Goal: Task Accomplishment & Management: Manage account settings

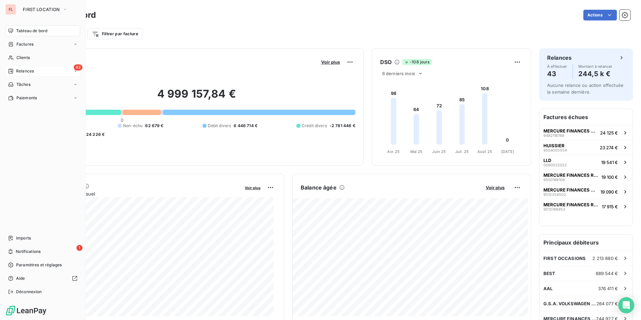
click at [32, 72] on span "Relances" at bounding box center [25, 71] width 18 height 6
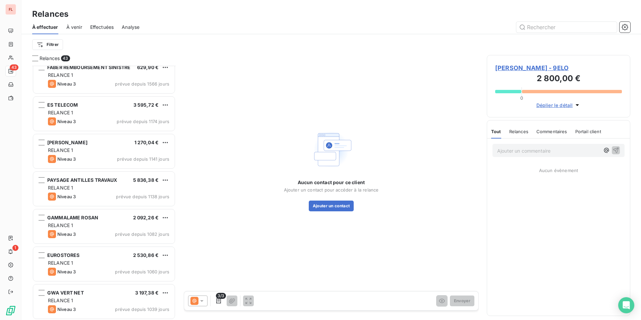
scroll to position [269, 0]
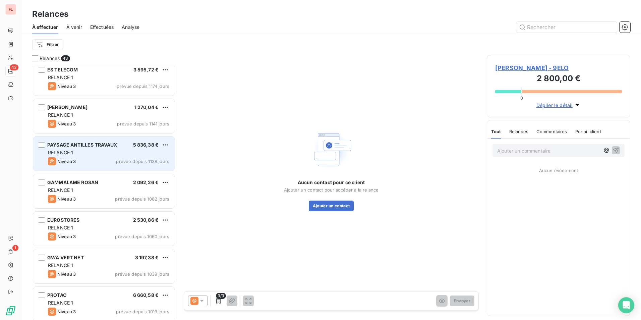
click at [96, 147] on span "PAYSAGE ANTILLES TRAVAUX" at bounding box center [82, 145] width 70 height 6
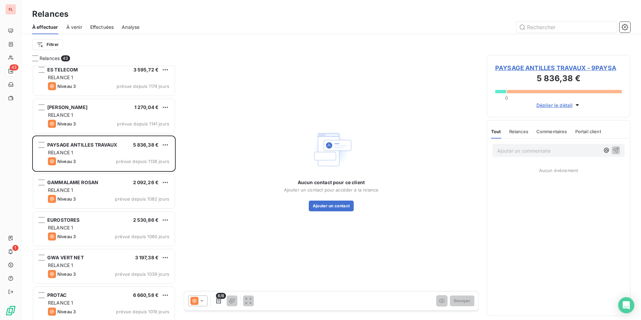
click at [556, 70] on span "PAYSAGE ANTILLES TRAVAUX - 9PAYSA" at bounding box center [558, 67] width 127 height 9
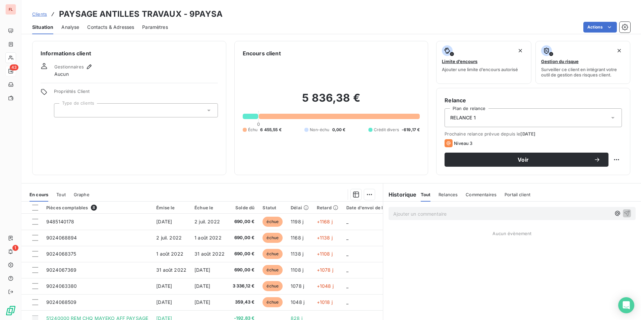
click at [90, 111] on div at bounding box center [136, 110] width 164 height 14
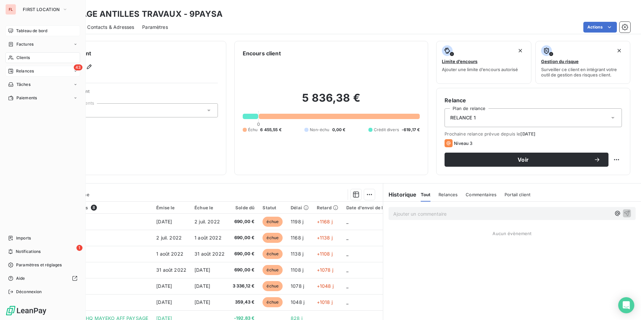
click at [33, 35] on div "Tableau de bord" at bounding box center [42, 30] width 75 height 11
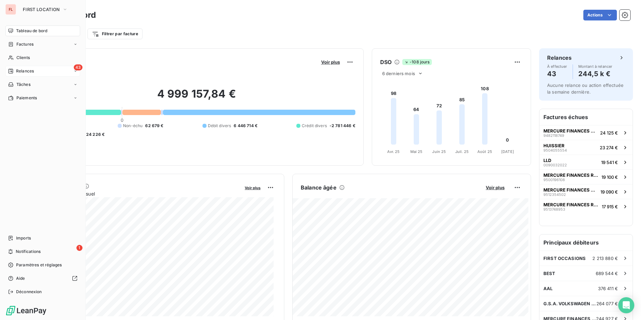
click at [24, 70] on span "Relances" at bounding box center [25, 71] width 18 height 6
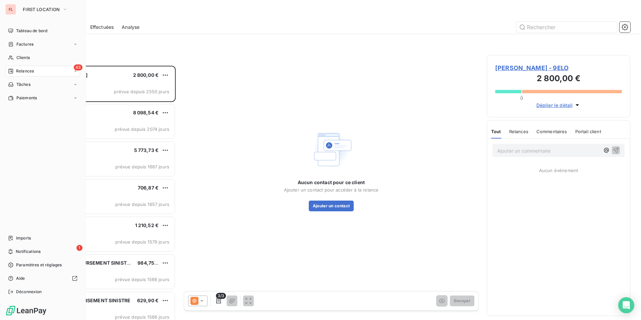
scroll to position [249, 138]
click at [16, 44] on span "Factures" at bounding box center [24, 44] width 17 height 6
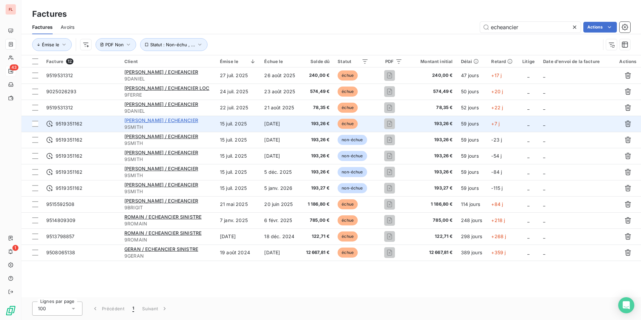
click at [178, 121] on span "[PERSON_NAME] / ECHEANCIER" at bounding box center [161, 120] width 74 height 6
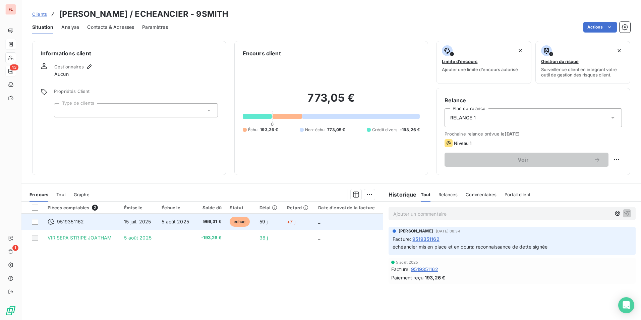
click at [75, 220] on span "9519351162" at bounding box center [70, 221] width 27 height 7
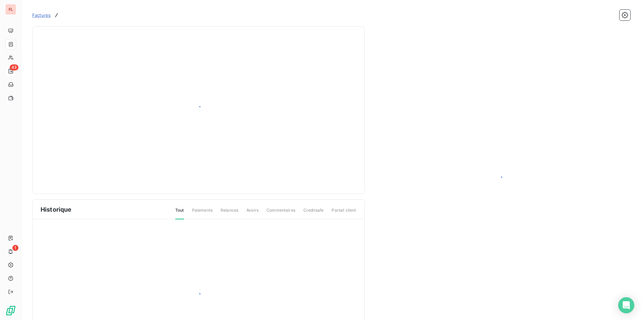
click at [76, 222] on div at bounding box center [199, 296] width 332 height 155
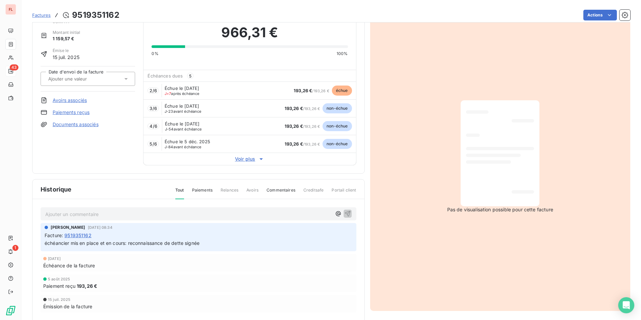
scroll to position [50, 0]
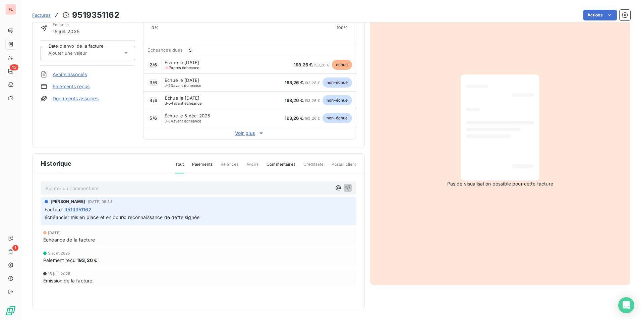
click at [42, 14] on span "Factures" at bounding box center [41, 14] width 18 height 5
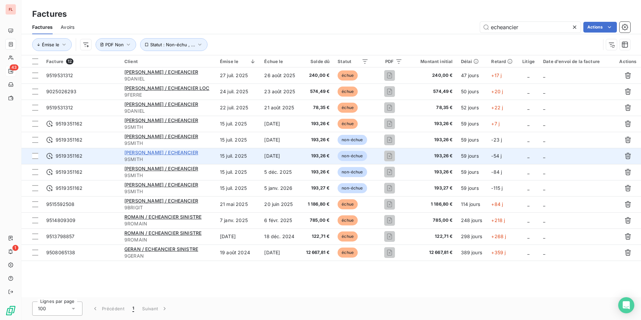
click at [185, 152] on span "[PERSON_NAME] / ECHEANCIER" at bounding box center [161, 153] width 74 height 6
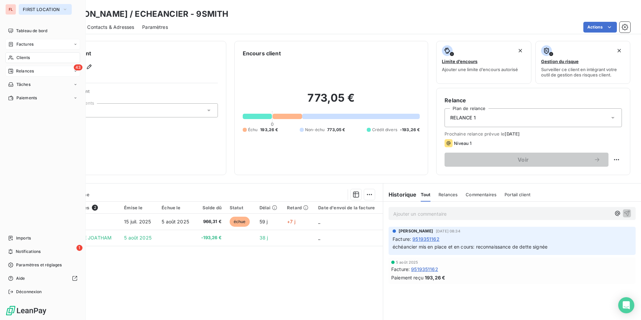
click at [32, 9] on span "FIRST LOCATION" at bounding box center [41, 9] width 37 height 5
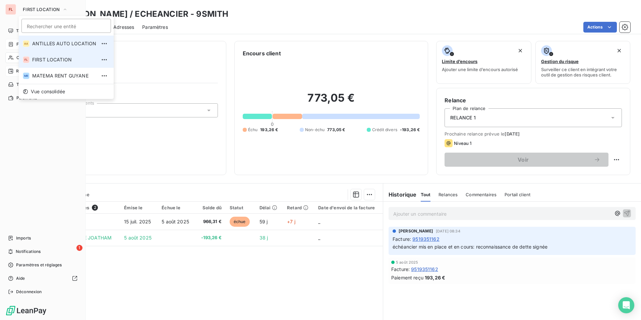
click at [42, 44] on span "ANTILLES AUTO LOCATION" at bounding box center [64, 43] width 64 height 7
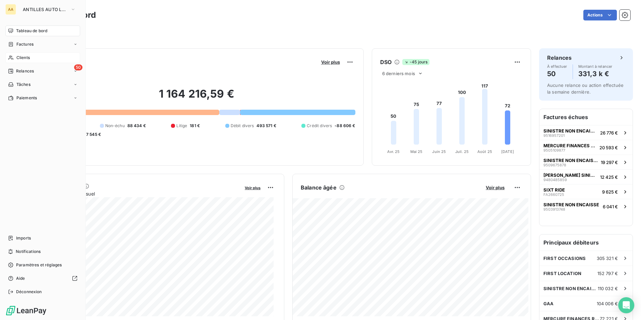
click at [24, 59] on span "Clients" at bounding box center [22, 58] width 13 height 6
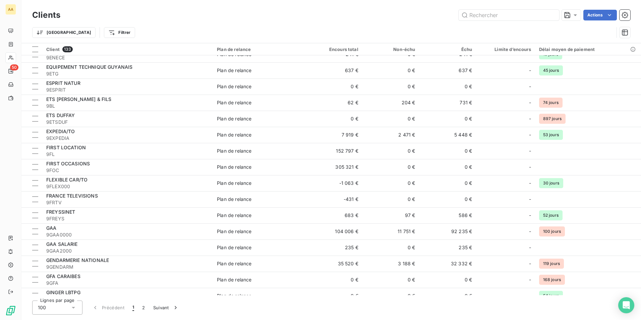
scroll to position [671, 0]
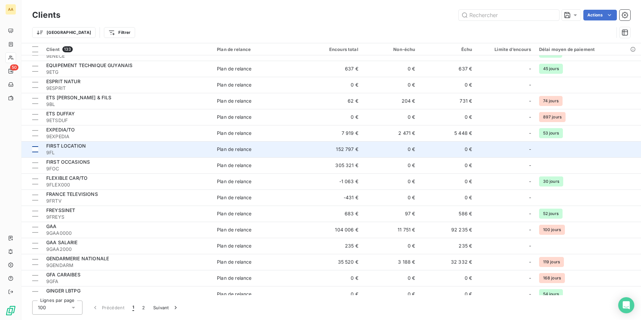
click at [37, 149] on div at bounding box center [35, 149] width 6 height 6
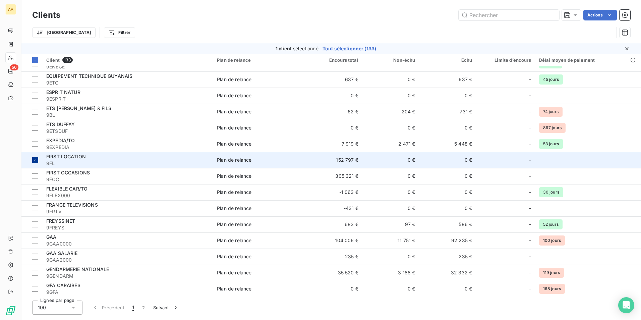
click at [36, 163] on div at bounding box center [35, 160] width 6 height 6
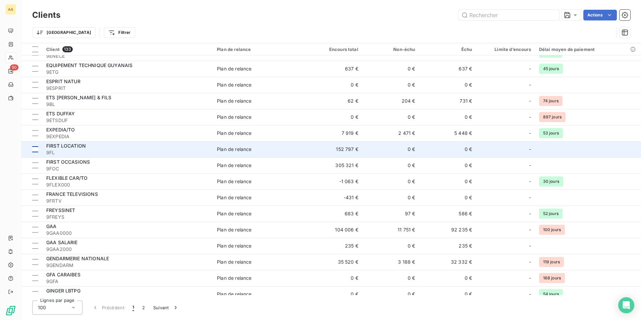
click at [36, 150] on div at bounding box center [35, 149] width 6 height 6
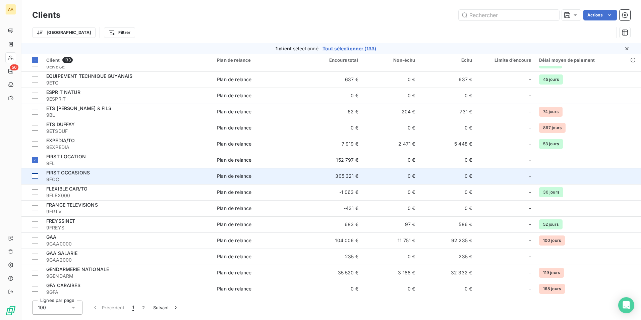
click at [34, 176] on div at bounding box center [35, 176] width 6 height 6
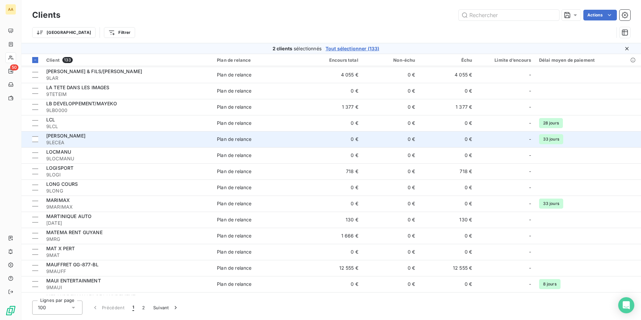
scroll to position [1174, 0]
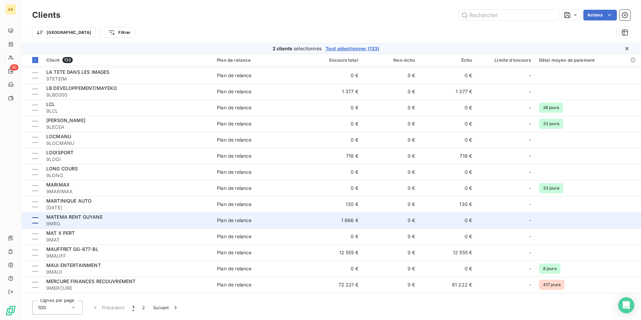
click at [37, 219] on div at bounding box center [35, 220] width 6 height 6
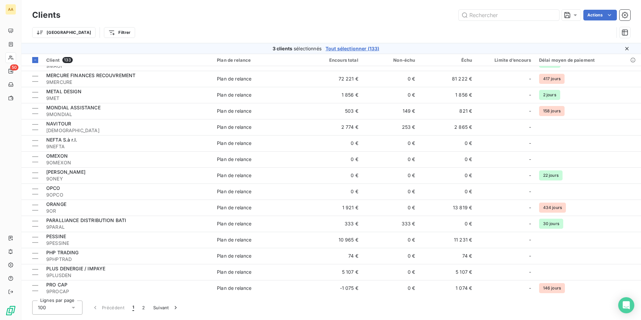
scroll to position [1381, 0]
click at [597, 13] on html "AA 50 Clients Actions Trier Filtrer 3 clients sélectionnés Tout sélectionner (1…" at bounding box center [320, 160] width 641 height 320
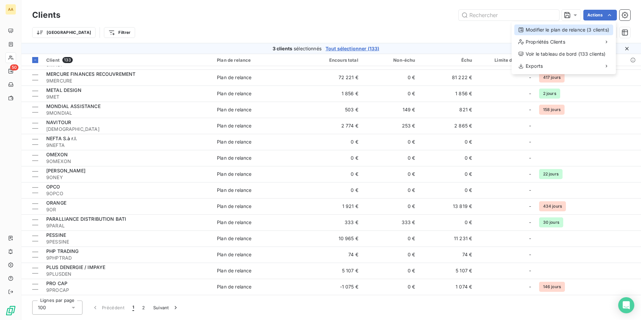
click at [572, 29] on div "Modifier le plan de relance (3 clients)" at bounding box center [563, 29] width 99 height 11
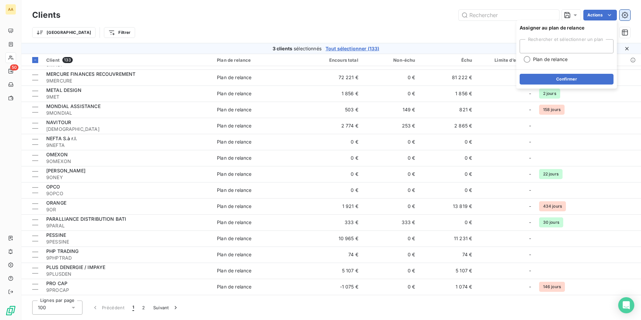
click at [624, 15] on icon "button" at bounding box center [625, 15] width 2 height 2
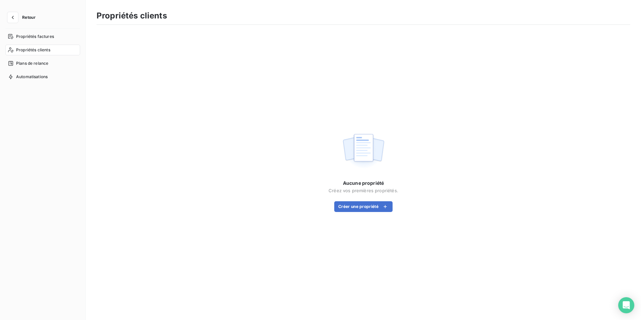
click at [33, 50] on span "Propriétés clients" at bounding box center [33, 50] width 34 height 6
click at [34, 63] on span "Plans de relance" at bounding box center [32, 63] width 32 height 6
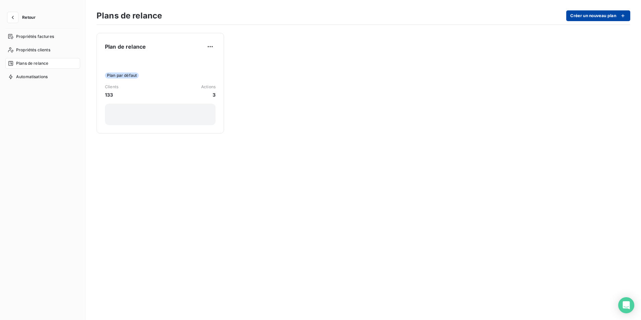
click at [609, 17] on button "Créer un nouveau plan" at bounding box center [598, 15] width 64 height 11
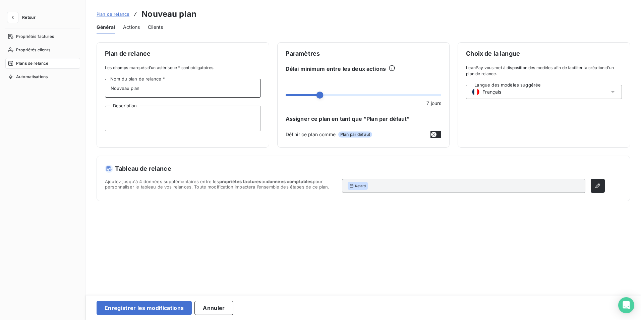
drag, startPoint x: 151, startPoint y: 90, endPoint x: 33, endPoint y: 83, distance: 117.9
click at [33, 83] on div "Retour Propriétés factures Propriétés clients Plans de relance Automatisations …" at bounding box center [320, 160] width 641 height 320
type input "NE PAS RELANCER"
click at [138, 115] on textarea "Description" at bounding box center [183, 118] width 156 height 25
click at [286, 95] on span at bounding box center [289, 95] width 7 height 7
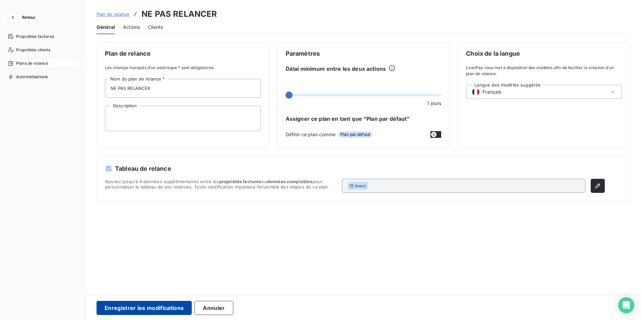
click at [155, 307] on button "Enregistrer les modifications" at bounding box center [144, 308] width 95 height 14
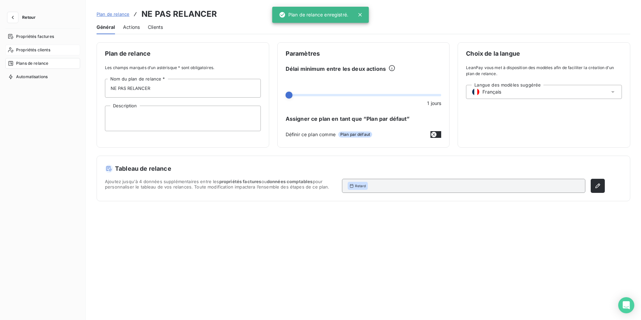
click at [30, 48] on span "Propriétés clients" at bounding box center [33, 50] width 34 height 6
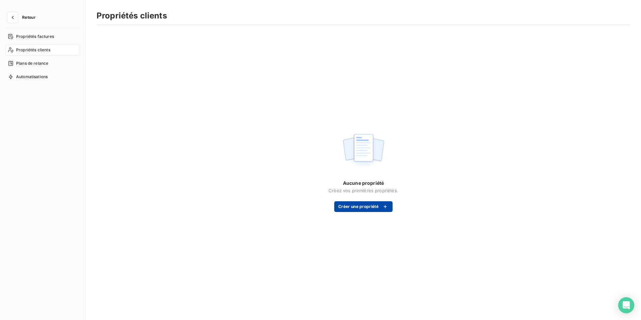
click at [374, 207] on button "Créer une propriété" at bounding box center [363, 206] width 58 height 11
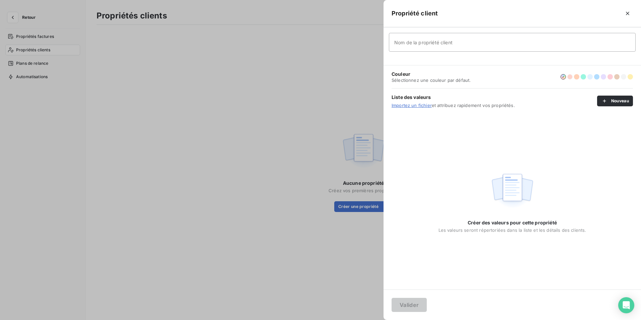
click at [569, 76] on button "button" at bounding box center [569, 76] width 5 height 5
click at [429, 41] on input "Nom de la propriété client" at bounding box center [512, 42] width 247 height 19
type input "Clients intragroupe - NE PAS RELANCER"
click at [414, 305] on button "Valider" at bounding box center [409, 305] width 35 height 14
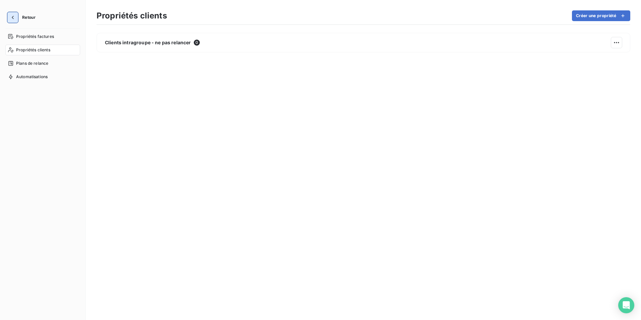
click at [12, 17] on icon "button" at bounding box center [12, 17] width 7 height 7
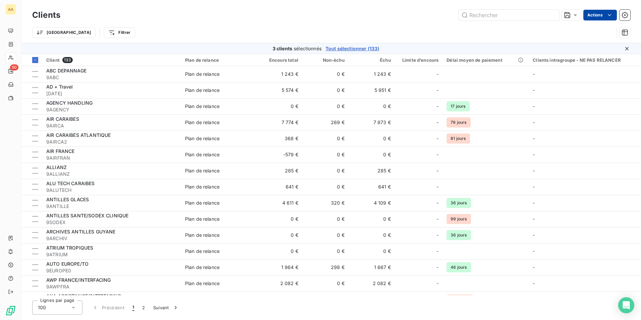
click at [605, 16] on html "AA 50 Clients Actions Trier Filtrer 3 clients sélectionnés Tout sélectionner (1…" at bounding box center [320, 160] width 641 height 320
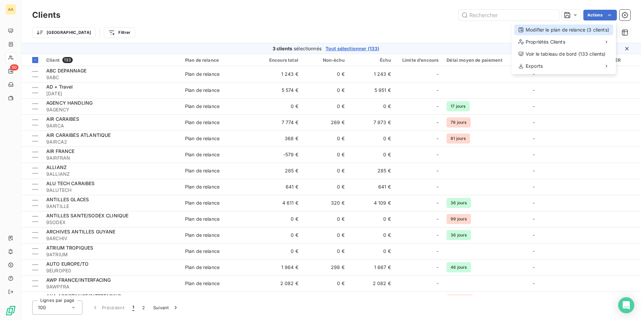
click at [587, 31] on div "Modifier le plan de relance (3 clients)" at bounding box center [563, 29] width 99 height 11
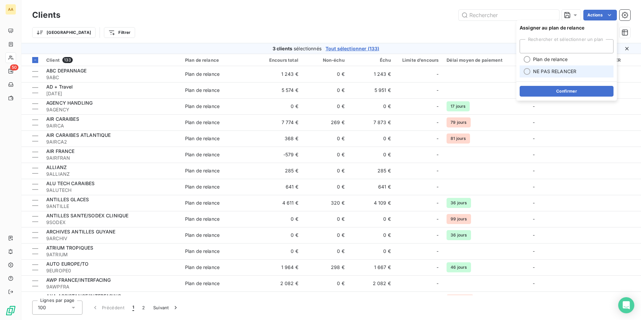
click at [561, 67] on li "NE PAS RELANCER" at bounding box center [567, 71] width 94 height 12
click at [561, 92] on button "Confirmer" at bounding box center [567, 91] width 94 height 11
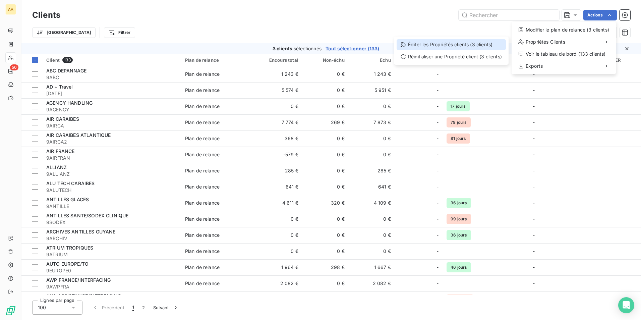
click at [468, 43] on div "Éditer les Propriétés clients (3 clients)" at bounding box center [451, 44] width 109 height 11
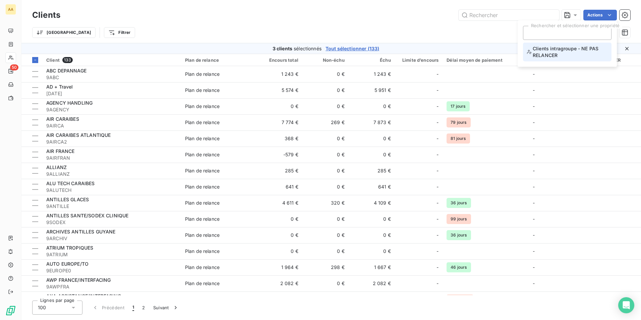
click at [559, 51] on span "Clients intragroupe - NE PAS RELANCER" at bounding box center [567, 51] width 80 height 13
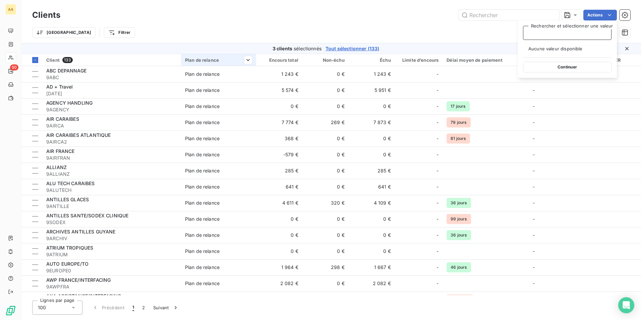
click at [231, 60] on div "Plan de relance" at bounding box center [218, 59] width 67 height 5
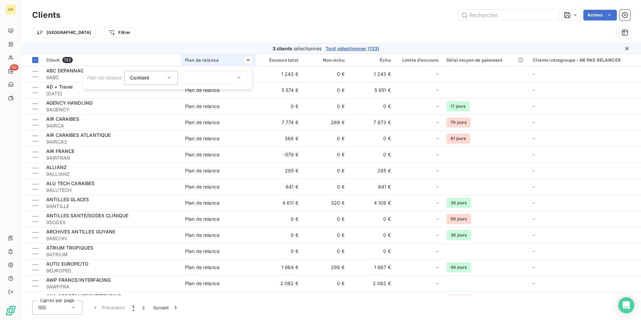
click at [218, 82] on div at bounding box center [214, 78] width 67 height 14
click at [211, 104] on span "NE PAS RELANCER" at bounding box center [214, 104] width 43 height 7
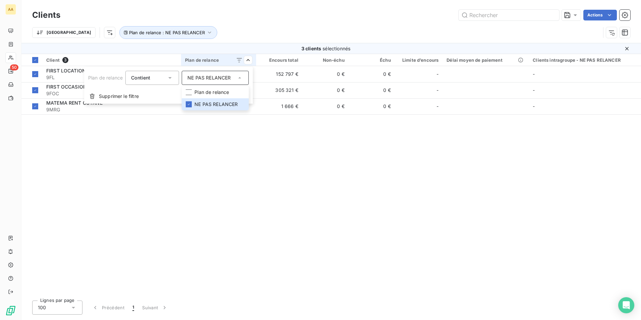
click at [388, 0] on html "AA 50 Clients Actions Trier Plan de relance : NE PAS RELANCER 3 clients sélecti…" at bounding box center [320, 160] width 641 height 320
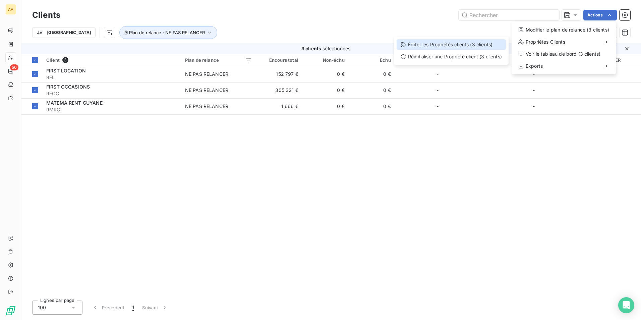
click at [466, 42] on div "Éditer les Propriétés clients (3 clients)" at bounding box center [451, 44] width 109 height 11
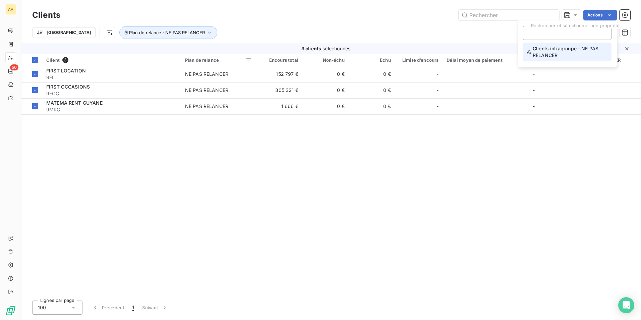
click at [539, 52] on span "Clients intragroupe - NE PAS RELANCER" at bounding box center [567, 51] width 80 height 13
click at [608, 10] on html "AA 50 Clients Actions Trier Plan de relance : NE PAS RELANCER 3 clients sélecti…" at bounding box center [320, 160] width 641 height 320
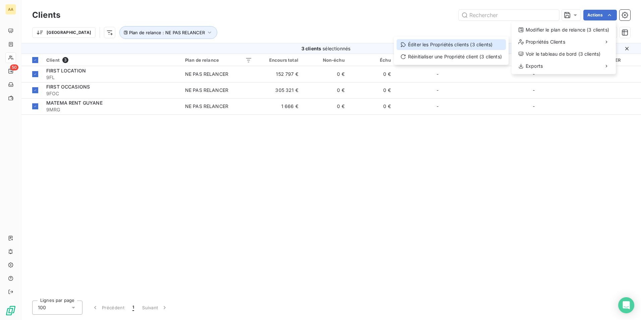
click at [473, 44] on div "Éditer les Propriétés clients (3 clients)" at bounding box center [451, 44] width 109 height 11
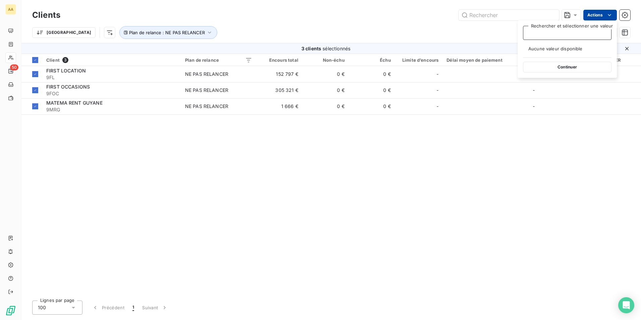
click at [605, 18] on html "AA 50 Clients Actions Trier Plan de relance : NE PAS RELANCER 3 clients sélecti…" at bounding box center [320, 160] width 641 height 320
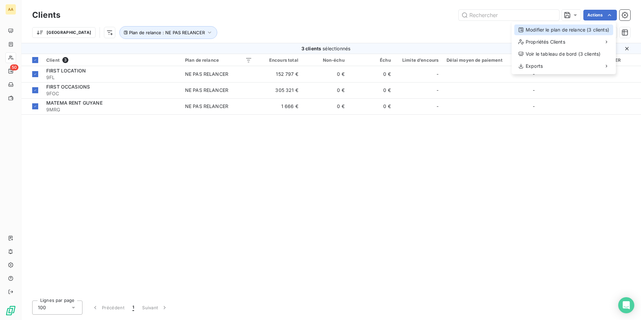
click at [543, 32] on div "Modifier le plan de relance (3 clients)" at bounding box center [563, 29] width 99 height 11
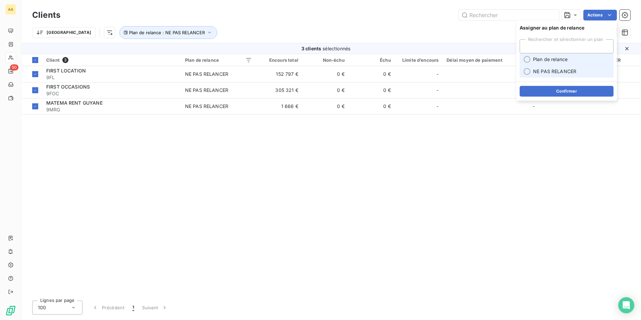
click at [547, 68] on span "NE PAS RELANCER" at bounding box center [554, 71] width 43 height 7
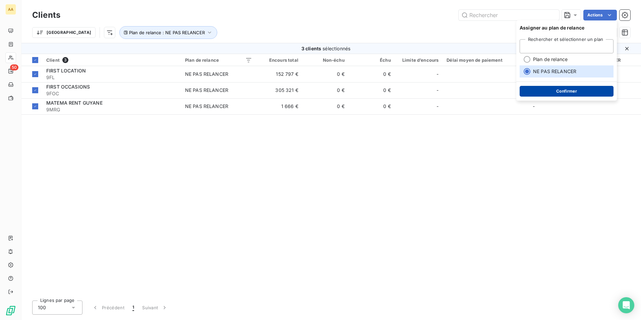
click at [550, 92] on button "Confirmer" at bounding box center [567, 91] width 94 height 11
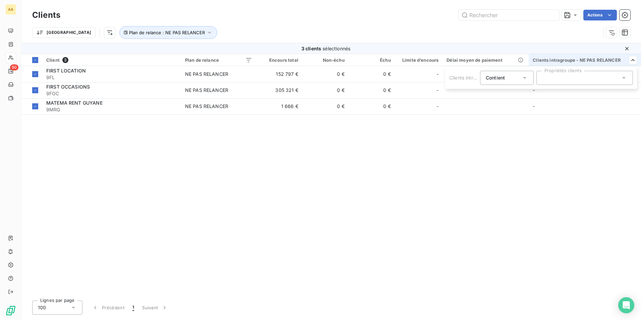
click at [569, 75] on div at bounding box center [584, 78] width 97 height 14
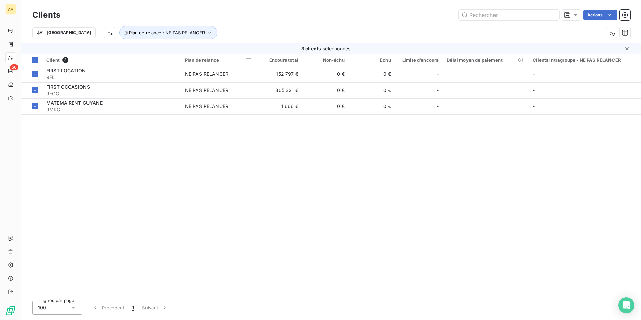
click at [565, 35] on html "AA 50 Clients Actions Trier Plan de relance : NE PAS RELANCER 3 clients sélecti…" at bounding box center [320, 160] width 641 height 320
click at [622, 14] on icon "button" at bounding box center [625, 15] width 7 height 7
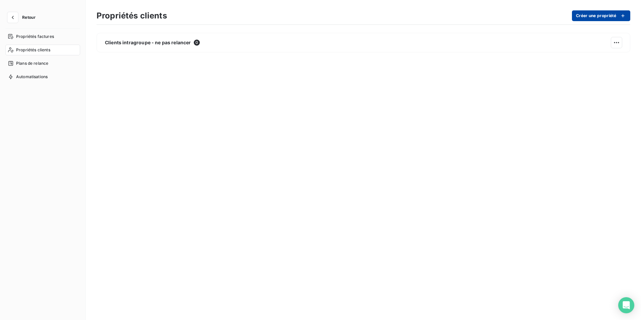
click at [611, 14] on button "Créer une propriété" at bounding box center [601, 15] width 58 height 11
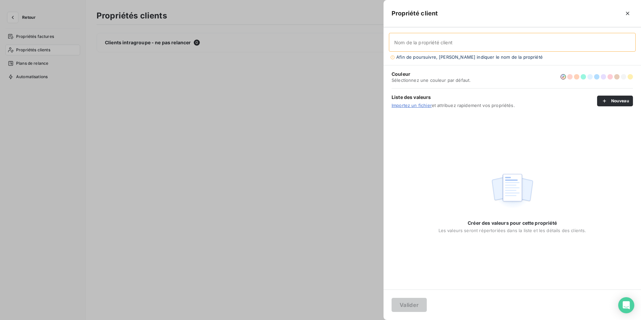
click at [168, 108] on div at bounding box center [320, 160] width 641 height 320
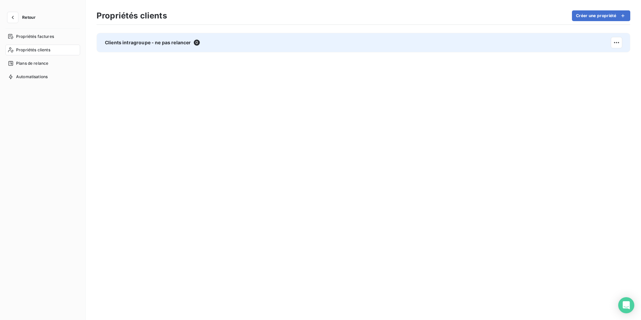
click at [249, 45] on div "Clients intragroupe - ne pas relancer 0" at bounding box center [364, 42] width 534 height 19
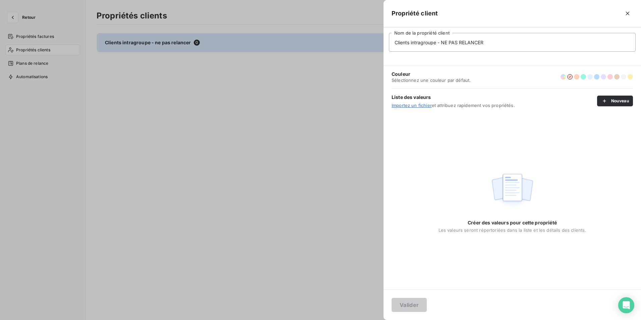
click at [261, 156] on div at bounding box center [320, 160] width 641 height 320
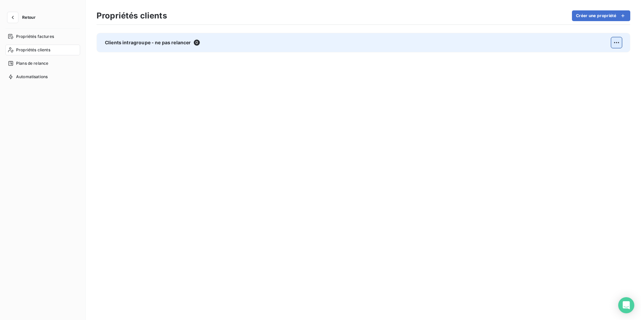
click at [614, 43] on html "Retour Propriétés factures Propriétés clients Plans de relance Automatisations …" at bounding box center [320, 160] width 641 height 320
click at [609, 57] on span "Actions sur la propriété" at bounding box center [583, 57] width 52 height 7
click at [529, 73] on div "Supprimer" at bounding box center [527, 72] width 39 height 11
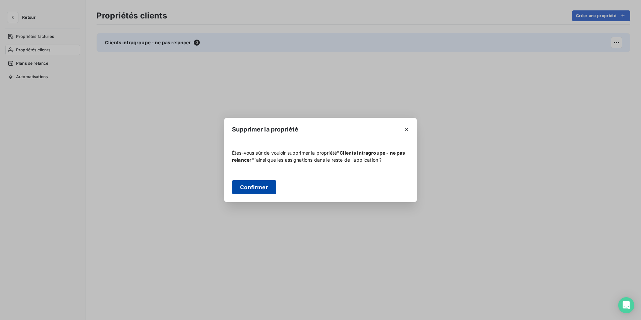
click at [261, 186] on button "Confirmer" at bounding box center [254, 187] width 44 height 14
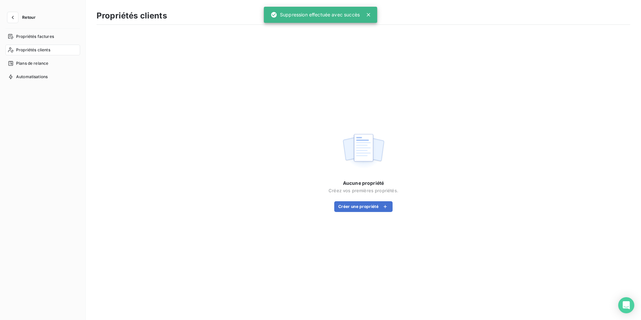
click at [215, 77] on div "Aucune propriété Créez vos premières propriétés. Créer une propriété" at bounding box center [364, 171] width 534 height 276
click at [37, 65] on span "Plans de relance" at bounding box center [32, 63] width 32 height 6
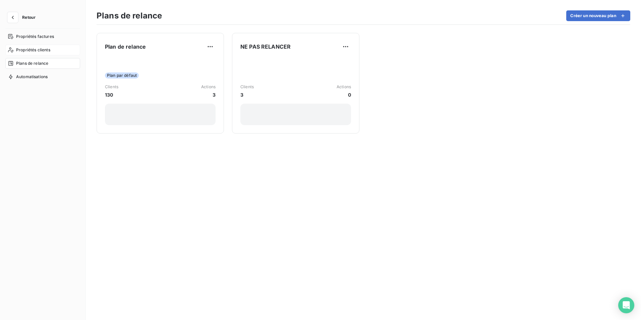
click at [36, 52] on span "Propriétés clients" at bounding box center [33, 50] width 34 height 6
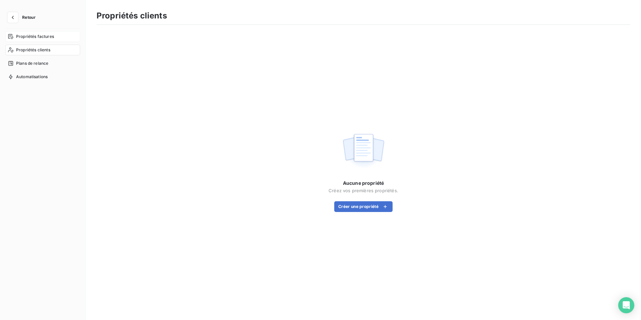
click at [37, 36] on span "Propriétés factures" at bounding box center [35, 37] width 38 height 6
click at [12, 15] on icon "button" at bounding box center [12, 17] width 7 height 7
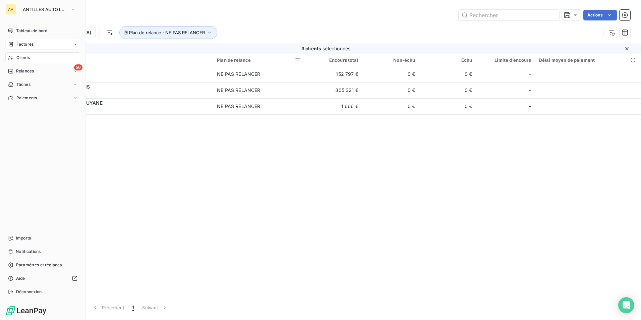
click at [21, 44] on span "Factures" at bounding box center [24, 44] width 17 height 6
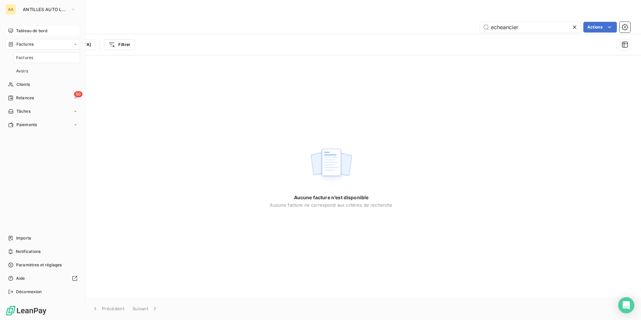
click at [25, 32] on span "Tableau de bord" at bounding box center [31, 31] width 31 height 6
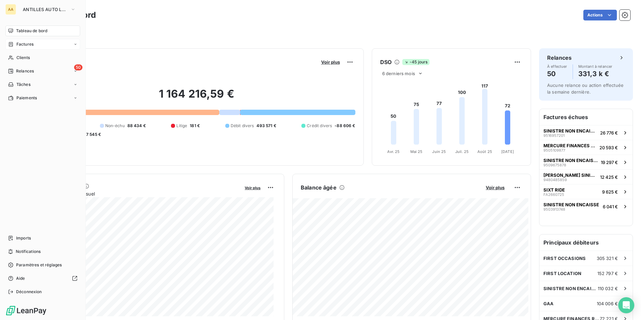
click at [29, 43] on span "Factures" at bounding box center [24, 44] width 17 height 6
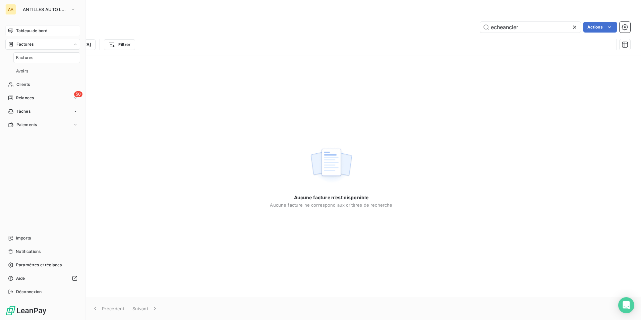
click at [24, 47] on span "Factures" at bounding box center [24, 44] width 17 height 6
click at [31, 44] on span "Factures" at bounding box center [24, 44] width 17 height 6
click at [29, 60] on span "Factures" at bounding box center [24, 58] width 17 height 6
click at [25, 91] on nav "Tableau de bord Factures Factures Avoirs Clients 50 Relances Tâches Paiements" at bounding box center [42, 77] width 75 height 105
click at [25, 84] on span "Clients" at bounding box center [22, 84] width 13 height 6
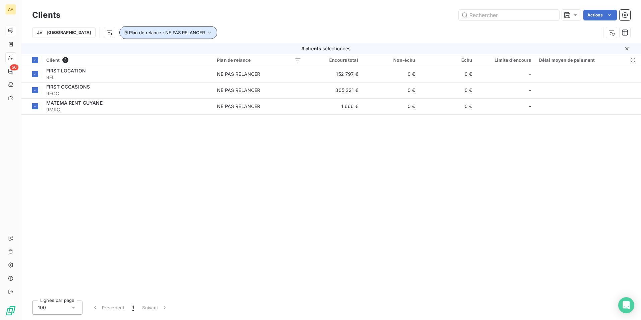
click at [129, 34] on span "Plan de relance : NE PAS RELANCER" at bounding box center [167, 32] width 76 height 5
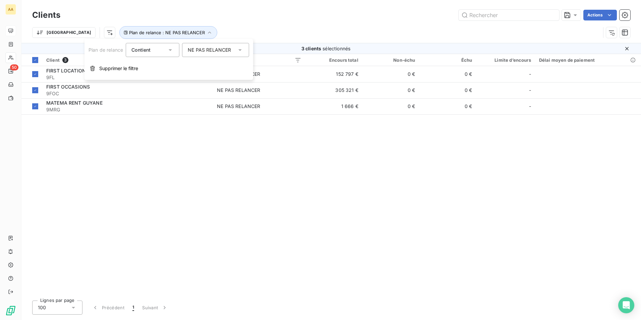
click at [214, 51] on div "NE PAS RELANCER" at bounding box center [209, 50] width 43 height 7
click at [214, 62] on span "Plan de relance" at bounding box center [212, 64] width 35 height 7
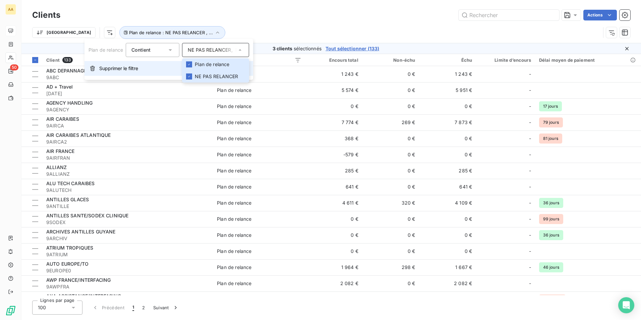
click at [117, 72] on button "Supprimer le filtre" at bounding box center [168, 68] width 169 height 15
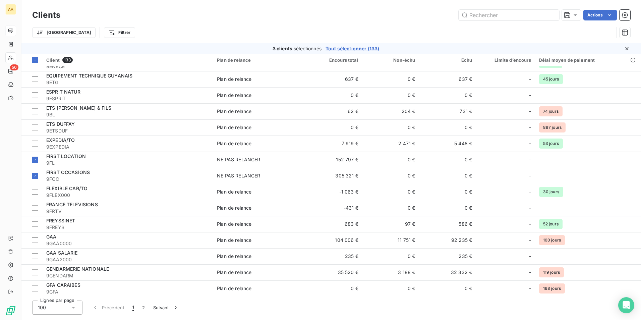
scroll to position [671, 0]
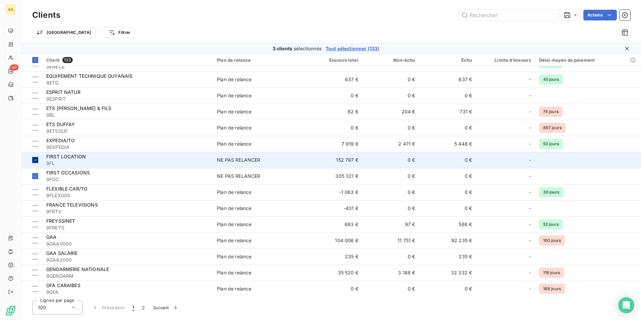
click at [37, 159] on icon at bounding box center [35, 160] width 4 height 4
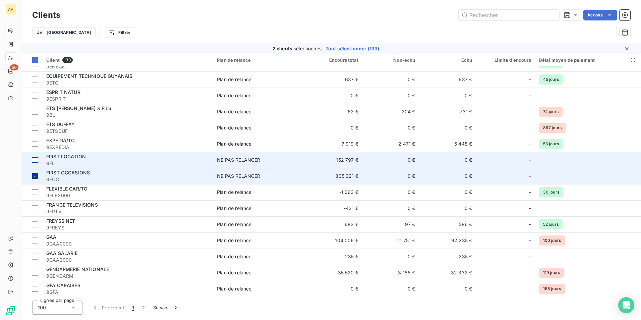
click at [35, 177] on icon at bounding box center [35, 176] width 4 height 4
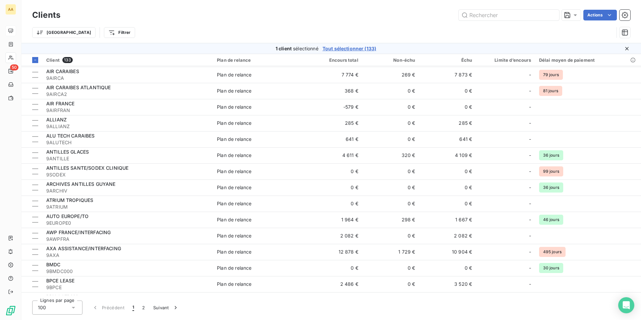
scroll to position [0, 0]
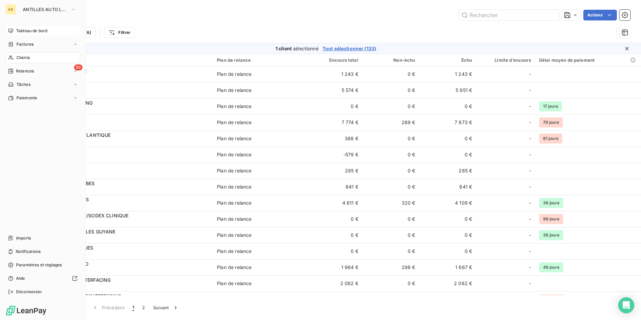
click at [19, 57] on span "Clients" at bounding box center [22, 58] width 13 height 6
click at [26, 57] on span "Clients" at bounding box center [22, 58] width 13 height 6
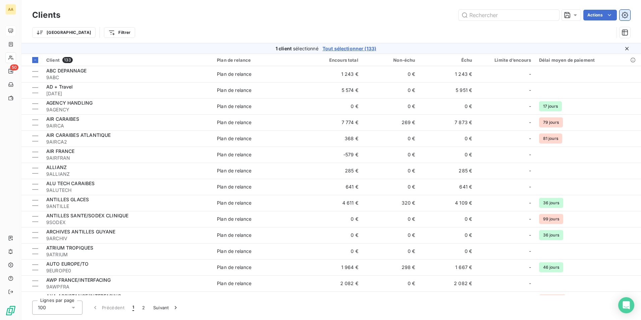
click at [628, 11] on button "button" at bounding box center [625, 15] width 11 height 11
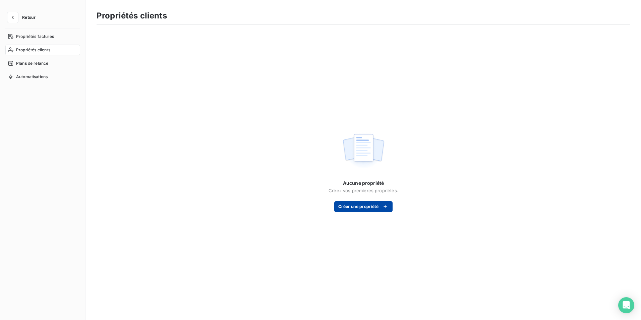
click at [352, 206] on button "Créer une propriété" at bounding box center [363, 206] width 58 height 11
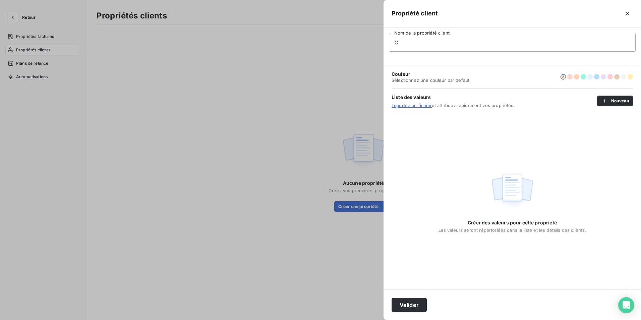
type input "Clients intragroupe - NE PAS RELANCER"
click at [568, 76] on button "button" at bounding box center [569, 76] width 5 height 5
click at [417, 308] on button "Valider" at bounding box center [409, 305] width 35 height 14
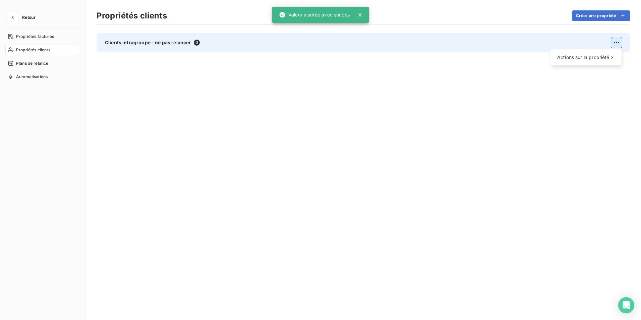
click at [616, 39] on html "Retour Propriétés factures Propriétés clients Plans de relance Automatisations …" at bounding box center [320, 160] width 641 height 320
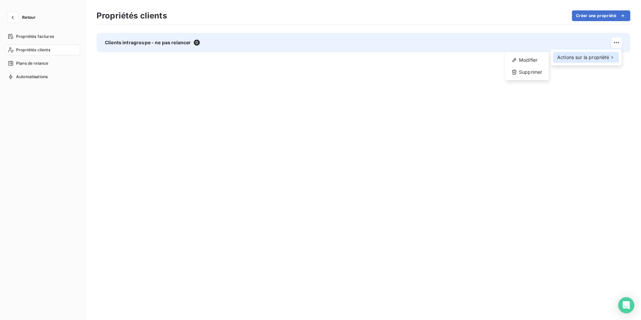
click at [600, 60] on span "Actions sur la propriété" at bounding box center [583, 57] width 52 height 7
click at [523, 59] on div "Modifier" at bounding box center [527, 60] width 39 height 11
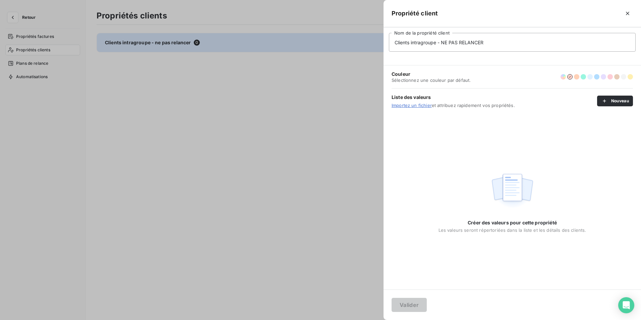
click at [215, 185] on div at bounding box center [320, 160] width 641 height 320
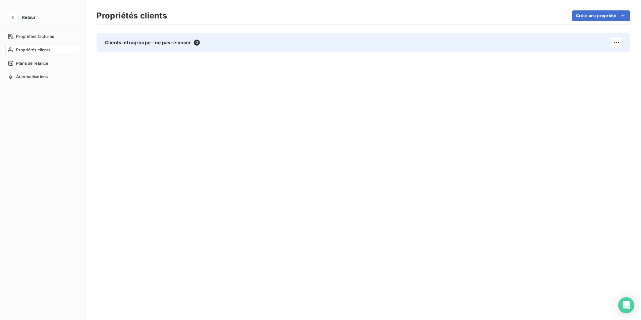
click at [182, 115] on div "Clients intragroupe - ne pas relancer 0" at bounding box center [364, 171] width 534 height 276
click at [30, 39] on span "Propriétés factures" at bounding box center [35, 37] width 38 height 6
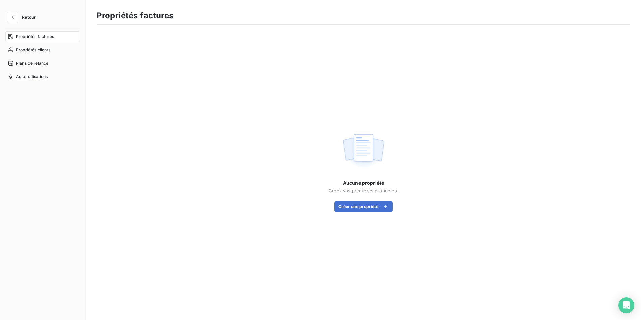
click at [27, 16] on span "Retour" at bounding box center [28, 17] width 13 height 4
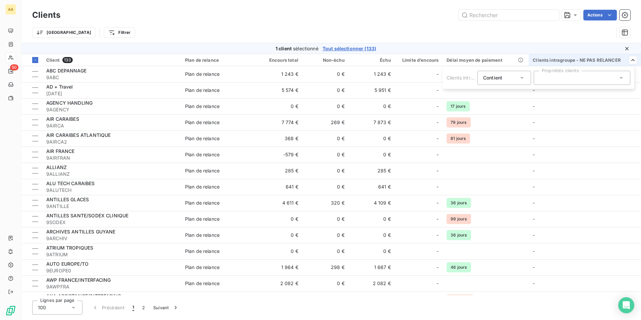
click at [585, 77] on div at bounding box center [582, 78] width 97 height 14
click at [617, 77] on input "text" at bounding box center [578, 78] width 78 height 6
click at [622, 77] on icon at bounding box center [621, 78] width 3 height 2
click at [12, 11] on html "AA 50 Clients Actions Trier Filtrer 1 client sélectionné Tout sélectionner (133…" at bounding box center [320, 160] width 641 height 320
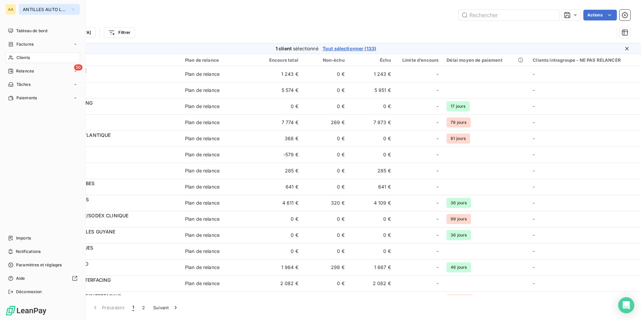
click at [37, 9] on span "ANTILLES AUTO LOCATION" at bounding box center [45, 9] width 45 height 5
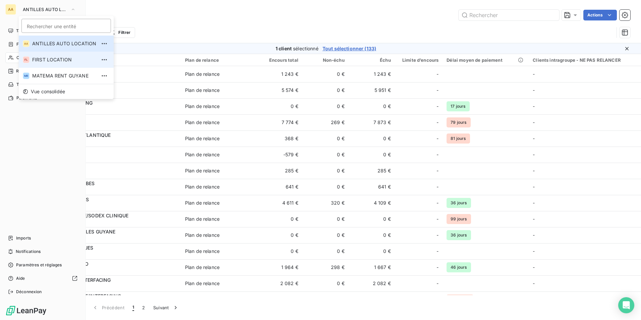
click at [40, 63] on li "FL FIRST LOCATION" at bounding box center [66, 60] width 95 height 16
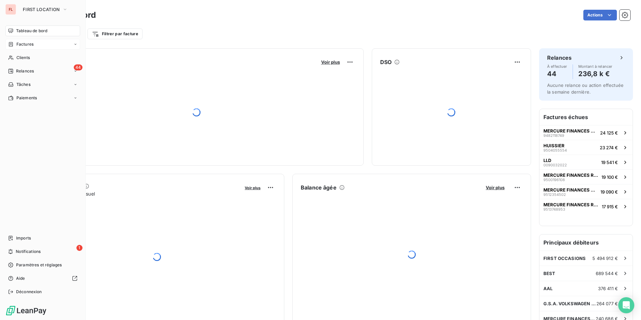
click at [25, 43] on span "Factures" at bounding box center [24, 44] width 17 height 6
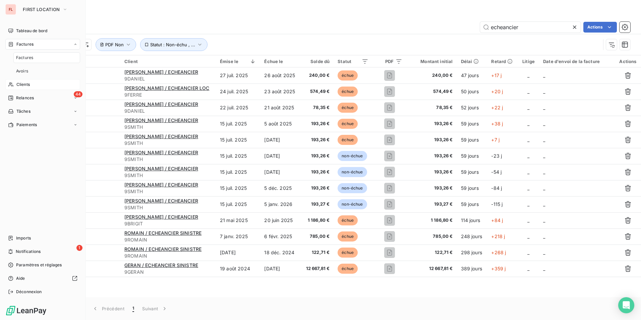
click at [19, 83] on span "Clients" at bounding box center [22, 84] width 13 height 6
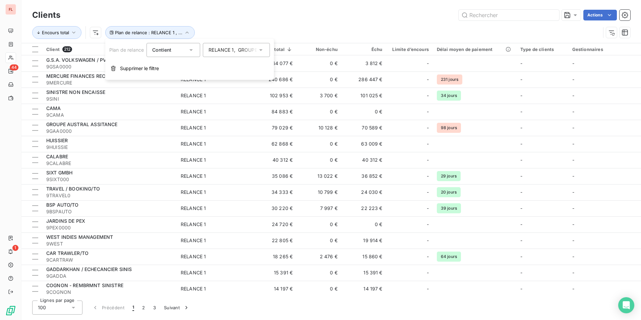
click at [249, 50] on div "RELANCE 1 , GROUPE CAIALI" at bounding box center [233, 50] width 49 height 7
click at [225, 66] on span "RELANCE 1" at bounding box center [228, 64] width 25 height 7
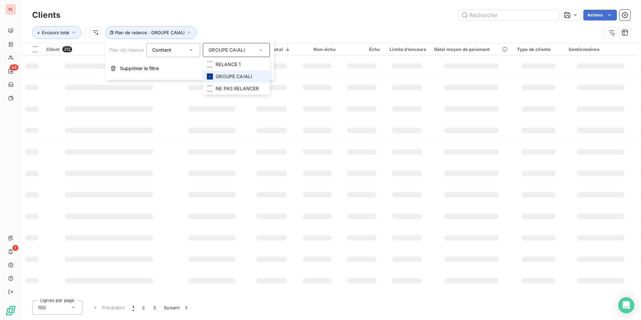
click at [207, 76] on div at bounding box center [210, 76] width 6 height 6
click at [210, 86] on li "NE PAS RELANCER" at bounding box center [236, 88] width 67 height 12
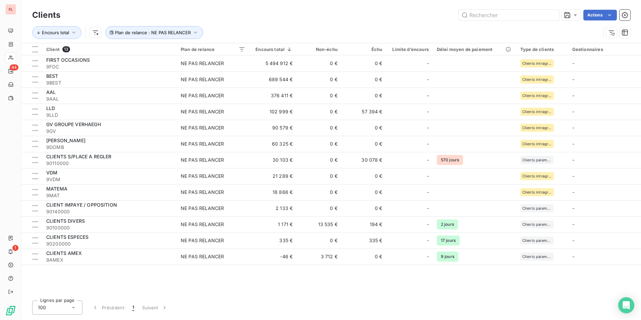
click at [293, 9] on div "Clients Actions" at bounding box center [331, 15] width 598 height 14
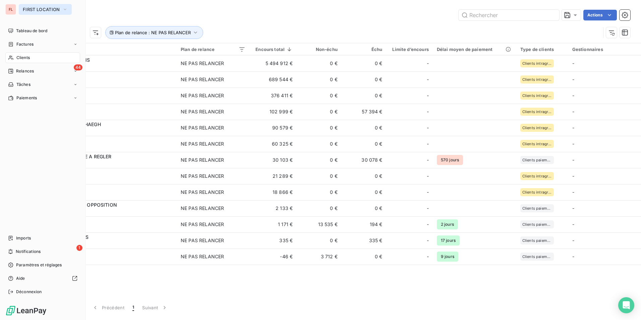
click at [34, 9] on span "FIRST LOCATION" at bounding box center [41, 9] width 37 height 5
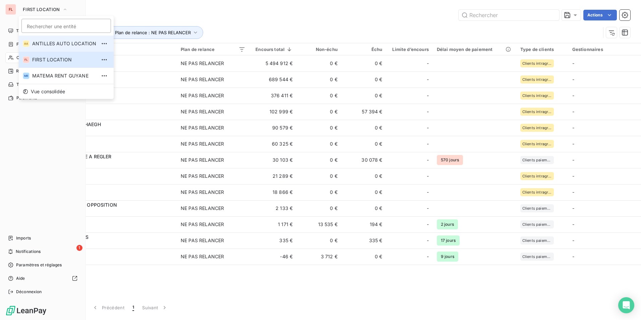
click at [46, 42] on span "ANTILLES AUTO LOCATION" at bounding box center [64, 43] width 64 height 7
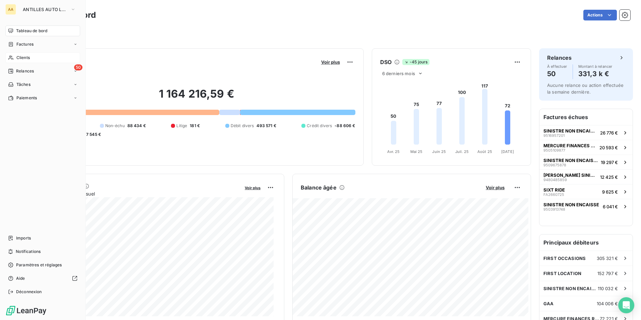
click at [25, 58] on span "Clients" at bounding box center [22, 58] width 13 height 6
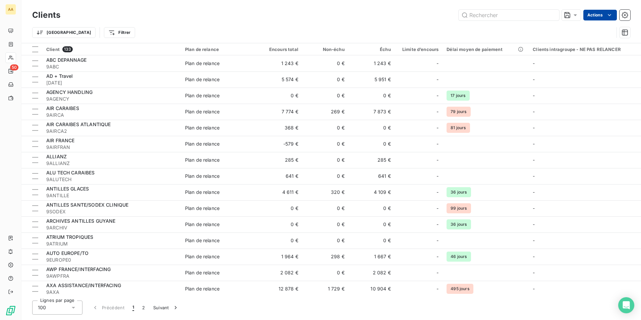
click at [614, 15] on html "AA 50 Clients Actions Trier Filtrer Client 133 Plan de relance Encours total No…" at bounding box center [320, 160] width 641 height 320
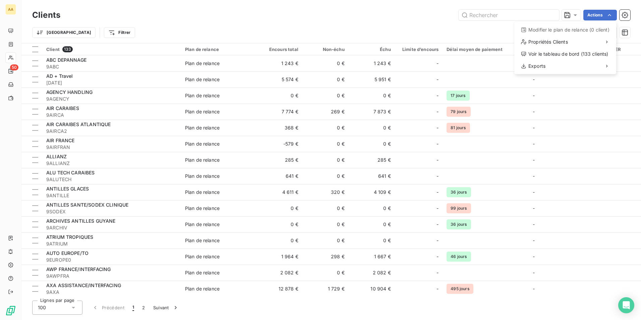
click at [606, 13] on html "AA 50 Clients Actions Modifier le plan de relance (0 client) Propriétés Clients…" at bounding box center [320, 160] width 641 height 320
click at [624, 14] on icon "button" at bounding box center [625, 15] width 7 height 7
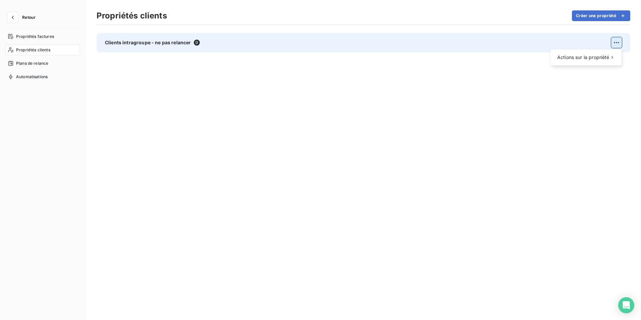
click at [620, 42] on html "Retour Propriétés factures Propriétés clients Plans de relance Automatisations …" at bounding box center [320, 160] width 641 height 320
click at [588, 61] on div "Actions sur la propriété" at bounding box center [586, 57] width 66 height 11
click at [532, 62] on div "Modifier" at bounding box center [527, 60] width 39 height 11
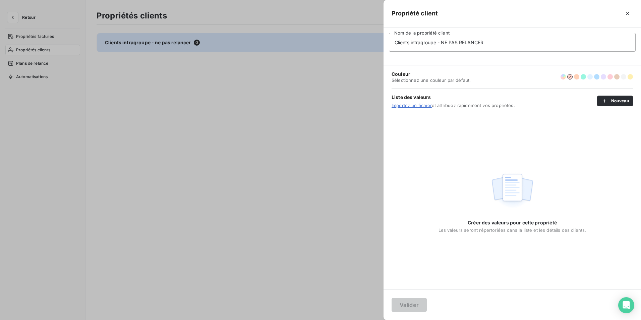
drag, startPoint x: 503, startPoint y: 44, endPoint x: 187, endPoint y: 30, distance: 316.5
click at [186, 320] on div "Propriété client Clients intragroupe - NE PAS RELANCER Nom de la propriété clie…" at bounding box center [320, 320] width 641 height 0
type input "Type de clients"
click at [415, 303] on button "Valider" at bounding box center [409, 305] width 35 height 14
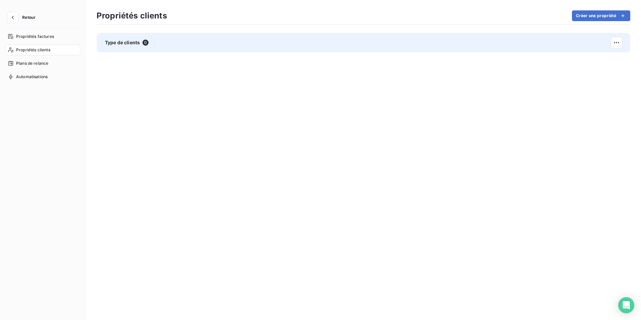
click at [29, 49] on span "Propriétés clients" at bounding box center [33, 50] width 34 height 6
click at [28, 63] on span "Plans de relance" at bounding box center [32, 63] width 32 height 6
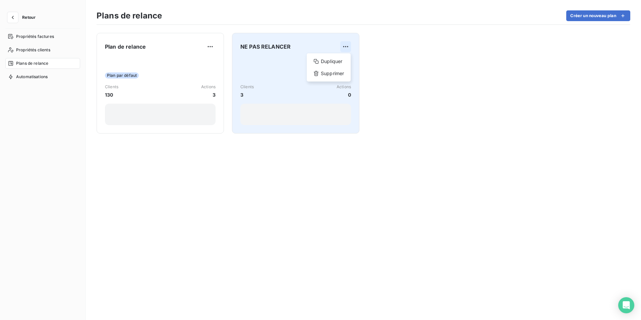
click at [346, 47] on html "Retour Propriétés factures Propriétés clients Plans de relance Automatisations …" at bounding box center [320, 160] width 641 height 320
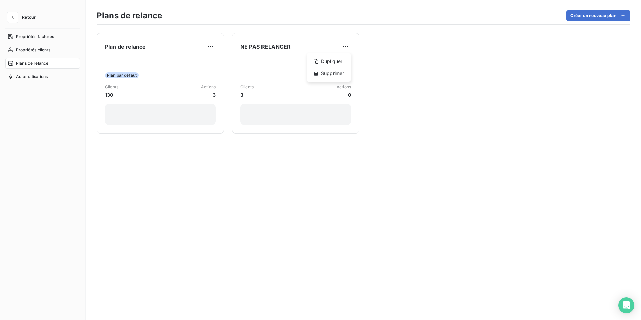
click at [278, 56] on html "Retour Propriétés factures Propriétés clients Plans de relance Automatisations …" at bounding box center [320, 160] width 641 height 320
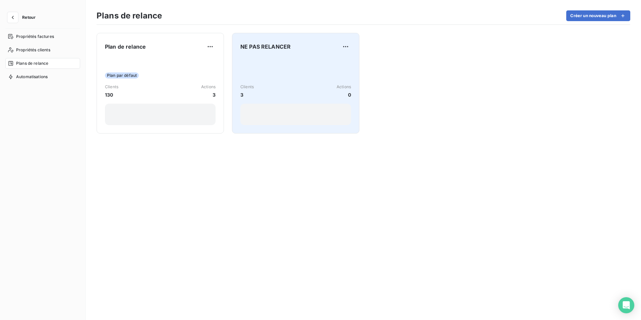
click at [274, 47] on span "NE PAS RELANCER" at bounding box center [265, 47] width 50 height 8
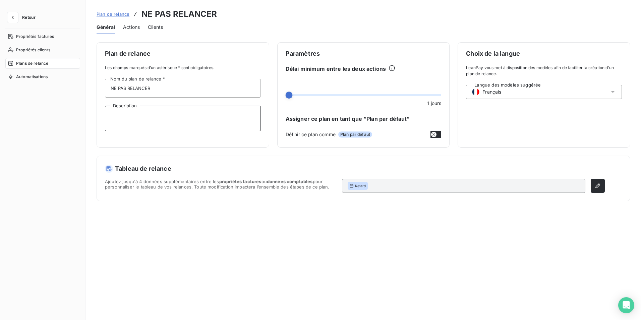
click at [130, 120] on textarea "Description" at bounding box center [183, 118] width 156 height 25
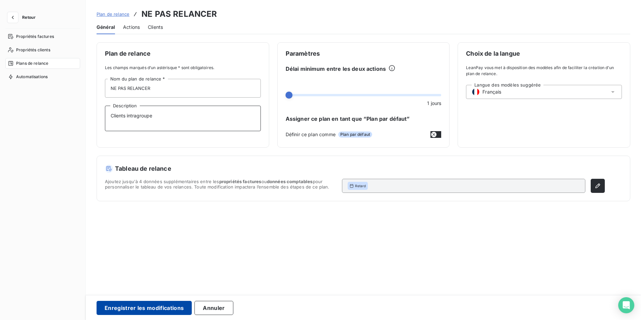
type textarea "Clients intragroupe"
click at [135, 305] on button "Enregistrer les modifications" at bounding box center [144, 308] width 95 height 14
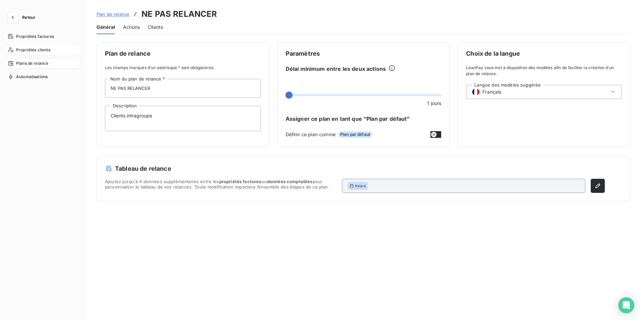
click at [32, 49] on span "Propriétés clients" at bounding box center [33, 50] width 34 height 6
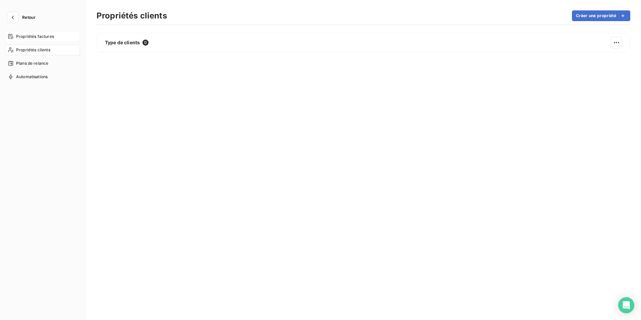
click at [35, 35] on span "Propriétés factures" at bounding box center [35, 37] width 38 height 6
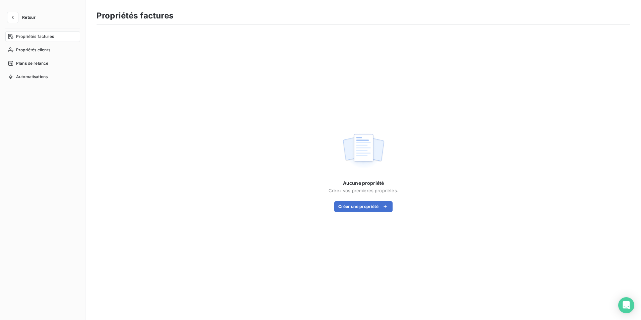
click at [25, 15] on span "Retour" at bounding box center [28, 17] width 13 height 4
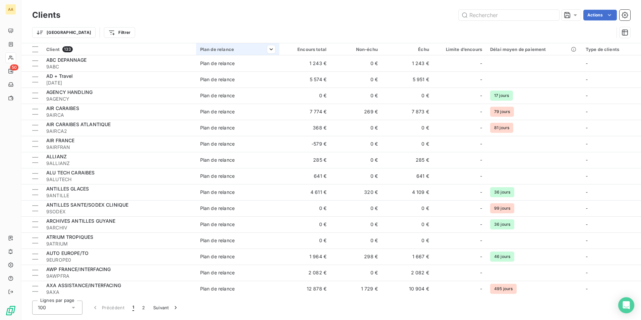
click at [238, 51] on div "Plan de relance" at bounding box center [237, 49] width 75 height 5
click at [249, 64] on div at bounding box center [237, 67] width 67 height 14
click at [231, 96] on span "NE PAS RELANCER" at bounding box center [238, 93] width 43 height 7
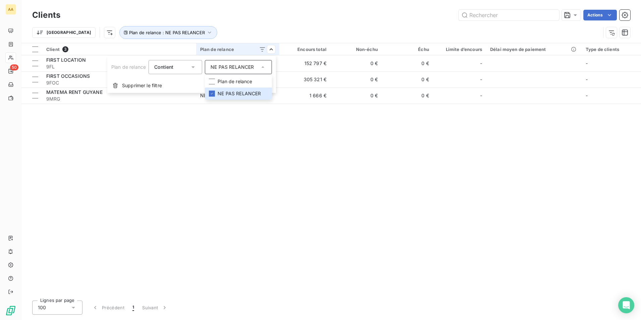
click at [161, 162] on html "AA 50 Clients Actions Trier Plan de relance : NE PAS RELANCER Client 3 Plan de …" at bounding box center [320, 160] width 641 height 320
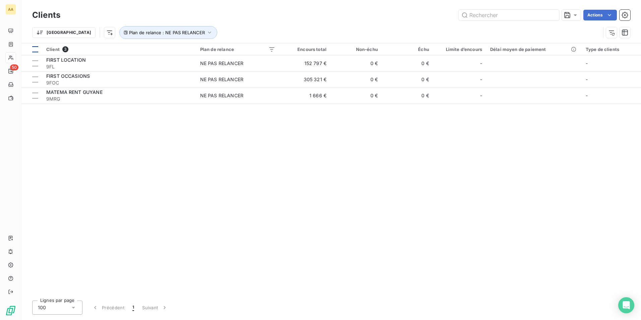
click at [35, 50] on div at bounding box center [35, 49] width 6 height 6
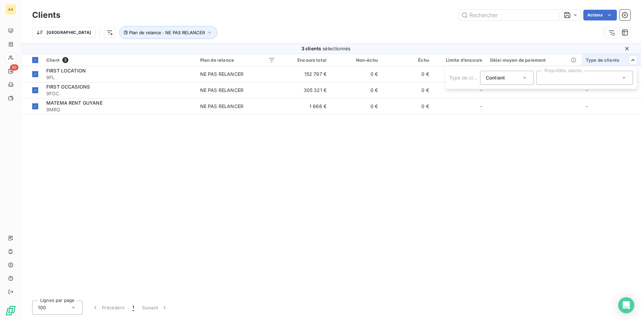
click at [602, 80] on div at bounding box center [584, 78] width 97 height 14
click at [520, 78] on div "Contient is" at bounding box center [504, 77] width 36 height 9
click at [566, 78] on div at bounding box center [584, 78] width 97 height 14
click at [611, 16] on html "AA 50 Clients Actions Trier Plan de relance : NE PAS RELANCER 3 clients sélecti…" at bounding box center [320, 160] width 641 height 320
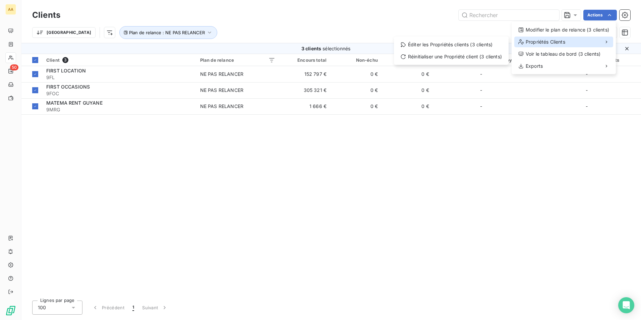
click at [542, 40] on span "Propriétés Clients" at bounding box center [546, 42] width 40 height 7
click at [462, 45] on div "Éditer les Propriétés clients (3 clients)" at bounding box center [451, 44] width 109 height 11
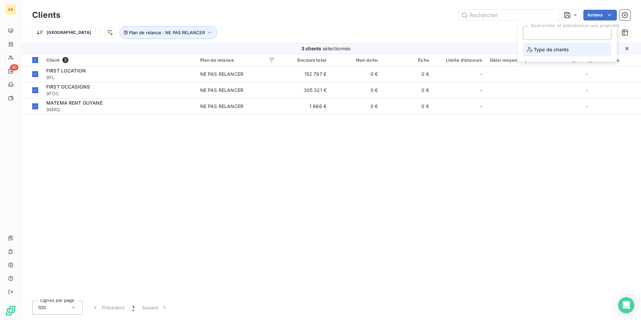
click at [555, 49] on span "Type de clients" at bounding box center [548, 49] width 42 height 8
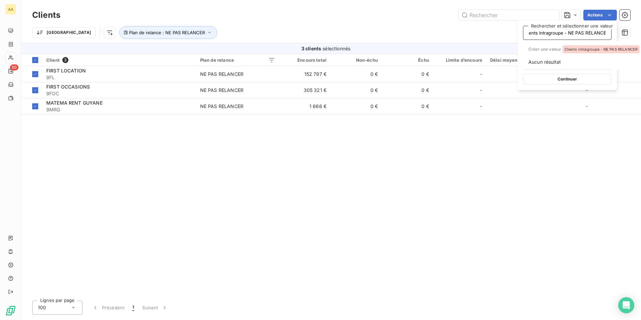
scroll to position [0, 10]
type input "Clients intragroupe - NE PAS RELANCER"
click at [604, 48] on span "Clients intragroupe - NE PAS RELANCER" at bounding box center [601, 49] width 73 height 4
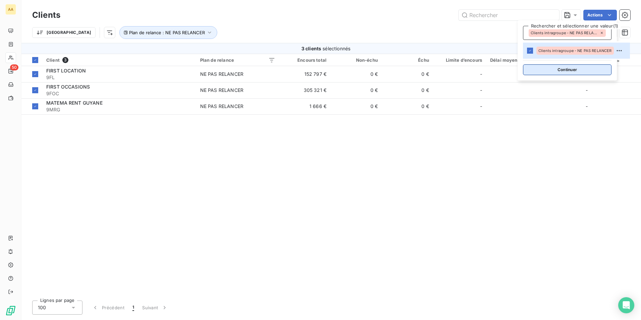
click at [574, 68] on button "Continuer" at bounding box center [567, 69] width 89 height 11
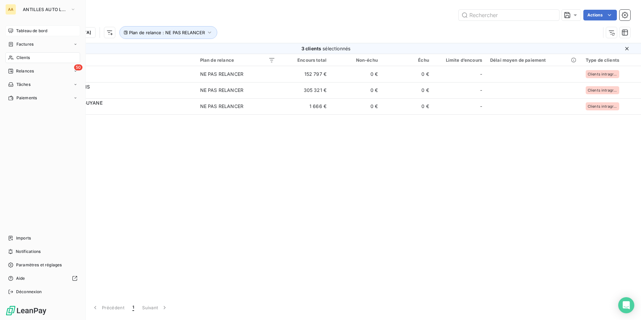
click at [34, 28] on span "Tableau de bord" at bounding box center [31, 31] width 31 height 6
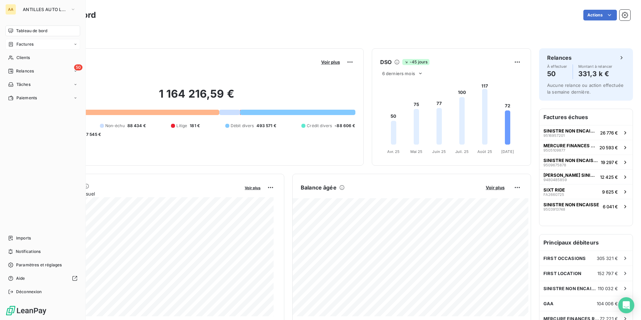
click at [18, 41] on div "Factures" at bounding box center [42, 44] width 75 height 11
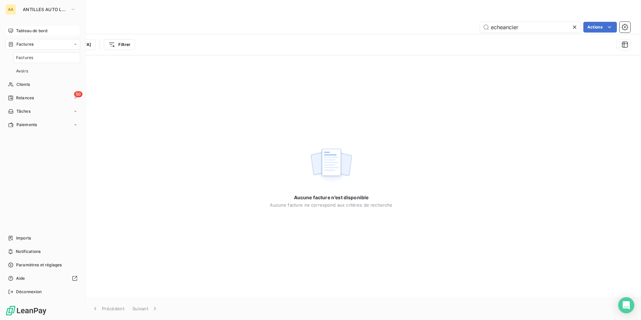
click at [24, 60] on span "Factures" at bounding box center [24, 58] width 17 height 6
click at [27, 87] on span "Clients" at bounding box center [22, 84] width 13 height 6
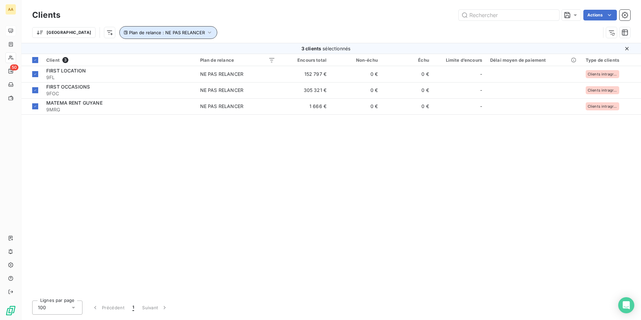
click at [206, 35] on icon "button" at bounding box center [209, 32] width 7 height 7
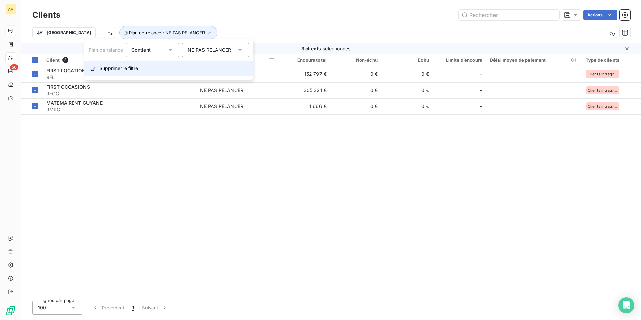
click at [123, 70] on span "Supprimer le filtre" at bounding box center [118, 68] width 39 height 7
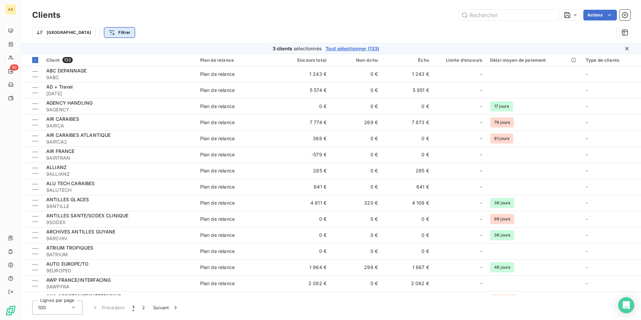
click at [82, 34] on html "AA 50 Clients Actions Trier Filtrer 3 clients sélectionnés Tout sélectionner (1…" at bounding box center [320, 160] width 641 height 320
click at [90, 51] on input "Rechercher et sélectionner" at bounding box center [118, 51] width 85 height 14
click at [238, 32] on html "AA 50 Clients Actions Trier Filtrer Rechercher et sélectionner Client Plan de r…" at bounding box center [320, 160] width 641 height 320
click at [34, 59] on icon at bounding box center [35, 60] width 4 height 4
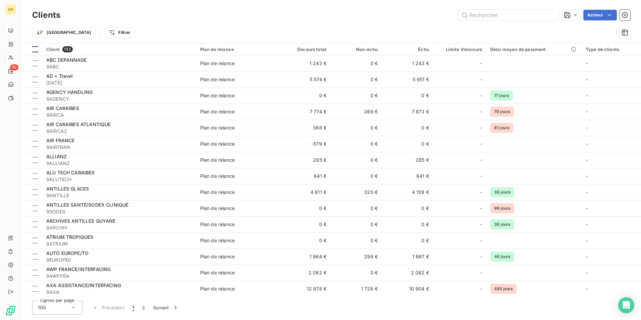
click at [239, 23] on div "Trier Filtrer" at bounding box center [331, 32] width 598 height 21
click at [506, 14] on input "text" at bounding box center [509, 15] width 101 height 11
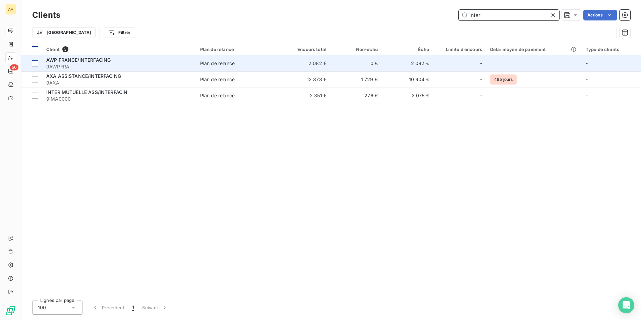
type input "inter"
click at [37, 64] on div at bounding box center [35, 63] width 6 height 6
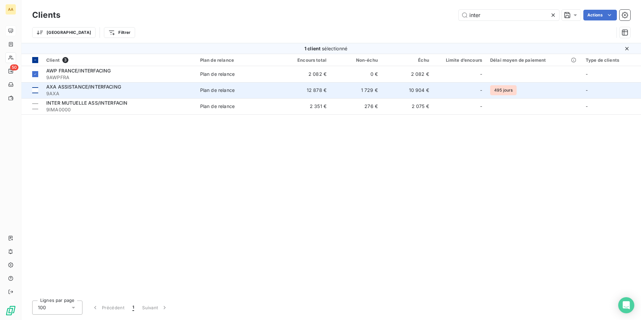
click at [35, 89] on div at bounding box center [35, 90] width 6 height 6
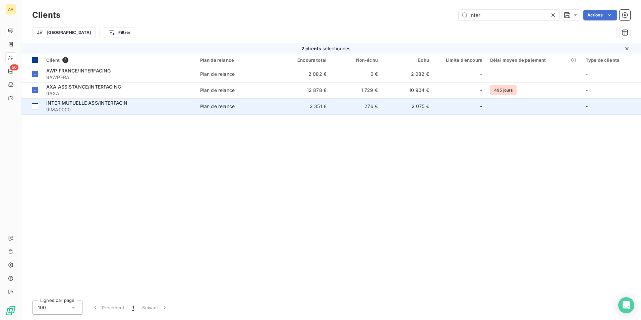
click at [35, 107] on div at bounding box center [35, 106] width 6 height 6
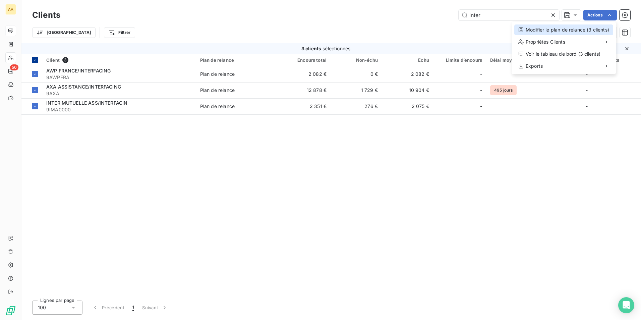
click at [539, 31] on div "Modifier le plan de relance (3 clients)" at bounding box center [563, 29] width 99 height 11
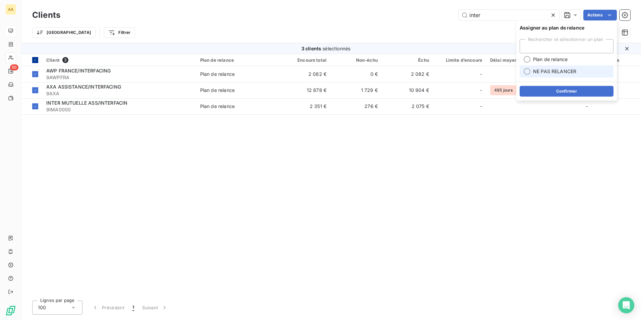
click at [538, 73] on span "NE PAS RELANCER" at bounding box center [554, 71] width 43 height 7
click at [539, 91] on button "Confirmer" at bounding box center [567, 91] width 94 height 11
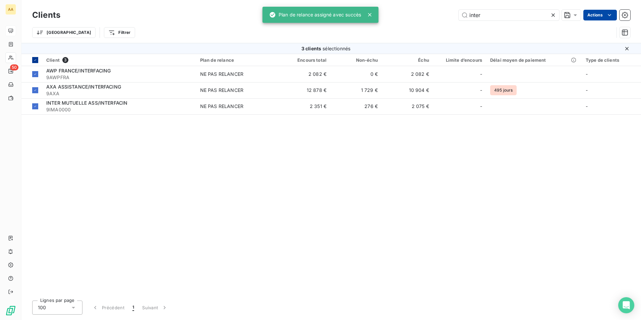
click at [597, 16] on html "AA 50 Clients inter Actions Trier Filtrer 3 clients sélectionnés Client 3 Plan …" at bounding box center [320, 160] width 641 height 320
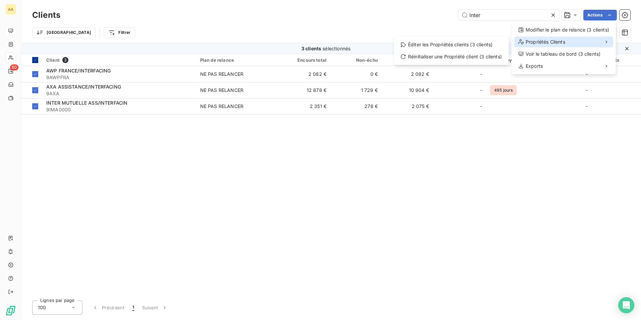
click at [557, 42] on span "Propriétés Clients" at bounding box center [546, 42] width 40 height 7
click at [469, 46] on div "Éditer les Propriétés clients (3 clients)" at bounding box center [451, 44] width 109 height 11
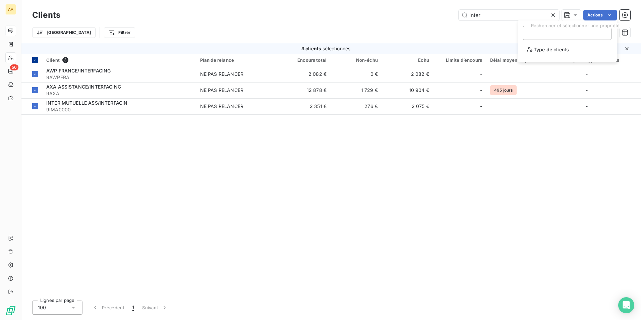
click at [561, 37] on div at bounding box center [567, 33] width 89 height 14
click at [555, 49] on span "Type de clients" at bounding box center [548, 49] width 42 height 8
click at [550, 32] on div at bounding box center [567, 33] width 77 height 9
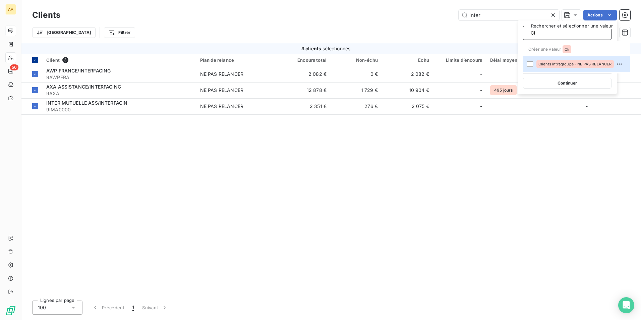
type input "C"
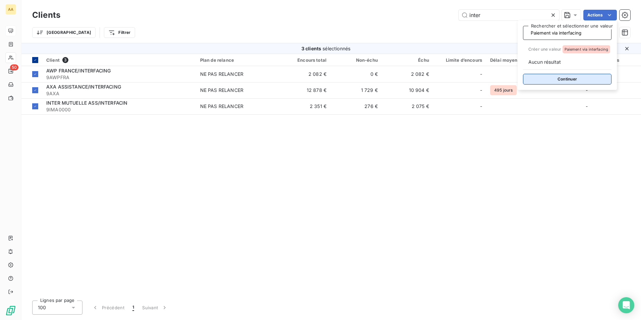
type input "Paiement via interfacing"
click at [564, 77] on button "Continuer" at bounding box center [567, 79] width 89 height 11
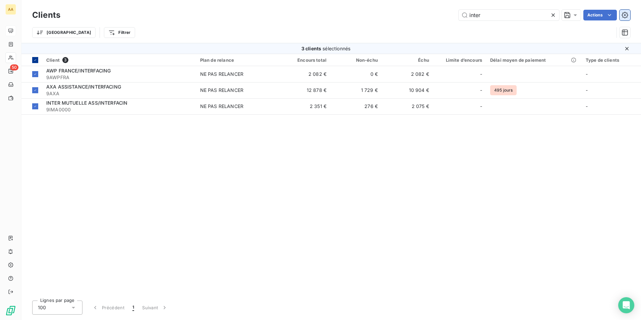
click at [627, 15] on icon "button" at bounding box center [625, 15] width 7 height 7
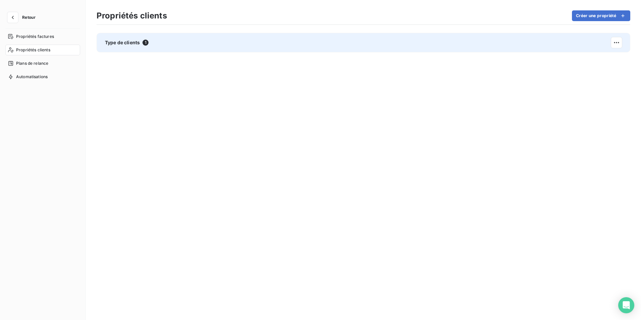
click at [125, 43] on span "Type de clients" at bounding box center [122, 42] width 35 height 7
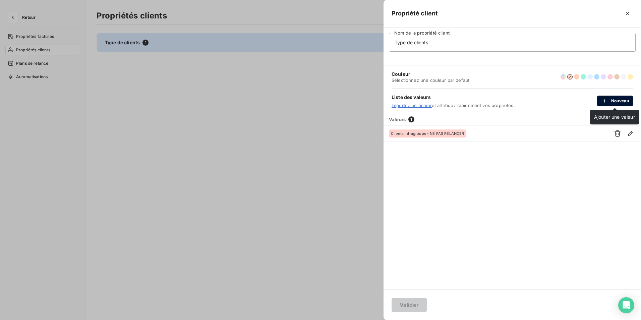
click at [620, 100] on button "Nouveau" at bounding box center [615, 101] width 36 height 11
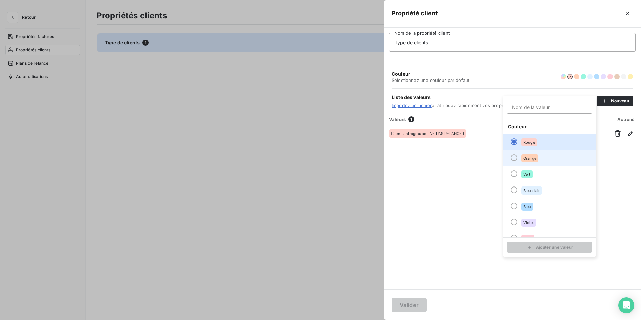
click at [512, 158] on div at bounding box center [514, 157] width 7 height 7
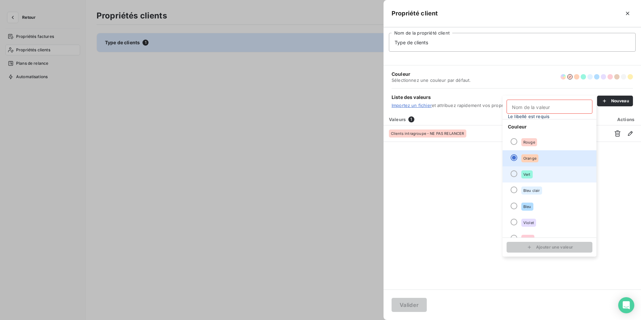
click at [513, 172] on div at bounding box center [514, 173] width 7 height 7
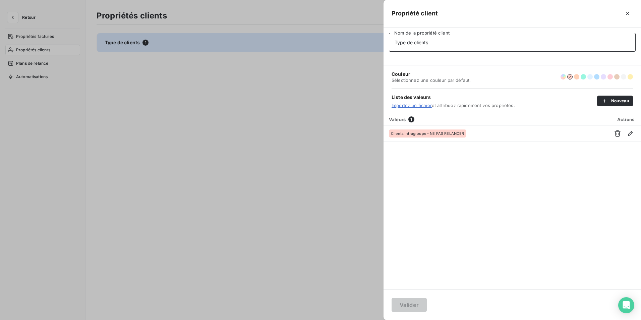
drag, startPoint x: 426, startPoint y: 42, endPoint x: 430, endPoint y: 42, distance: 4.4
click at [426, 42] on input "Type de clients" at bounding box center [512, 42] width 247 height 19
click at [435, 41] on input "Type de clients" at bounding box center [512, 42] width 247 height 19
click at [615, 97] on button "Nouveau" at bounding box center [615, 101] width 36 height 11
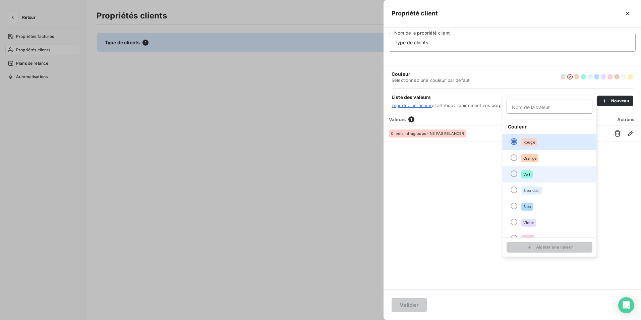
click at [513, 177] on div at bounding box center [514, 173] width 7 height 7
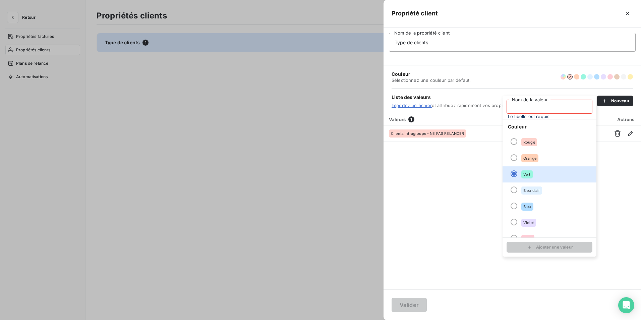
click at [526, 107] on input "Nom de la valeur" at bounding box center [550, 107] width 86 height 14
type input "p"
click at [536, 107] on input "Paiements interfacing" at bounding box center [550, 107] width 86 height 14
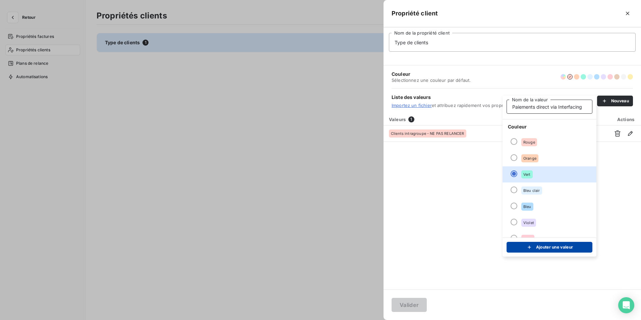
type input "Paiements direct via Interfacing"
click at [535, 248] on div "submit" at bounding box center [531, 247] width 10 height 7
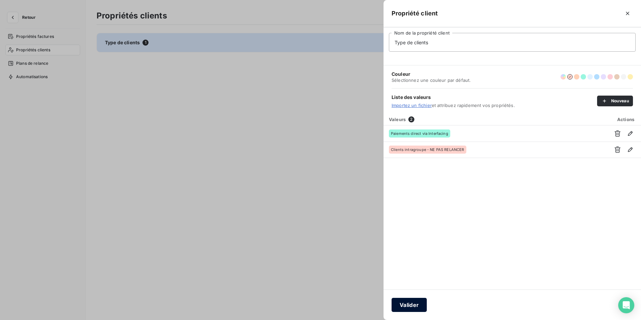
click at [410, 303] on button "Valider" at bounding box center [409, 305] width 35 height 14
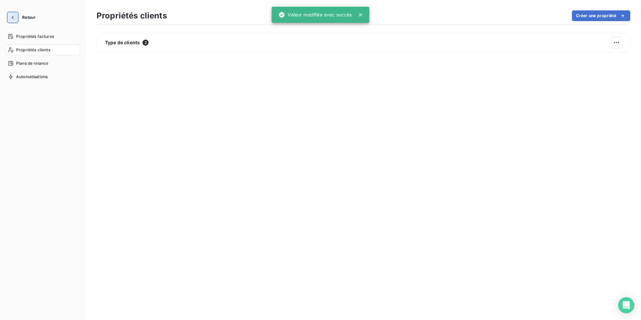
click at [15, 19] on icon "button" at bounding box center [12, 17] width 7 height 7
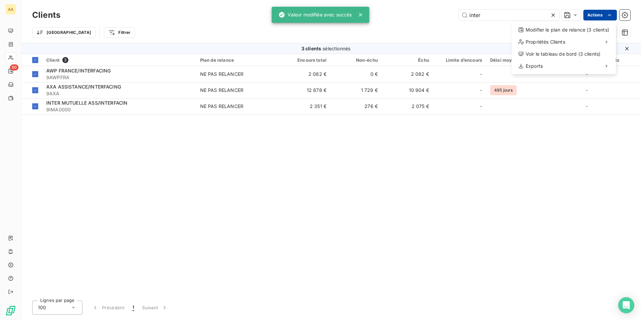
click at [596, 17] on html "AA 50 Clients inter Actions Modifier le plan de relance (3 clients) Propriétés …" at bounding box center [320, 160] width 641 height 320
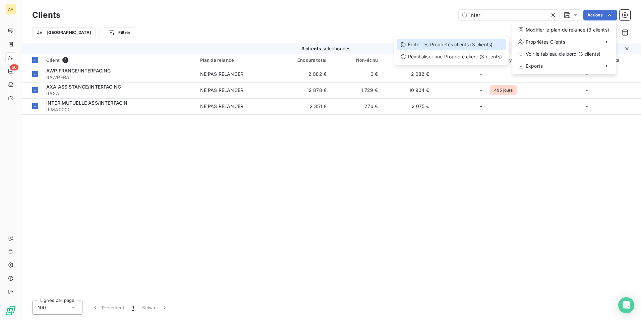
click at [427, 40] on div "Éditer les Propriétés clients (3 clients)" at bounding box center [451, 44] width 109 height 11
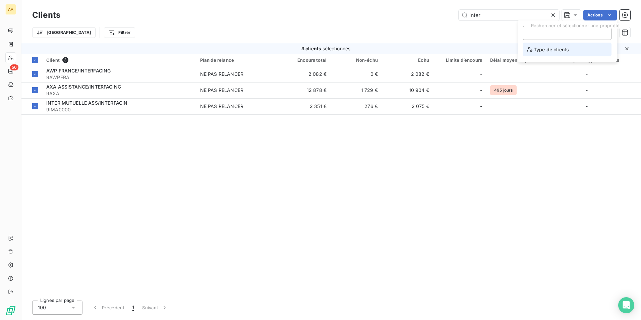
click at [549, 45] on span "Type de clients" at bounding box center [548, 49] width 42 height 8
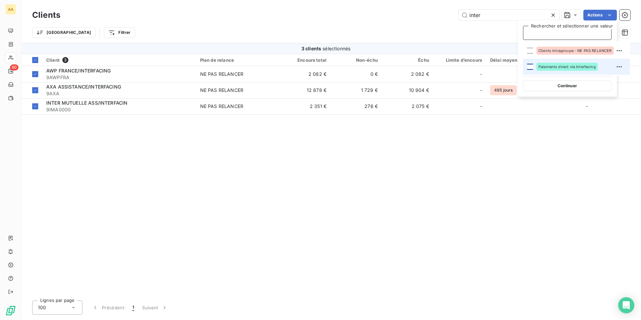
click at [529, 68] on div at bounding box center [530, 67] width 6 height 6
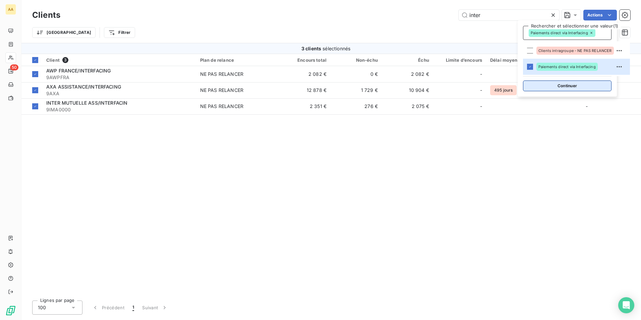
click at [545, 87] on button "Continuer" at bounding box center [567, 85] width 89 height 11
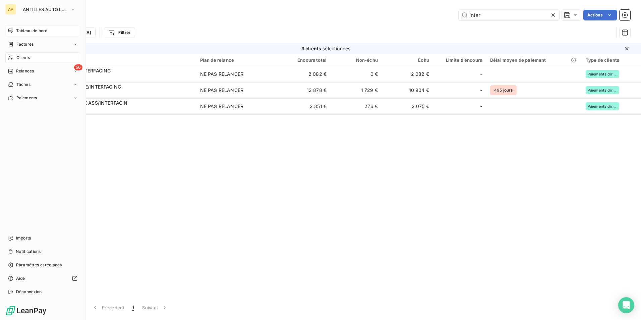
click at [35, 32] on span "Tableau de bord" at bounding box center [31, 31] width 31 height 6
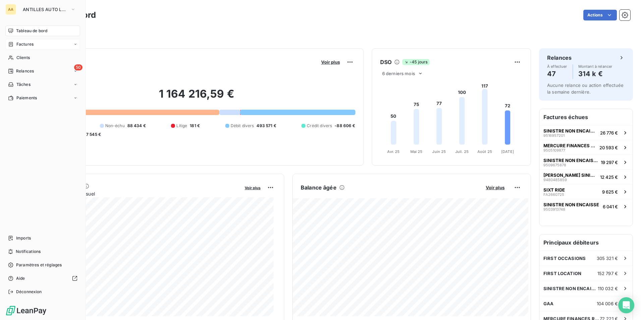
click at [35, 44] on div "Factures" at bounding box center [42, 44] width 75 height 11
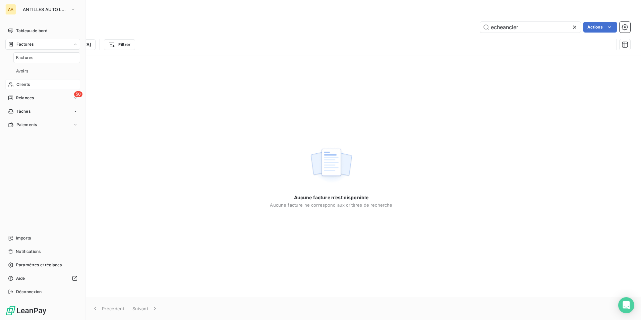
click at [20, 83] on span "Clients" at bounding box center [22, 84] width 13 height 6
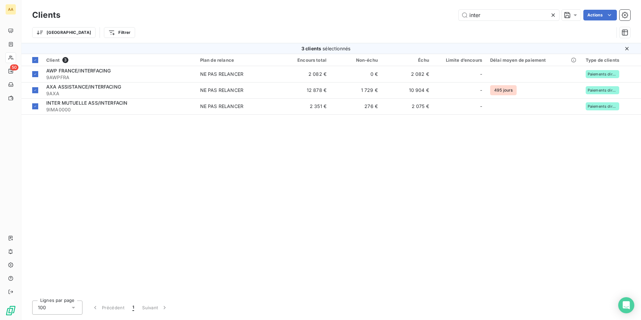
click at [194, 21] on div "Clients inter Actions" at bounding box center [331, 15] width 598 height 14
click at [37, 59] on div at bounding box center [35, 60] width 6 height 6
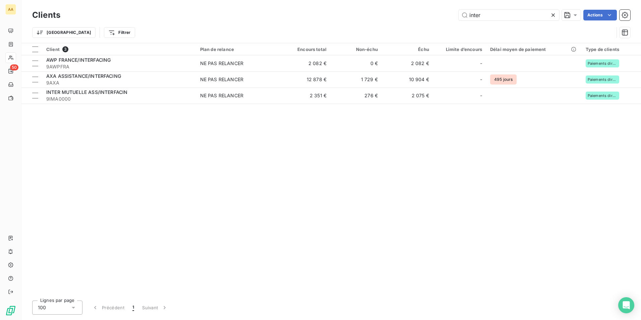
click at [197, 12] on div "inter Actions" at bounding box center [349, 15] width 562 height 11
click at [553, 14] on icon at bounding box center [553, 15] width 7 height 7
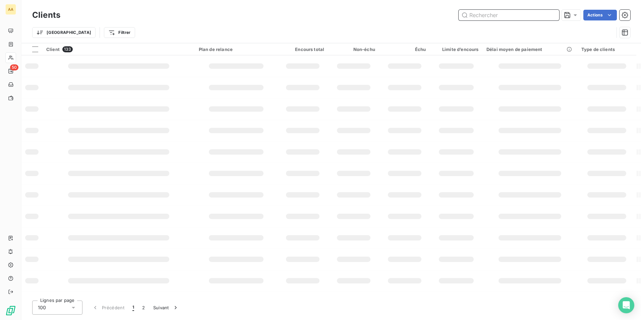
click at [485, 16] on input "text" at bounding box center [509, 15] width 101 height 11
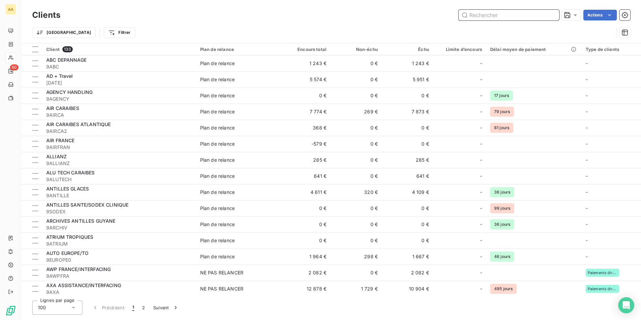
type input "v"
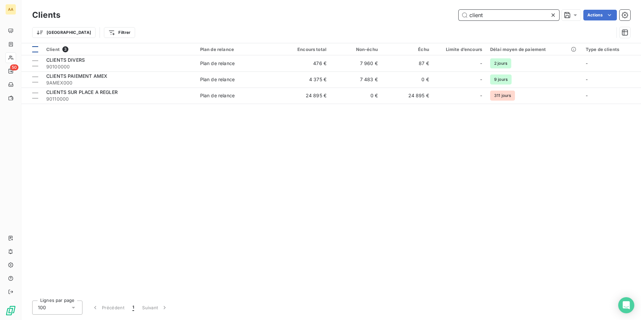
type input "client"
click at [39, 49] on th at bounding box center [31, 49] width 21 height 12
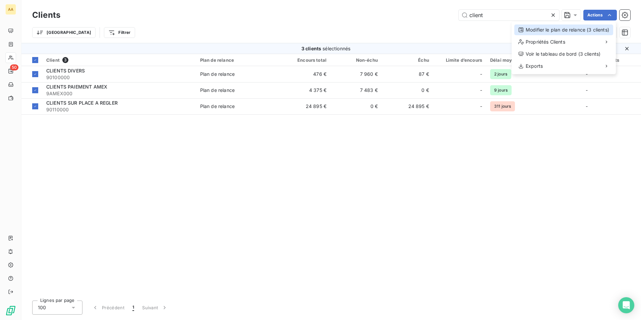
click at [562, 33] on div "Modifier le plan de relance (3 clients)" at bounding box center [563, 29] width 99 height 11
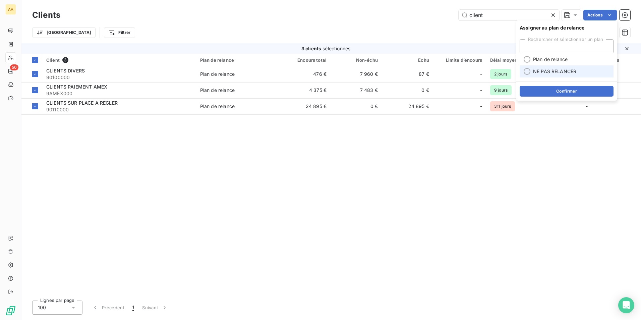
click at [548, 73] on span "NE PAS RELANCER" at bounding box center [554, 71] width 43 height 7
click at [551, 89] on button "Confirmer" at bounding box center [567, 91] width 94 height 11
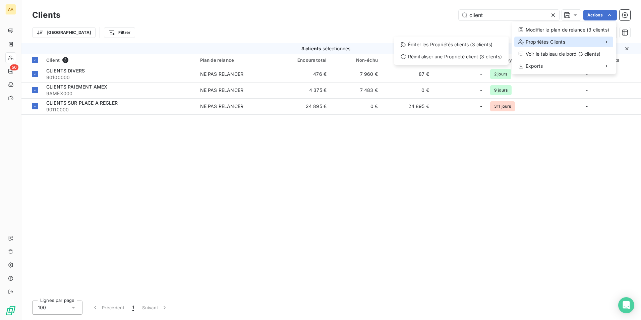
click at [551, 41] on span "Propriétés Clients" at bounding box center [546, 42] width 40 height 7
click at [460, 45] on div "Éditer les Propriétés clients (3 clients)" at bounding box center [451, 44] width 109 height 11
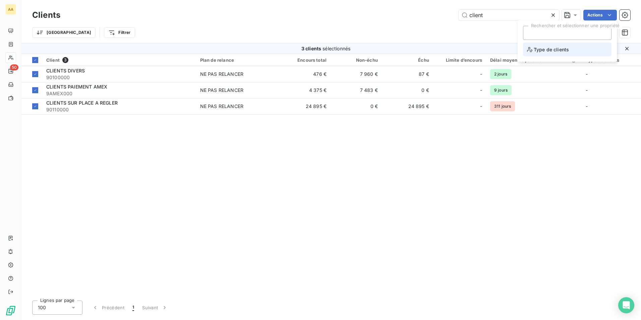
click at [546, 47] on span "Type de clients" at bounding box center [548, 49] width 42 height 8
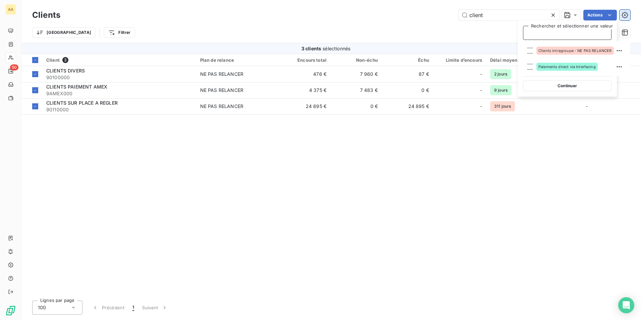
click at [628, 15] on icon "button" at bounding box center [625, 15] width 6 height 6
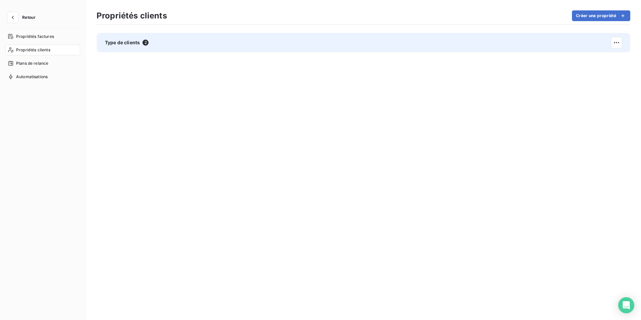
click at [129, 42] on span "Type de clients" at bounding box center [122, 42] width 35 height 7
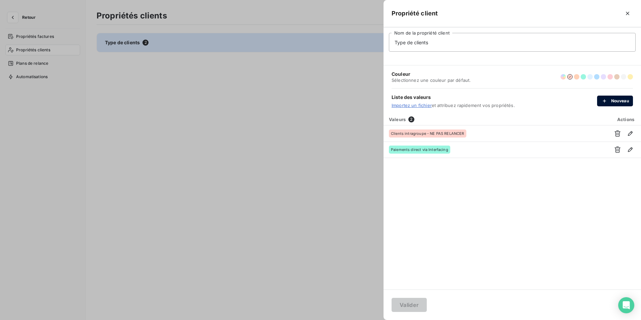
click at [617, 100] on button "Nouveau" at bounding box center [615, 101] width 36 height 11
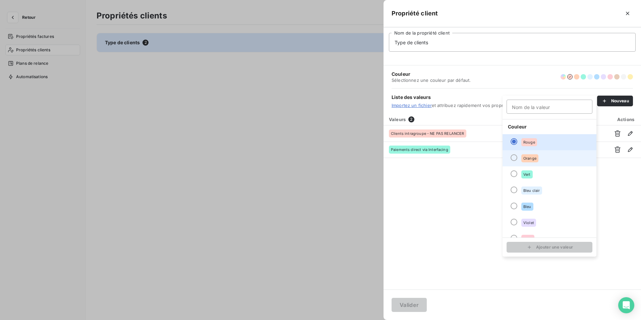
click at [513, 159] on div at bounding box center [514, 157] width 7 height 7
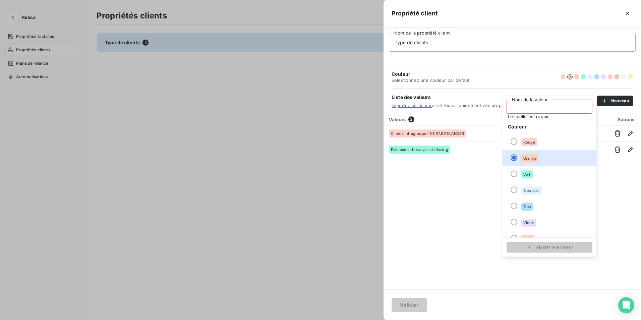
click at [527, 107] on input "Nom de la valeur" at bounding box center [550, 107] width 86 height 14
type input "Clients paiements directs - NE PAS RELANCER"
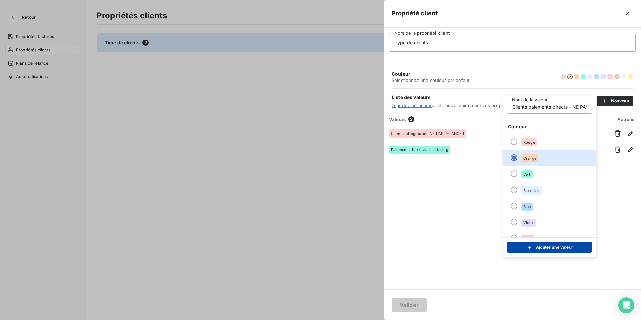
click at [554, 247] on button "Ajouter une valeur" at bounding box center [550, 247] width 86 height 11
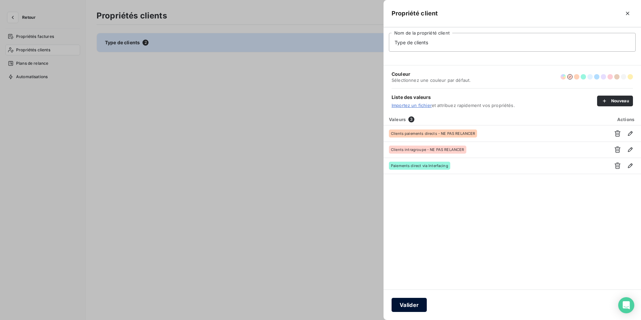
click at [415, 306] on button "Valider" at bounding box center [409, 305] width 35 height 14
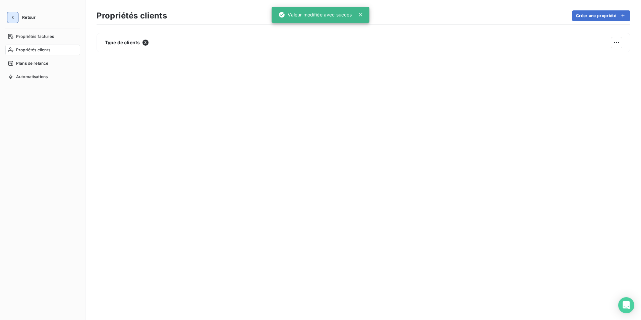
click at [15, 18] on icon "button" at bounding box center [12, 17] width 7 height 7
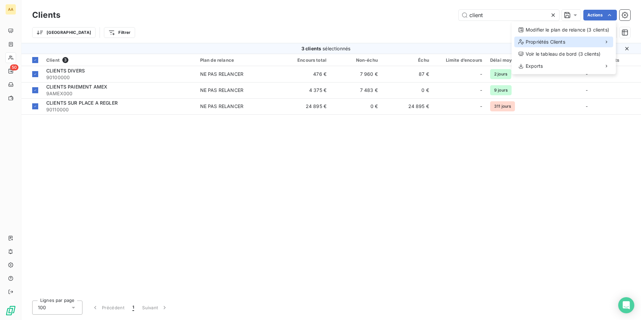
click at [544, 43] on span "Propriétés Clients" at bounding box center [546, 42] width 40 height 7
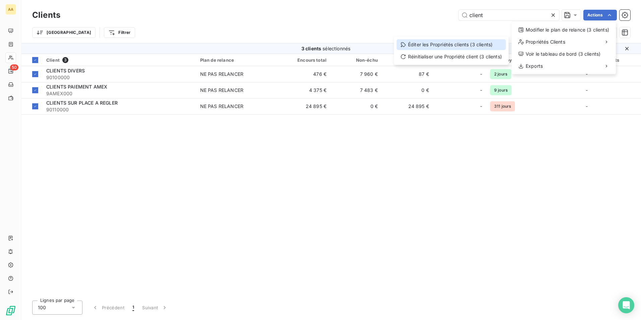
click at [465, 45] on div "Éditer les Propriétés clients (3 clients)" at bounding box center [451, 44] width 109 height 11
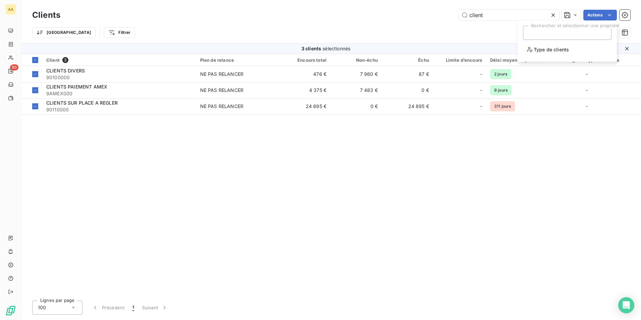
click at [565, 35] on div at bounding box center [567, 33] width 89 height 14
click at [559, 43] on li "Type de clients" at bounding box center [567, 50] width 89 height 14
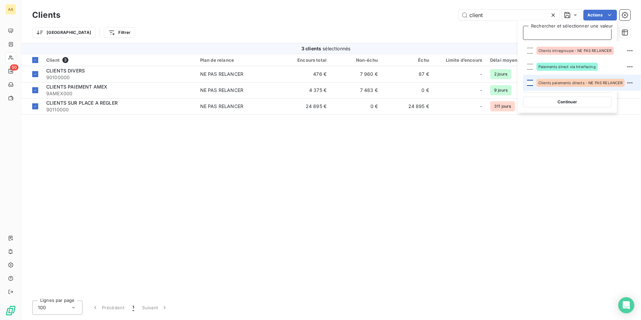
click at [533, 83] on div at bounding box center [530, 83] width 6 height 6
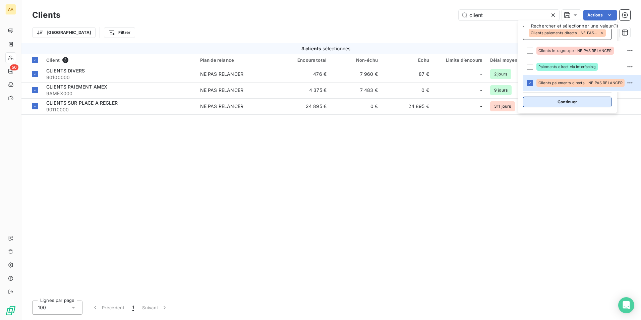
click at [544, 101] on button "Continuer" at bounding box center [567, 102] width 89 height 11
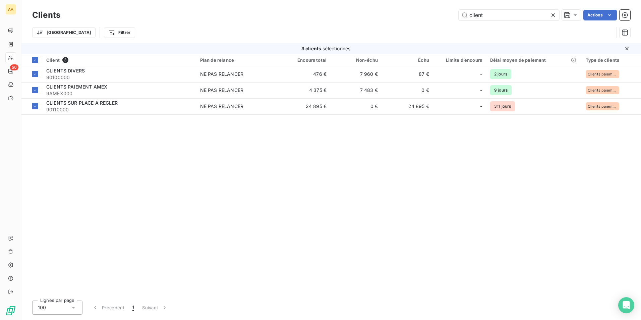
click at [96, 180] on div "Client 3 Plan de relance Encours total Non-échu Échu Limite d’encours Délai moy…" at bounding box center [331, 174] width 620 height 241
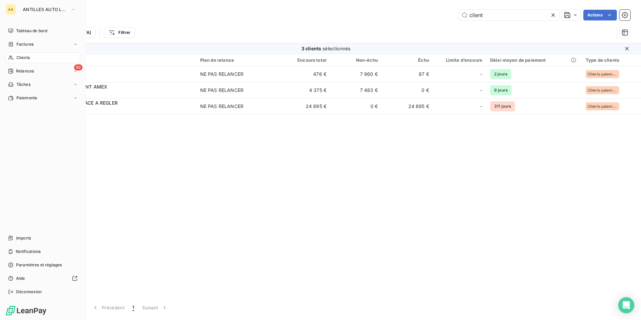
click at [25, 57] on span "Clients" at bounding box center [22, 58] width 13 height 6
click at [30, 70] on span "Relances" at bounding box center [25, 71] width 18 height 6
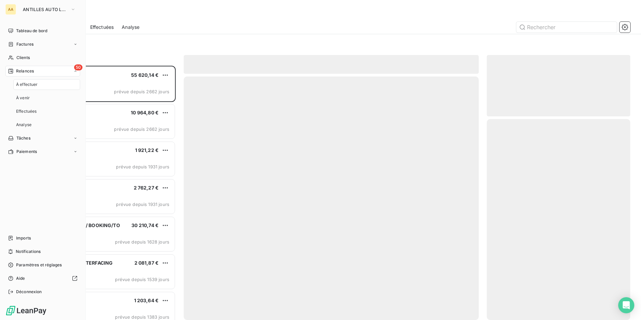
scroll to position [249, 138]
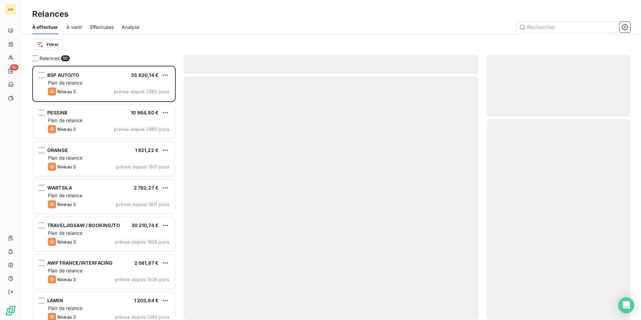
click at [279, 11] on div "Relances" at bounding box center [331, 14] width 620 height 12
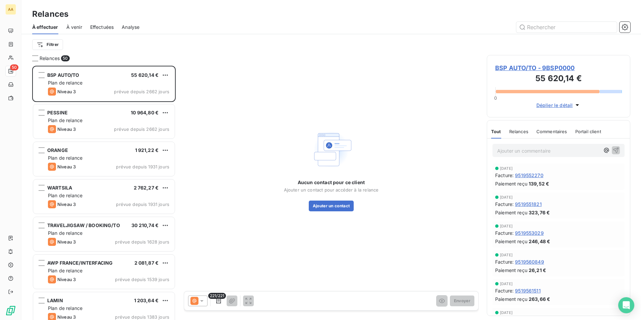
click at [73, 27] on span "À venir" at bounding box center [74, 27] width 16 height 7
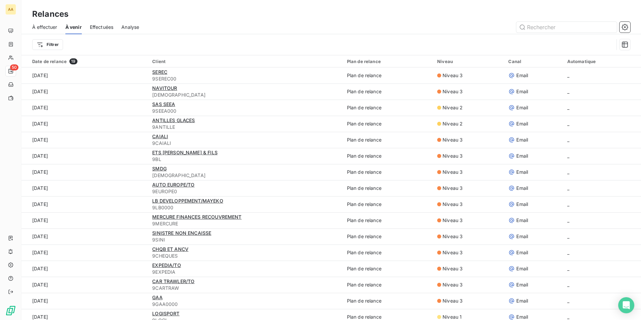
click at [43, 29] on span "À effectuer" at bounding box center [44, 27] width 25 height 7
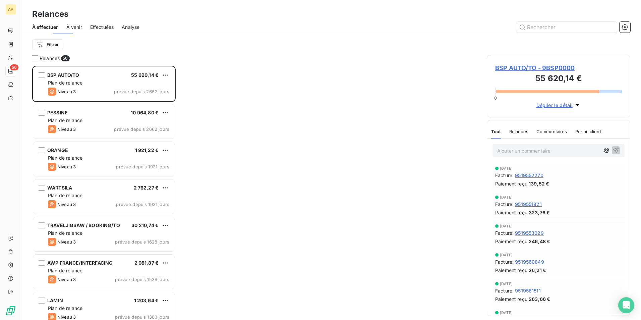
scroll to position [249, 138]
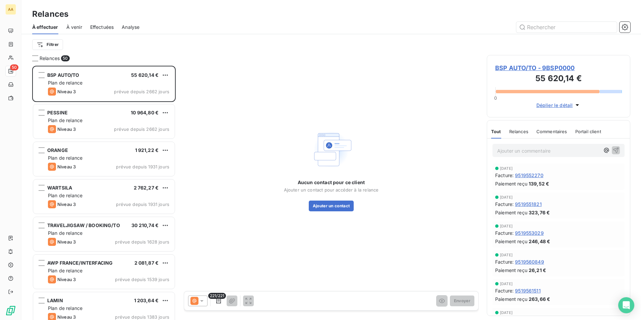
click at [78, 27] on span "À venir" at bounding box center [74, 27] width 16 height 7
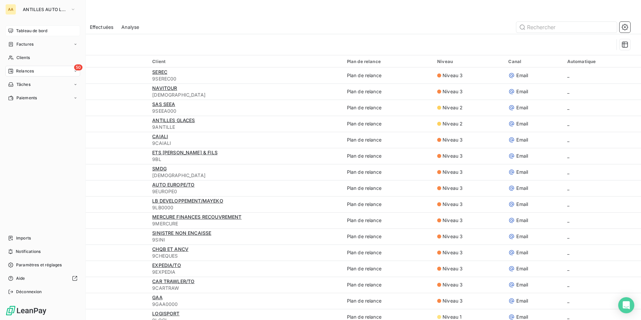
click at [20, 30] on span "Tableau de bord" at bounding box center [31, 31] width 31 height 6
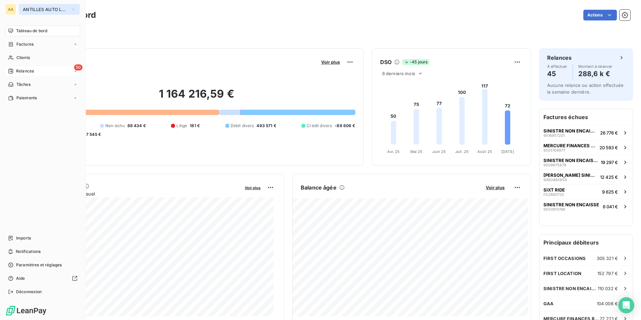
click at [26, 11] on span "ANTILLES AUTO LOCATION" at bounding box center [45, 9] width 45 height 5
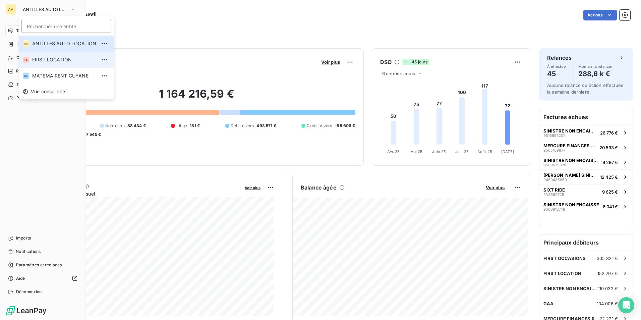
click at [36, 65] on li "FL FIRST LOCATION" at bounding box center [66, 60] width 95 height 16
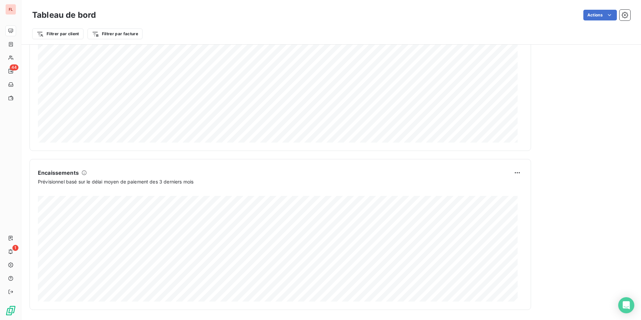
scroll to position [334, 0]
click at [511, 170] on html "FL 44 1 Tableau de bord Actions Filtrer par client Filtrer par facture Encours …" at bounding box center [320, 160] width 641 height 320
click at [441, 181] on html "FL 44 1 Tableau de bord Actions Filtrer par client Filtrer par facture Encours …" at bounding box center [320, 160] width 641 height 320
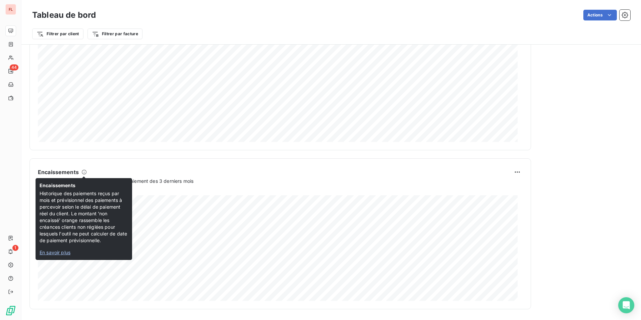
click at [83, 173] on icon at bounding box center [83, 171] width 5 height 5
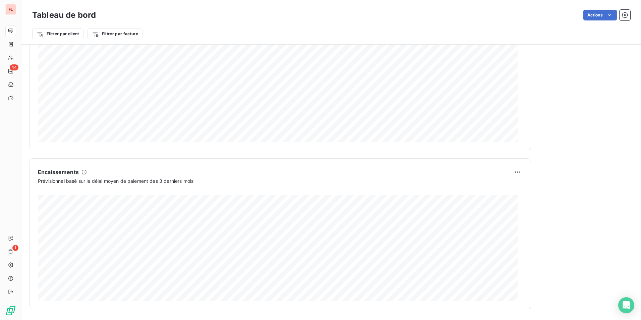
click at [83, 173] on icon at bounding box center [83, 171] width 5 height 5
click at [70, 172] on h6 "Encaissements" at bounding box center [58, 172] width 41 height 8
click at [84, 170] on icon at bounding box center [83, 171] width 5 height 5
click at [86, 182] on span "Prévisionnel basé sur le délai moyen de paiement des 3 derniers mois" at bounding box center [116, 180] width 156 height 7
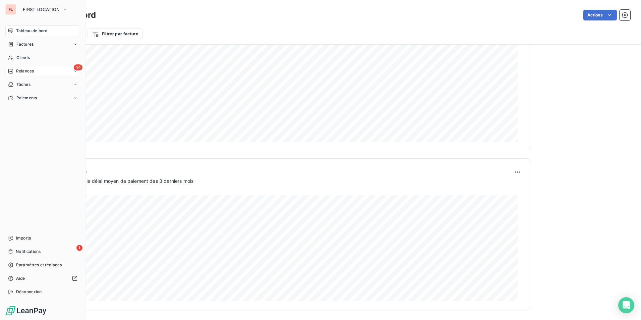
click at [28, 69] on span "Relances" at bounding box center [25, 71] width 18 height 6
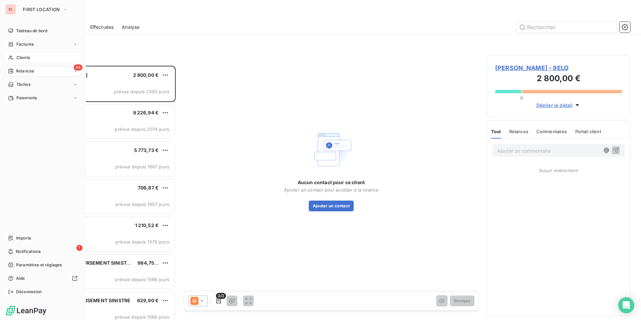
click at [22, 59] on span "Clients" at bounding box center [22, 58] width 13 height 6
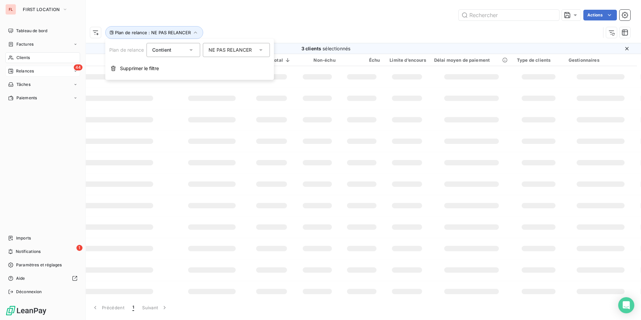
type input "client"
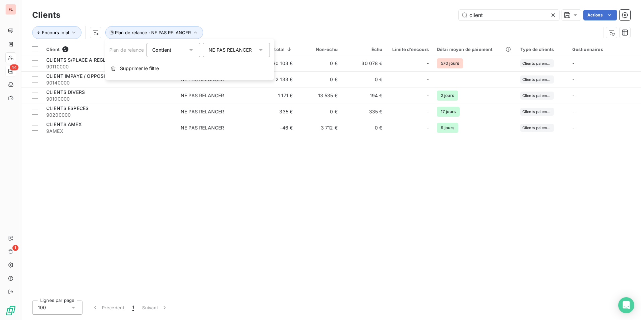
click at [310, 18] on div "client Actions" at bounding box center [349, 15] width 562 height 11
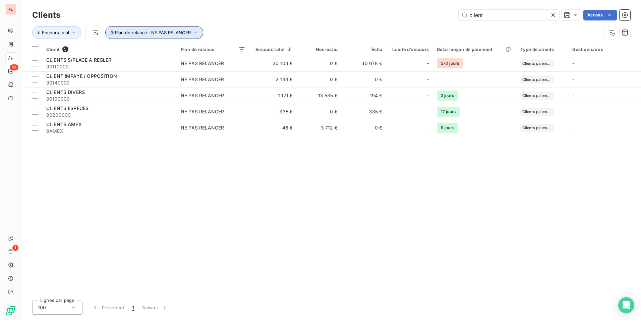
click at [167, 34] on span "Plan de relance : NE PAS RELANCER" at bounding box center [153, 32] width 76 height 5
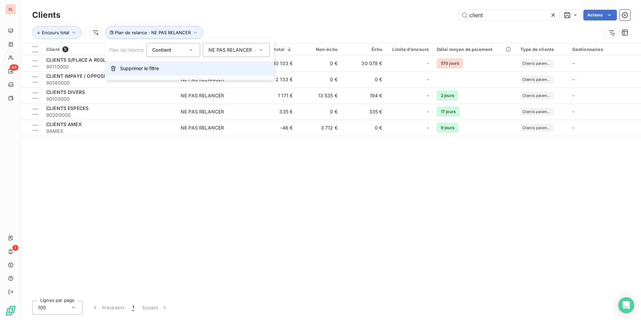
click at [151, 70] on span "Supprimer le filtre" at bounding box center [139, 68] width 39 height 7
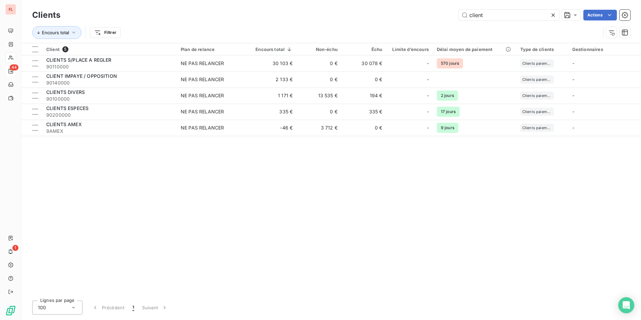
click at [554, 15] on icon at bounding box center [553, 15] width 7 height 7
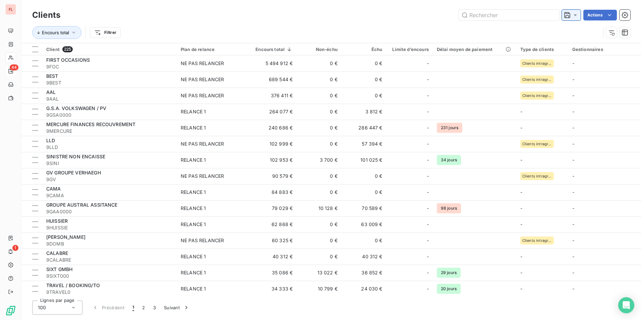
click at [574, 14] on icon at bounding box center [575, 15] width 7 height 7
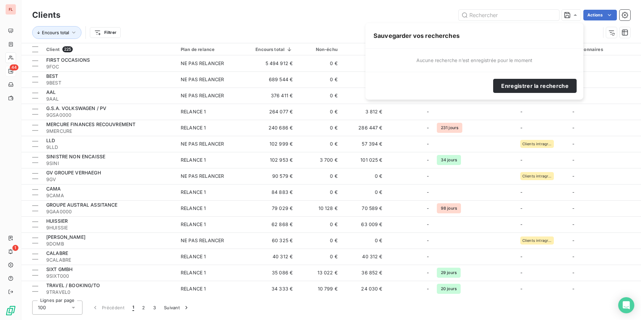
click at [351, 17] on div "Actions" at bounding box center [349, 15] width 562 height 11
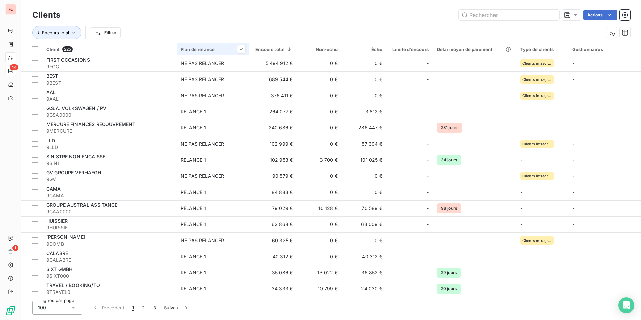
click at [195, 49] on div "Plan de relance" at bounding box center [213, 49] width 65 height 5
click at [203, 69] on div at bounding box center [207, 67] width 67 height 14
click at [200, 82] on span "RELANCE 1" at bounding box center [199, 81] width 25 height 7
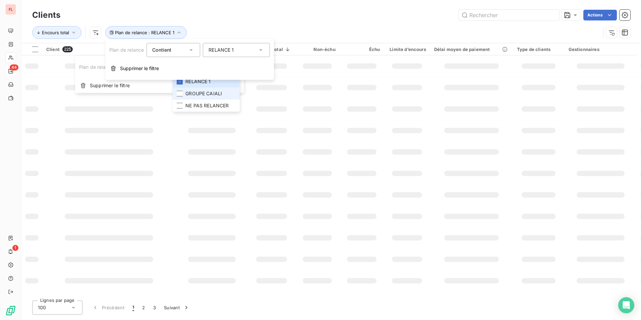
click at [198, 93] on span "GROUPE CAIALI" at bounding box center [203, 93] width 37 height 7
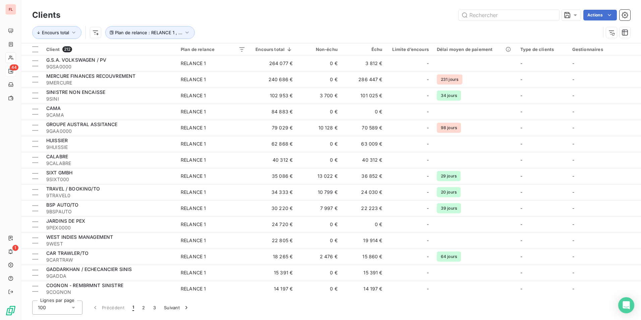
click at [233, 11] on html "FL 44 1 Clients Actions Encours total Plan de relance : RELANCE 1 , ... Client …" at bounding box center [320, 160] width 641 height 320
click at [484, 15] on input "text" at bounding box center [509, 15] width 101 height 11
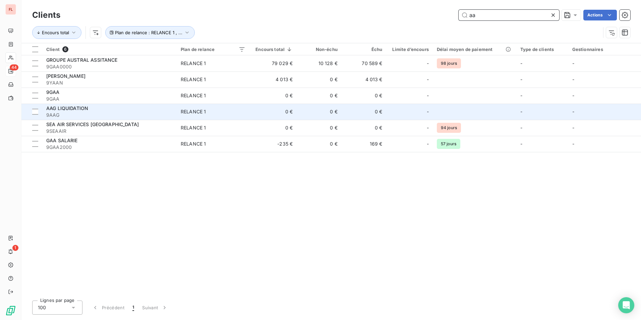
type input "aa"
click at [157, 114] on span "9AAG" at bounding box center [109, 115] width 126 height 7
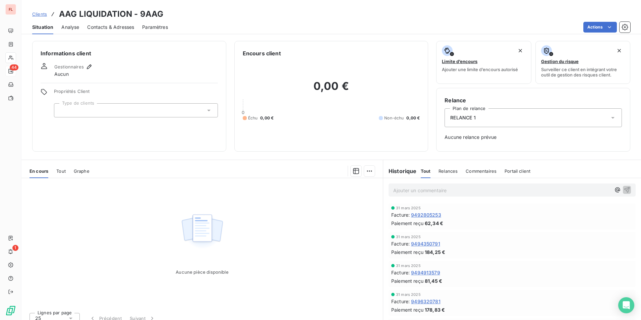
click at [60, 171] on span "Tout" at bounding box center [60, 170] width 9 height 5
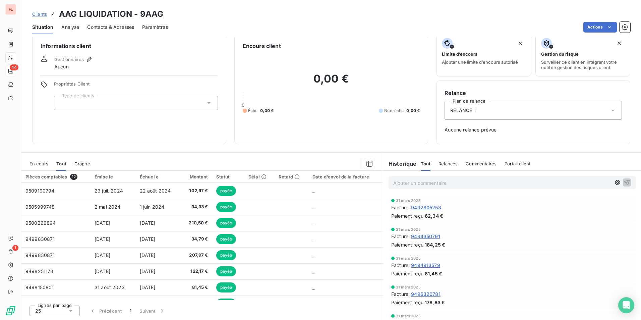
click at [67, 311] on div "25" at bounding box center [55, 310] width 50 height 11
click at [48, 287] on span "50" at bounding box center [46, 286] width 6 height 7
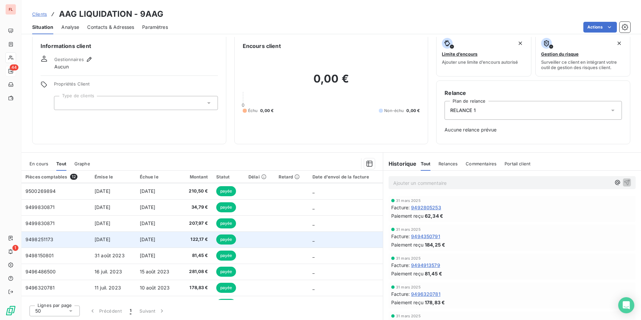
scroll to position [76, 0]
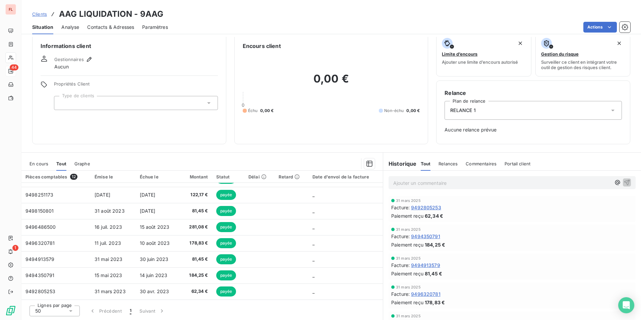
click at [50, 313] on div "50" at bounding box center [55, 310] width 50 height 11
click at [41, 298] on li "100" at bounding box center [55, 298] width 50 height 12
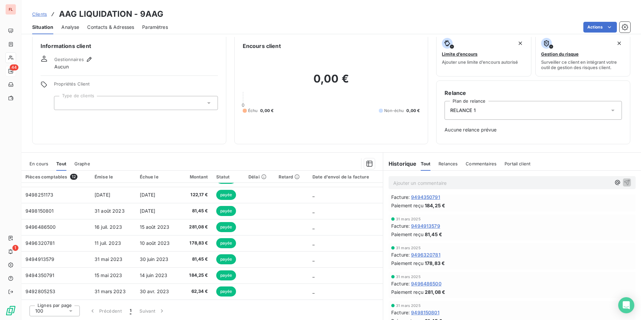
scroll to position [0, 0]
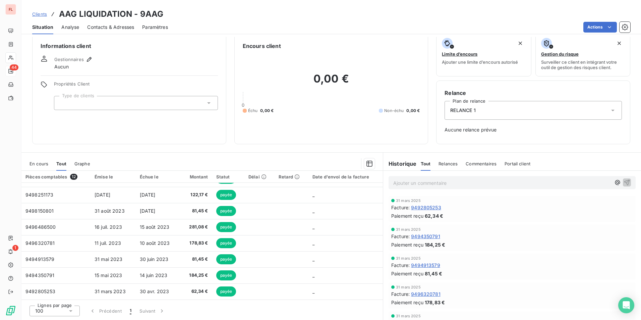
click at [444, 163] on span "Relances" at bounding box center [448, 163] width 19 height 5
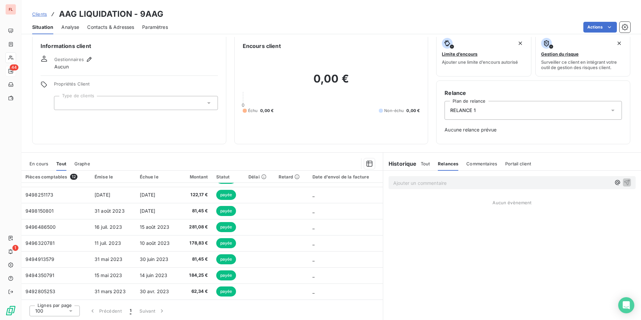
click at [483, 163] on span "Commentaires" at bounding box center [481, 163] width 31 height 5
click at [511, 163] on span "Portail client" at bounding box center [519, 163] width 26 height 5
click at [423, 162] on span "Tout" at bounding box center [425, 163] width 9 height 5
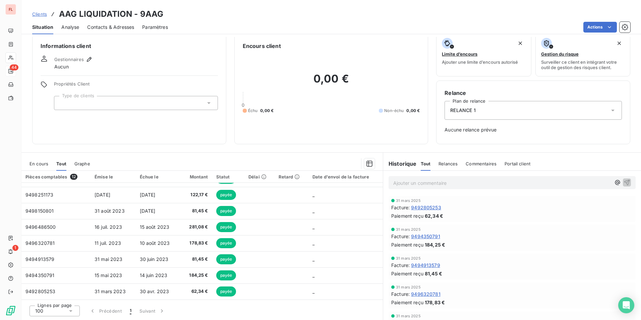
click at [511, 165] on span "Portail client" at bounding box center [518, 163] width 26 height 5
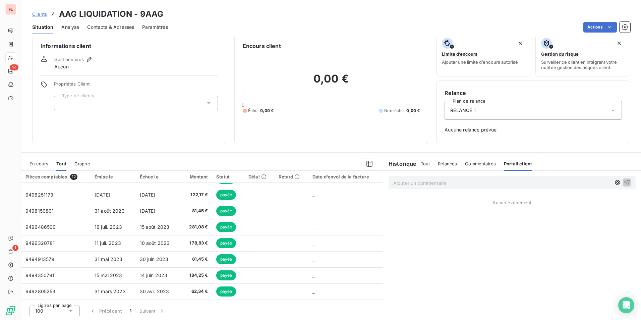
click at [36, 163] on span "En cours" at bounding box center [39, 163] width 19 height 5
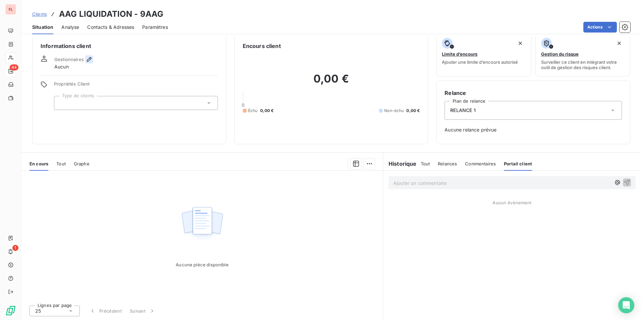
click at [86, 61] on icon "button" at bounding box center [89, 59] width 7 height 7
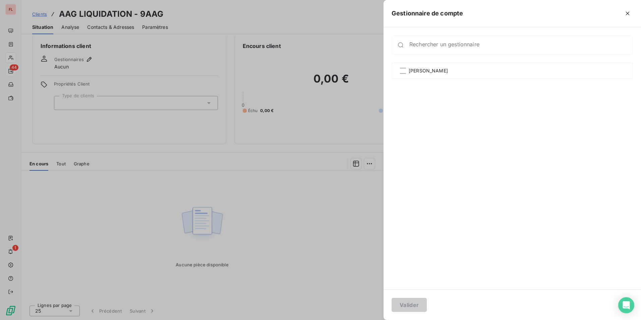
click at [250, 20] on div at bounding box center [320, 160] width 641 height 320
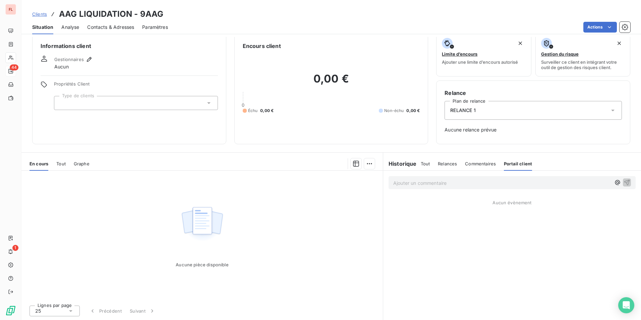
click at [79, 30] on span "Analyse" at bounding box center [70, 27] width 18 height 7
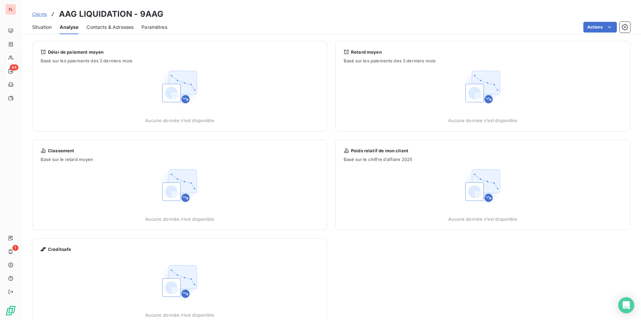
click at [113, 21] on div "Contacts & Adresses" at bounding box center [110, 27] width 47 height 14
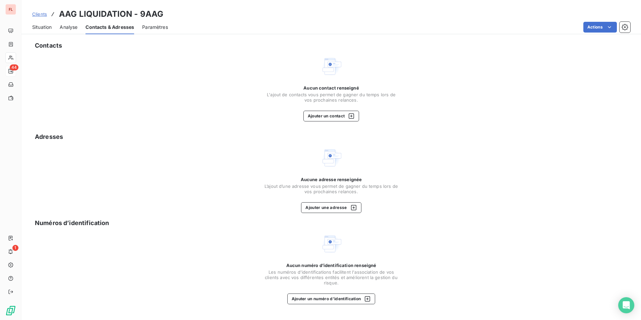
click at [163, 27] on span "Paramètres" at bounding box center [155, 27] width 26 height 7
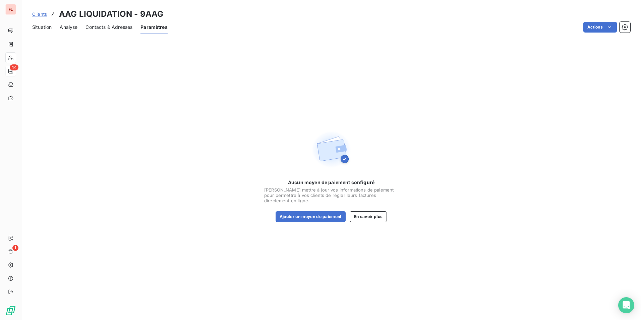
click at [42, 30] on span "Situation" at bounding box center [41, 27] width 19 height 7
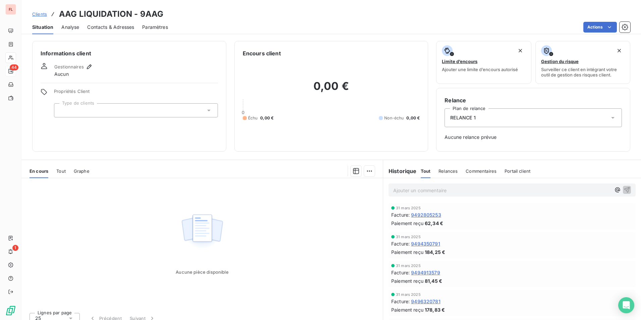
click at [62, 170] on span "Tout" at bounding box center [60, 170] width 9 height 5
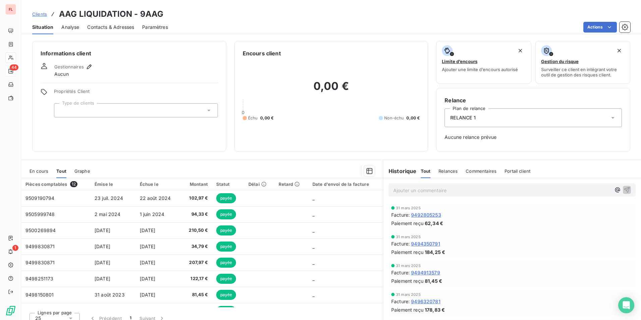
click at [104, 27] on span "Contacts & Adresses" at bounding box center [110, 27] width 47 height 7
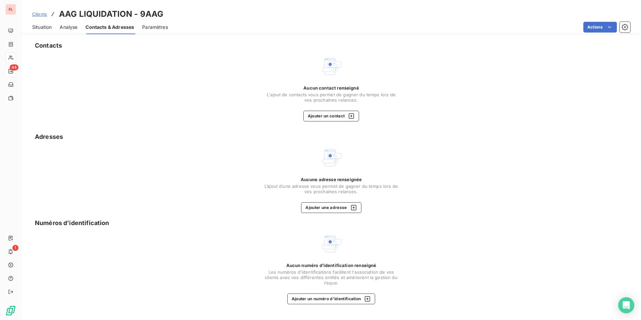
click at [161, 26] on span "Paramètres" at bounding box center [155, 27] width 26 height 7
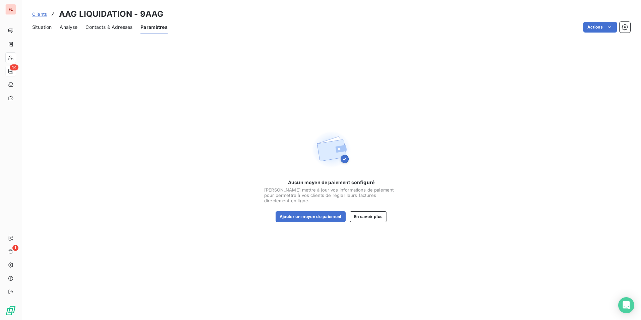
click at [115, 26] on span "Contacts & Adresses" at bounding box center [109, 27] width 47 height 7
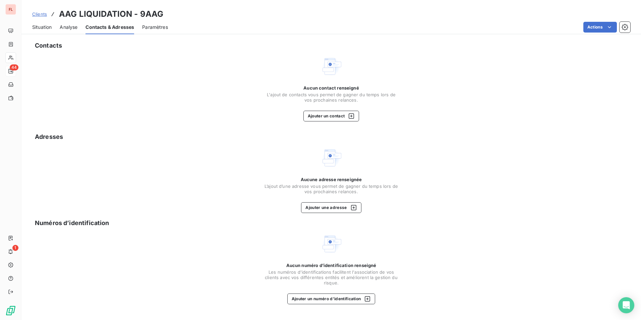
click at [67, 26] on span "Analyse" at bounding box center [69, 27] width 18 height 7
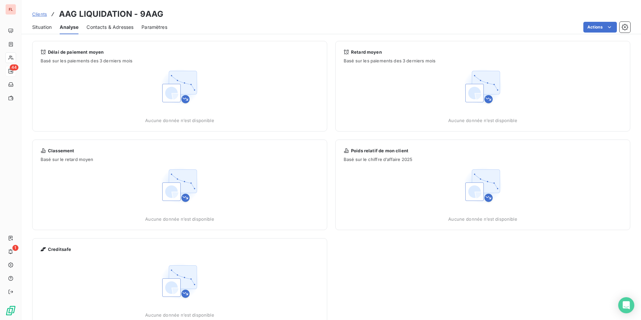
click at [170, 99] on img at bounding box center [179, 86] width 43 height 43
click at [76, 54] on span "Délai de paiement moyen" at bounding box center [76, 51] width 56 height 5
click at [77, 61] on span "Basé sur les paiements des 3 derniers mois" at bounding box center [180, 60] width 278 height 5
click at [119, 221] on div "Aucune donnée n’est disponible" at bounding box center [180, 193] width 294 height 58
click at [106, 267] on div "Aucune donnée n’est disponible" at bounding box center [180, 289] width 278 height 58
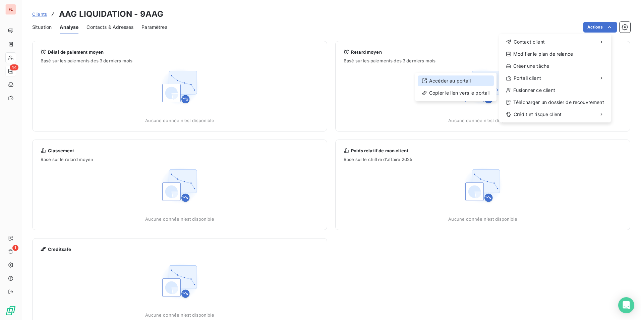
click at [456, 80] on div "Accéder au portail" at bounding box center [456, 80] width 76 height 11
click at [36, 28] on html "FL 44 1 Clients AAG LIQUIDATION - 9AAG Situation Analyse Contacts & Adresses Pa…" at bounding box center [320, 160] width 641 height 320
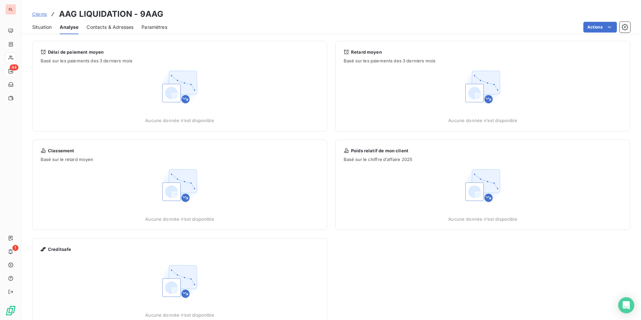
click at [40, 28] on span "Situation" at bounding box center [41, 27] width 19 height 7
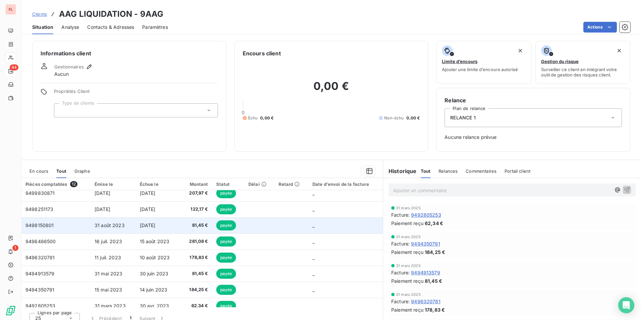
scroll to position [76, 0]
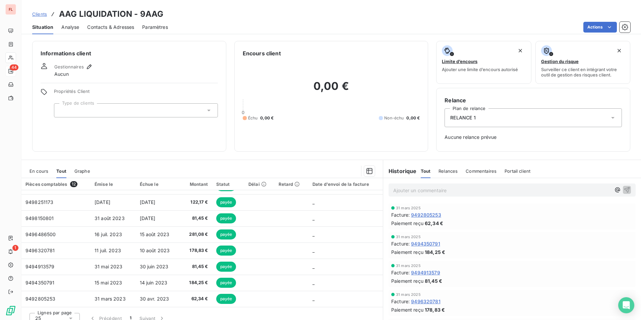
click at [64, 318] on div "25" at bounding box center [55, 318] width 50 height 11
click at [37, 305] on div at bounding box center [37, 305] width 7 height 7
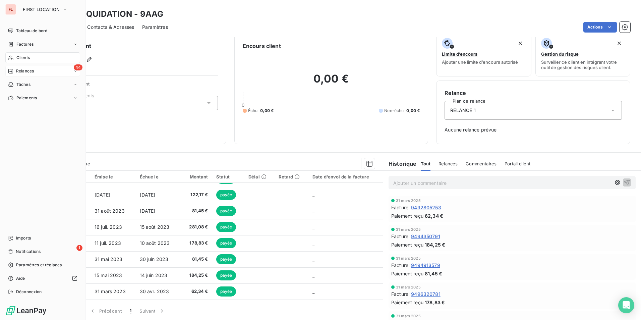
click at [22, 57] on span "Clients" at bounding box center [22, 58] width 13 height 6
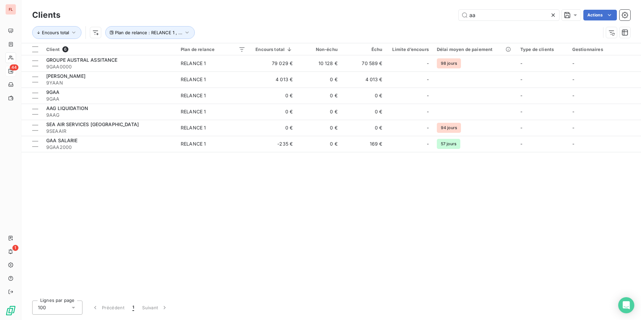
click at [160, 205] on div "Client 6 Plan de relance Encours total Non-échu Échu Limite d’encours Délai moy…" at bounding box center [331, 169] width 620 height 252
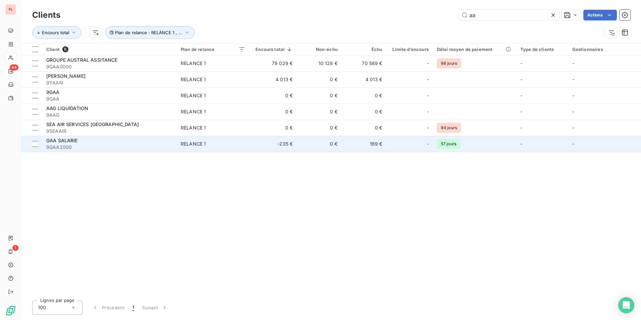
click at [200, 144] on div "RELANCE 1" at bounding box center [193, 143] width 25 height 7
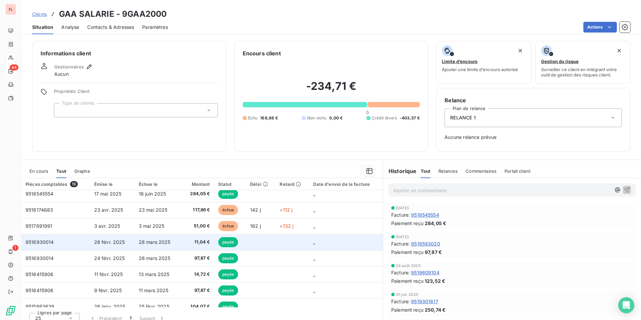
scroll to position [189, 0]
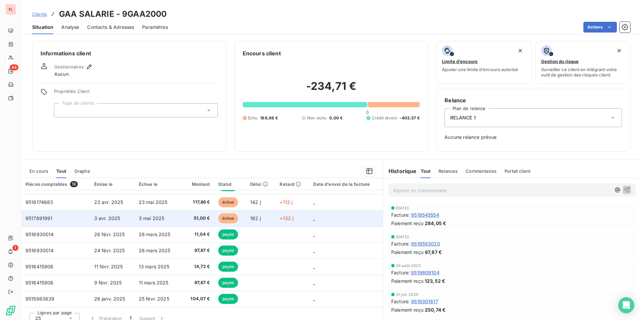
click at [49, 218] on span "9517891991" at bounding box center [38, 218] width 27 height 6
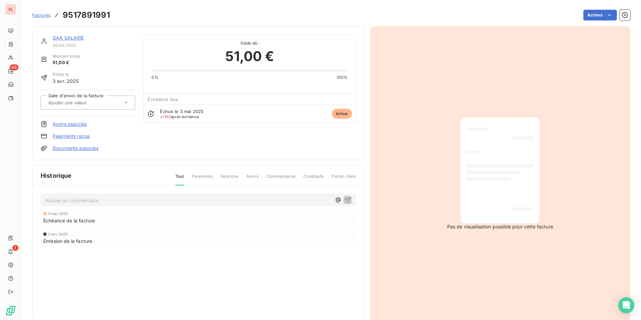
click at [65, 37] on link "GAA SALARIE" at bounding box center [69, 38] width 32 height 6
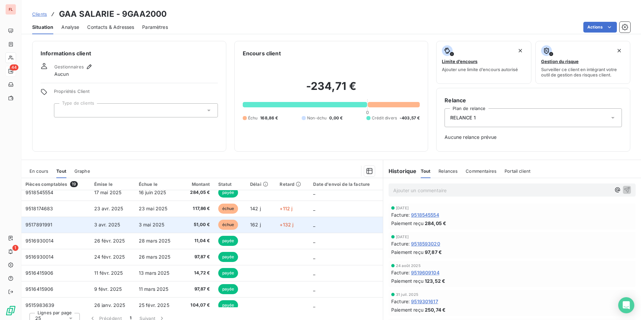
scroll to position [189, 0]
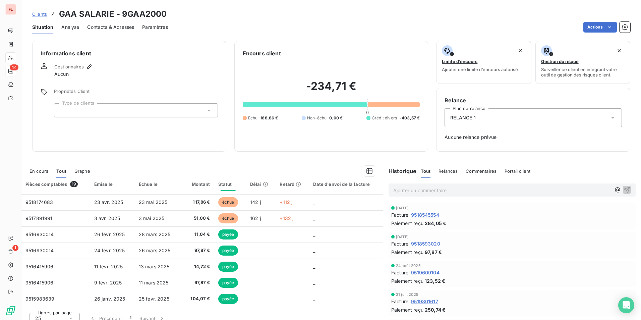
click at [395, 105] on div at bounding box center [394, 104] width 52 height 5
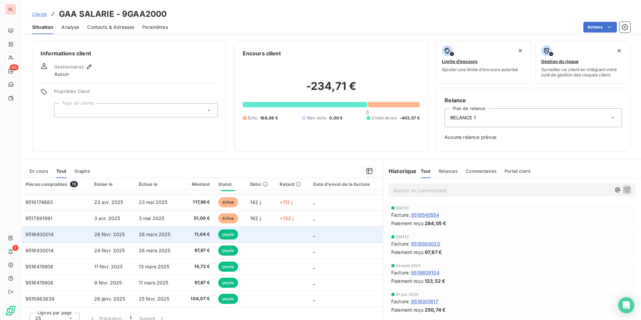
scroll to position [7, 0]
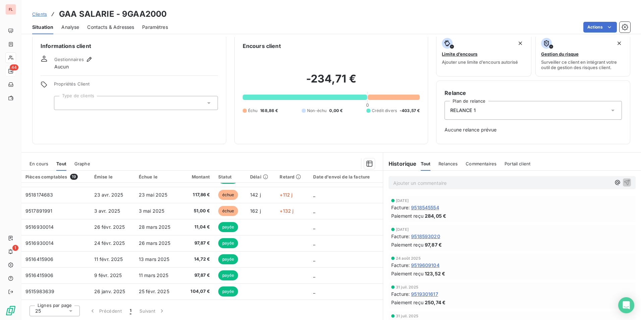
click at [68, 310] on icon at bounding box center [70, 310] width 7 height 7
click at [48, 297] on span "100" at bounding box center [47, 298] width 8 height 7
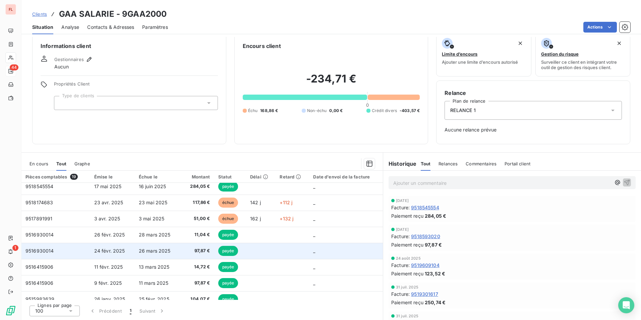
scroll to position [189, 0]
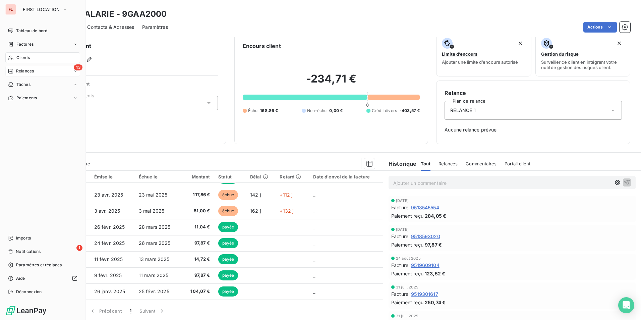
click at [18, 55] on span "Clients" at bounding box center [22, 58] width 13 height 6
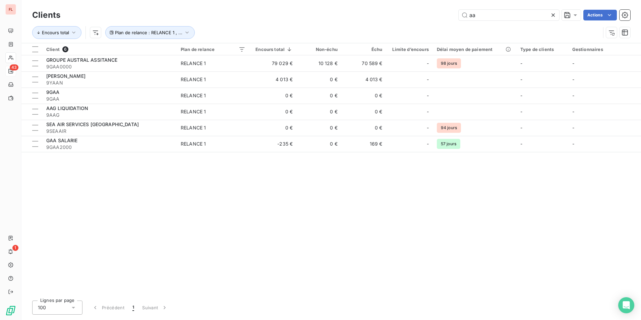
drag, startPoint x: 478, startPoint y: 16, endPoint x: 435, endPoint y: 19, distance: 42.7
click at [436, 19] on div "aa Actions" at bounding box center [349, 15] width 562 height 11
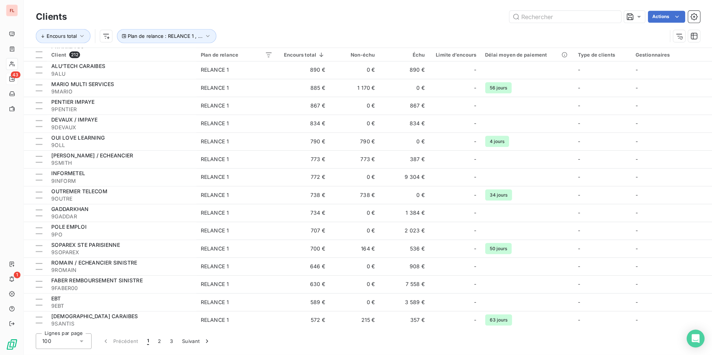
scroll to position [1370, 0]
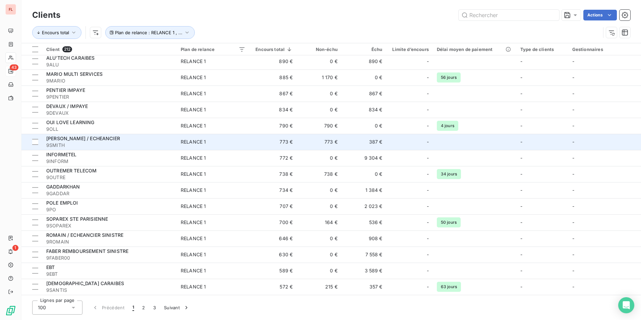
click at [97, 138] on span "[PERSON_NAME] / ECHEANCIER" at bounding box center [83, 138] width 74 height 6
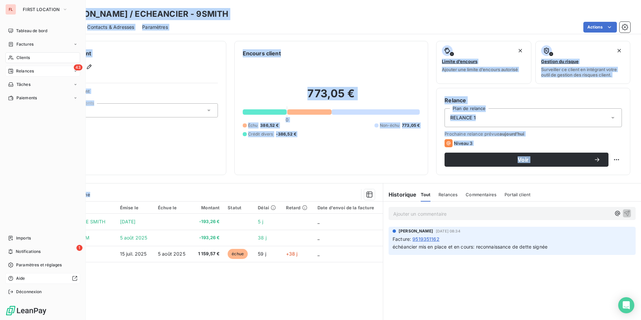
drag, startPoint x: 64, startPoint y: 280, endPoint x: 12, endPoint y: 278, distance: 52.0
click at [12, 278] on div "FL FIRST LOCATION Tableau de bord Factures Clients 43 Relances Tâches Paiements…" at bounding box center [320, 160] width 641 height 320
click at [152, 290] on div "Pièces comptables 3 Émise le Échue le Montant Statut Délai Retard Date d'envoi …" at bounding box center [201, 266] width 361 height 129
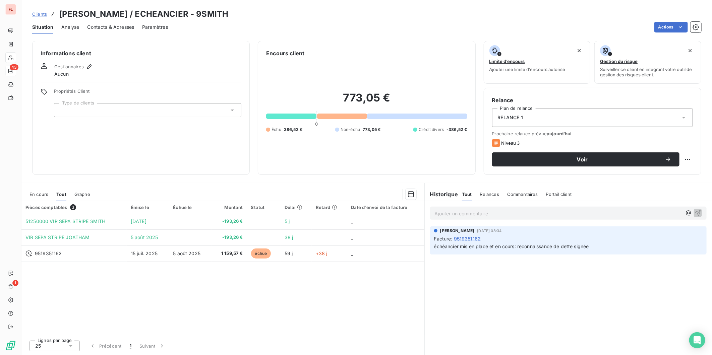
click at [121, 311] on div "Pièces comptables 3 Émise le Échue le Montant Statut Délai Retard Date d'envoi …" at bounding box center [222, 269] width 403 height 134
click at [524, 122] on div "RELANCE 1" at bounding box center [592, 117] width 201 height 19
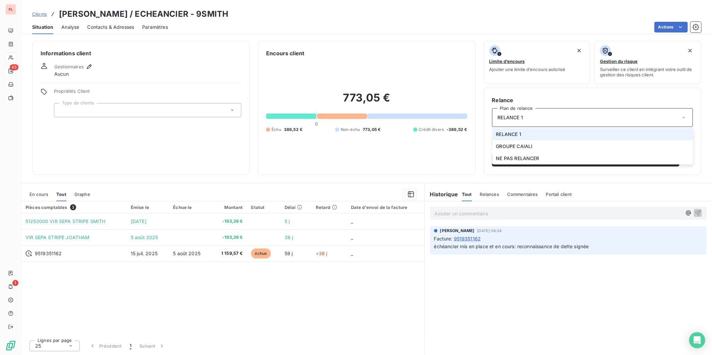
click at [524, 120] on div "RELANCE 1" at bounding box center [592, 117] width 201 height 19
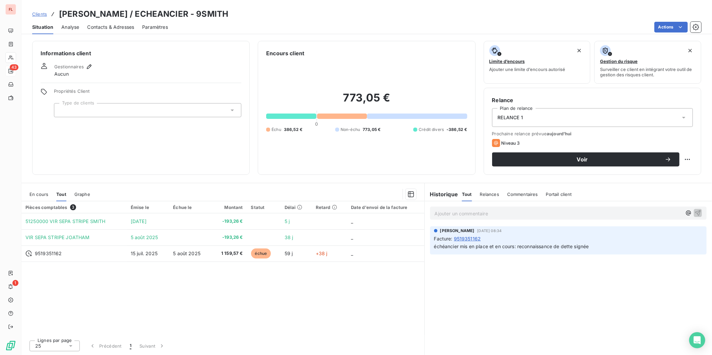
click at [326, 148] on div "773,05 € 0 Échu 386,52 € Non-échu 773,05 € Crédit divers -386,52 €" at bounding box center [366, 111] width 201 height 109
click at [495, 192] on span "Relances" at bounding box center [489, 194] width 19 height 5
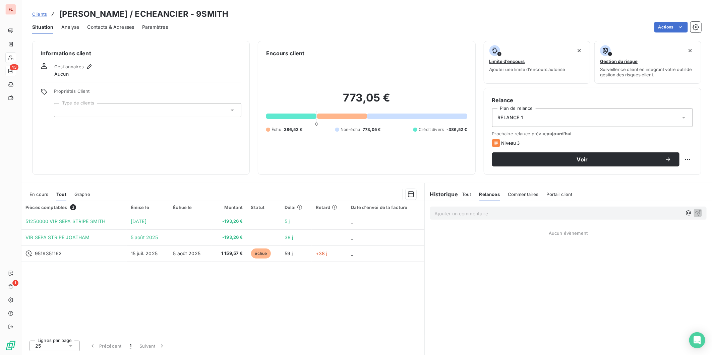
click at [519, 192] on span "Commentaires" at bounding box center [523, 194] width 31 height 5
click at [555, 192] on span "Portail client" at bounding box center [560, 194] width 26 height 5
click at [528, 193] on span "Commentaires" at bounding box center [522, 194] width 31 height 5
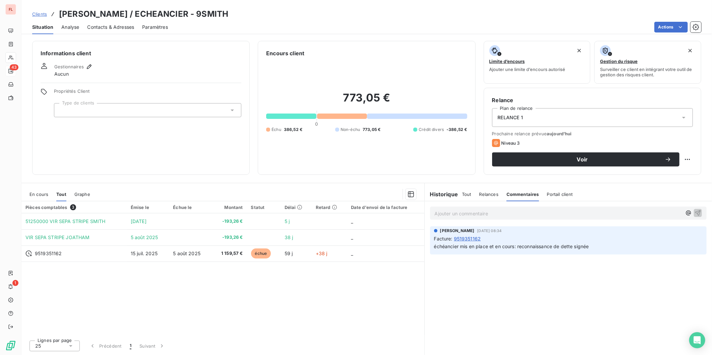
click at [465, 195] on span "Tout" at bounding box center [466, 194] width 9 height 5
click at [72, 25] on span "Analyse" at bounding box center [70, 27] width 18 height 7
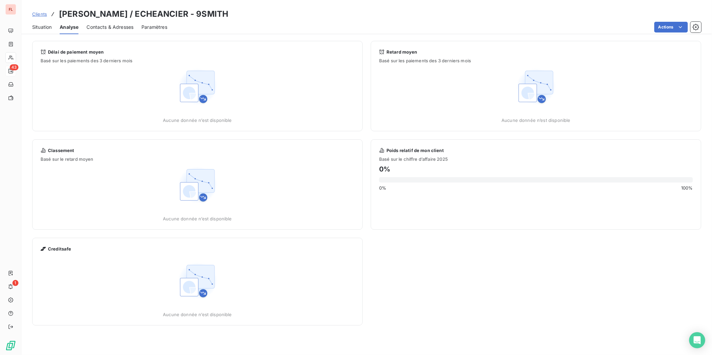
click at [37, 26] on span "Situation" at bounding box center [41, 27] width 19 height 7
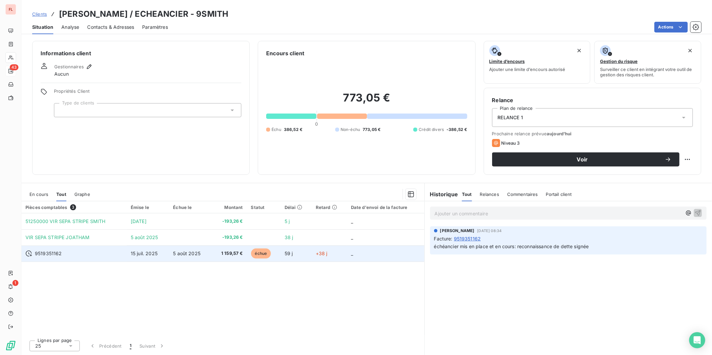
click at [54, 254] on span "9519351162" at bounding box center [48, 253] width 27 height 7
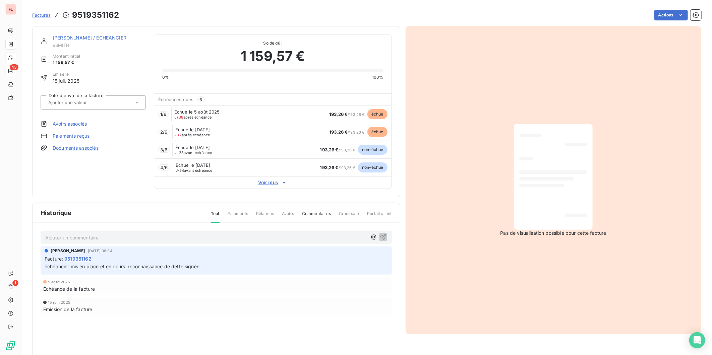
click at [268, 183] on span "Voir plus" at bounding box center [272, 182] width 237 height 7
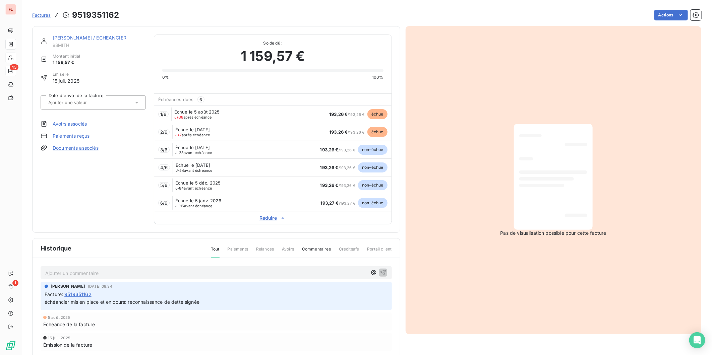
click at [67, 37] on link "[PERSON_NAME] / ECHEANCIER" at bounding box center [90, 38] width 74 height 6
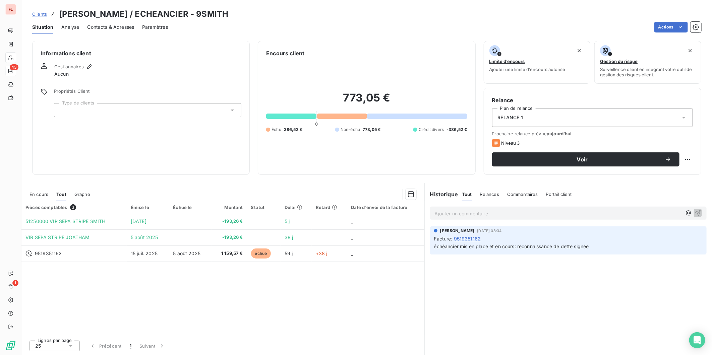
click at [84, 195] on span "Graphe" at bounding box center [82, 194] width 16 height 5
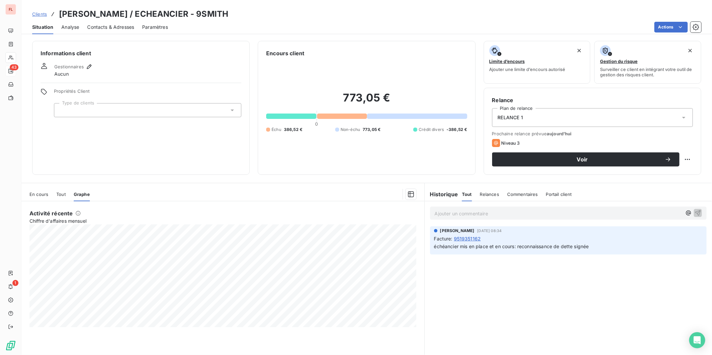
click at [62, 27] on span "Analyse" at bounding box center [70, 27] width 18 height 7
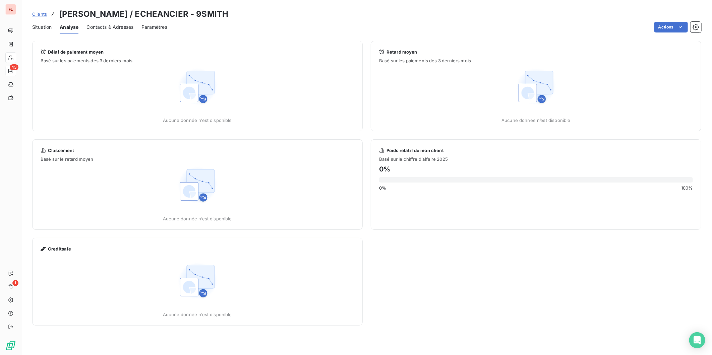
click at [194, 93] on img at bounding box center [197, 86] width 43 height 43
click at [75, 52] on span "Délai de paiement moyen" at bounding box center [76, 51] width 56 height 5
click at [108, 28] on span "Contacts & Adresses" at bounding box center [110, 27] width 47 height 7
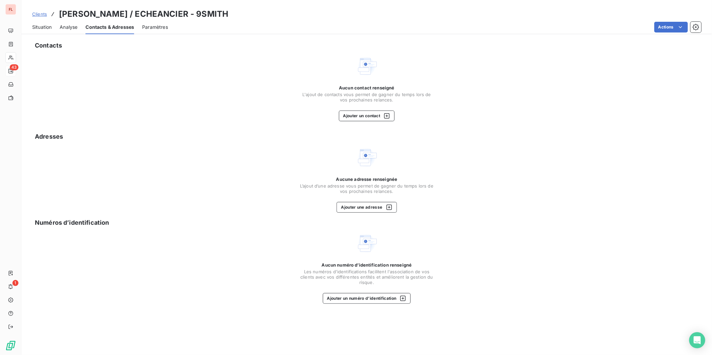
click at [154, 27] on span "Paramètres" at bounding box center [155, 27] width 26 height 7
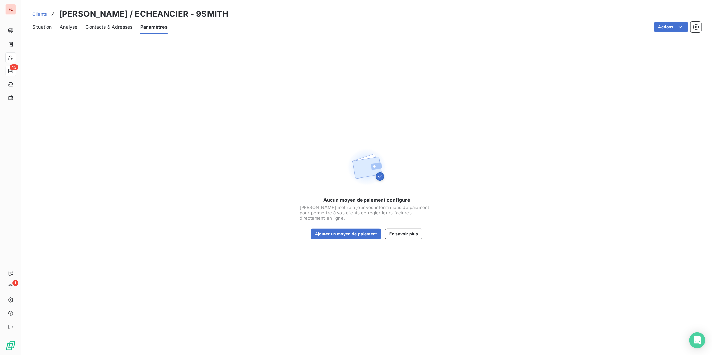
click at [123, 27] on span "Contacts & Adresses" at bounding box center [109, 27] width 47 height 7
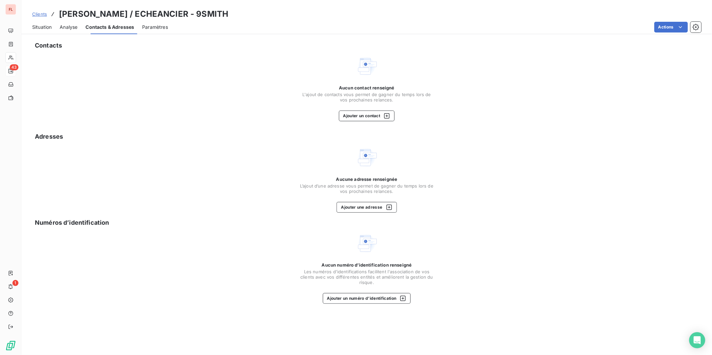
click at [71, 27] on span "Analyse" at bounding box center [69, 27] width 18 height 7
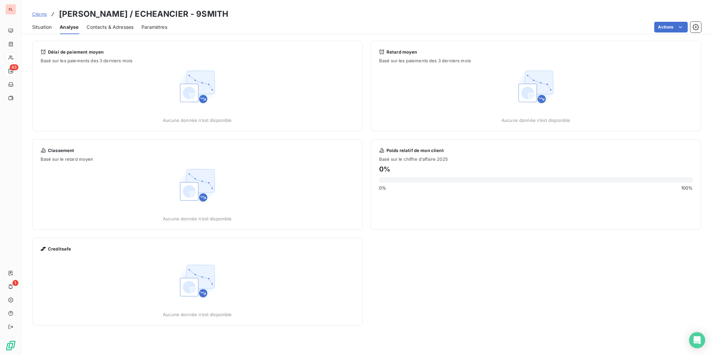
click at [46, 26] on span "Situation" at bounding box center [41, 27] width 19 height 7
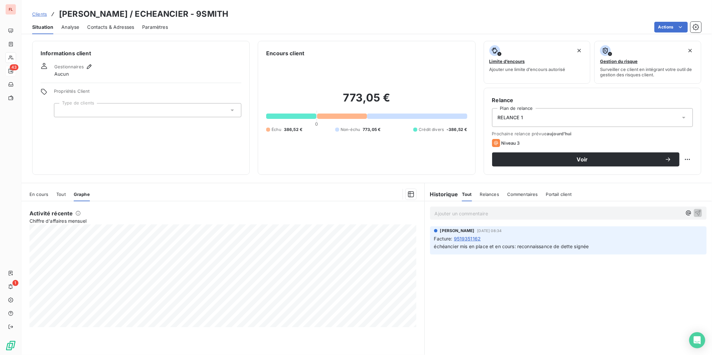
click at [139, 108] on div at bounding box center [147, 110] width 187 height 14
click at [152, 90] on span "Propriétés Client" at bounding box center [147, 93] width 187 height 9
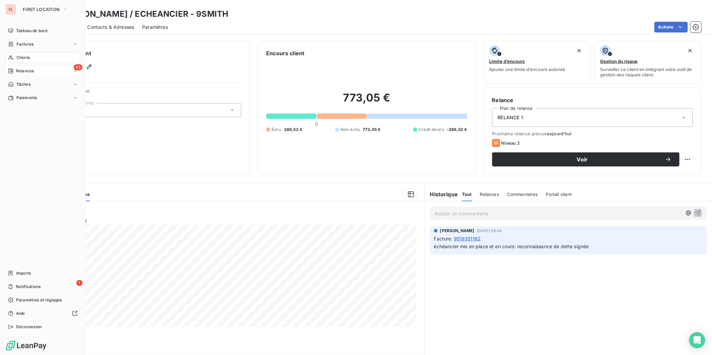
click at [29, 68] on span "Relances" at bounding box center [25, 71] width 18 height 6
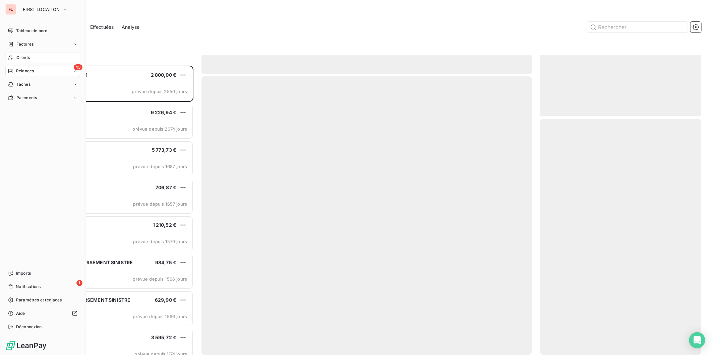
scroll to position [284, 156]
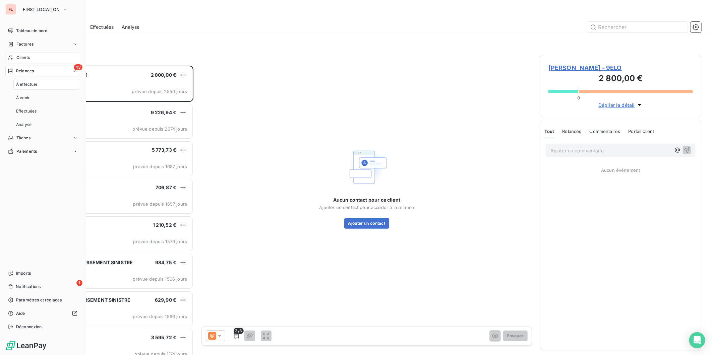
click at [22, 52] on div "Clients" at bounding box center [42, 57] width 75 height 11
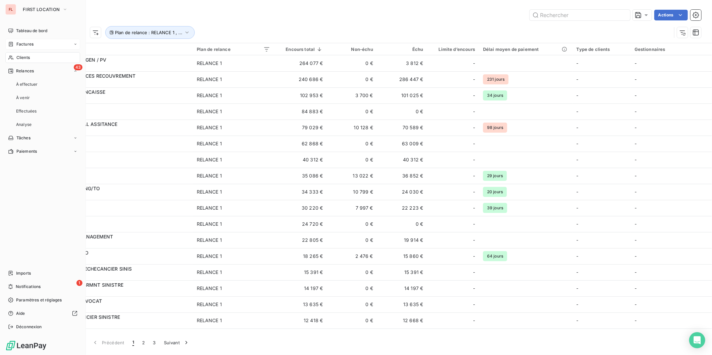
click at [23, 41] on span "Factures" at bounding box center [24, 44] width 17 height 6
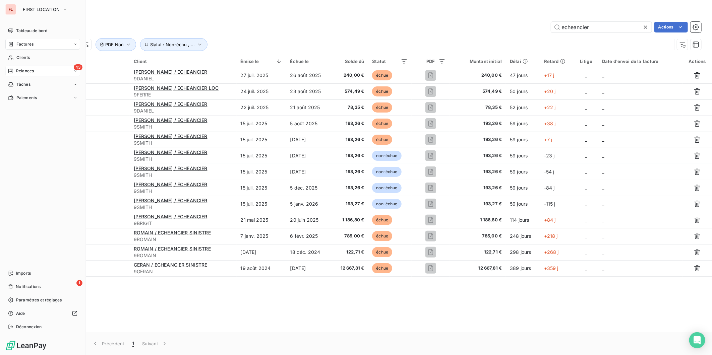
click at [27, 69] on span "Relances" at bounding box center [25, 71] width 18 height 6
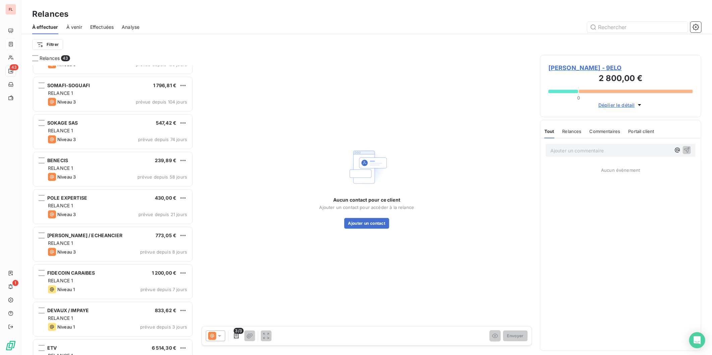
scroll to position [1304, 0]
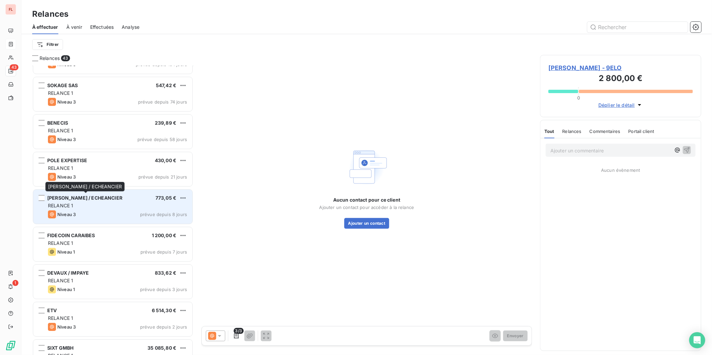
click at [98, 194] on div "SMITH JOATHAM / ECHEANCIER 773,05 € RELANCE 1 Niveau 3 prévue depuis 8 jours" at bounding box center [112, 207] width 159 height 34
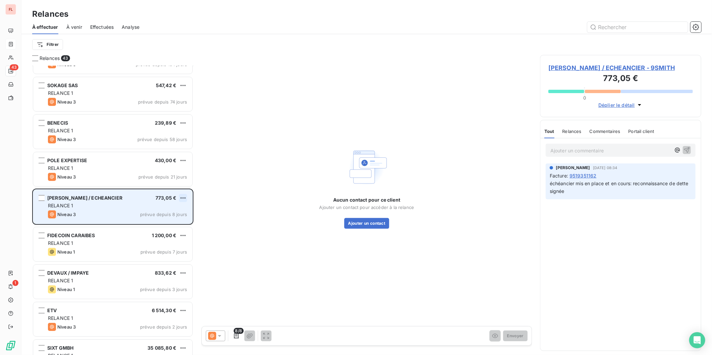
click at [185, 197] on html "FL 43 1 Relances À effectuer À venir Effectuées Analyse Filtrer Relances 43 STR…" at bounding box center [356, 177] width 712 height 355
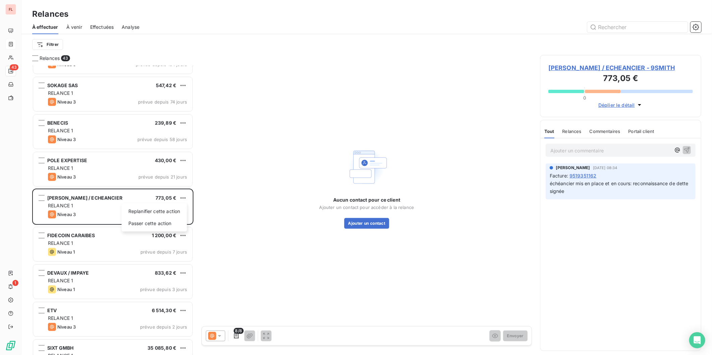
click at [71, 198] on html "FL 43 1 Relances À effectuer À venir Effectuées Analyse Filtrer Relances 43 STR…" at bounding box center [356, 177] width 712 height 355
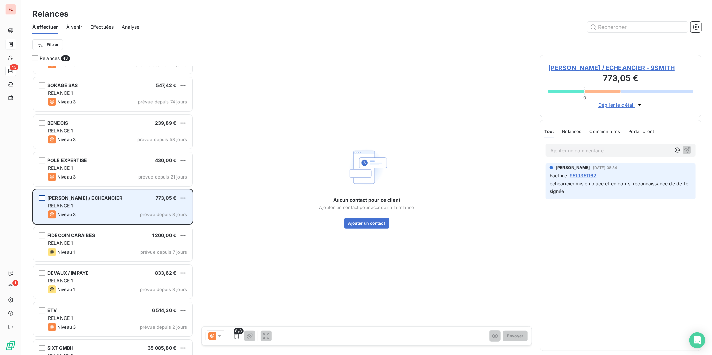
click at [40, 197] on div "grid" at bounding box center [42, 198] width 6 height 6
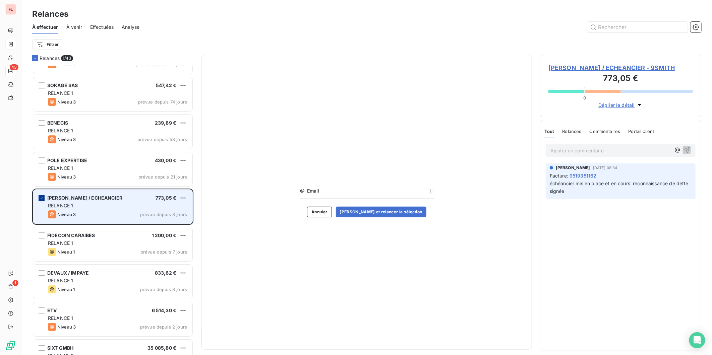
click at [40, 197] on icon "grid" at bounding box center [42, 198] width 4 height 4
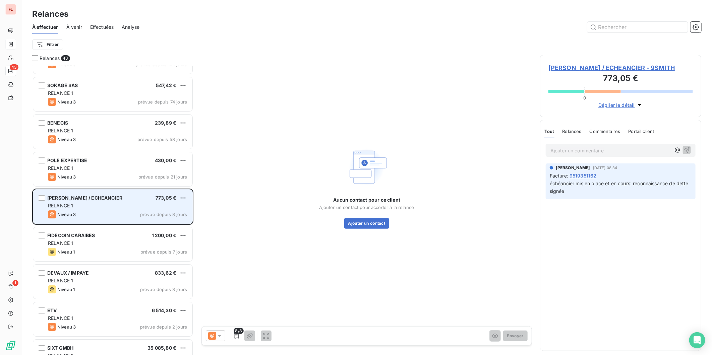
click at [83, 194] on div "SMITH JOATHAM / ECHEANCIER 773,05 € RELANCE 1 Niveau 3 prévue depuis 8 jours" at bounding box center [112, 207] width 159 height 34
click at [174, 198] on span "773,05 €" at bounding box center [166, 198] width 21 height 6
click at [65, 205] on span "RELANCE 1" at bounding box center [60, 206] width 25 height 6
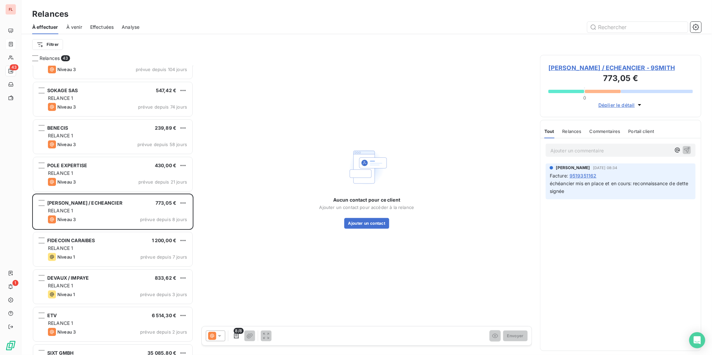
scroll to position [1304, 0]
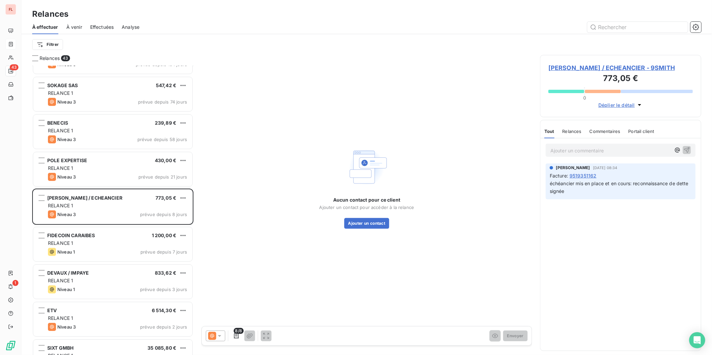
click at [82, 26] on span "À venir" at bounding box center [74, 27] width 16 height 7
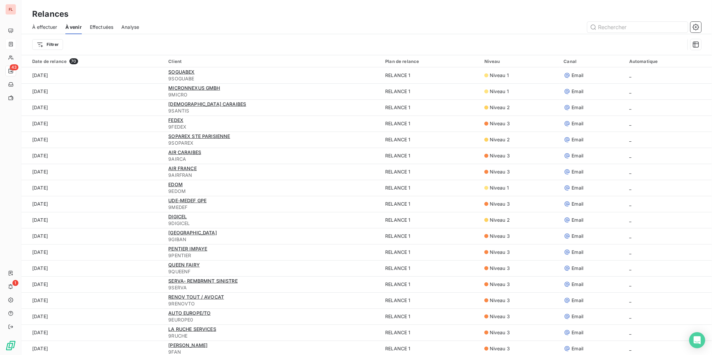
click at [95, 25] on span "Effectuées" at bounding box center [102, 27] width 24 height 7
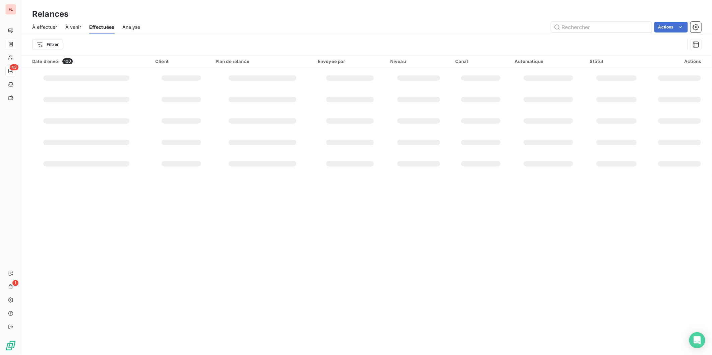
click at [129, 25] on span "Analyse" at bounding box center [131, 27] width 18 height 7
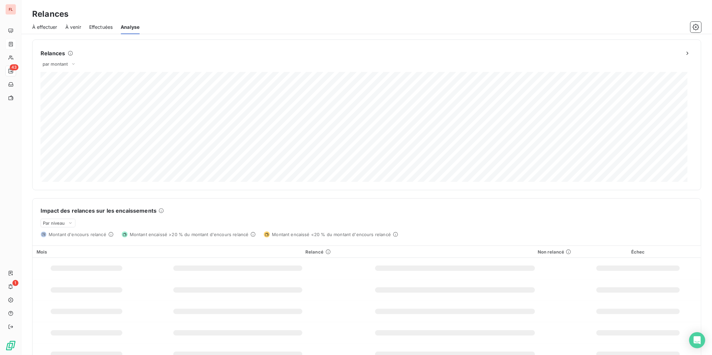
click at [50, 26] on span "À effectuer" at bounding box center [44, 27] width 25 height 7
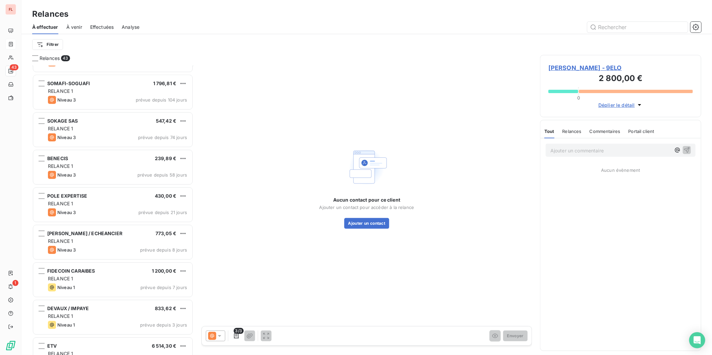
scroll to position [1325, 0]
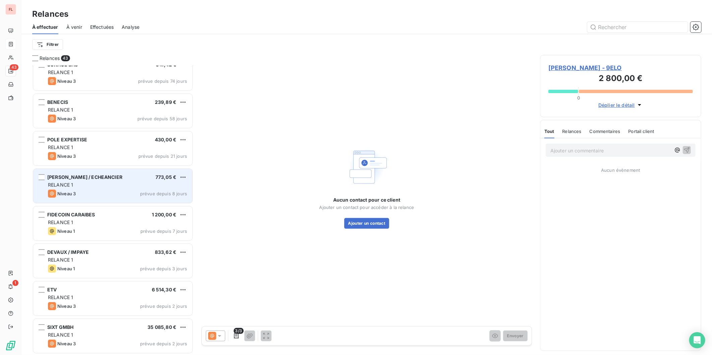
click at [97, 176] on span "[PERSON_NAME] / ECHEANCIER" at bounding box center [84, 177] width 75 height 6
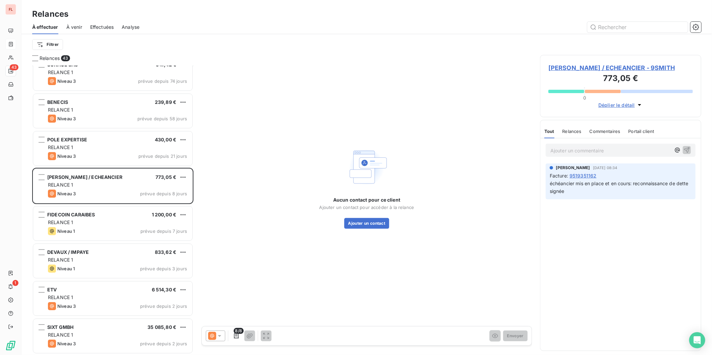
click at [639, 104] on icon "button" at bounding box center [639, 105] width 7 height 7
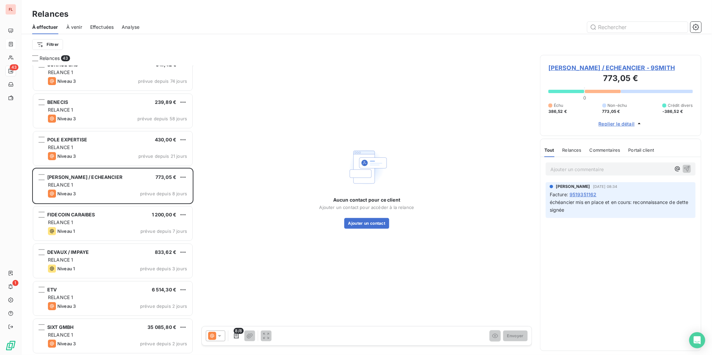
click at [575, 150] on span "Relances" at bounding box center [572, 150] width 19 height 5
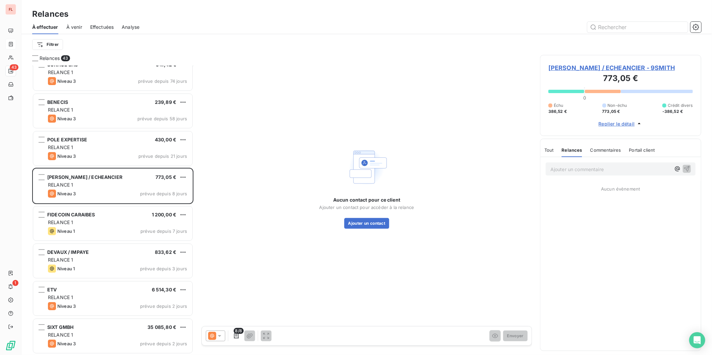
click at [610, 149] on span "Commentaires" at bounding box center [605, 150] width 31 height 5
click at [641, 149] on span "Portail client" at bounding box center [643, 150] width 26 height 5
click at [641, 149] on span "Portail client" at bounding box center [642, 150] width 28 height 5
click at [235, 320] on icon "button" at bounding box center [236, 336] width 7 height 7
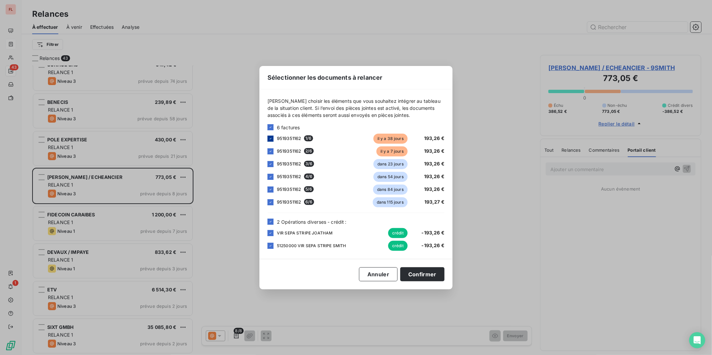
click at [271, 139] on icon at bounding box center [271, 139] width 4 height 4
click at [271, 151] on icon at bounding box center [271, 151] width 2 height 1
click at [270, 233] on icon at bounding box center [271, 233] width 4 height 4
click at [270, 247] on icon at bounding box center [271, 246] width 4 height 4
click at [273, 139] on div at bounding box center [271, 139] width 6 height 6
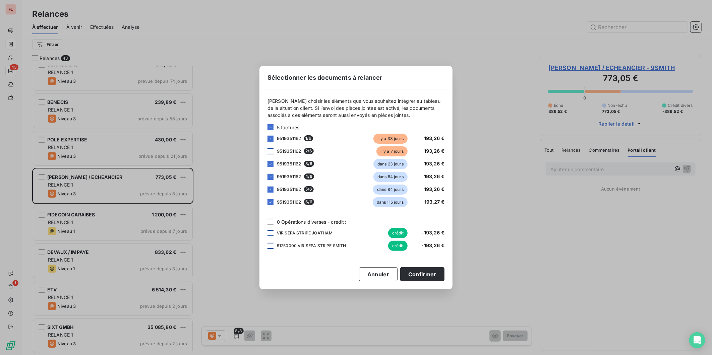
click at [272, 139] on icon at bounding box center [271, 139] width 4 height 4
click at [380, 272] on button "Annuler" at bounding box center [378, 275] width 39 height 14
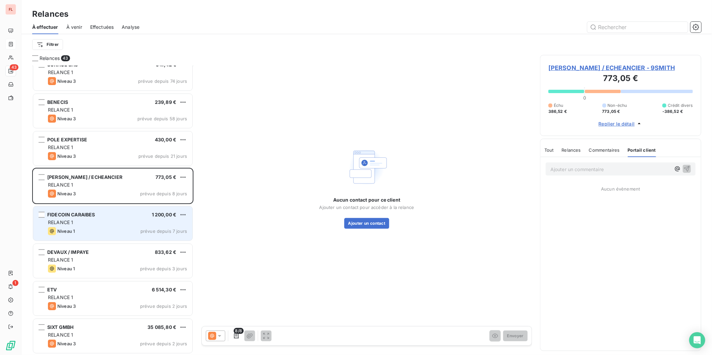
click at [86, 214] on span "FIDECOIN CARAIBES" at bounding box center [71, 215] width 48 height 6
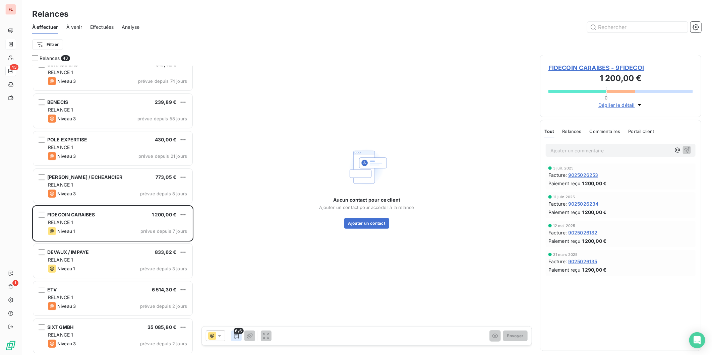
click at [237, 320] on icon "button" at bounding box center [236, 336] width 5 height 5
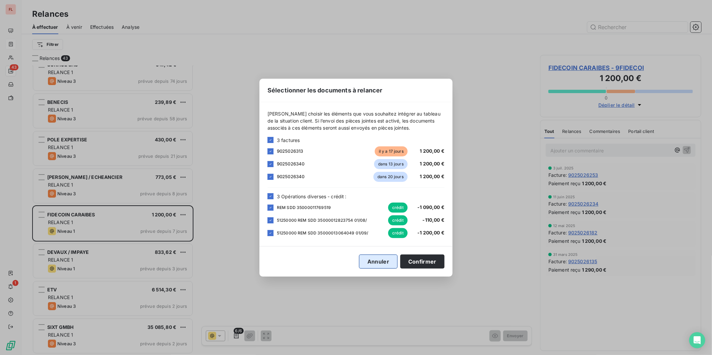
click at [381, 261] on button "Annuler" at bounding box center [378, 262] width 39 height 14
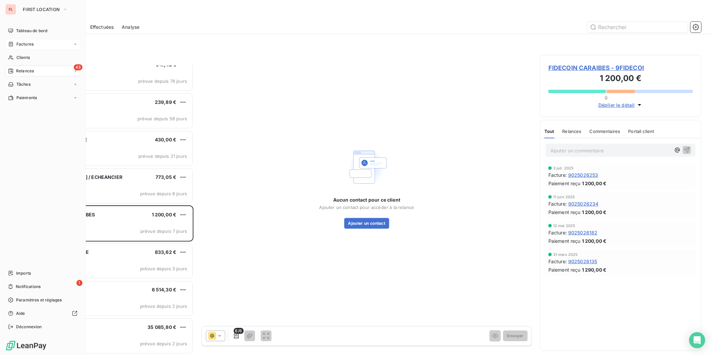
click at [19, 43] on span "Factures" at bounding box center [24, 44] width 17 height 6
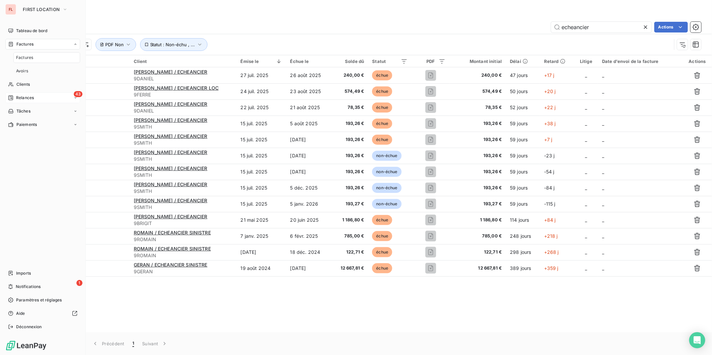
click at [19, 56] on span "Factures" at bounding box center [24, 58] width 17 height 6
click at [19, 86] on span "Clients" at bounding box center [22, 84] width 13 height 6
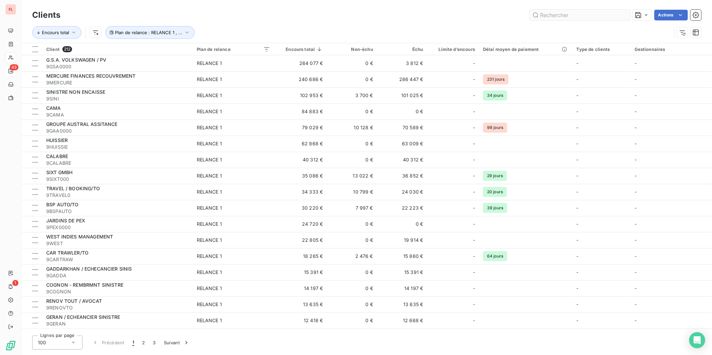
click at [559, 19] on input "text" at bounding box center [580, 15] width 101 height 11
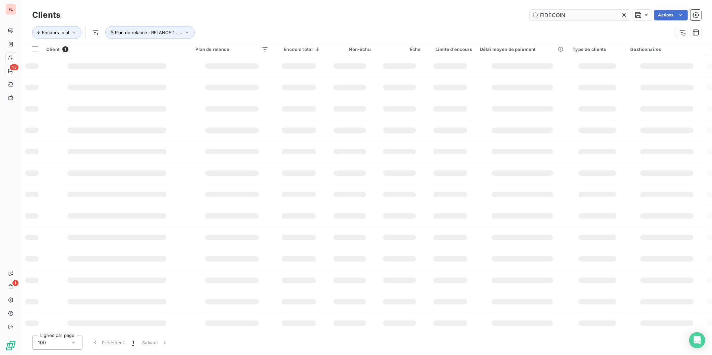
type input "FIDECOIN"
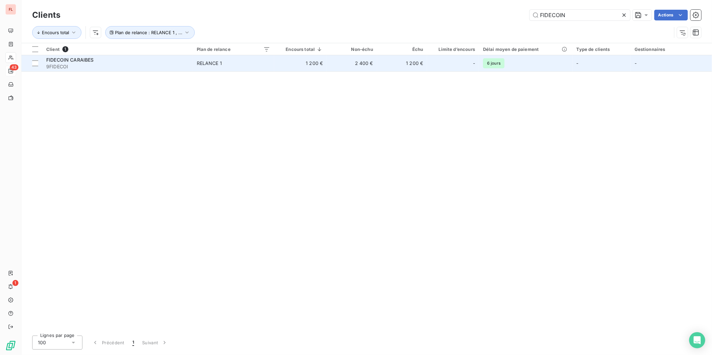
click at [207, 60] on div "RELANCE 1" at bounding box center [209, 63] width 25 height 7
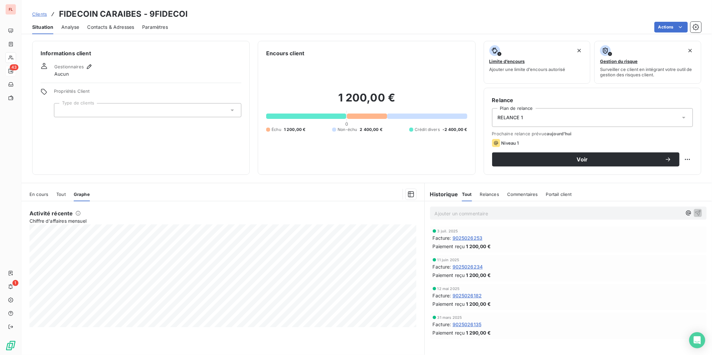
click at [95, 111] on div at bounding box center [147, 110] width 187 height 14
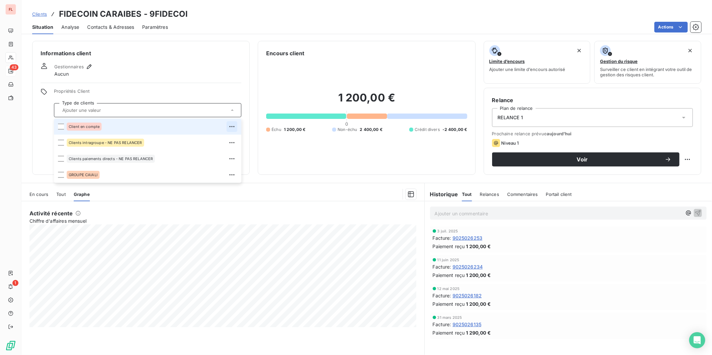
click at [233, 126] on icon "button" at bounding box center [232, 126] width 7 height 7
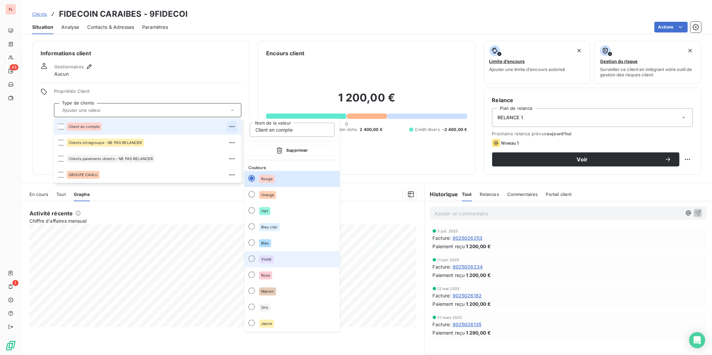
click at [250, 260] on div at bounding box center [251, 258] width 7 height 7
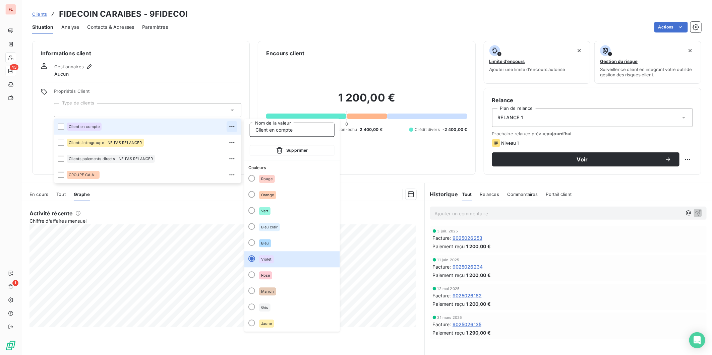
click at [271, 130] on input "Client en compte" at bounding box center [292, 130] width 85 height 14
drag, startPoint x: 298, startPoint y: 130, endPoint x: 181, endPoint y: 120, distance: 117.1
click at [181, 120] on body "FL 43 1 Clients FIDECOIN CARAIBES - 9FIDECOI Situation Analyse Contacts & Adres…" at bounding box center [356, 177] width 712 height 355
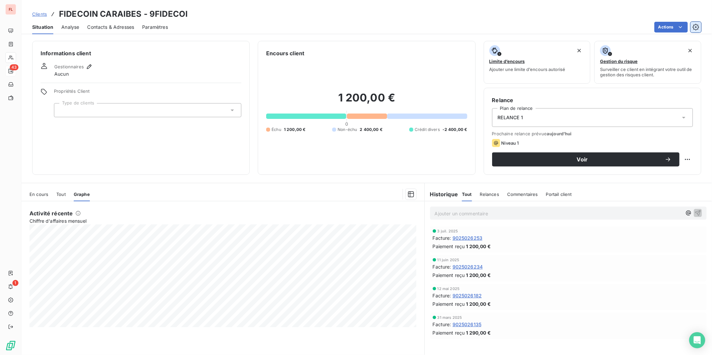
click at [641, 27] on icon "button" at bounding box center [696, 27] width 7 height 7
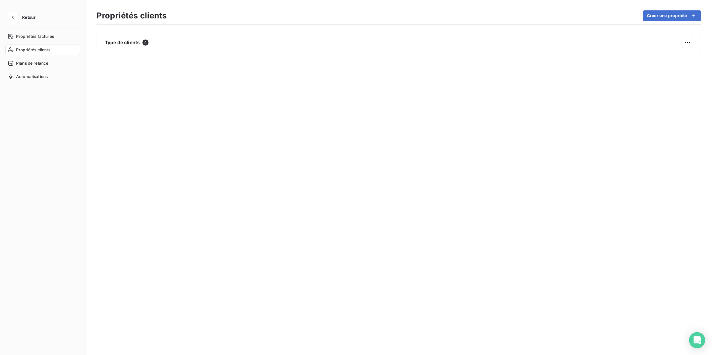
click at [641, 41] on html "Retour Propriétés factures Propriétés clients Plans de relance Automatisations …" at bounding box center [356, 177] width 712 height 355
click at [341, 105] on html "Retour Propriétés factures Propriétés clients Plans de relance Automatisations …" at bounding box center [356, 177] width 712 height 355
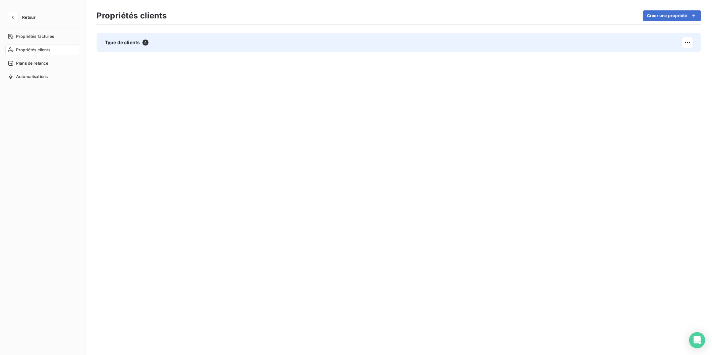
click at [112, 41] on span "Type de clients" at bounding box center [122, 42] width 35 height 7
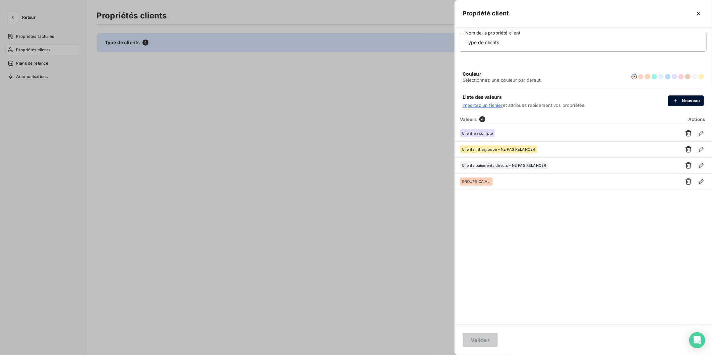
click at [641, 98] on button "Nouveau" at bounding box center [686, 101] width 36 height 11
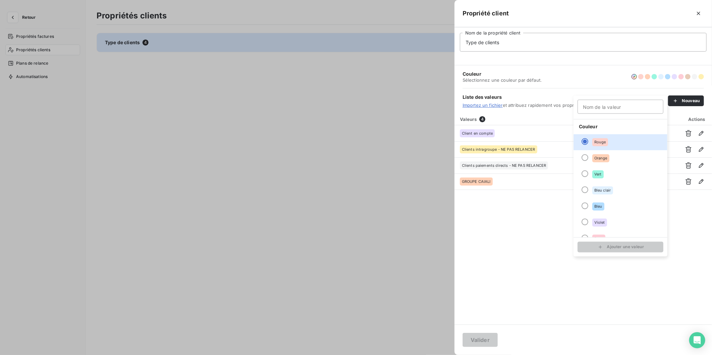
type input "c"
type input "Client LMD"
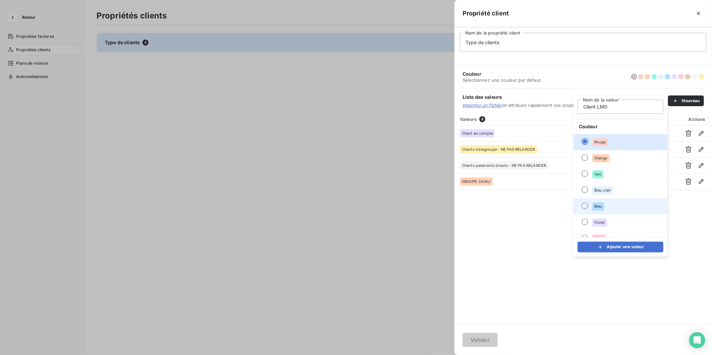
drag, startPoint x: 616, startPoint y: 247, endPoint x: 585, endPoint y: 207, distance: 51.2
click at [584, 207] on form "Client LMD Nom de la valeur Couleur Rouge Orange Vert Bleu clair Bleu Violet Ro…" at bounding box center [621, 176] width 94 height 161
click at [585, 207] on div at bounding box center [585, 206] width 7 height 7
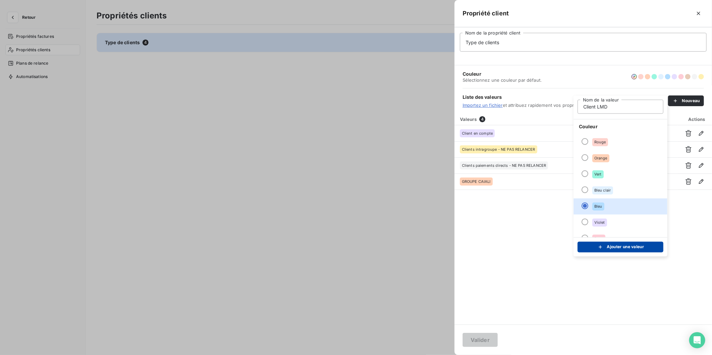
click at [604, 248] on div "submit" at bounding box center [602, 247] width 10 height 7
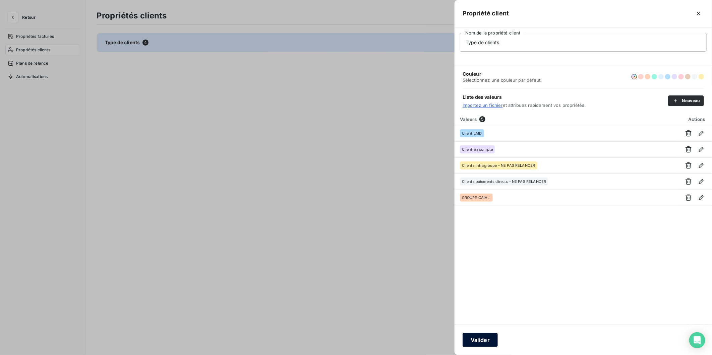
click at [481, 320] on button "Valider" at bounding box center [480, 340] width 35 height 14
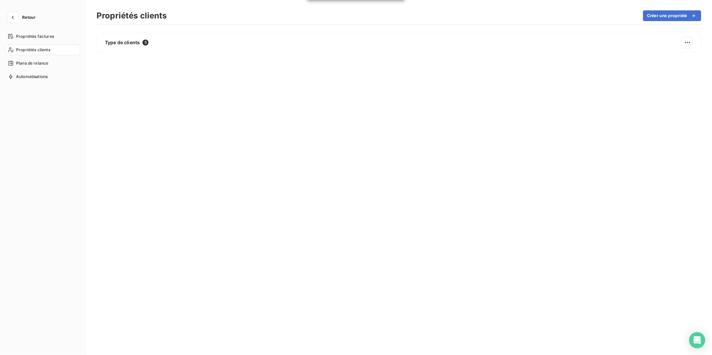
click at [20, 49] on span "Propriétés clients" at bounding box center [33, 50] width 34 height 6
click at [34, 35] on span "Propriétés factures" at bounding box center [35, 37] width 38 height 6
click at [22, 62] on span "Plans de relance" at bounding box center [32, 63] width 32 height 6
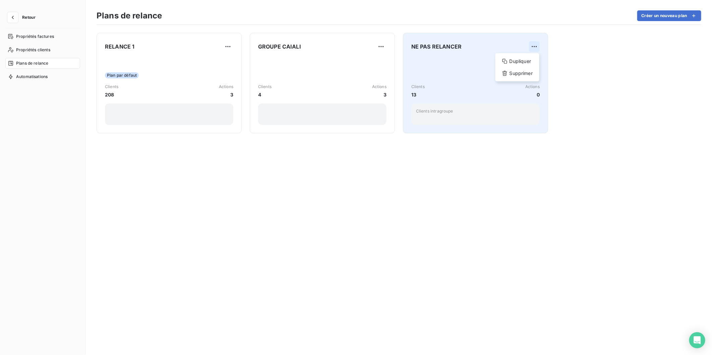
click at [531, 45] on html "Retour Propriétés factures Propriétés clients Plans de relance Automatisations …" at bounding box center [356, 177] width 712 height 355
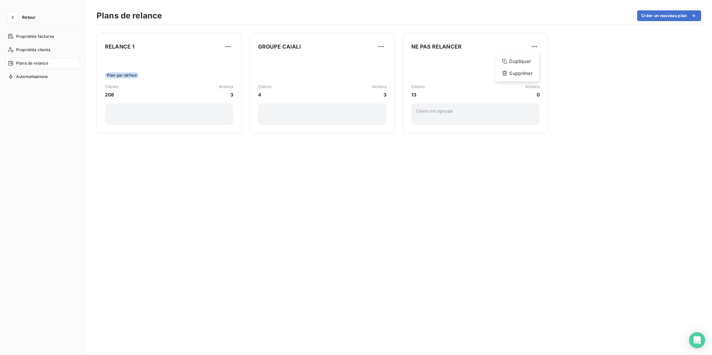
click at [444, 52] on html "Retour Propriétés factures Propriétés clients Plans de relance Automatisations …" at bounding box center [356, 177] width 712 height 355
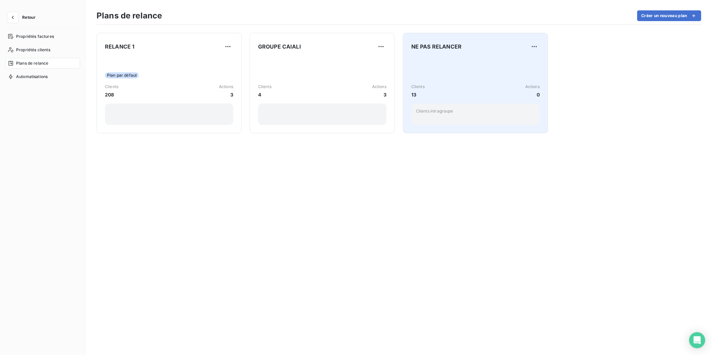
click at [443, 46] on span "NE PAS RELANCER" at bounding box center [436, 47] width 50 height 8
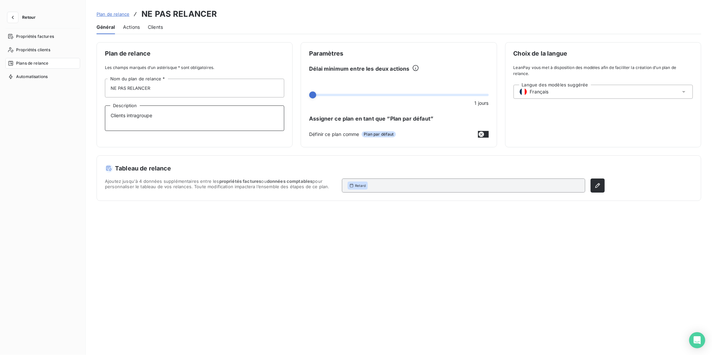
click at [140, 118] on textarea "Clients intragroupe" at bounding box center [194, 118] width 179 height 25
click at [166, 116] on textarea "Clients intragroupe" at bounding box center [194, 118] width 179 height 25
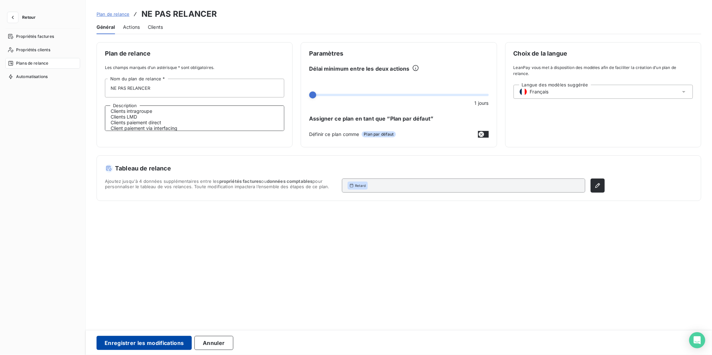
type textarea "Clients intragroupe Clients LMD Clients paiement direct Client paiement via int…"
click at [166, 320] on button "Enregistrer les modifications" at bounding box center [144, 343] width 95 height 14
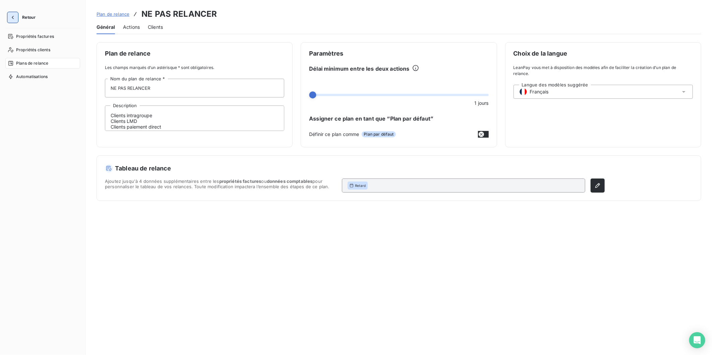
click at [15, 18] on icon "button" at bounding box center [12, 17] width 7 height 7
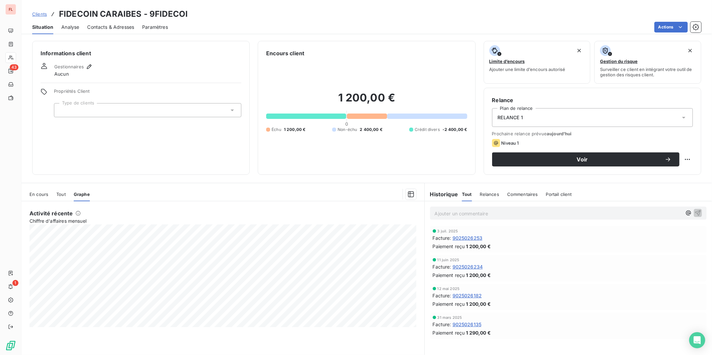
click at [101, 106] on div at bounding box center [147, 110] width 187 height 14
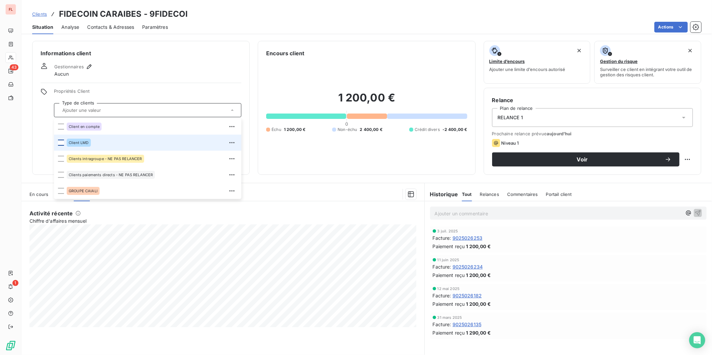
click at [63, 144] on div at bounding box center [61, 143] width 6 height 6
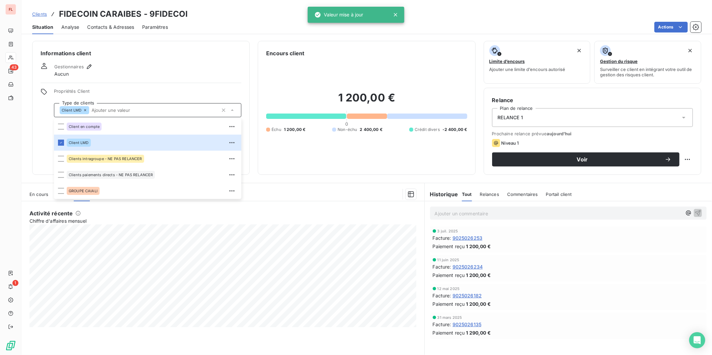
click at [522, 117] on span "RELANCE 1" at bounding box center [510, 117] width 25 height 7
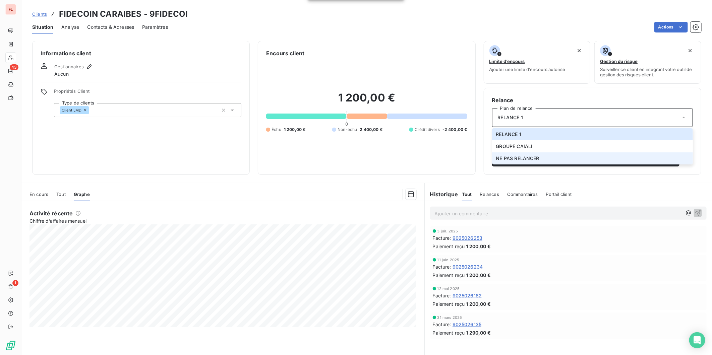
click at [519, 159] on span "NE PAS RELANCER" at bounding box center [517, 158] width 43 height 7
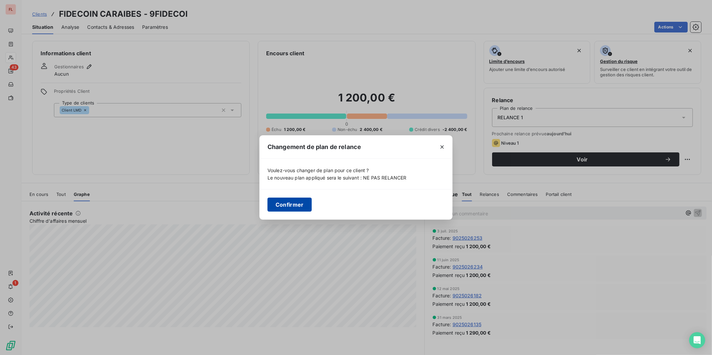
click at [283, 203] on button "Confirmer" at bounding box center [290, 205] width 44 height 14
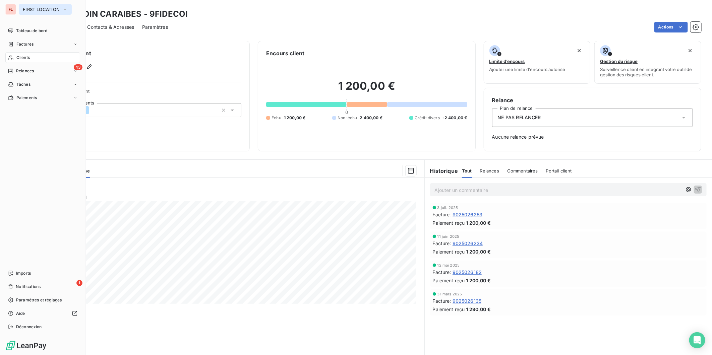
click at [35, 9] on span "FIRST LOCATION" at bounding box center [41, 9] width 37 height 5
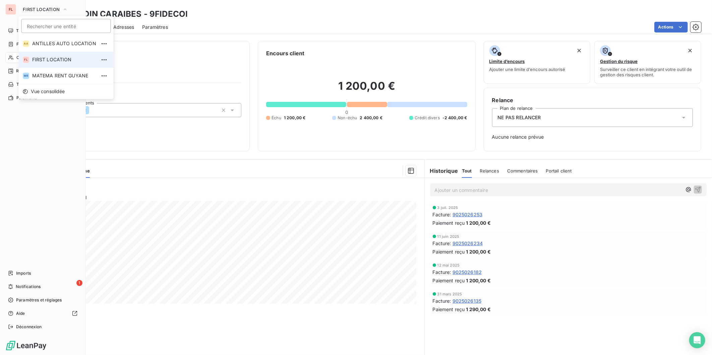
click at [7, 10] on div "FL" at bounding box center [10, 9] width 11 height 11
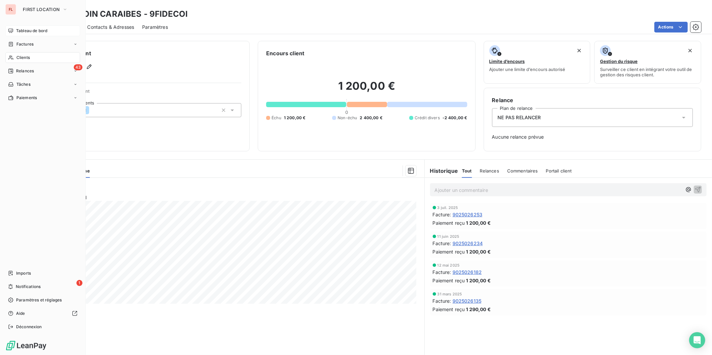
click at [25, 28] on span "Tableau de bord" at bounding box center [31, 31] width 31 height 6
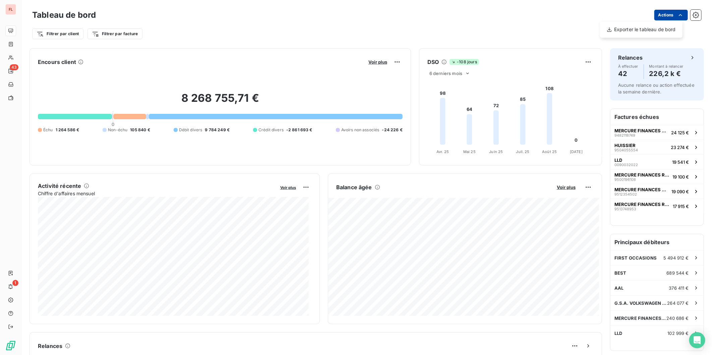
click at [641, 13] on html "FL 43 1 Tableau de bord Actions Exporter le tableau de bord Filtrer par client …" at bounding box center [356, 177] width 712 height 355
click at [324, 22] on html "FL 43 1 Tableau de bord Actions Filtrer par client Filtrer par facture Encours …" at bounding box center [356, 177] width 712 height 355
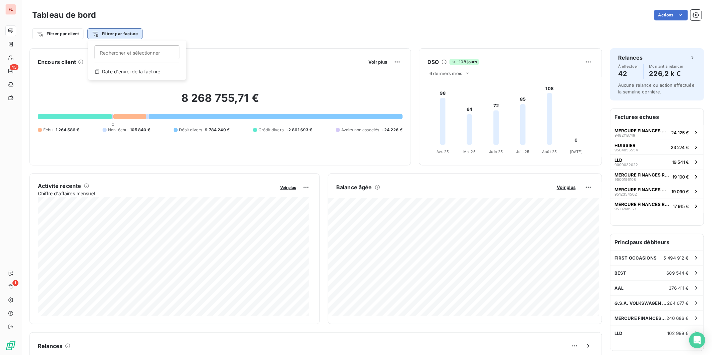
click at [116, 32] on html "FL 43 1 Tableau de bord Actions Filtrer par client Filtrer par facture Recherch…" at bounding box center [356, 177] width 712 height 355
click at [72, 34] on html "FL 43 1 Tableau de bord Actions Filtrer par client Filtrer par facture Encours …" at bounding box center [356, 177] width 712 height 355
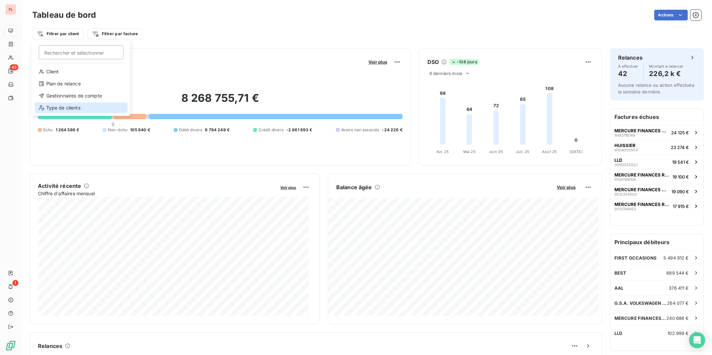
click at [60, 107] on div "Type de clients" at bounding box center [81, 108] width 93 height 11
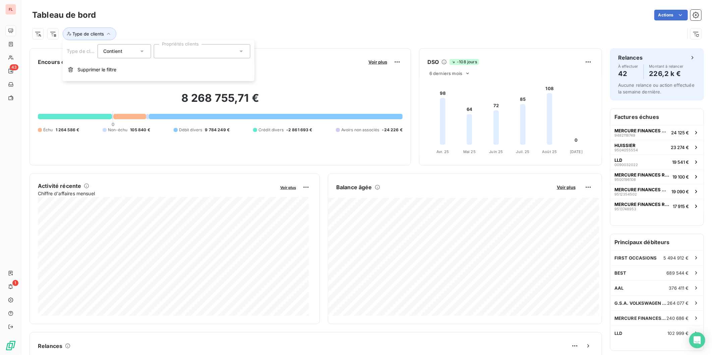
click at [133, 50] on div "Contient is" at bounding box center [121, 51] width 36 height 9
click at [128, 80] on span "Ne contient pas" at bounding box center [129, 79] width 36 height 6
click at [180, 59] on div "Type de clients Ne contient pas Propriétés clients Supprimer le filtre" at bounding box center [159, 60] width 192 height 41
click at [185, 52] on div at bounding box center [202, 51] width 97 height 14
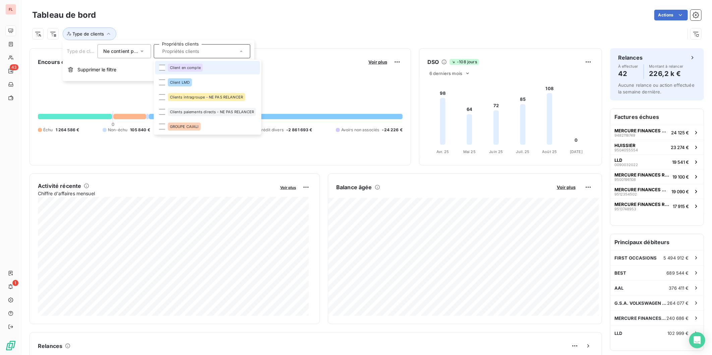
click at [119, 49] on span "Ne contient pas" at bounding box center [121, 51] width 36 height 6
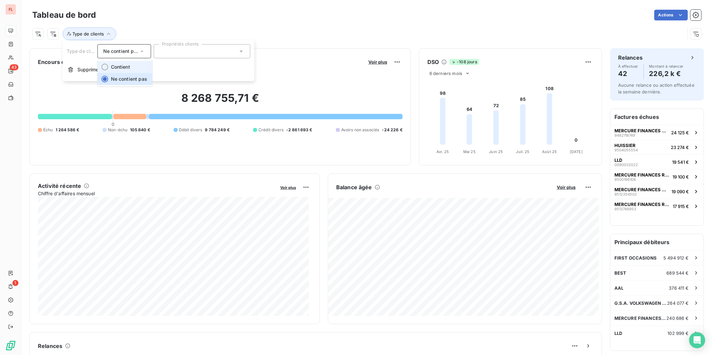
click at [121, 63] on li "Contient" at bounding box center [125, 67] width 55 height 12
click at [203, 21] on div "Tableau de bord Actions" at bounding box center [366, 15] width 669 height 14
click at [53, 35] on html "FL 43 1 Tableau de bord Actions Type de clients Encours client Voir plus 8 268 …" at bounding box center [356, 177] width 712 height 355
click at [38, 35] on html "FL 43 1 Tableau de bord Actions Type de clients Encours client Voir plus 8 268 …" at bounding box center [356, 177] width 712 height 355
click at [237, 34] on div "Type de clients" at bounding box center [358, 33] width 653 height 13
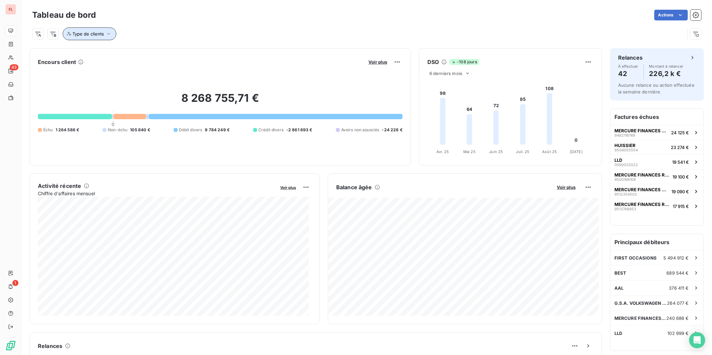
click at [102, 35] on span "Type de clients" at bounding box center [88, 33] width 32 height 5
click at [135, 25] on div "Type de clients" at bounding box center [366, 31] width 669 height 18
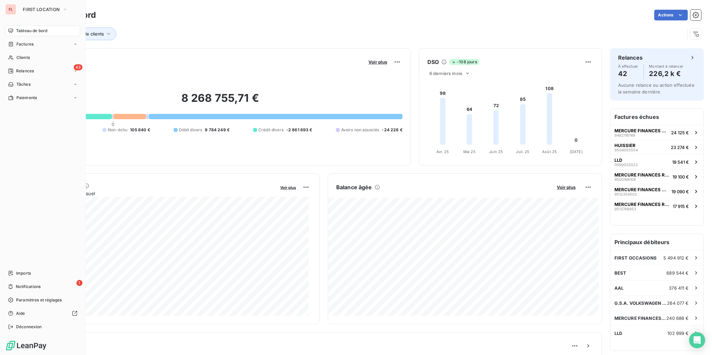
click at [25, 32] on span "Tableau de bord" at bounding box center [31, 31] width 31 height 6
click at [25, 28] on span "Tableau de bord" at bounding box center [31, 31] width 31 height 6
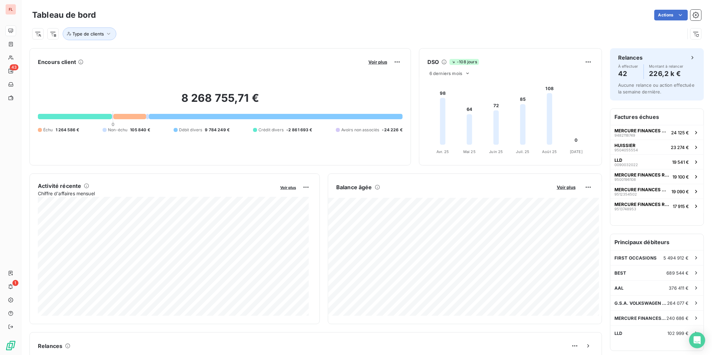
click at [165, 28] on div "Type de clients" at bounding box center [358, 33] width 653 height 13
click at [82, 33] on span "Type de clients" at bounding box center [88, 33] width 32 height 5
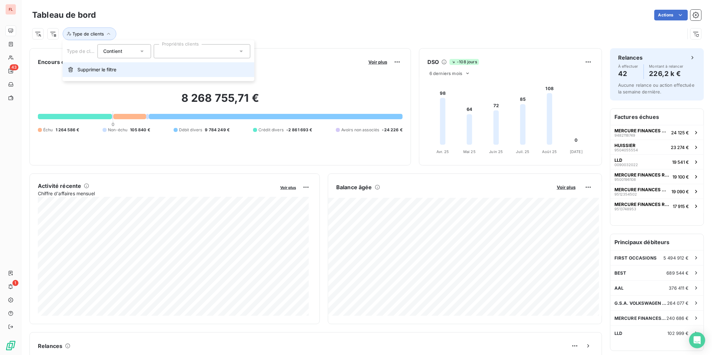
click at [94, 65] on button "Supprimer le filtre" at bounding box center [159, 69] width 192 height 15
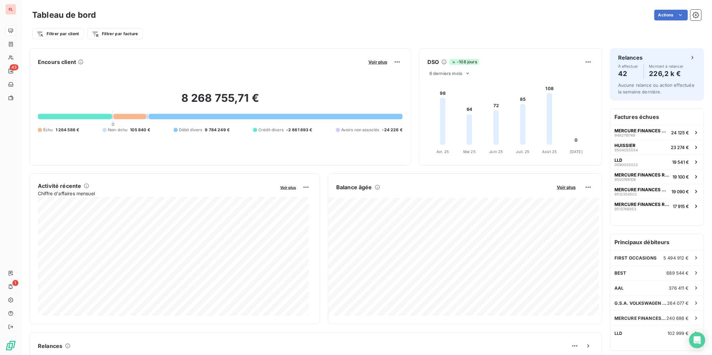
click at [180, 38] on div "Filtrer par client Filtrer par facture" at bounding box center [366, 33] width 669 height 13
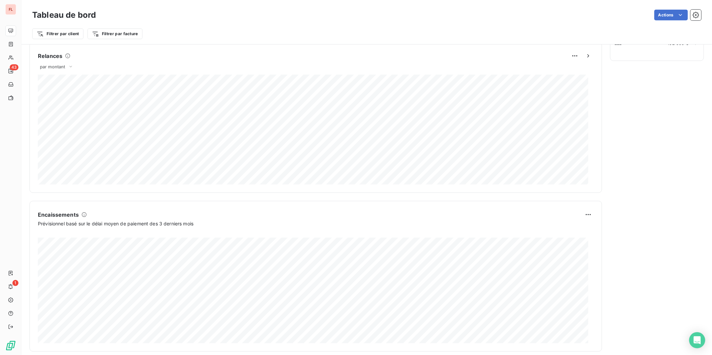
scroll to position [298, 0]
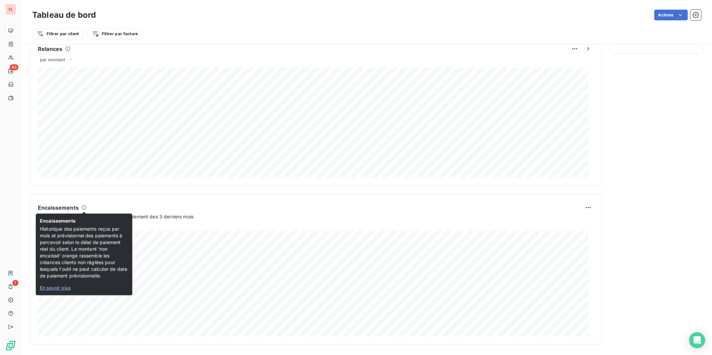
click at [61, 290] on span "En savoir plus" at bounding box center [55, 288] width 31 height 6
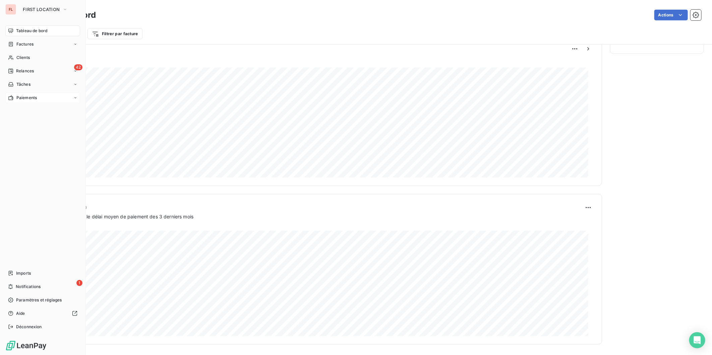
click at [25, 97] on span "Paiements" at bounding box center [26, 98] width 20 height 6
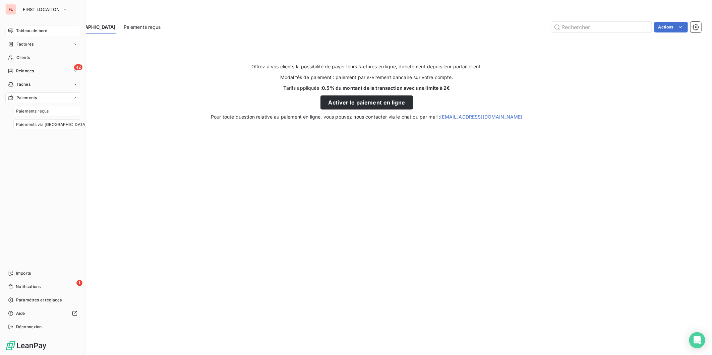
click at [32, 111] on span "Paiements reçus" at bounding box center [32, 111] width 33 height 6
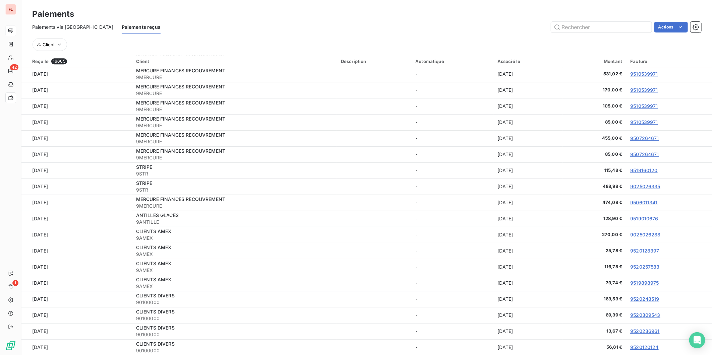
scroll to position [25, 0]
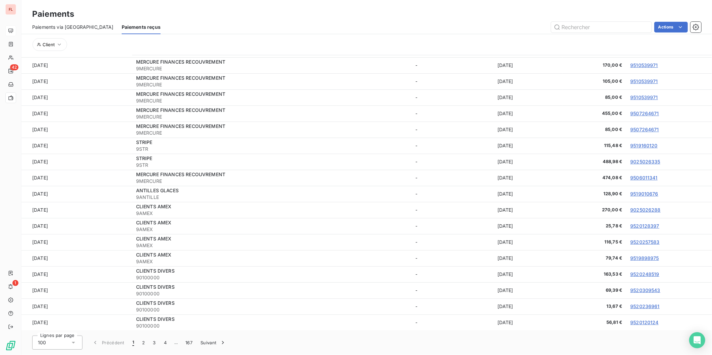
click at [41, 320] on span "100" at bounding box center [42, 343] width 8 height 7
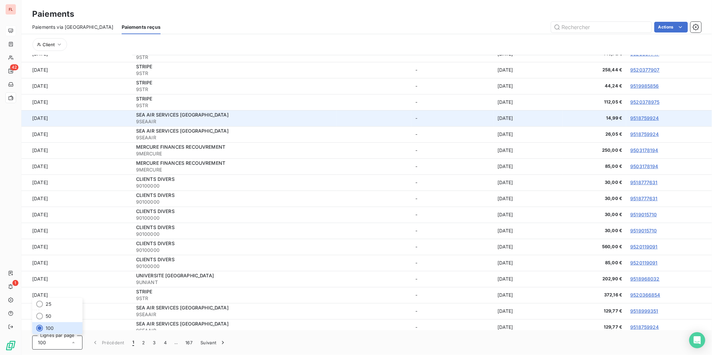
scroll to position [54, 0]
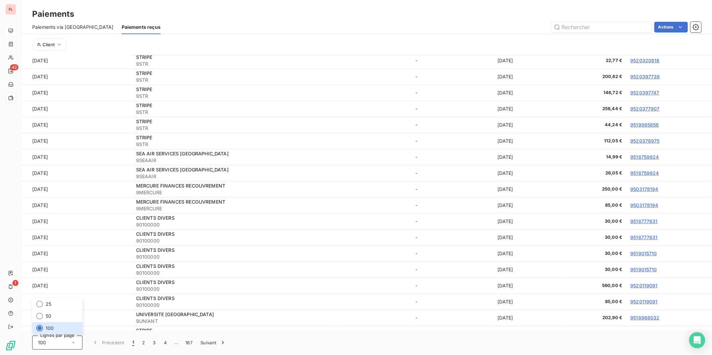
click at [62, 26] on span "Paiements via le Portail" at bounding box center [72, 27] width 81 height 7
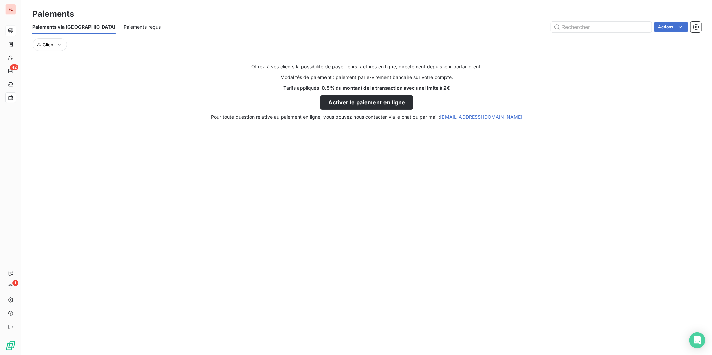
click at [124, 24] on span "Paiements reçus" at bounding box center [142, 27] width 37 height 7
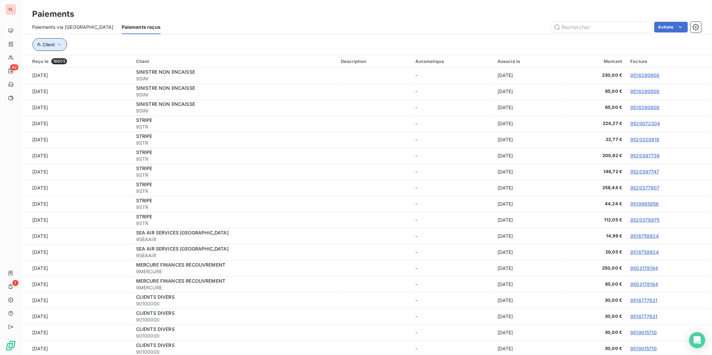
click at [40, 46] on icon "button" at bounding box center [39, 45] width 4 height 4
click at [74, 61] on span "Contient" at bounding box center [67, 62] width 19 height 6
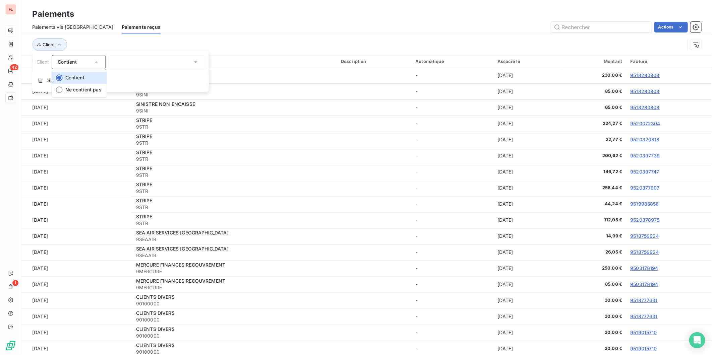
click at [74, 61] on span "Contient" at bounding box center [67, 62] width 19 height 6
click at [319, 12] on div "Paiements" at bounding box center [366, 14] width 691 height 12
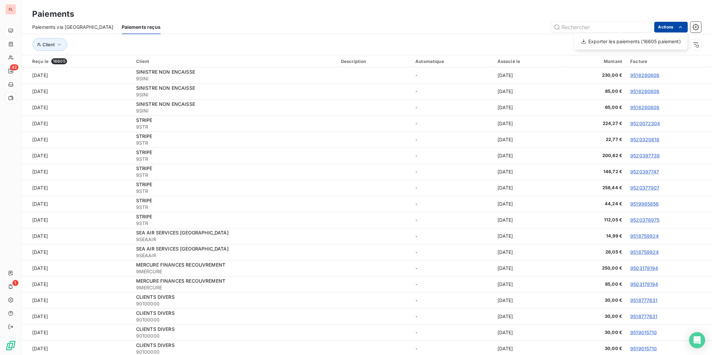
click at [641, 27] on html "FL 42 1 Paiements Paiements via le Portail Paiements reçus Actions Exporter les…" at bounding box center [356, 177] width 712 height 355
click at [280, 27] on html "FL 42 1 Paiements Paiements via le Portail Paiements reçus Actions Exporter les…" at bounding box center [356, 177] width 712 height 355
click at [53, 44] on span "Client" at bounding box center [49, 44] width 12 height 5
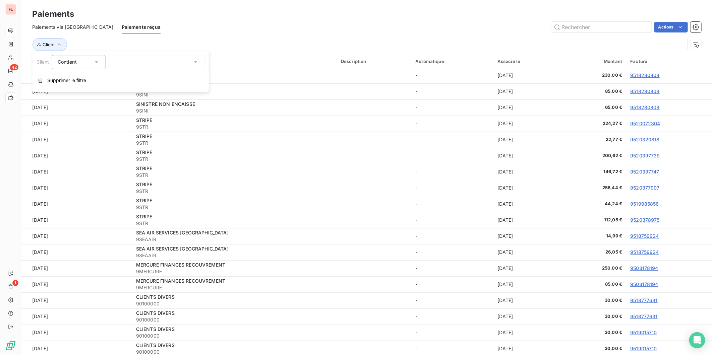
click at [68, 65] on div "Contient is" at bounding box center [76, 61] width 36 height 9
click at [69, 64] on span "Contient" at bounding box center [67, 62] width 19 height 6
click at [294, 28] on div "Actions" at bounding box center [435, 27] width 533 height 11
click at [45, 42] on span "Client" at bounding box center [49, 44] width 12 height 5
click at [53, 44] on span "Client" at bounding box center [49, 44] width 12 height 5
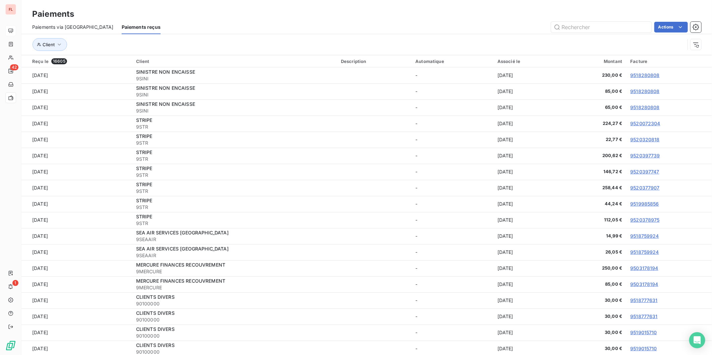
drag, startPoint x: 92, startPoint y: 46, endPoint x: 57, endPoint y: 59, distance: 37.1
click at [57, 59] on span "16605" at bounding box center [59, 61] width 16 height 6
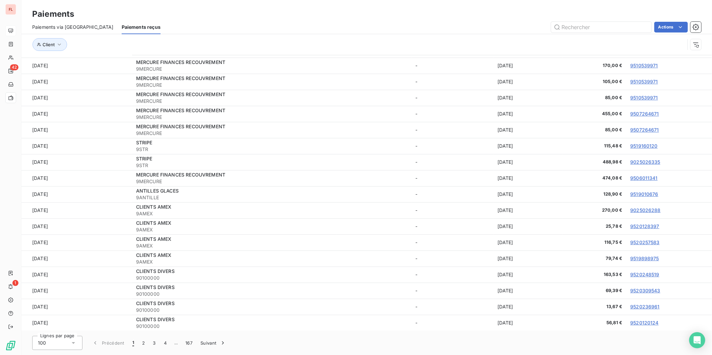
scroll to position [25, 0]
click at [145, 320] on button "2" at bounding box center [143, 343] width 11 height 14
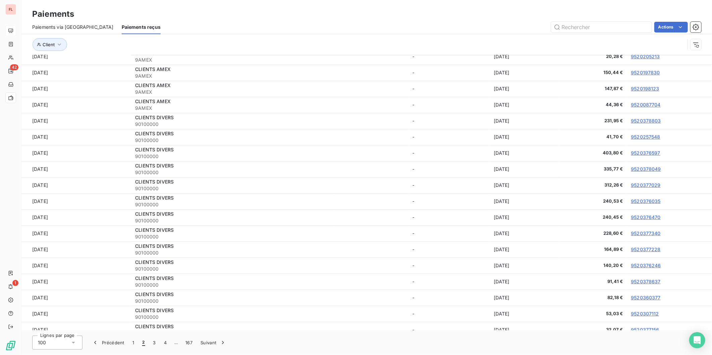
scroll to position [1321, 0]
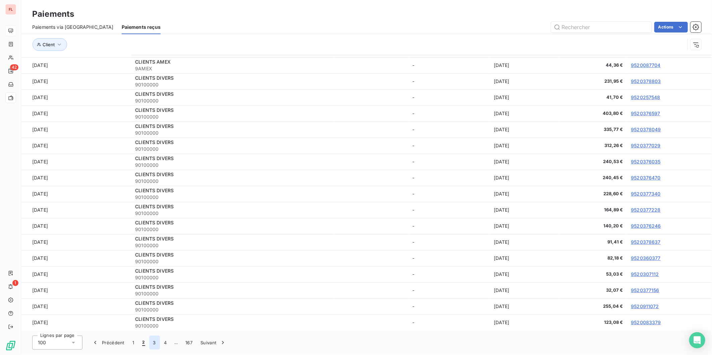
click at [153, 320] on button "3" at bounding box center [154, 343] width 11 height 14
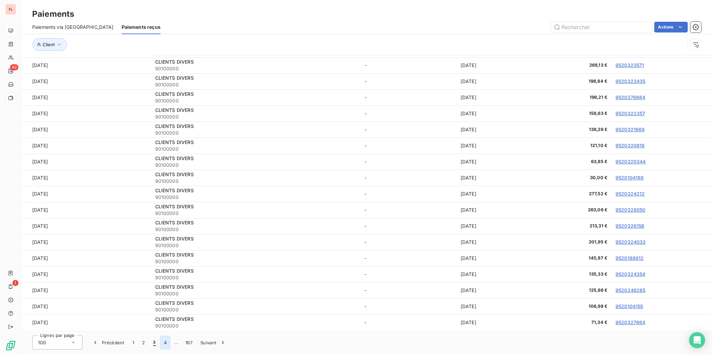
click at [165, 320] on button "4" at bounding box center [165, 343] width 11 height 14
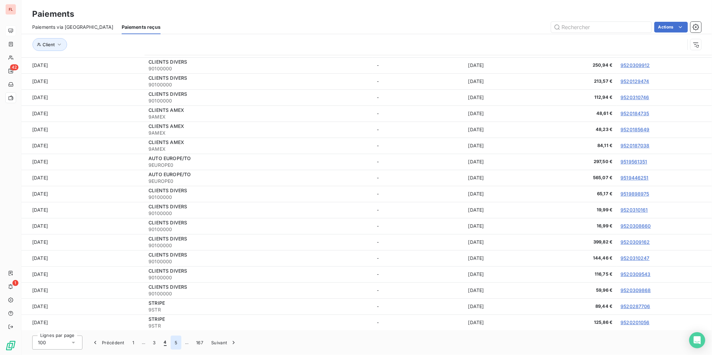
click at [176, 320] on button "5" at bounding box center [176, 343] width 11 height 14
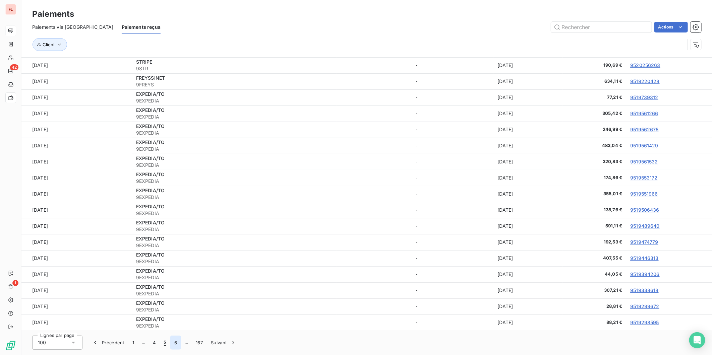
click at [172, 320] on button "6" at bounding box center [175, 343] width 11 height 14
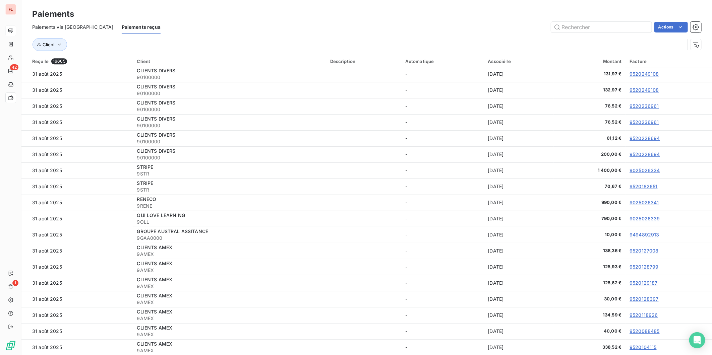
scroll to position [25, 0]
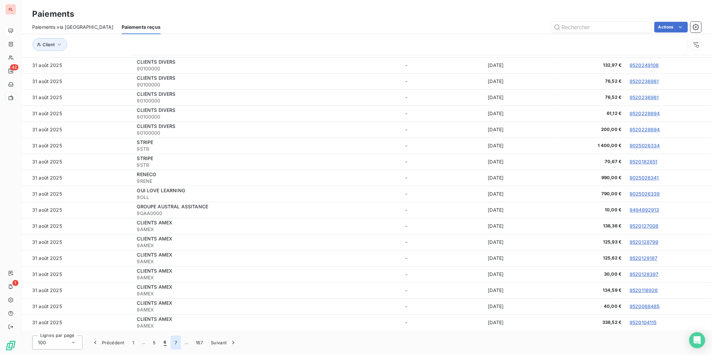
click at [174, 320] on button "7" at bounding box center [176, 343] width 10 height 14
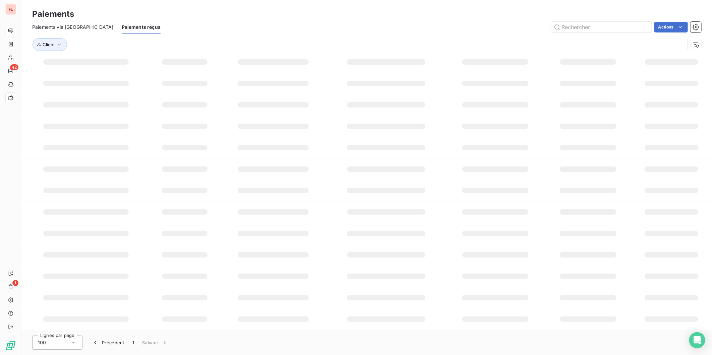
scroll to position [1321, 0]
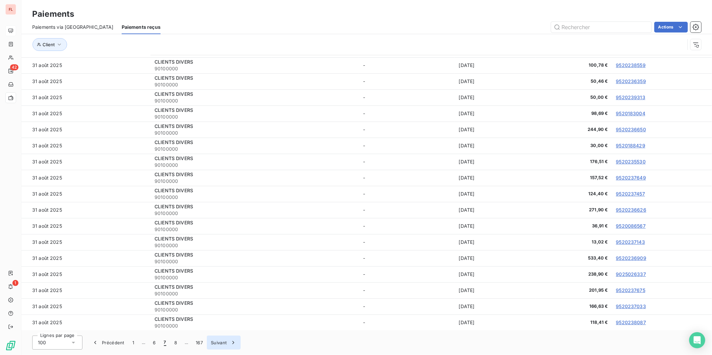
click at [219, 320] on button "Suivant" at bounding box center [224, 343] width 34 height 14
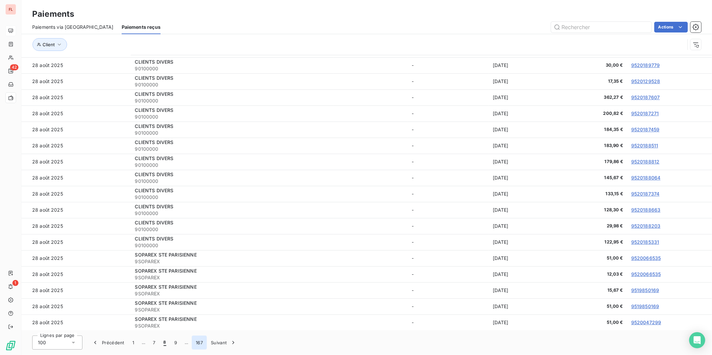
click at [200, 320] on button "167" at bounding box center [199, 343] width 15 height 14
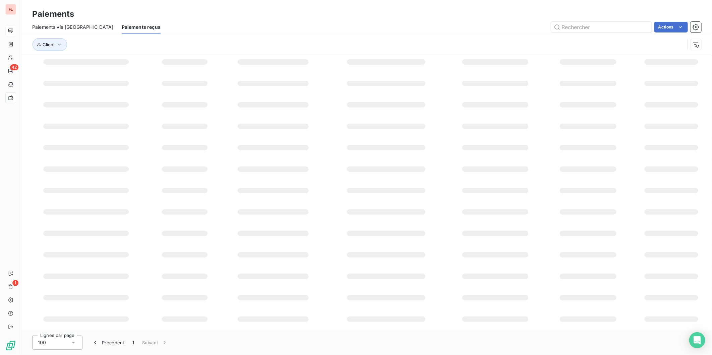
scroll to position [0, 0]
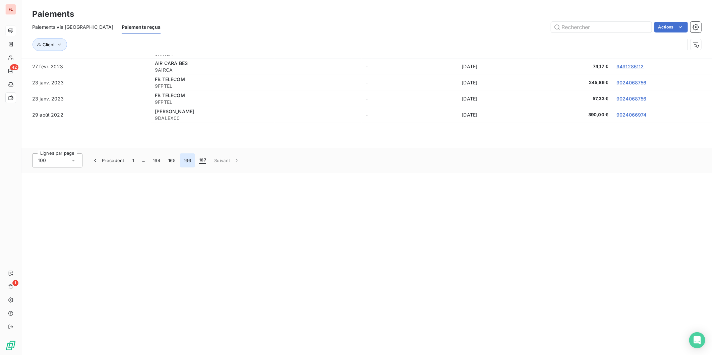
click at [186, 159] on button "166" at bounding box center [187, 161] width 15 height 14
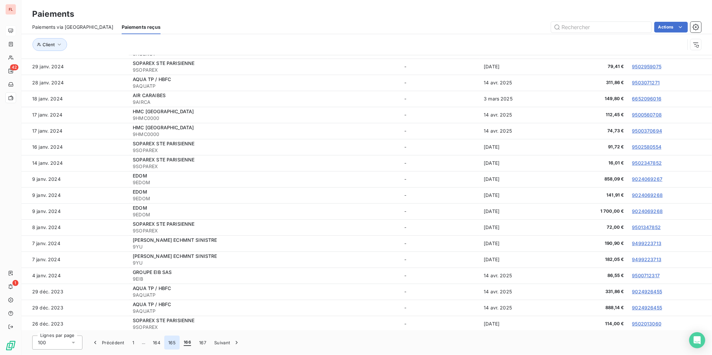
click at [170, 320] on button "165" at bounding box center [171, 343] width 15 height 14
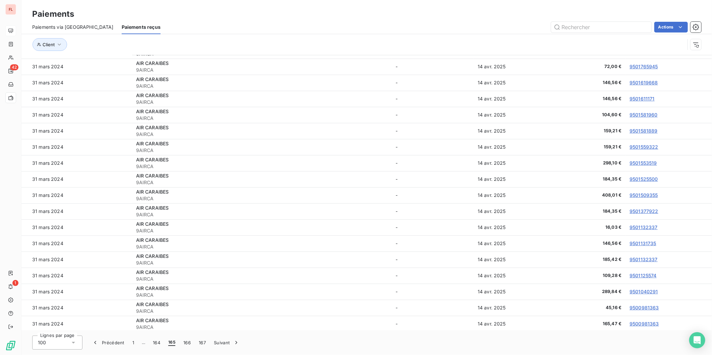
click at [56, 24] on span "Paiements via le Portail" at bounding box center [72, 27] width 81 height 7
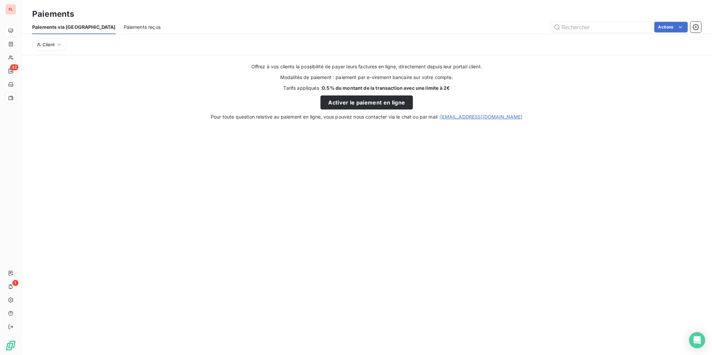
click at [124, 26] on span "Paiements reçus" at bounding box center [142, 27] width 37 height 7
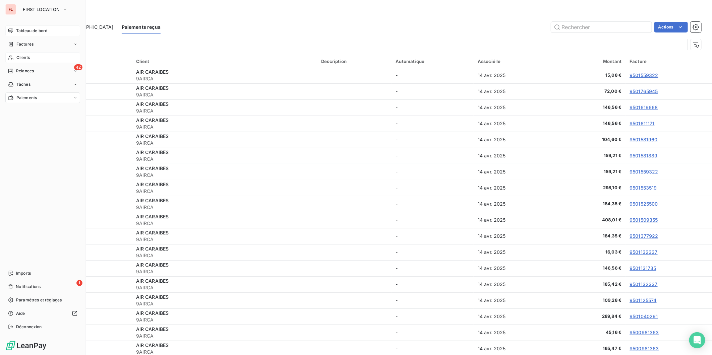
click at [24, 57] on span "Clients" at bounding box center [22, 58] width 13 height 6
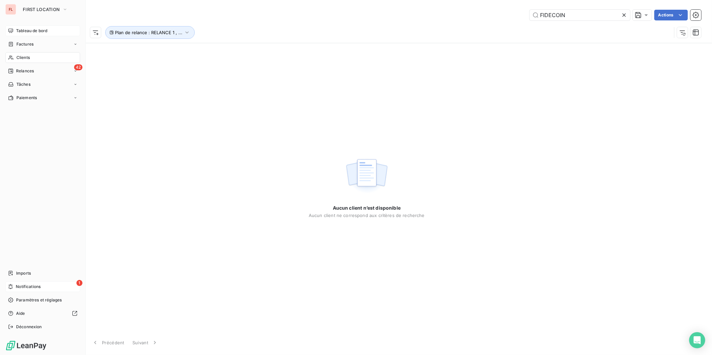
click at [30, 287] on span "Notifications" at bounding box center [28, 287] width 25 height 6
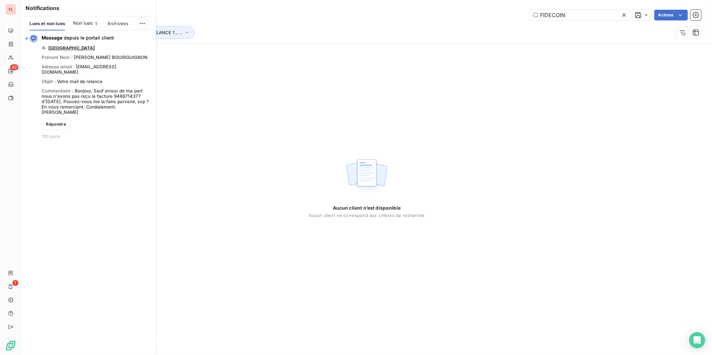
click at [236, 110] on div "Aucun client n’est disponible Aucun client ne correspond aux critères de recher…" at bounding box center [366, 186] width 691 height 287
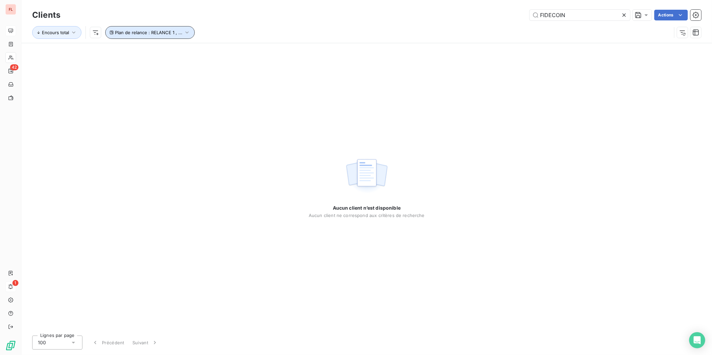
click at [149, 34] on span "Plan de relance : RELANCE 1 , ..." at bounding box center [148, 32] width 67 height 5
click at [174, 9] on div "Clients FIDECOIN Actions" at bounding box center [366, 15] width 669 height 14
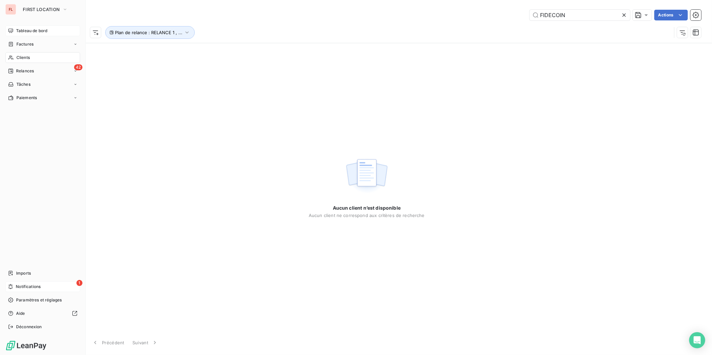
click at [18, 58] on span "Clients" at bounding box center [22, 58] width 13 height 6
click at [25, 44] on span "Factures" at bounding box center [24, 44] width 17 height 6
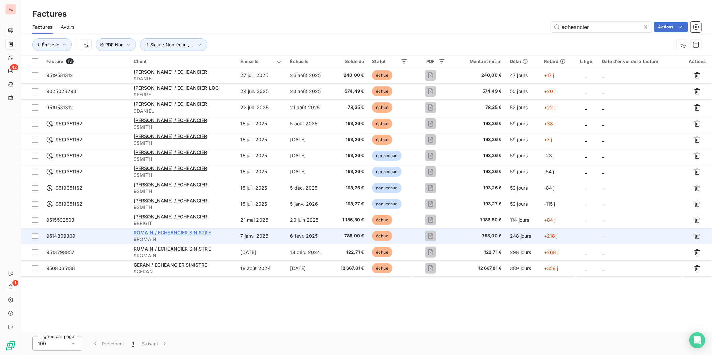
click at [163, 233] on span "ROMAIN / ECHEANCIER SINISTRE" at bounding box center [172, 233] width 77 height 6
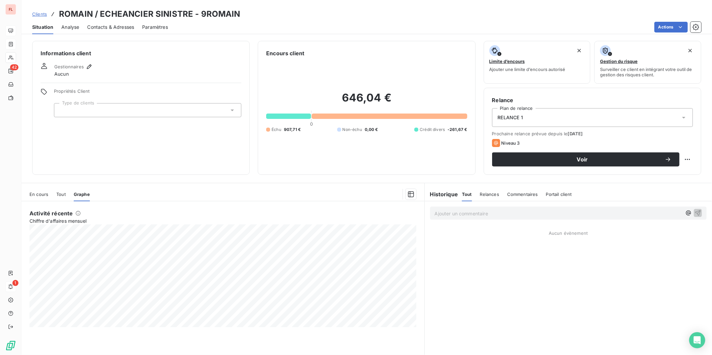
click at [65, 24] on span "Analyse" at bounding box center [70, 27] width 18 height 7
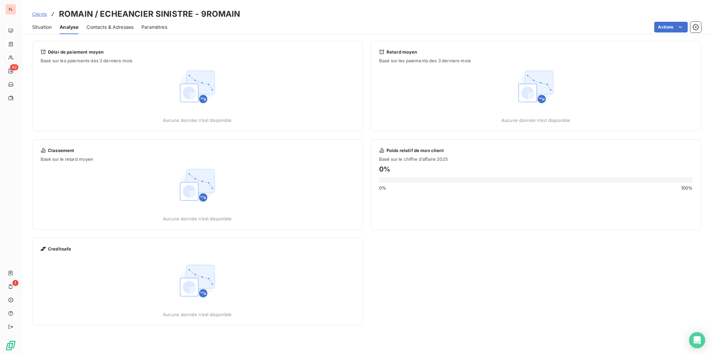
click at [108, 27] on span "Contacts & Adresses" at bounding box center [110, 27] width 47 height 7
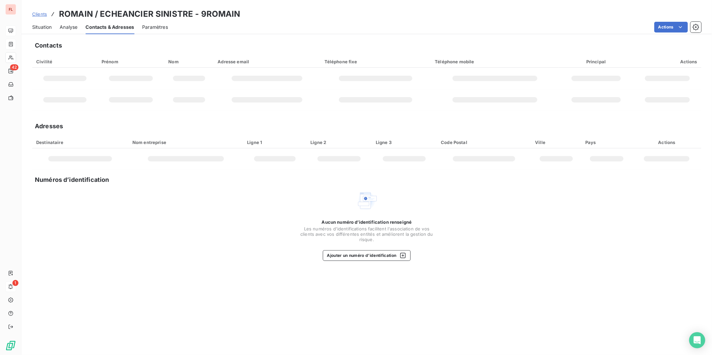
click at [166, 27] on span "Paramètres" at bounding box center [155, 27] width 26 height 7
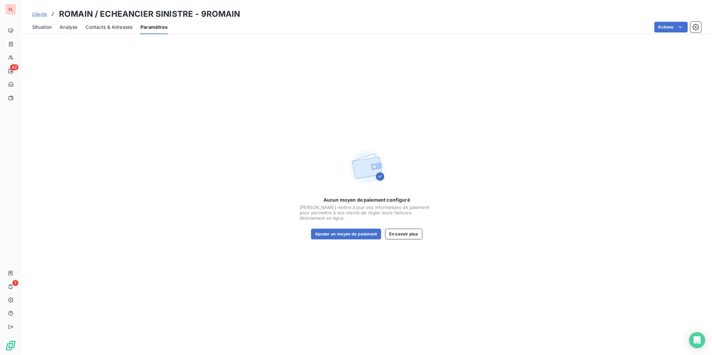
click at [51, 27] on span "Situation" at bounding box center [41, 27] width 19 height 7
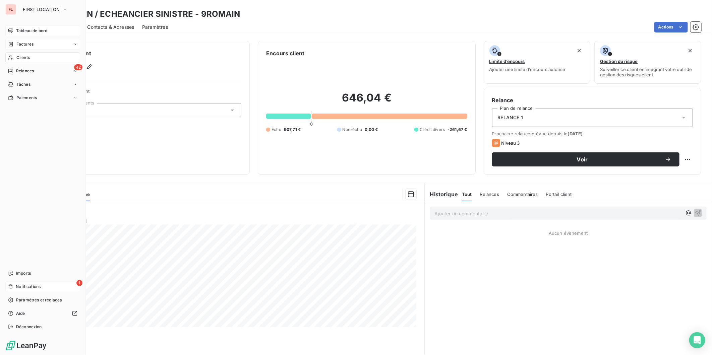
click at [21, 55] on span "Clients" at bounding box center [22, 58] width 13 height 6
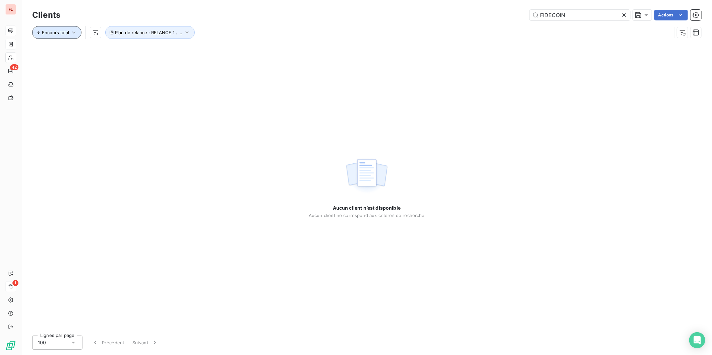
click at [57, 28] on button "Encours total" at bounding box center [56, 32] width 49 height 13
click at [143, 52] on span "Trier par ordre décroissant" at bounding box center [165, 53] width 61 height 6
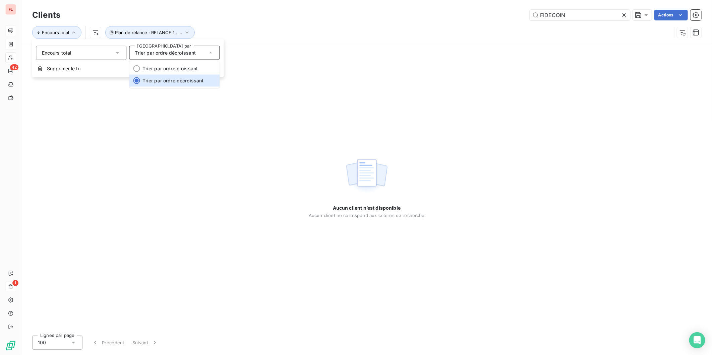
click at [143, 52] on span "Trier par ordre décroissant" at bounding box center [165, 53] width 61 height 6
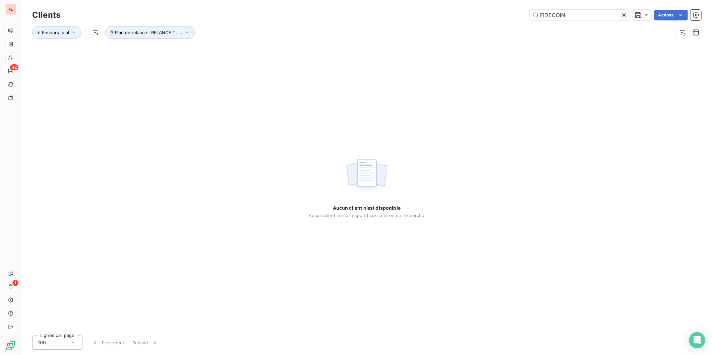
click at [196, 11] on div "FIDECOIN Actions" at bounding box center [384, 15] width 633 height 11
click at [46, 35] on span "Encours total" at bounding box center [55, 32] width 27 height 5
click at [46, 34] on span "Encours total" at bounding box center [55, 32] width 27 height 5
click at [93, 14] on div "FIDECOIN Actions" at bounding box center [384, 15] width 633 height 11
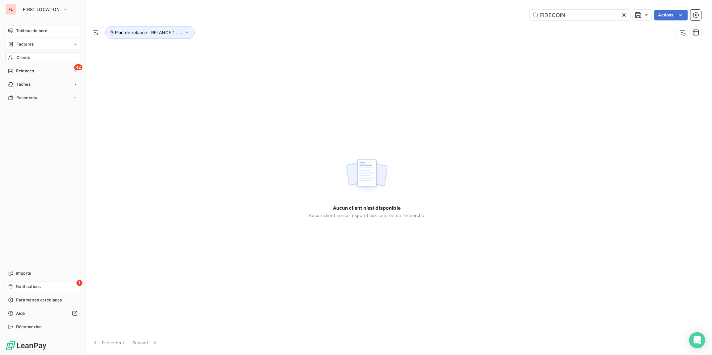
click at [29, 56] on span "Clients" at bounding box center [22, 58] width 13 height 6
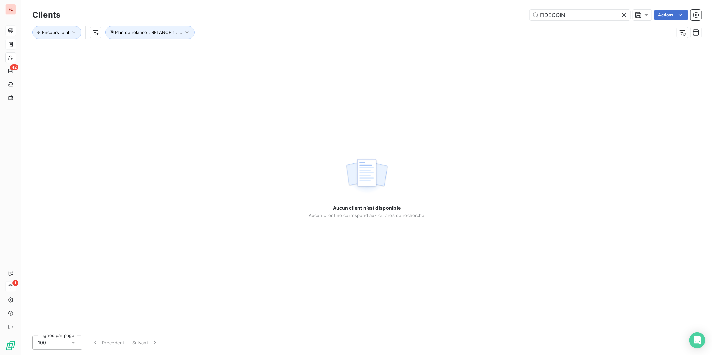
click at [622, 14] on icon at bounding box center [624, 15] width 7 height 7
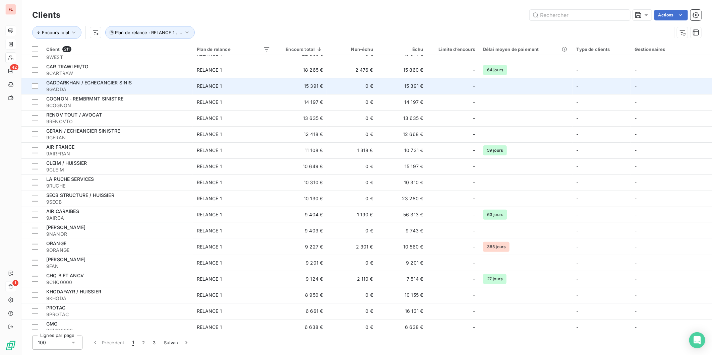
scroll to position [223, 0]
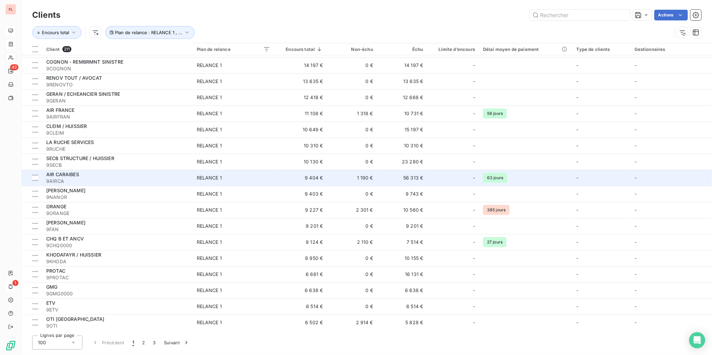
click at [75, 172] on span "AIR CARAIBES" at bounding box center [62, 175] width 33 height 6
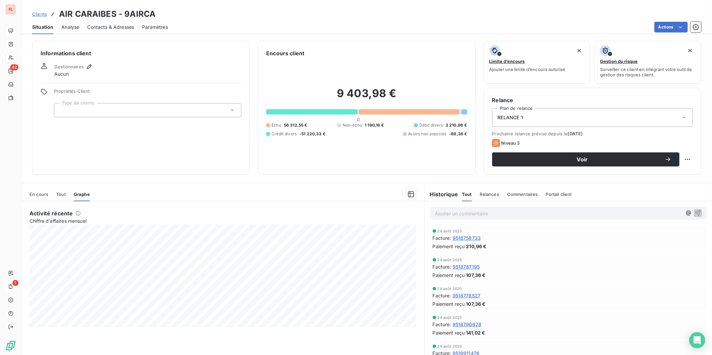
click at [76, 28] on span "Analyse" at bounding box center [70, 27] width 18 height 7
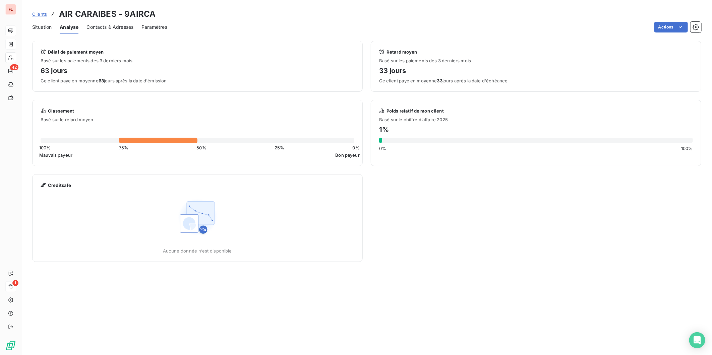
click at [98, 27] on span "Contacts & Adresses" at bounding box center [110, 27] width 47 height 7
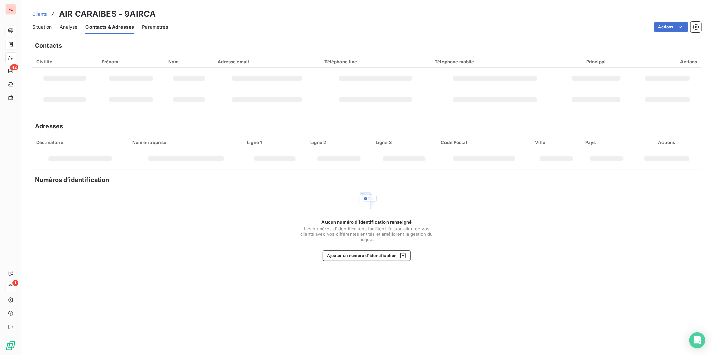
click at [162, 29] on span "Paramètres" at bounding box center [155, 27] width 26 height 7
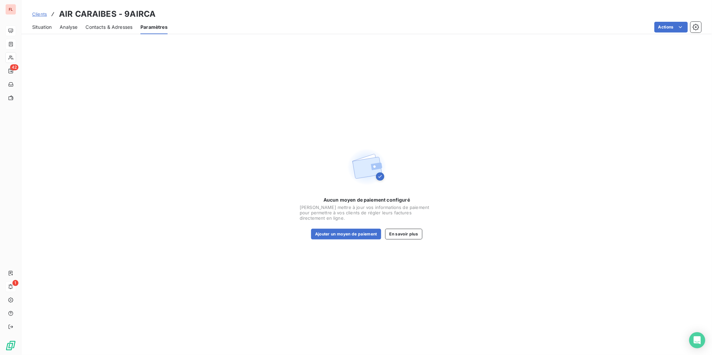
click at [100, 28] on span "Contacts & Adresses" at bounding box center [109, 27] width 47 height 7
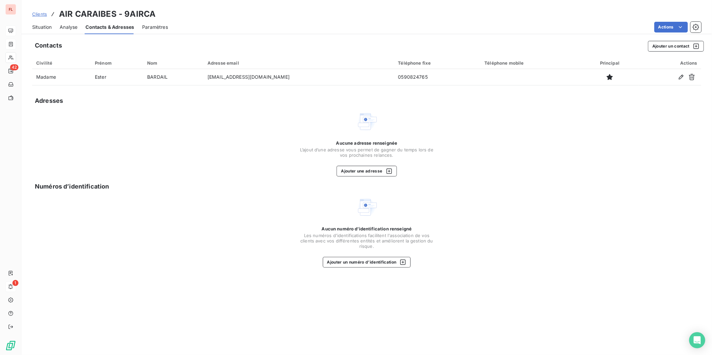
click at [70, 25] on span "Analyse" at bounding box center [69, 27] width 18 height 7
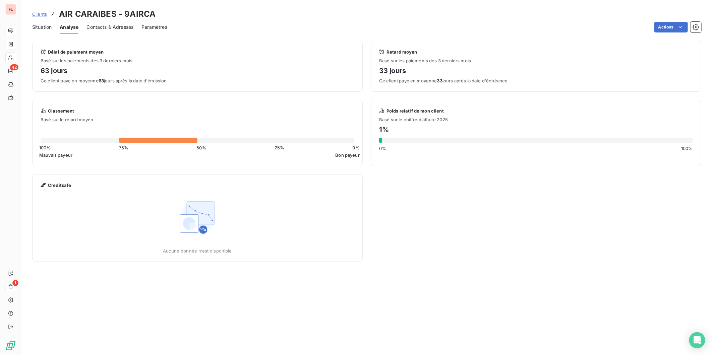
click at [45, 26] on span "Situation" at bounding box center [41, 27] width 19 height 7
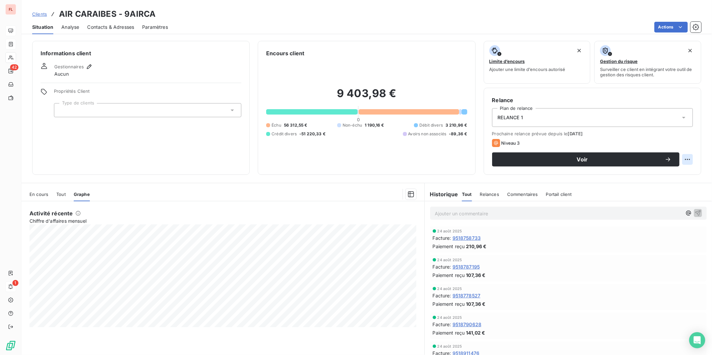
click at [641, 160] on html "FL 42 1 Clients AIR CARAIBES - 9AIRCA Situation Analyse Contacts & Adresses Par…" at bounding box center [356, 177] width 712 height 355
click at [641, 142] on html "FL 42 1 Clients AIR CARAIBES - 9AIRCA Situation Analyse Contacts & Adresses Par…" at bounding box center [356, 177] width 712 height 355
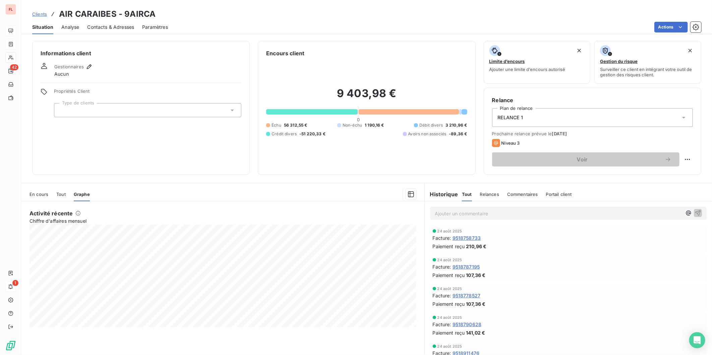
click at [62, 196] on span "Tout" at bounding box center [60, 194] width 9 height 5
click at [47, 196] on span "En cours" at bounding box center [39, 194] width 19 height 5
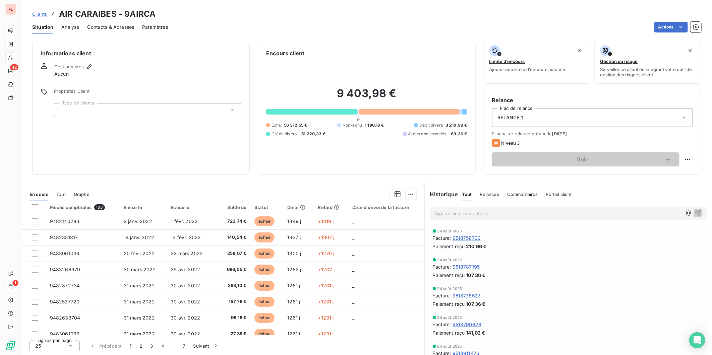
click at [51, 320] on div "25" at bounding box center [55, 346] width 50 height 11
click at [44, 320] on span "100" at bounding box center [47, 333] width 8 height 7
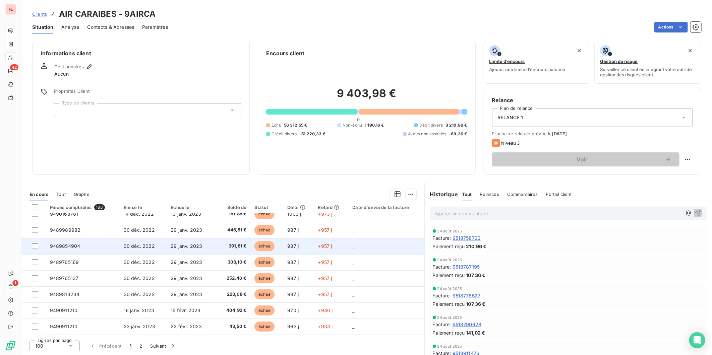
scroll to position [1487, 0]
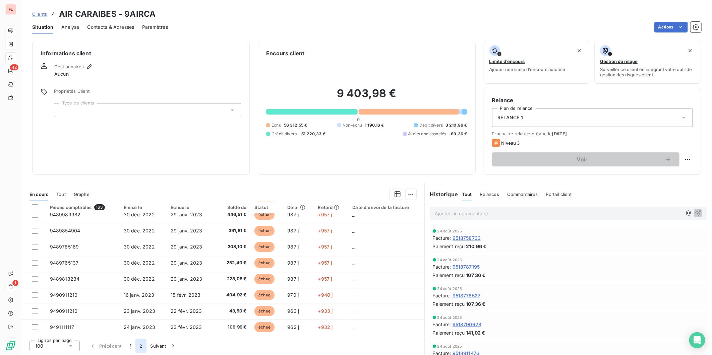
click at [141, 320] on button "2" at bounding box center [140, 346] width 11 height 14
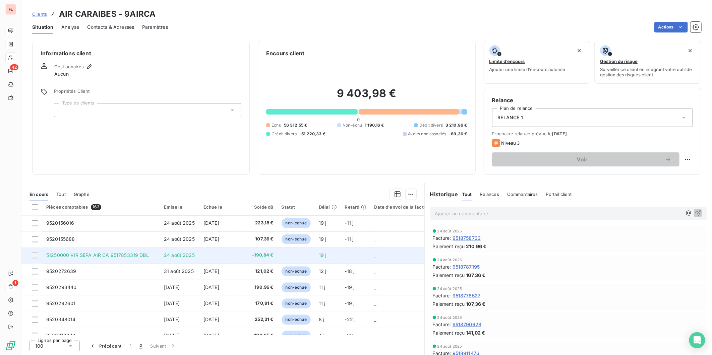
scroll to position [895, 0]
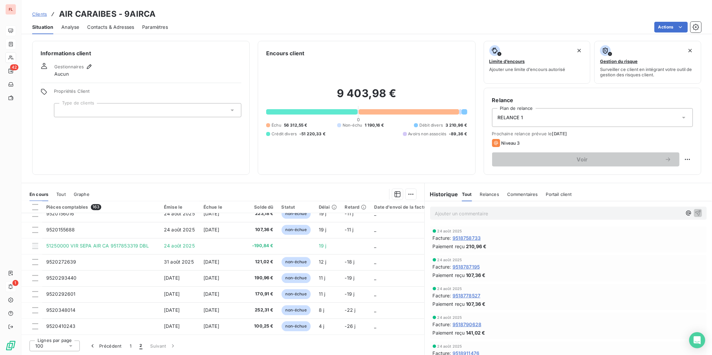
drag, startPoint x: 156, startPoint y: 349, endPoint x: 411, endPoint y: 157, distance: 319.2
click at [411, 157] on div "Informations client Gestionnaires Aucun Propriétés Client Type de clients Encou…" at bounding box center [366, 196] width 691 height 319
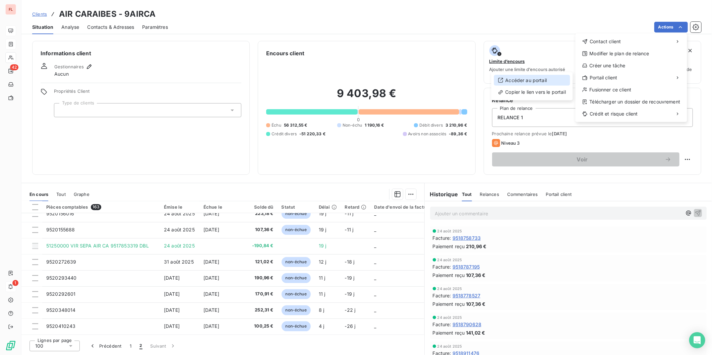
click at [537, 80] on div "Accéder au portail" at bounding box center [532, 80] width 76 height 11
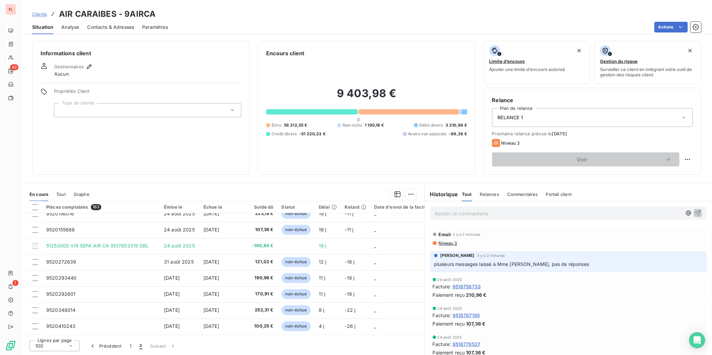
click at [62, 30] on span "Analyse" at bounding box center [70, 27] width 18 height 7
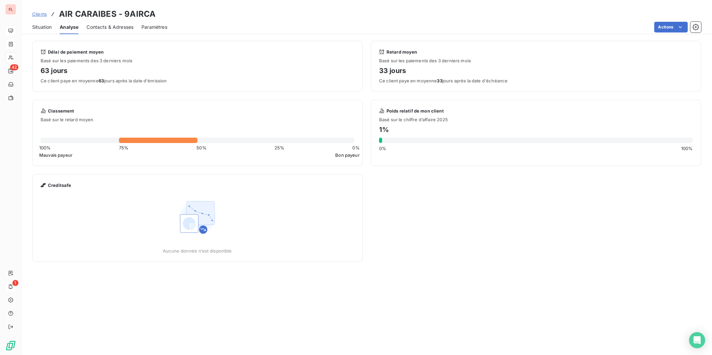
click at [107, 27] on span "Contacts & Adresses" at bounding box center [110, 27] width 47 height 7
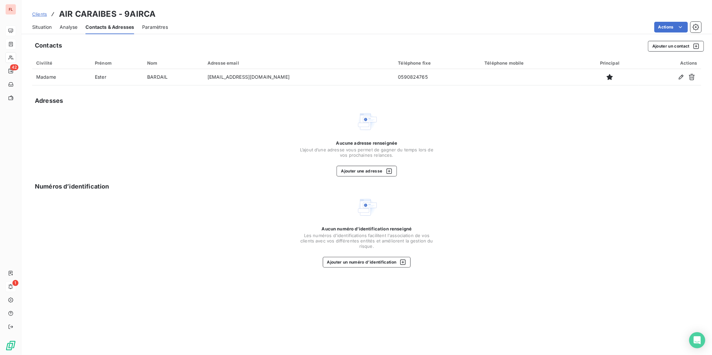
click at [166, 25] on span "Paramètres" at bounding box center [155, 27] width 26 height 7
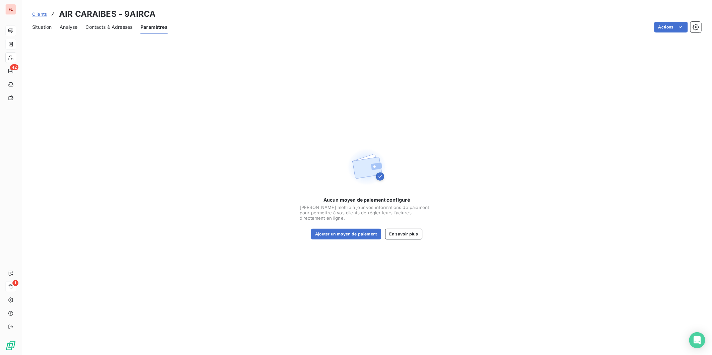
click at [39, 28] on span "Situation" at bounding box center [41, 27] width 19 height 7
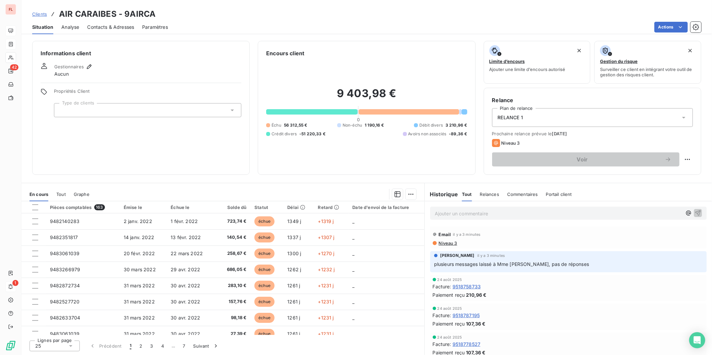
click at [159, 113] on div at bounding box center [147, 110] width 187 height 14
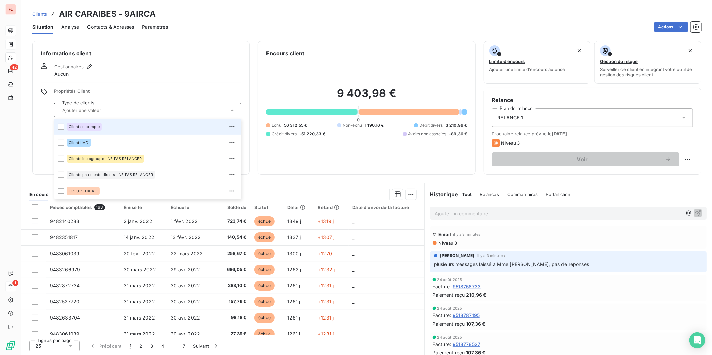
click at [159, 113] on input "text" at bounding box center [144, 110] width 169 height 6
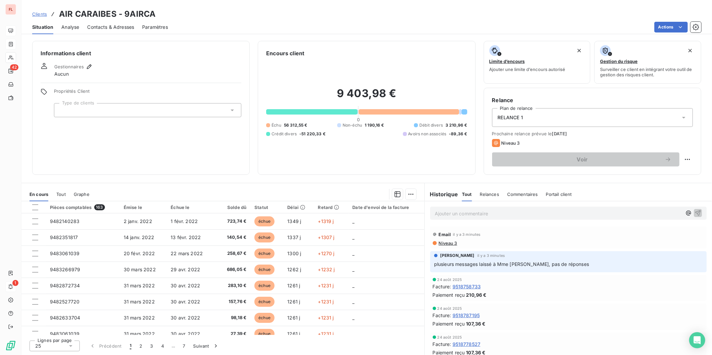
click at [41, 15] on span "Clients" at bounding box center [39, 13] width 15 height 5
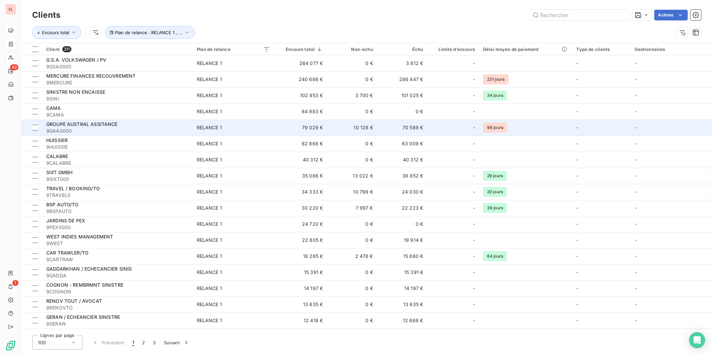
click at [104, 122] on span "GROUPE AUSTRAL ASSITANCE" at bounding box center [81, 124] width 71 height 6
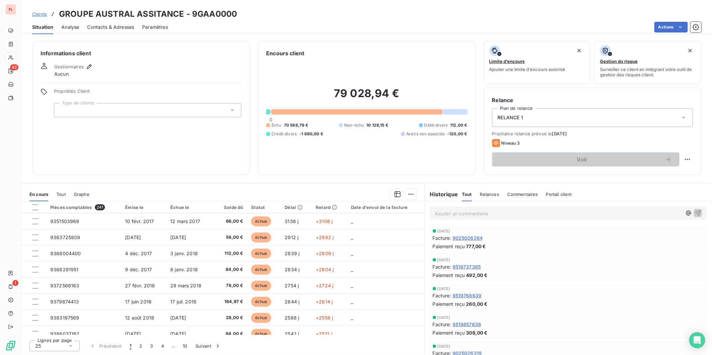
click at [88, 115] on div at bounding box center [147, 110] width 187 height 14
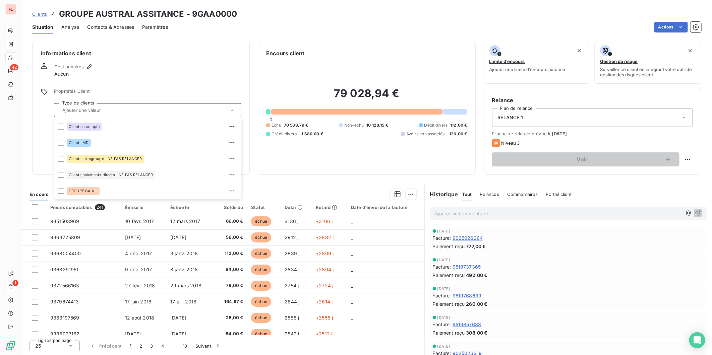
click at [536, 109] on div "RELANCE 1" at bounding box center [592, 117] width 201 height 19
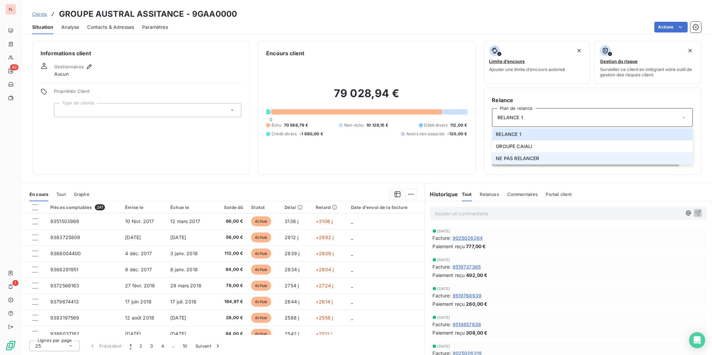
click at [520, 161] on span "NE PAS RELANCER" at bounding box center [517, 158] width 43 height 7
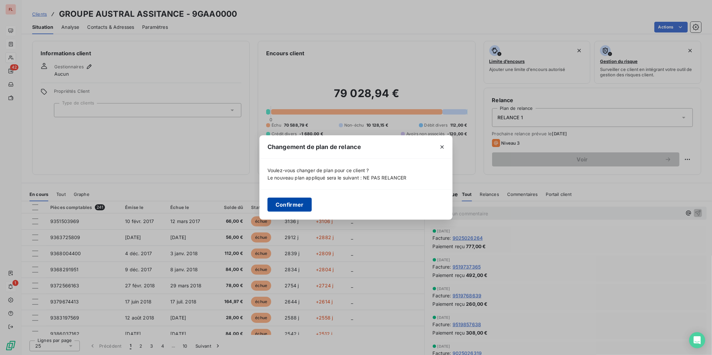
click at [289, 206] on button "Confirmer" at bounding box center [290, 205] width 44 height 14
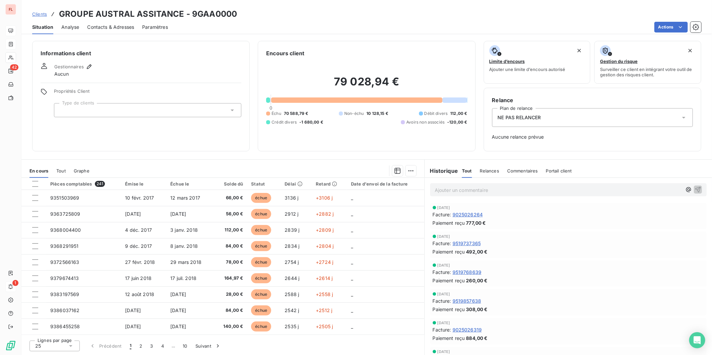
click at [68, 103] on div "Propriétés Client Type de clients" at bounding box center [147, 103] width 187 height 29
click at [70, 110] on div at bounding box center [147, 110] width 187 height 14
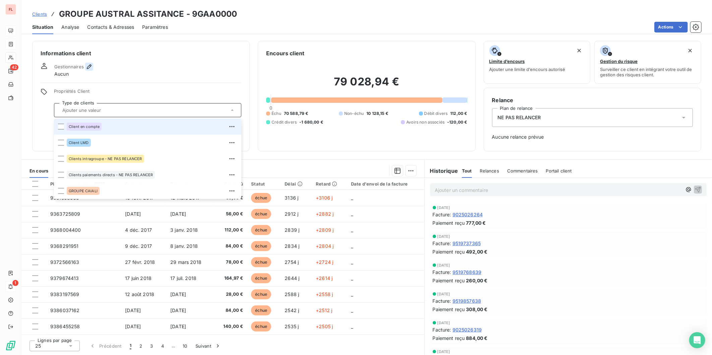
click at [88, 64] on icon "button" at bounding box center [89, 66] width 7 height 7
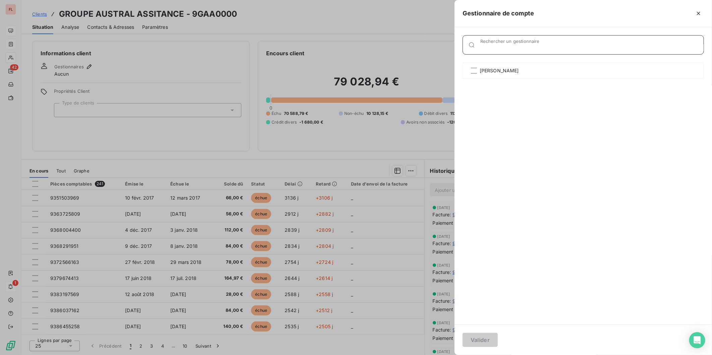
click at [511, 43] on div "Rechercher un gestionnaire" at bounding box center [591, 45] width 223 height 7
type input "A"
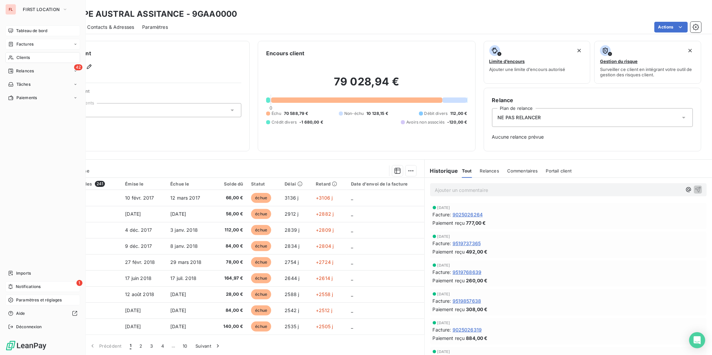
click at [29, 300] on span "Paramètres et réglages" at bounding box center [39, 300] width 46 height 6
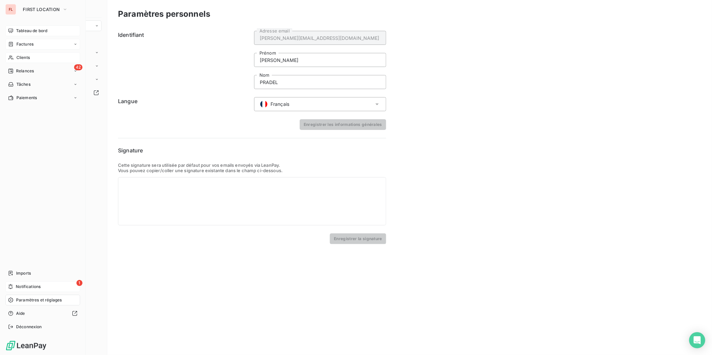
click at [28, 299] on span "Paramètres et réglages" at bounding box center [39, 300] width 46 height 6
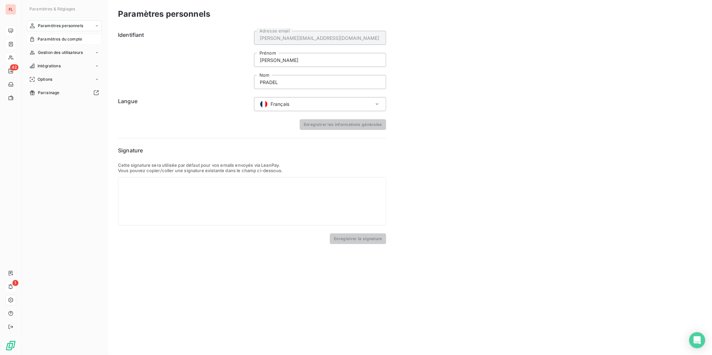
click at [46, 38] on span "Paramètres du compte" at bounding box center [60, 39] width 45 height 6
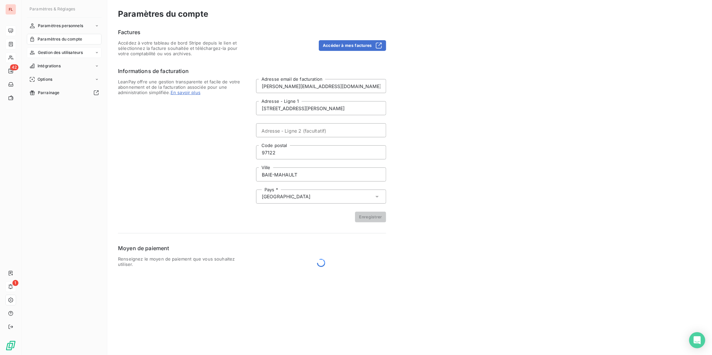
click at [51, 58] on div "Gestion des utilisateurs" at bounding box center [64, 52] width 75 height 11
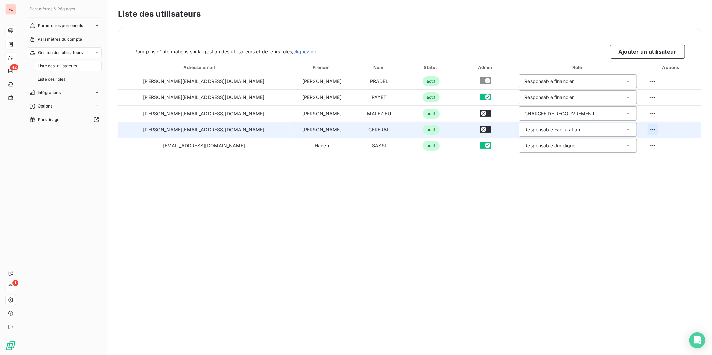
click at [641, 128] on html "FL 42 1 Paramètres & Réglages Paramètres personnels Paramètres du compte Gestio…" at bounding box center [356, 177] width 712 height 355
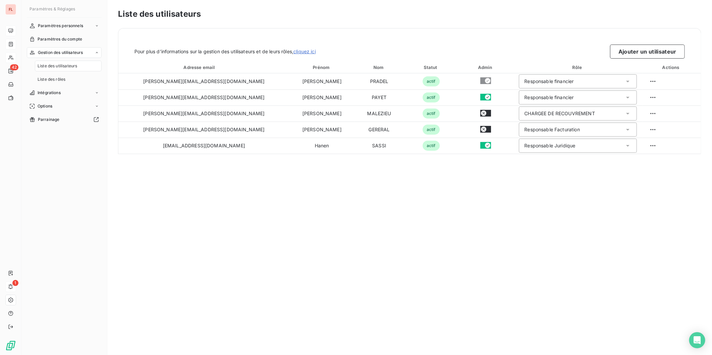
click at [206, 196] on html "FL 42 1 Paramètres & Réglages Paramètres personnels Paramètres du compte Gestio…" at bounding box center [356, 177] width 712 height 355
click at [56, 79] on span "Liste des rôles" at bounding box center [52, 79] width 28 height 6
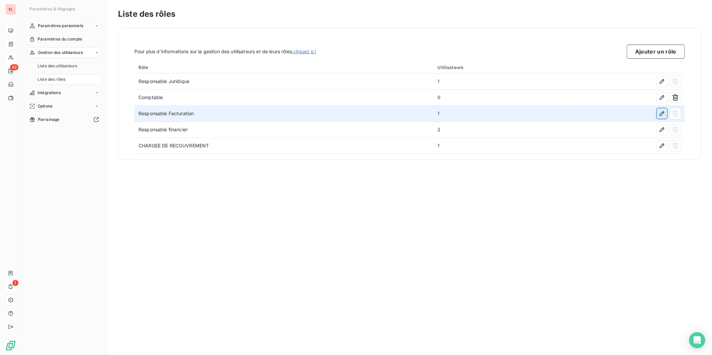
click at [641, 112] on icon "button" at bounding box center [662, 113] width 5 height 5
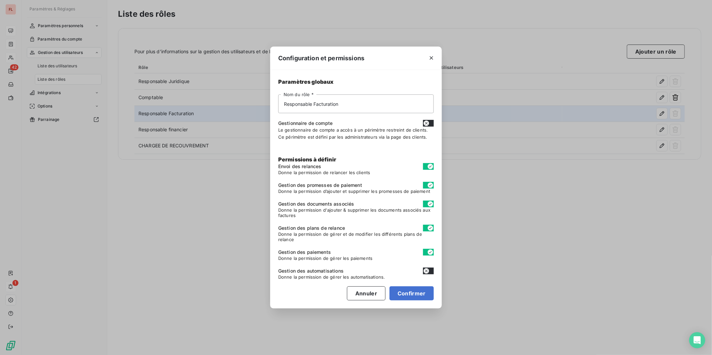
click at [428, 122] on icon "button" at bounding box center [426, 123] width 5 height 5
checkbox input "true"
checkbox input "false"
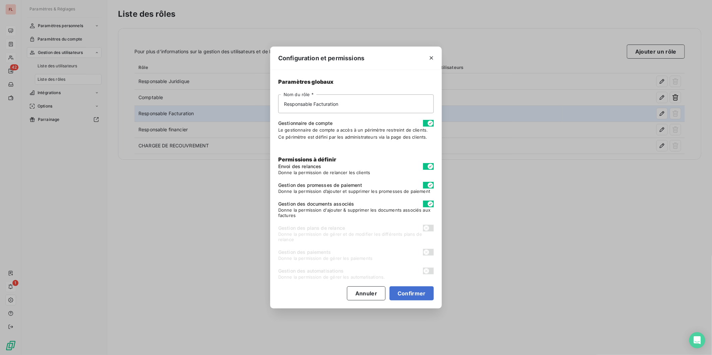
click at [429, 123] on icon "button" at bounding box center [430, 123] width 5 height 5
checkbox input "false"
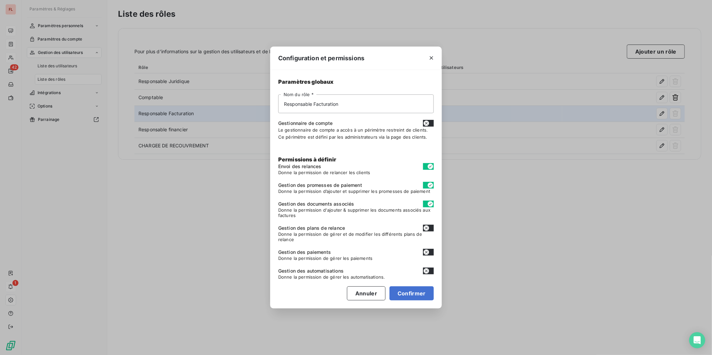
click at [428, 230] on icon "button" at bounding box center [426, 228] width 5 height 5
checkbox input "true"
click at [427, 253] on icon "button" at bounding box center [426, 252] width 5 height 5
checkbox input "true"
click at [414, 295] on button "Confirmer" at bounding box center [412, 294] width 44 height 14
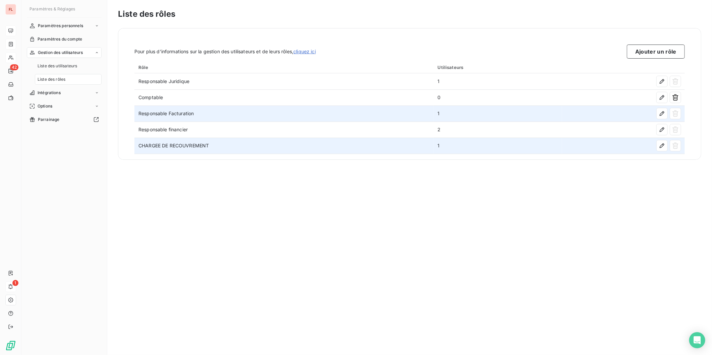
click at [177, 146] on td "CHARGEE DE RECOUVREMENT" at bounding box center [283, 146] width 299 height 16
click at [641, 146] on icon "button" at bounding box center [662, 146] width 7 height 7
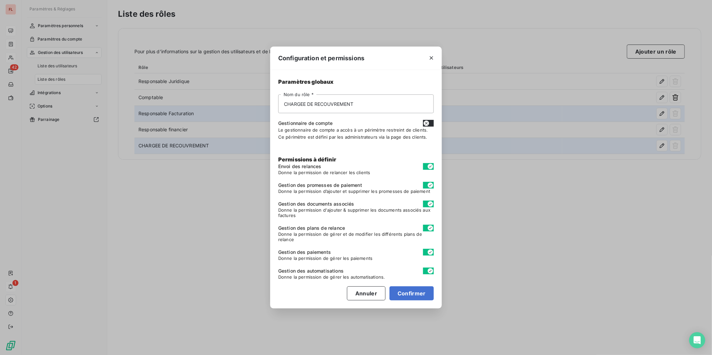
click at [429, 269] on icon "button" at bounding box center [430, 271] width 5 height 5
click at [403, 292] on button "Confirmer" at bounding box center [412, 294] width 44 height 14
checkbox input "false"
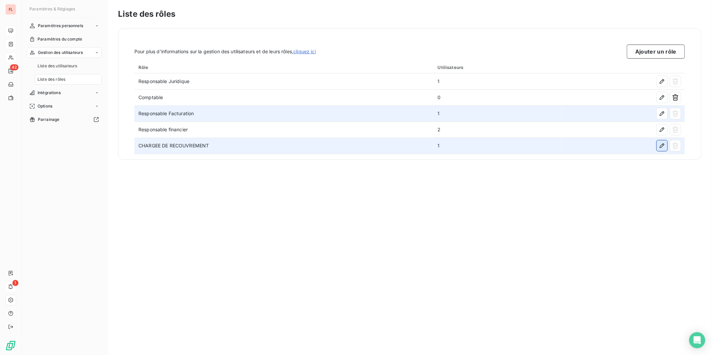
click at [641, 144] on icon "button" at bounding box center [662, 146] width 7 height 7
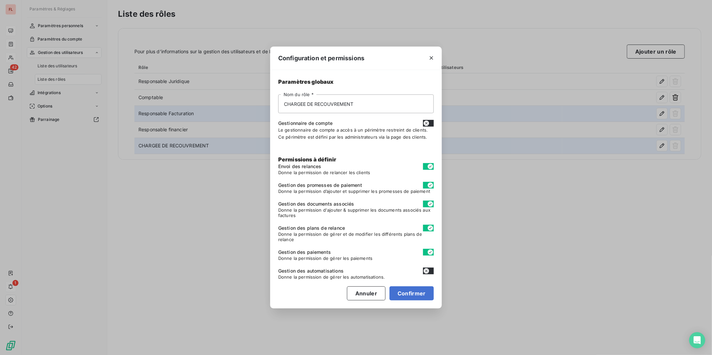
click at [426, 270] on icon "button" at bounding box center [426, 271] width 5 height 5
click at [407, 292] on button "Confirmer" at bounding box center [412, 294] width 44 height 14
checkbox input "true"
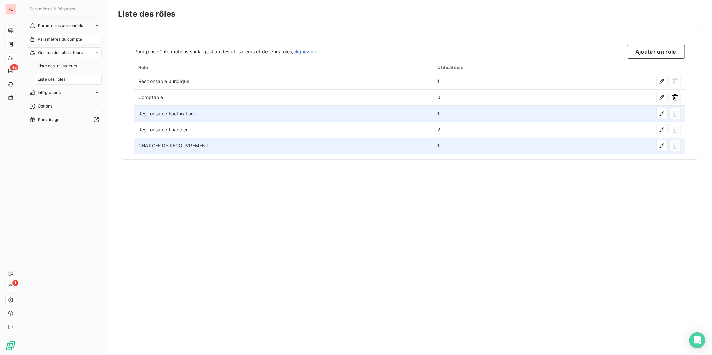
click at [56, 36] on span "Paramètres du compte" at bounding box center [60, 39] width 45 height 6
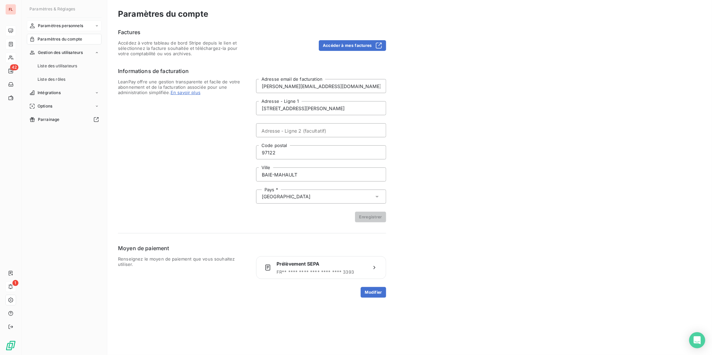
click at [62, 21] on div "Paramètres personnels" at bounding box center [64, 25] width 75 height 11
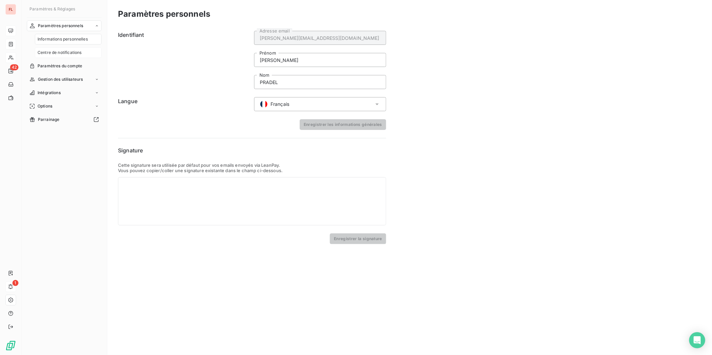
click at [62, 50] on span "Centre de notifications" at bounding box center [60, 53] width 44 height 6
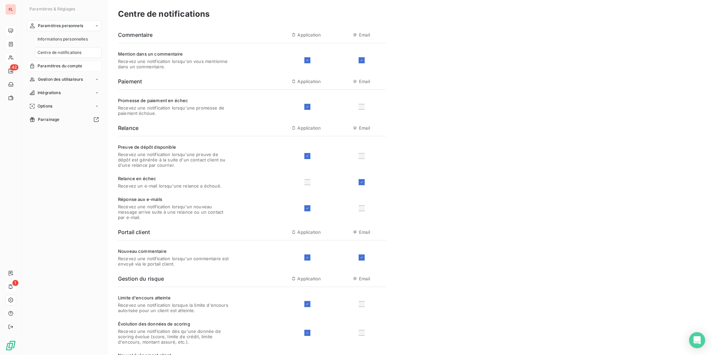
click at [62, 70] on div "Paramètres du compte" at bounding box center [64, 66] width 75 height 11
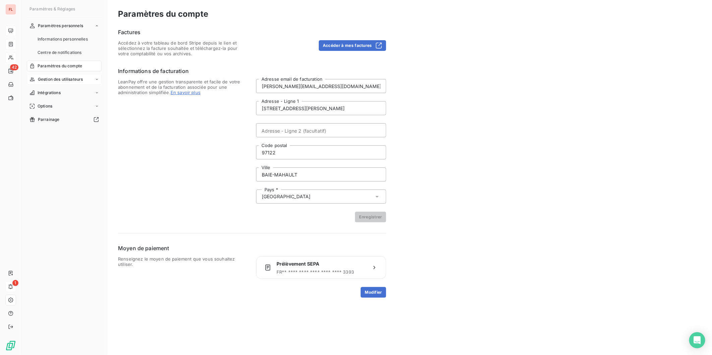
click at [60, 80] on span "Gestion des utilisateurs" at bounding box center [60, 79] width 45 height 6
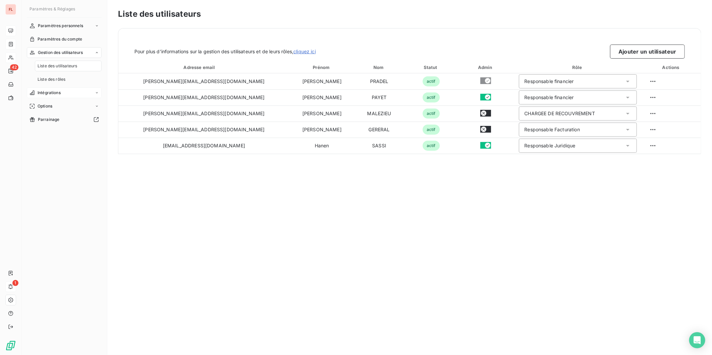
click at [59, 94] on span "Intégrations" at bounding box center [49, 93] width 23 height 6
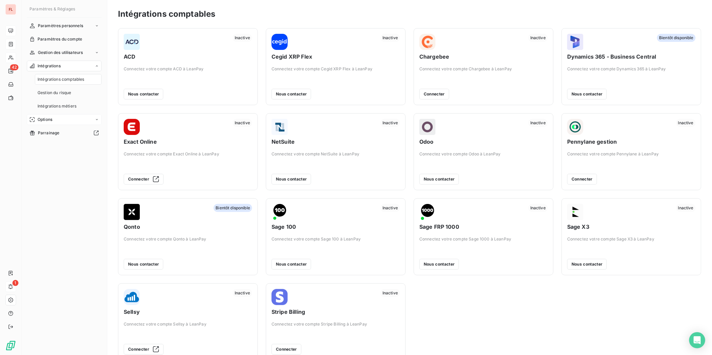
click at [54, 118] on div "Options" at bounding box center [64, 119] width 75 height 11
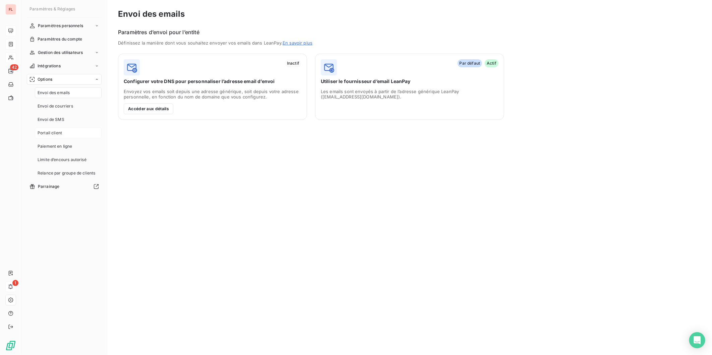
click at [58, 132] on span "Portail client" at bounding box center [50, 133] width 24 height 6
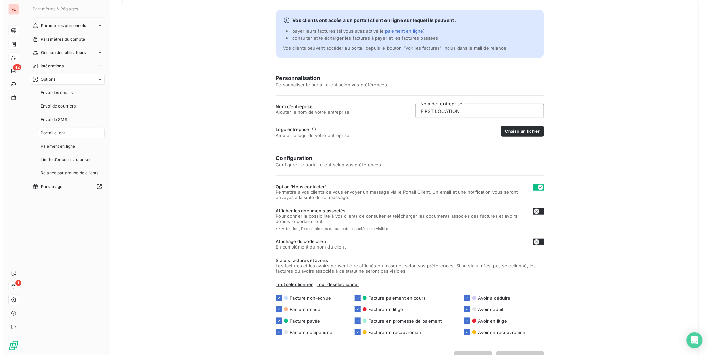
scroll to position [59, 0]
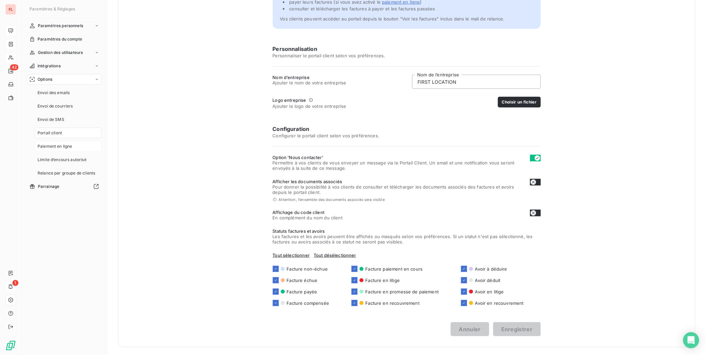
click at [68, 147] on span "Paiement en ligne" at bounding box center [55, 147] width 35 height 6
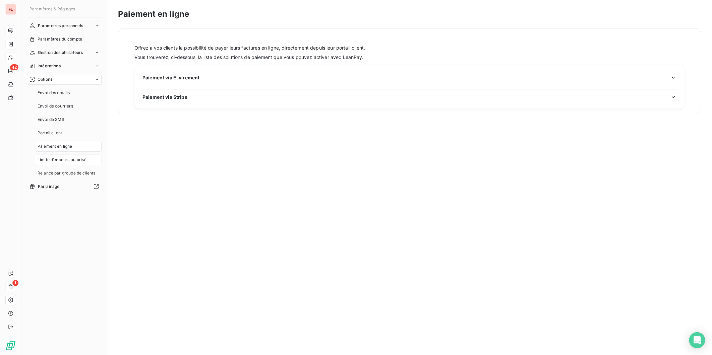
click at [64, 160] on span "Limite d’encours autorisé" at bounding box center [62, 160] width 49 height 6
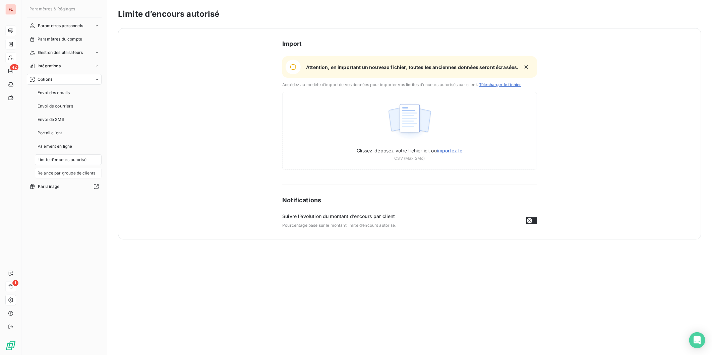
click at [66, 175] on span "Relance par groupe de clients" at bounding box center [67, 173] width 58 height 6
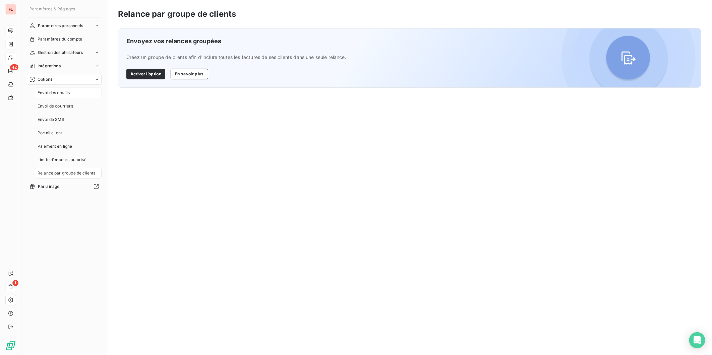
click at [52, 93] on span "Envoi des emails" at bounding box center [54, 93] width 32 height 6
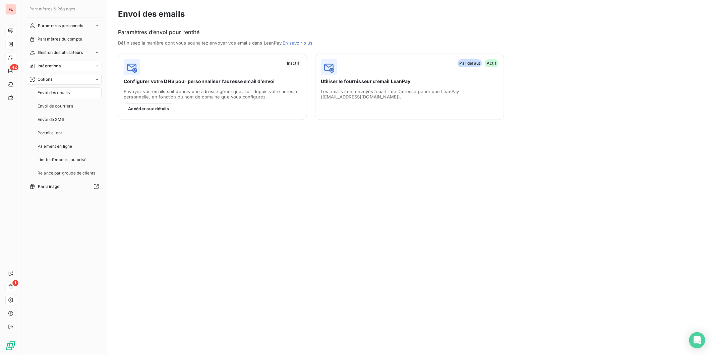
click at [52, 64] on span "Intégrations" at bounding box center [49, 66] width 23 height 6
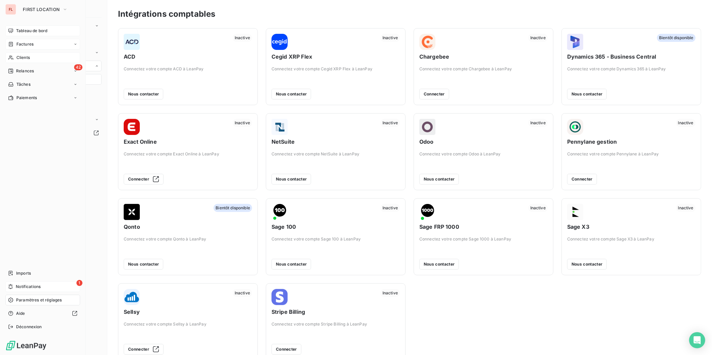
click at [22, 55] on span "Clients" at bounding box center [22, 58] width 13 height 6
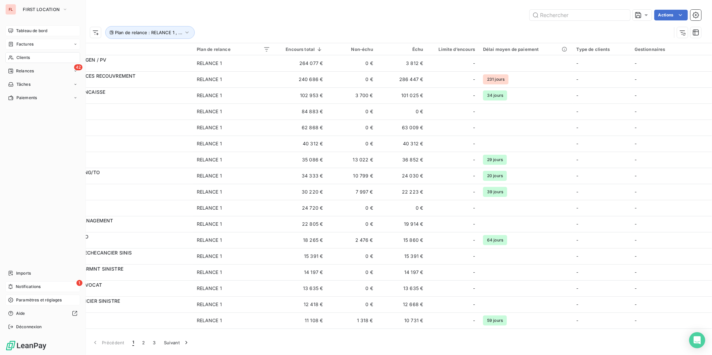
click at [26, 42] on span "Factures" at bounding box center [24, 44] width 17 height 6
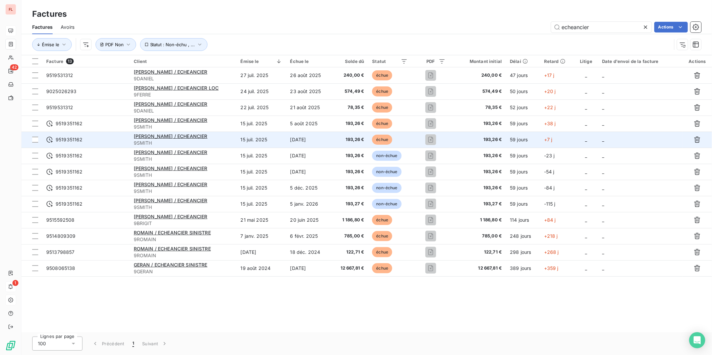
click at [589, 141] on td "_" at bounding box center [586, 140] width 24 height 16
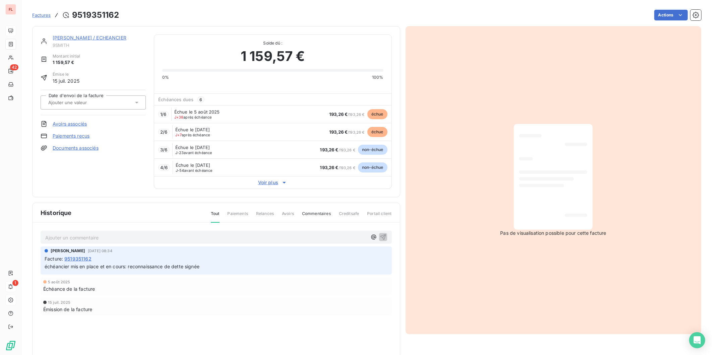
click at [72, 105] on input "text" at bounding box center [81, 103] width 67 height 6
click at [118, 185] on div "SMITH JOATHAM / ECHEANCIER 9SMITH Montant initial 1 159,57 € Émise le 15 juil. …" at bounding box center [93, 112] width 105 height 155
click at [78, 37] on link "[PERSON_NAME] / ECHEANCIER" at bounding box center [90, 38] width 74 height 6
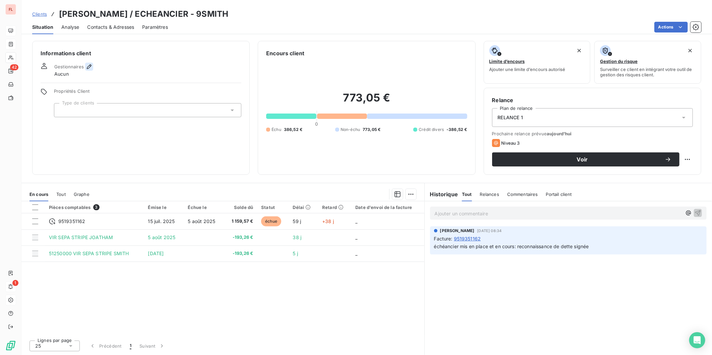
click at [89, 66] on icon "button" at bounding box center [89, 66] width 7 height 7
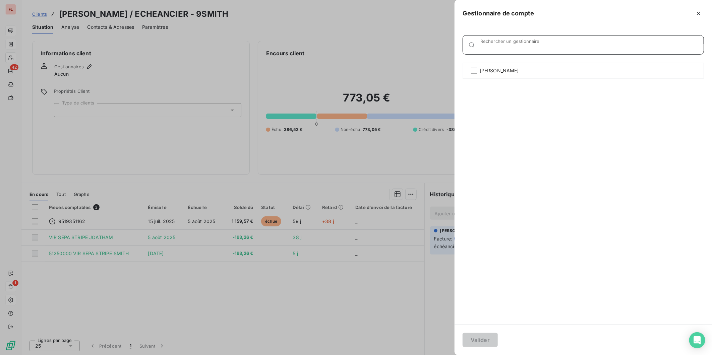
click at [515, 43] on div "Rechercher un gestionnaire" at bounding box center [591, 45] width 223 height 7
click at [544, 141] on div "Hanen SASSI" at bounding box center [583, 190] width 241 height 254
click at [13, 31] on div at bounding box center [356, 177] width 712 height 355
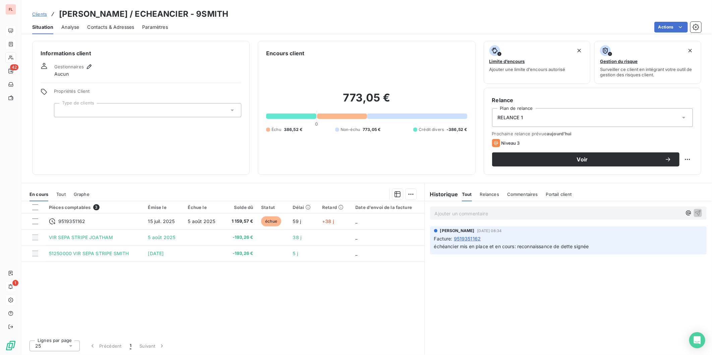
click at [41, 12] on span "Clients" at bounding box center [39, 13] width 15 height 5
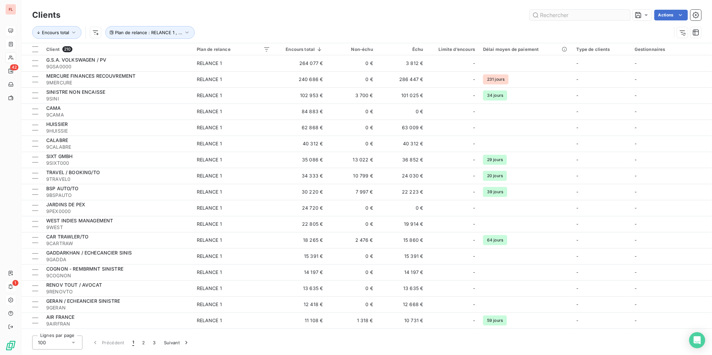
click at [554, 11] on input "text" at bounding box center [580, 15] width 101 height 11
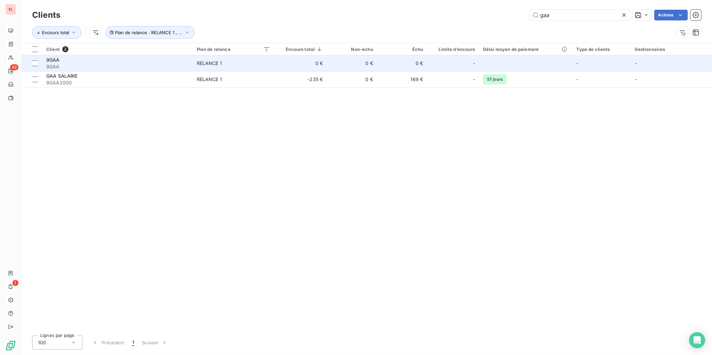
type input "gaa"
click at [57, 57] on span "9GAA" at bounding box center [52, 60] width 13 height 6
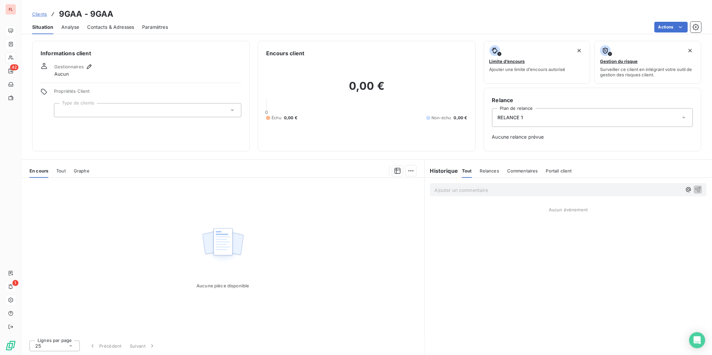
click at [65, 71] on span "Aucun" at bounding box center [61, 74] width 14 height 7
click at [89, 66] on icon "button" at bounding box center [89, 66] width 7 height 7
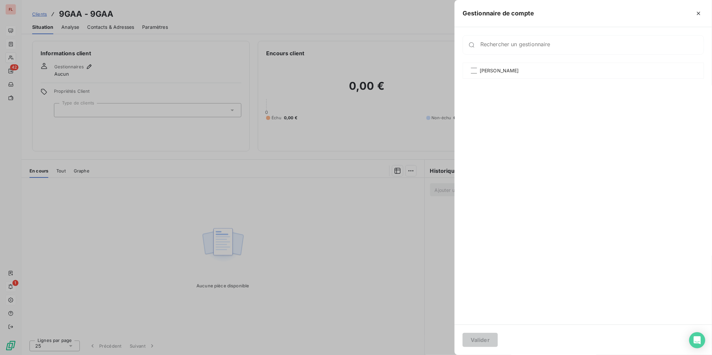
click at [249, 22] on div at bounding box center [356, 177] width 712 height 355
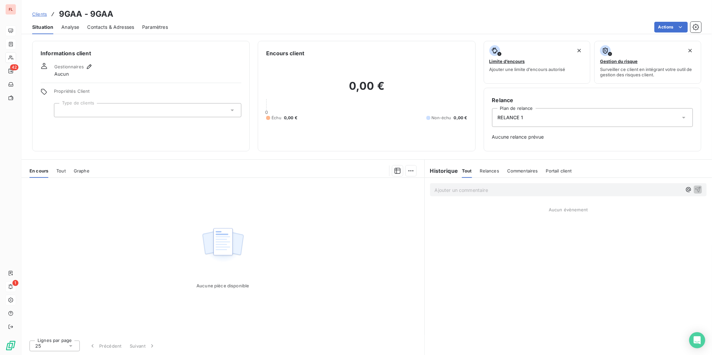
click at [146, 31] on div "Paramètres" at bounding box center [155, 27] width 26 height 14
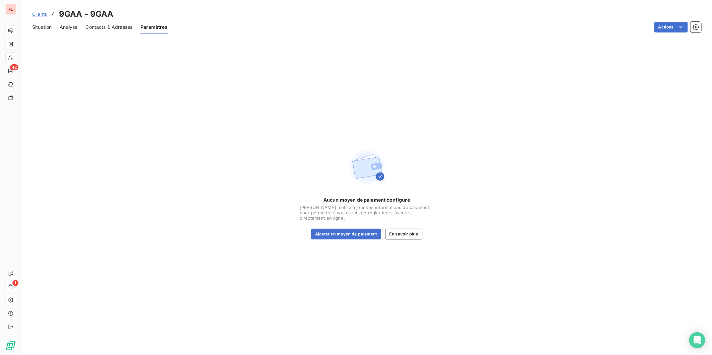
click at [111, 27] on span "Contacts & Adresses" at bounding box center [109, 27] width 47 height 7
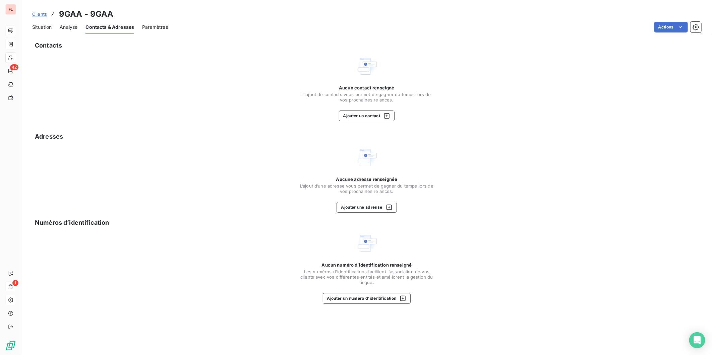
click at [66, 24] on span "Analyse" at bounding box center [69, 27] width 18 height 7
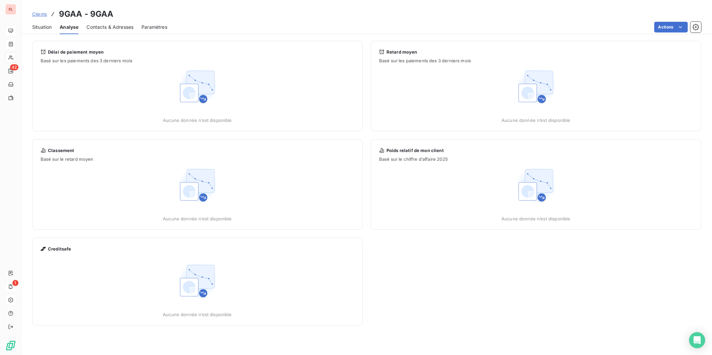
click at [44, 21] on div "Situation" at bounding box center [41, 27] width 19 height 14
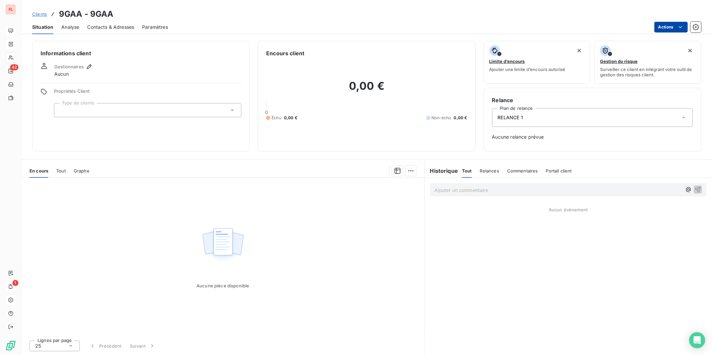
click at [641, 25] on html "FL 42 1 Clients 9GAA - 9GAA Situation Analyse Contacts & Adresses Paramètres Ac…" at bounding box center [356, 177] width 712 height 355
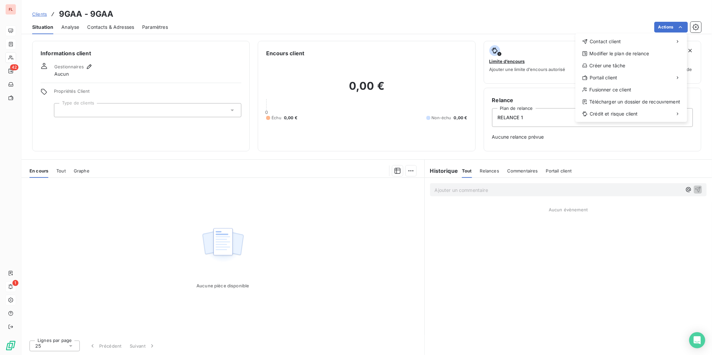
click at [641, 27] on html "FL 42 1 Clients 9GAA - 9GAA Situation Analyse Contacts & Adresses Paramètres Ac…" at bounding box center [356, 177] width 712 height 355
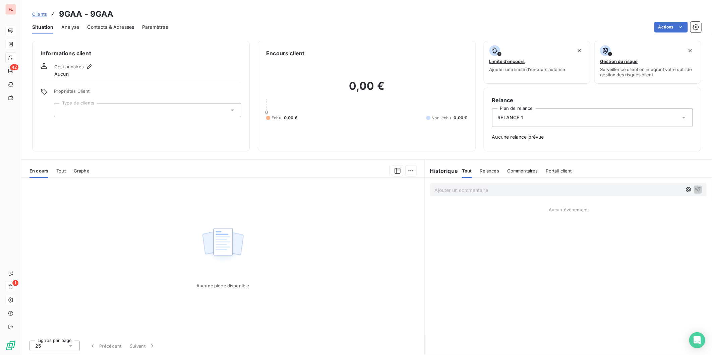
click at [641, 27] on button "button" at bounding box center [696, 27] width 11 height 11
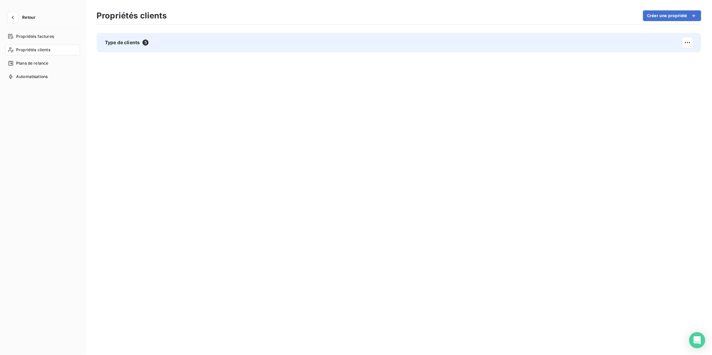
click at [158, 42] on div "Type de clients 5" at bounding box center [399, 42] width 605 height 19
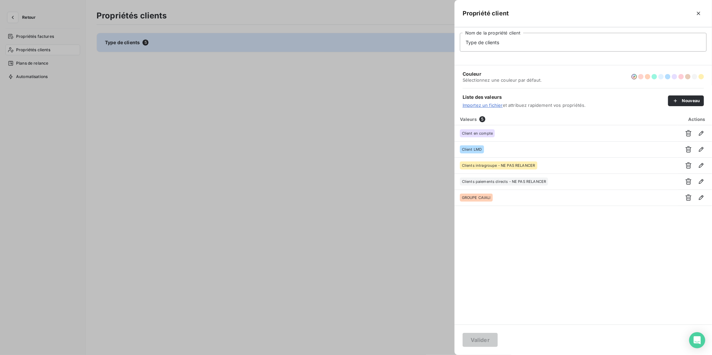
click at [158, 41] on div at bounding box center [356, 177] width 712 height 355
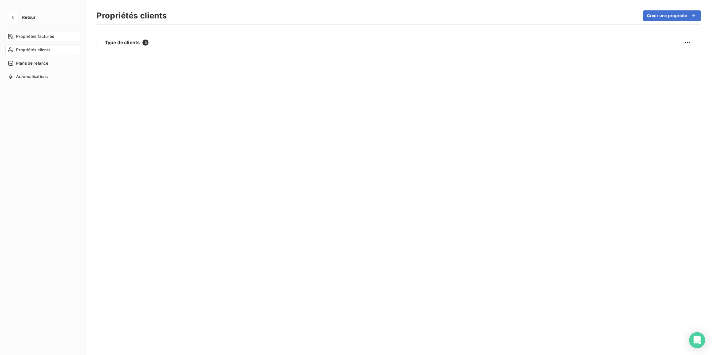
click at [29, 35] on span "Propriétés factures" at bounding box center [35, 37] width 38 height 6
click at [30, 51] on span "Propriétés clients" at bounding box center [33, 50] width 34 height 6
click at [31, 62] on span "Plans de relance" at bounding box center [32, 63] width 32 height 6
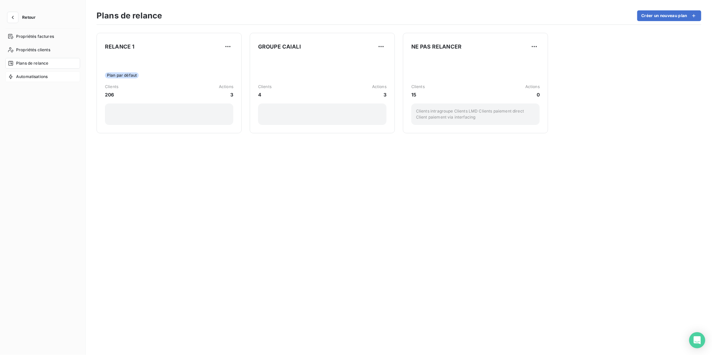
click at [32, 76] on span "Automatisations" at bounding box center [32, 77] width 32 height 6
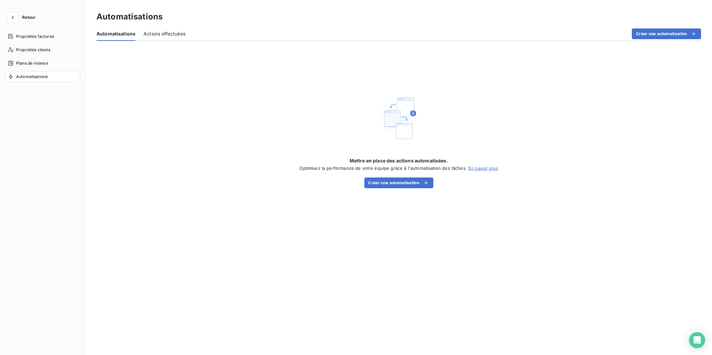
click at [37, 18] on button "Retour" at bounding box center [23, 17] width 36 height 11
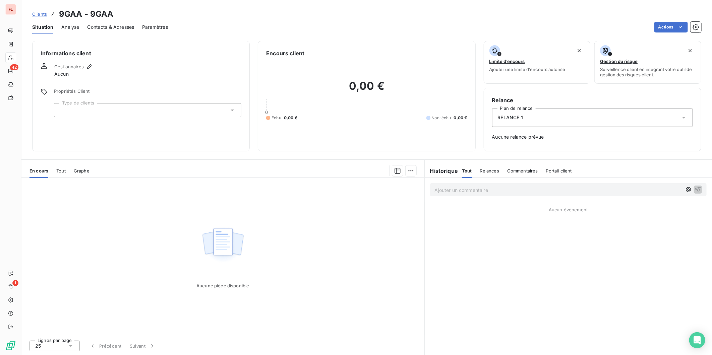
click at [126, 108] on div at bounding box center [147, 110] width 187 height 14
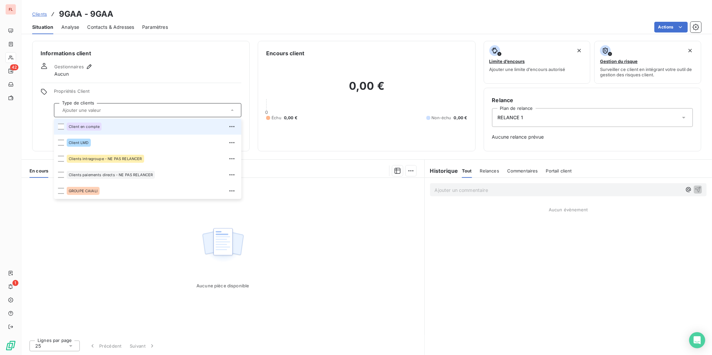
click at [148, 86] on div "Informations client Gestionnaires Aucun Propriétés Client Type de clients Clien…" at bounding box center [141, 96] width 218 height 111
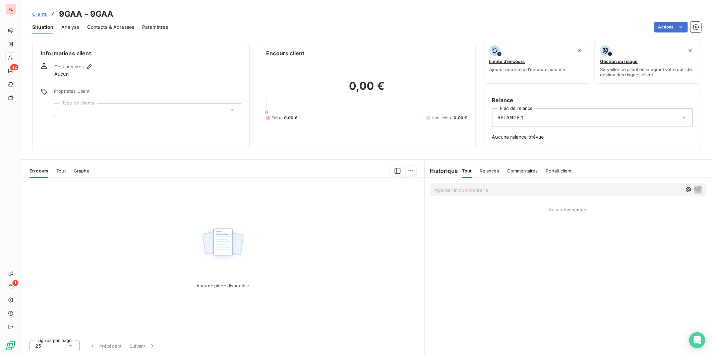
click at [511, 121] on div "RELANCE 1" at bounding box center [592, 117] width 201 height 19
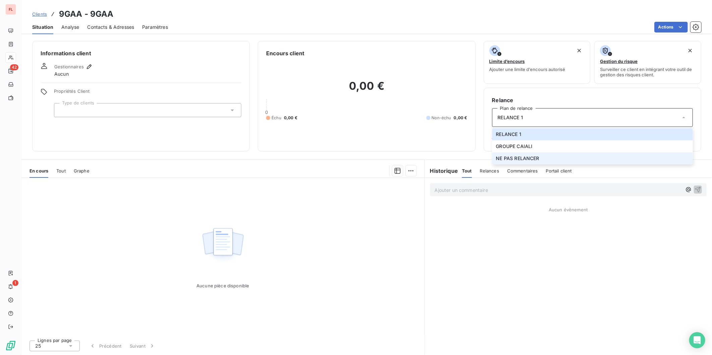
click at [522, 158] on span "NE PAS RELANCER" at bounding box center [517, 158] width 43 height 7
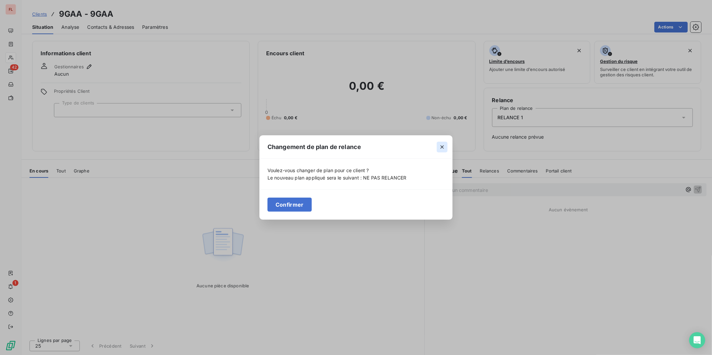
click at [443, 147] on icon "button" at bounding box center [442, 147] width 3 height 3
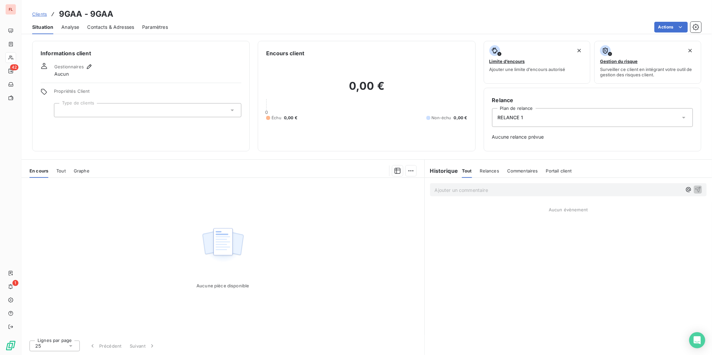
click at [72, 27] on span "Analyse" at bounding box center [70, 27] width 18 height 7
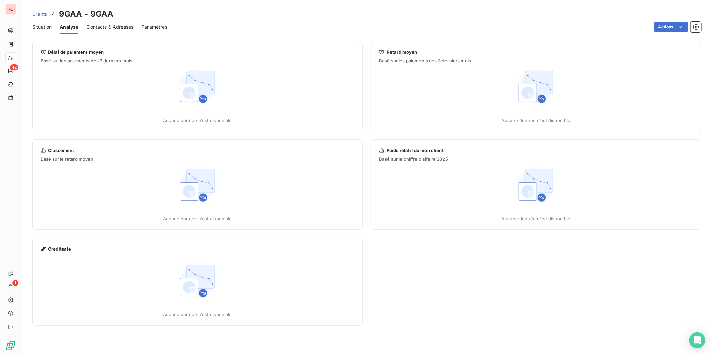
click at [122, 27] on span "Contacts & Adresses" at bounding box center [110, 27] width 47 height 7
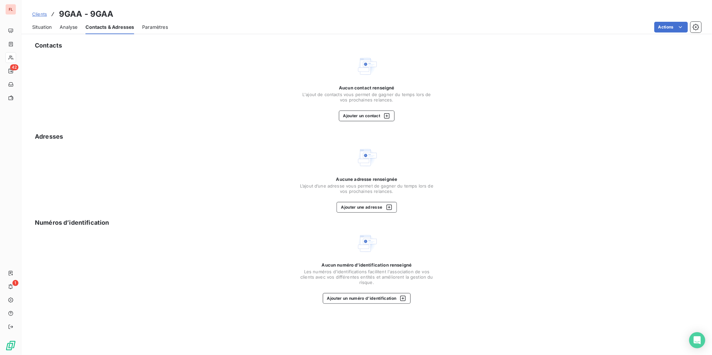
click at [162, 25] on span "Paramètres" at bounding box center [155, 27] width 26 height 7
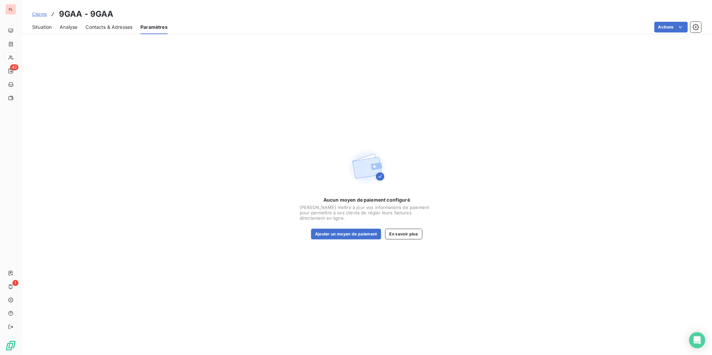
drag, startPoint x: 116, startPoint y: 33, endPoint x: 67, endPoint y: 27, distance: 49.6
click at [116, 33] on div "Contacts & Adresses" at bounding box center [109, 27] width 47 height 14
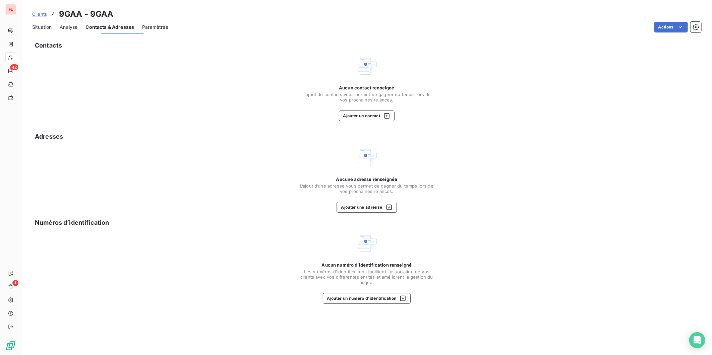
click at [61, 27] on span "Analyse" at bounding box center [69, 27] width 18 height 7
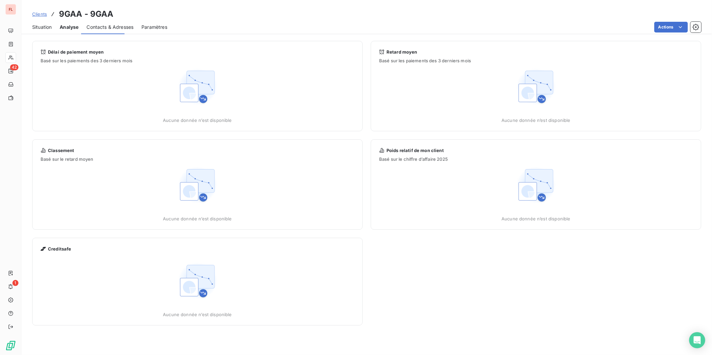
click at [42, 27] on span "Situation" at bounding box center [41, 27] width 19 height 7
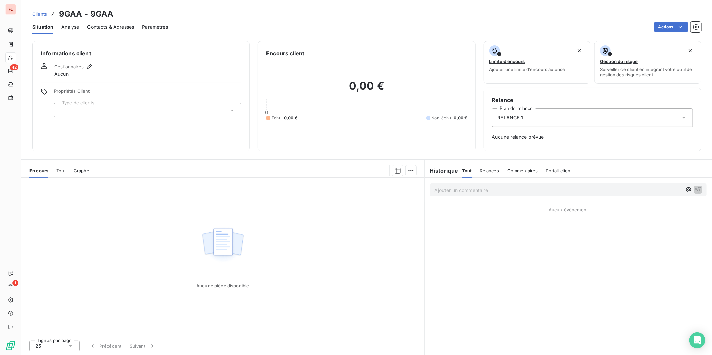
click at [69, 67] on span "Gestionnaires" at bounding box center [69, 66] width 30 height 5
click at [42, 68] on icon at bounding box center [44, 66] width 7 height 7
click at [46, 67] on icon at bounding box center [44, 66] width 7 height 7
click at [46, 68] on icon at bounding box center [44, 66] width 6 height 6
drag, startPoint x: 46, startPoint y: 68, endPoint x: 118, endPoint y: 64, distance: 71.8
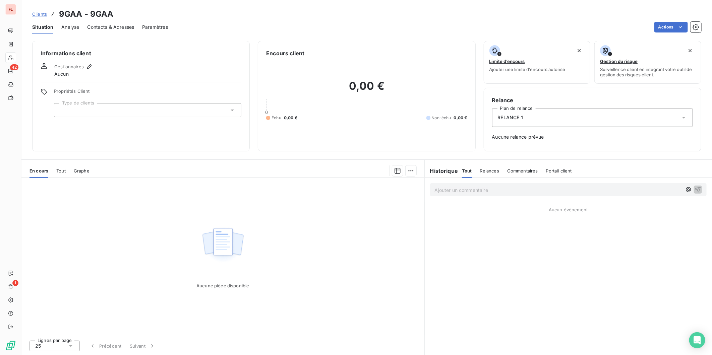
click at [121, 64] on div "Gestionnaires Aucun" at bounding box center [141, 70] width 201 height 15
click at [86, 67] on icon "button" at bounding box center [89, 66] width 7 height 7
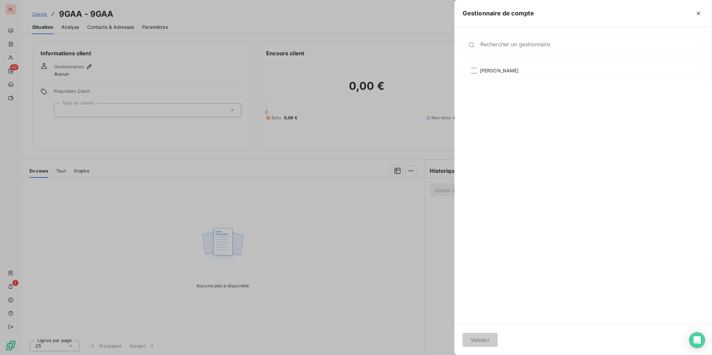
click at [504, 41] on div "Rechercher un gestionnaire" at bounding box center [583, 44] width 241 height 19
click at [505, 41] on div "Rechercher un gestionnaire" at bounding box center [583, 44] width 241 height 19
click at [504, 167] on div "Hanen SASSI" at bounding box center [583, 190] width 241 height 254
click at [641, 320] on icon "Open Intercom Messenger" at bounding box center [697, 340] width 8 height 9
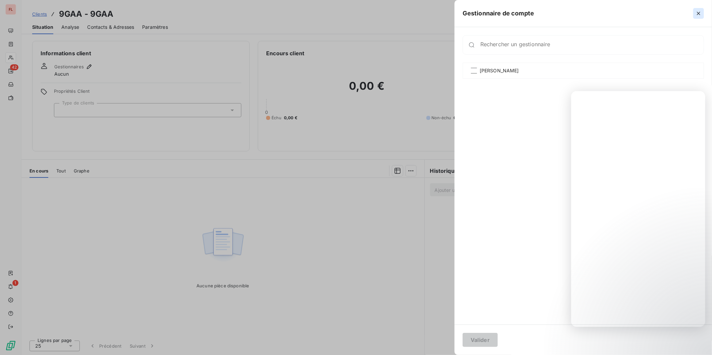
click at [641, 12] on icon "button" at bounding box center [698, 13] width 7 height 7
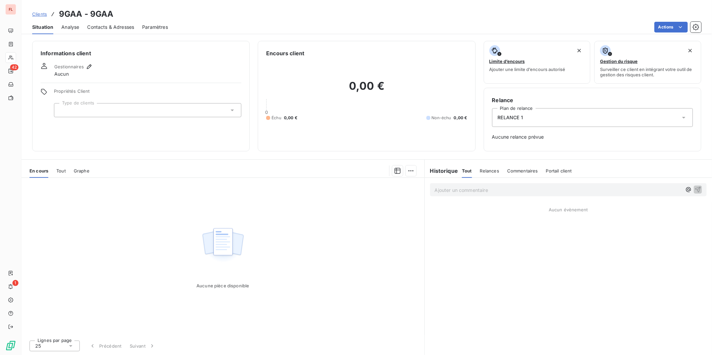
click at [69, 169] on div "En cours Tout Graphe" at bounding box center [222, 171] width 403 height 14
click at [64, 171] on span "Tout" at bounding box center [60, 170] width 9 height 5
click at [41, 168] on span "En cours" at bounding box center [39, 170] width 19 height 5
click at [63, 320] on div "25" at bounding box center [55, 346] width 50 height 11
click at [47, 320] on span "100" at bounding box center [47, 333] width 8 height 7
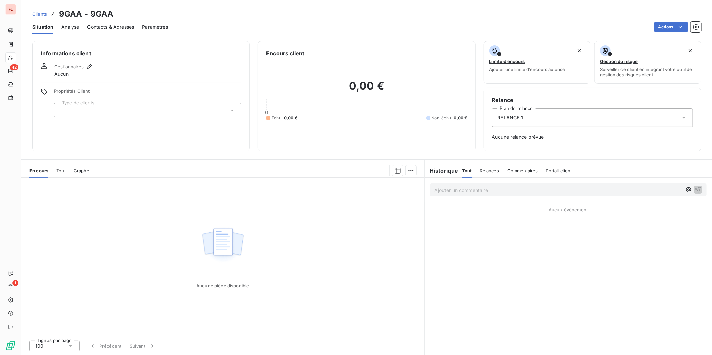
click at [99, 264] on div "Aucune pièce disponible" at bounding box center [222, 256] width 403 height 157
click at [67, 66] on span "Gestionnaires" at bounding box center [69, 66] width 30 height 5
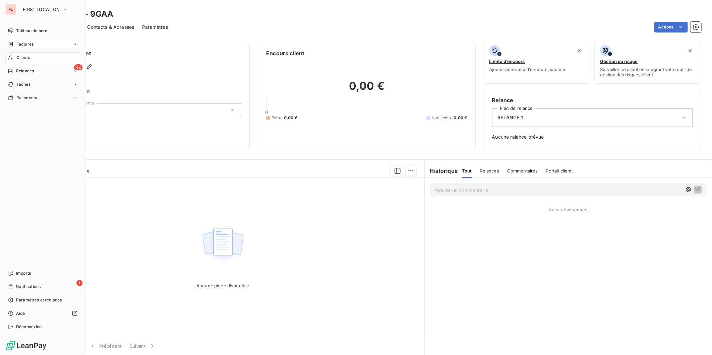
click at [19, 42] on span "Factures" at bounding box center [24, 44] width 17 height 6
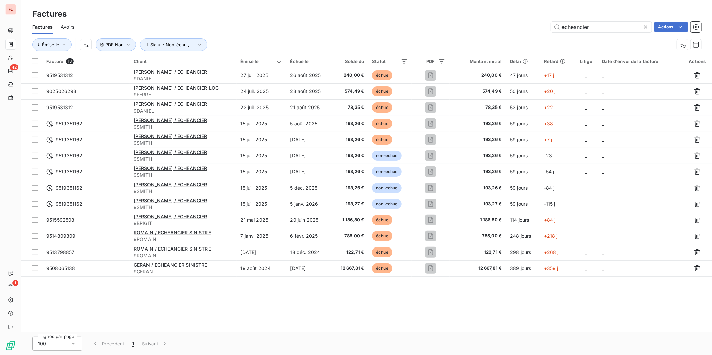
click at [641, 26] on icon at bounding box center [645, 26] width 3 height 3
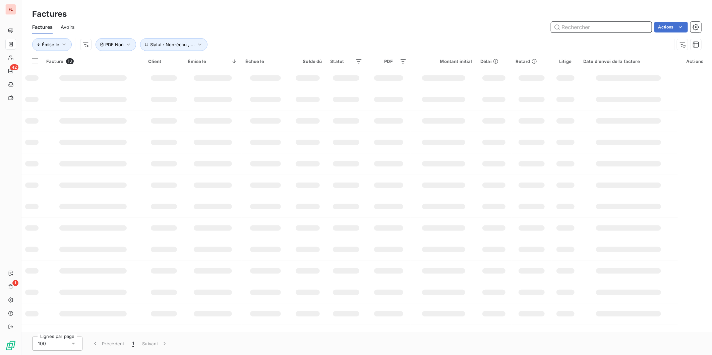
click at [599, 28] on input "text" at bounding box center [601, 27] width 101 height 11
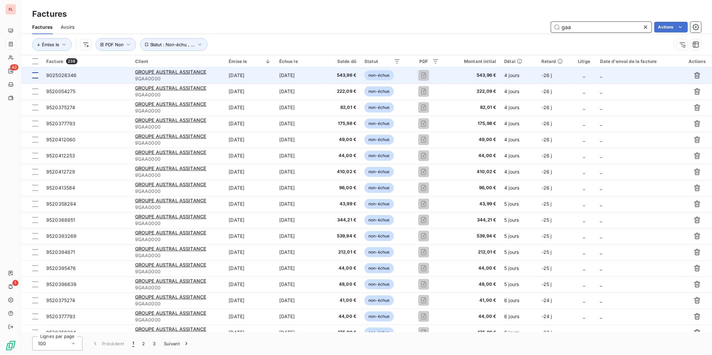
type input "gaa"
click at [35, 75] on div at bounding box center [35, 75] width 6 height 6
click at [56, 75] on span "9025026346" at bounding box center [61, 75] width 31 height 6
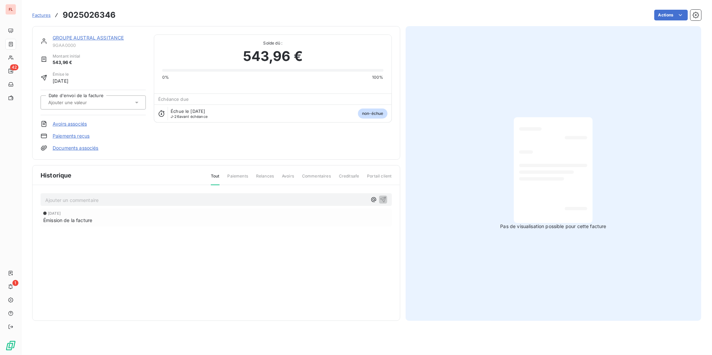
click at [69, 104] on input "text" at bounding box center [81, 103] width 67 height 6
click at [45, 16] on span "Factures" at bounding box center [41, 14] width 18 height 5
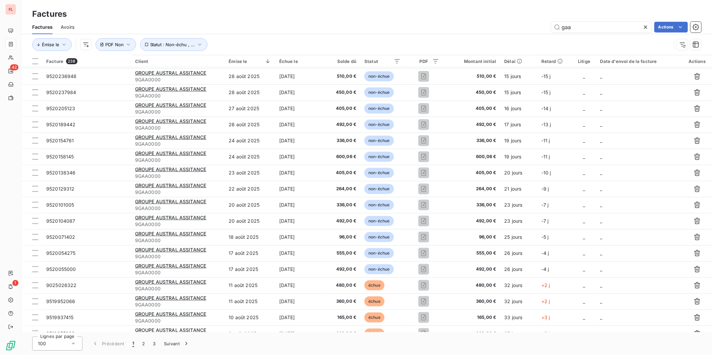
scroll to position [373, 0]
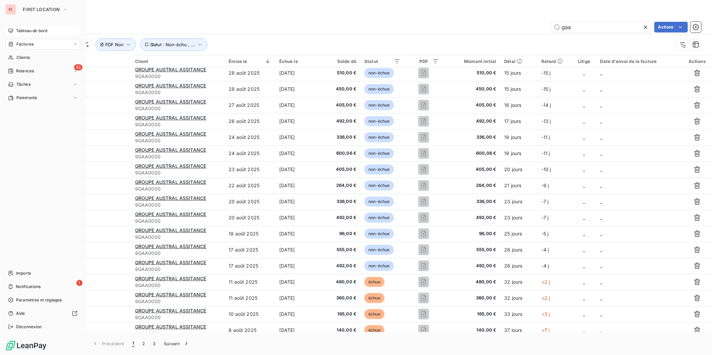
click at [26, 30] on span "Tableau de bord" at bounding box center [31, 31] width 31 height 6
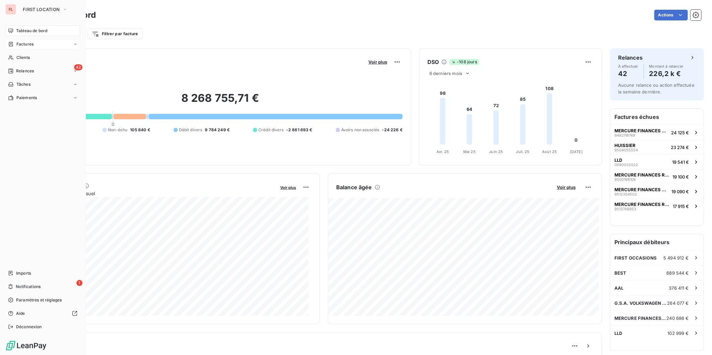
click at [25, 44] on span "Factures" at bounding box center [24, 44] width 17 height 6
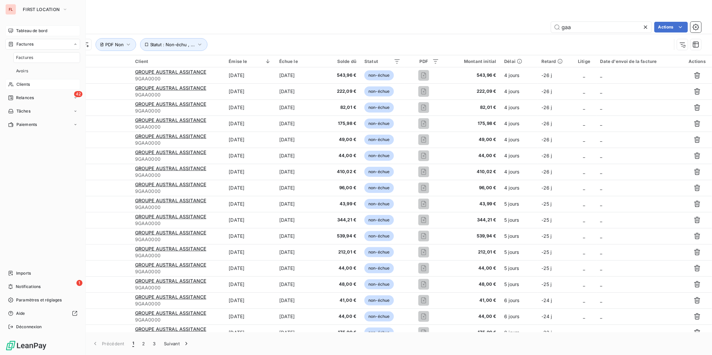
click at [22, 84] on span "Clients" at bounding box center [22, 84] width 13 height 6
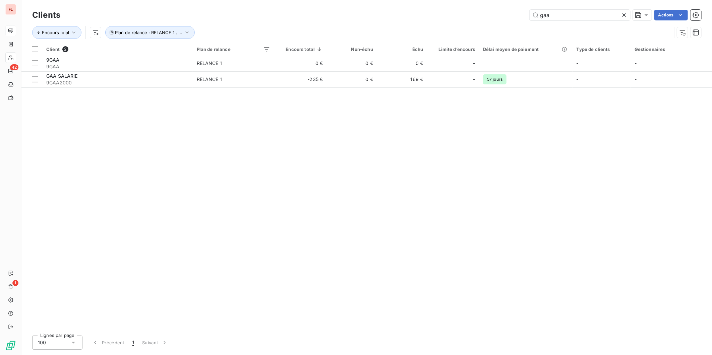
click at [305, 130] on div "Client 2 Plan de relance Encours total Non-échu Échu Limite d’encours Délai moy…" at bounding box center [366, 186] width 691 height 287
click at [624, 14] on icon at bounding box center [624, 15] width 7 height 7
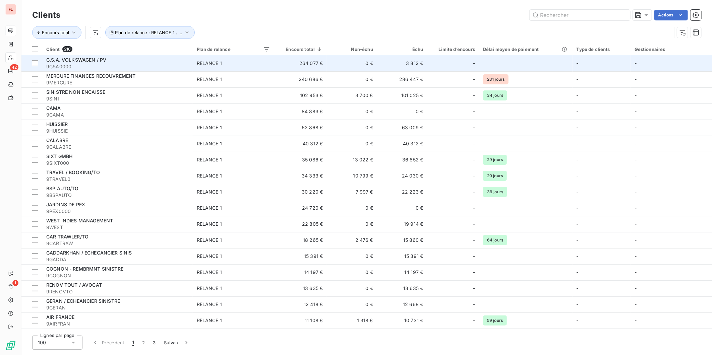
click at [84, 58] on span "G.S.A. VOLKSWAGEN / PV" at bounding box center [76, 60] width 60 height 6
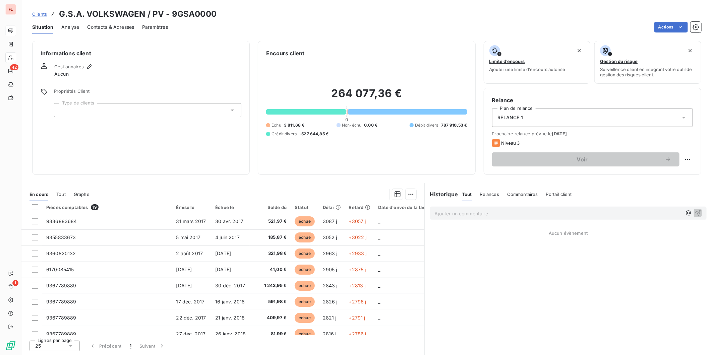
click at [44, 13] on span "Clients" at bounding box center [39, 13] width 15 height 5
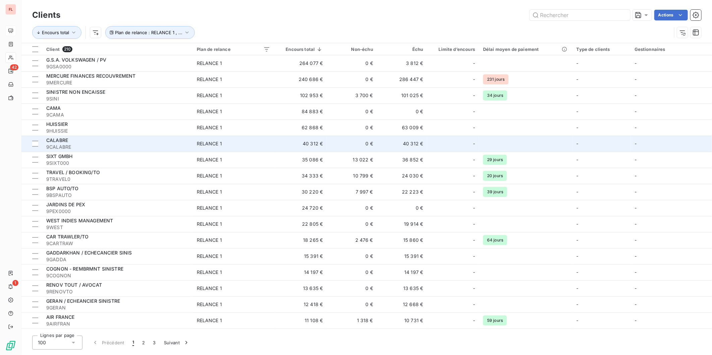
click at [72, 140] on div "CALABRE" at bounding box center [117, 140] width 143 height 7
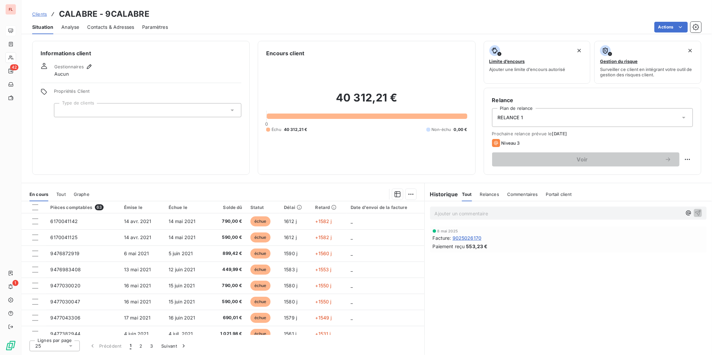
click at [75, 113] on div at bounding box center [147, 110] width 187 height 14
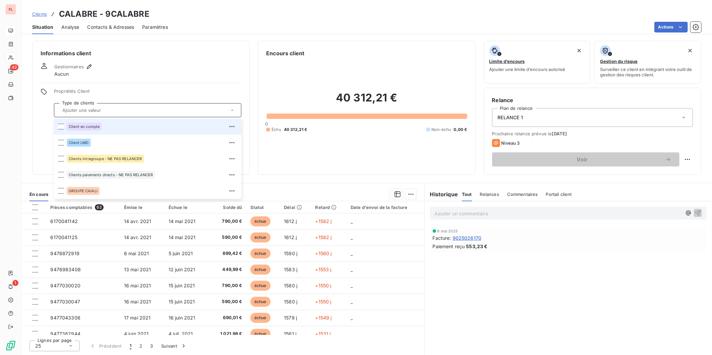
click at [69, 22] on div "Analyse" at bounding box center [70, 27] width 18 height 14
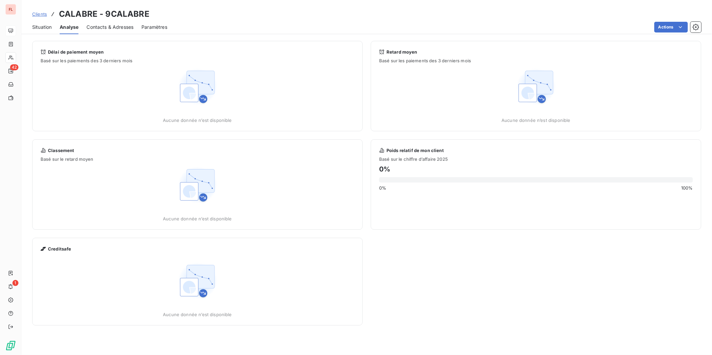
click at [99, 26] on span "Contacts & Adresses" at bounding box center [110, 27] width 47 height 7
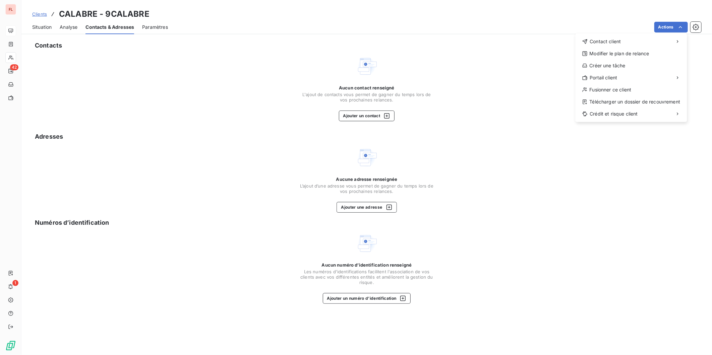
click at [695, 27] on html "FL 42 1 Clients CALABRE - 9CALABRE Situation Analyse Contacts & Adresses Paramè…" at bounding box center [356, 177] width 712 height 355
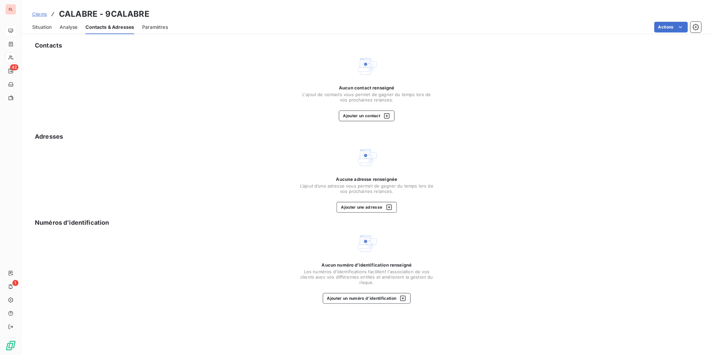
click at [695, 27] on icon "button" at bounding box center [696, 27] width 7 height 7
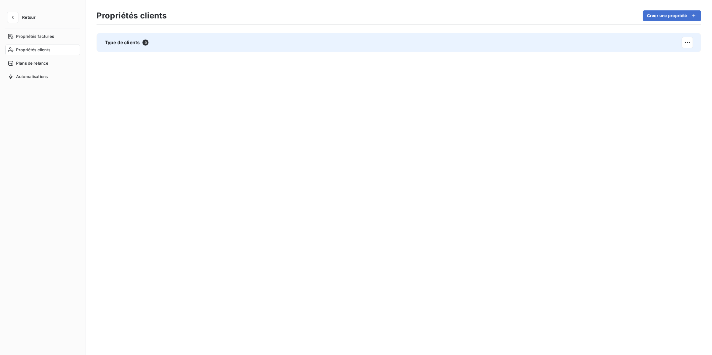
click at [129, 41] on span "Type de clients" at bounding box center [122, 42] width 35 height 7
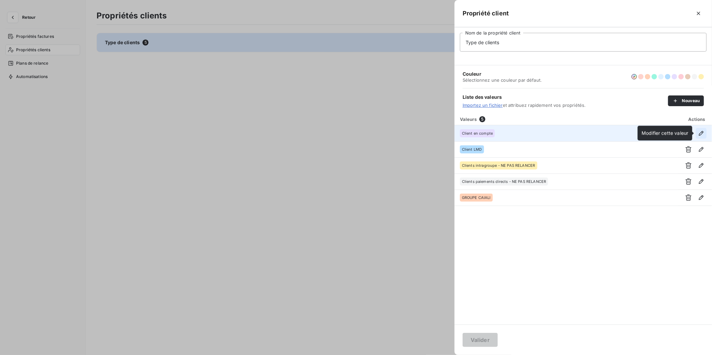
click at [701, 132] on icon "button" at bounding box center [701, 133] width 7 height 7
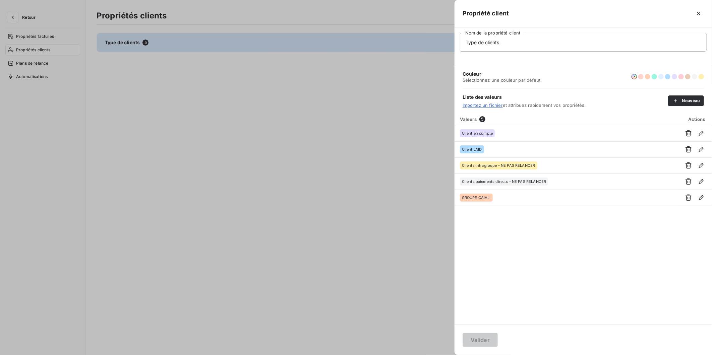
click at [234, 104] on div at bounding box center [356, 177] width 712 height 355
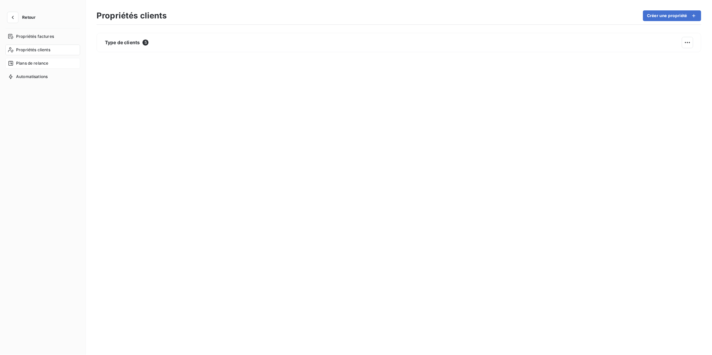
click at [41, 56] on nav "Propriétés factures Propriétés clients Plans de relance Automatisations" at bounding box center [42, 56] width 75 height 51
click at [39, 62] on span "Plans de relance" at bounding box center [32, 63] width 32 height 6
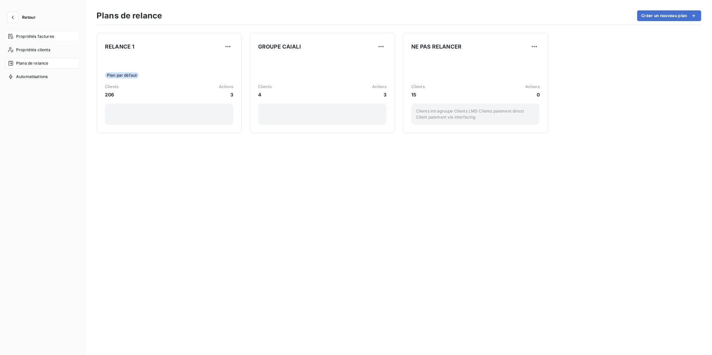
click at [42, 35] on span "Propriétés factures" at bounding box center [35, 37] width 38 height 6
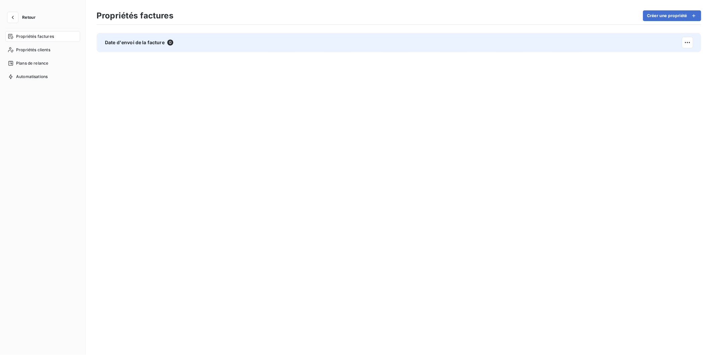
click at [146, 42] on span "Date d'envoi de la facture" at bounding box center [135, 42] width 60 height 7
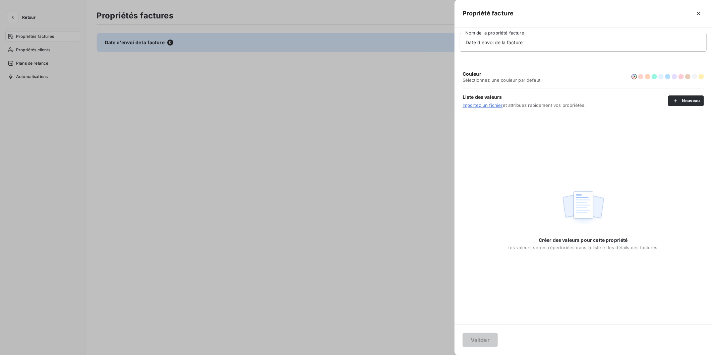
click at [155, 79] on div at bounding box center [356, 177] width 712 height 355
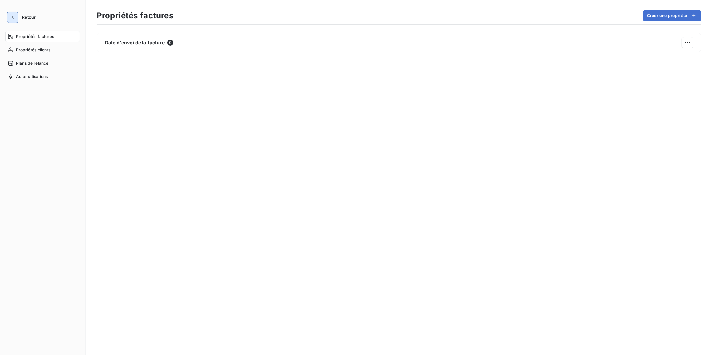
click at [10, 17] on icon "button" at bounding box center [12, 17] width 7 height 7
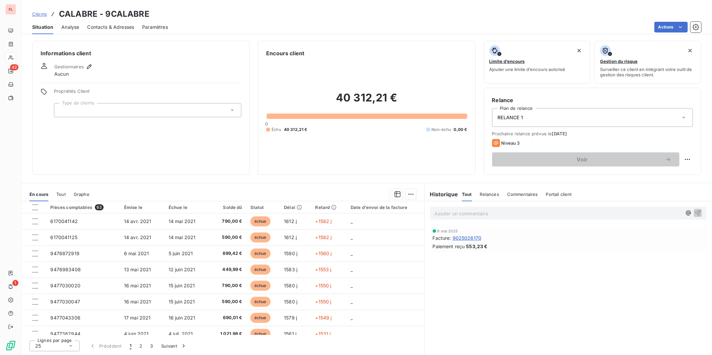
click at [154, 26] on span "Paramètres" at bounding box center [155, 27] width 26 height 7
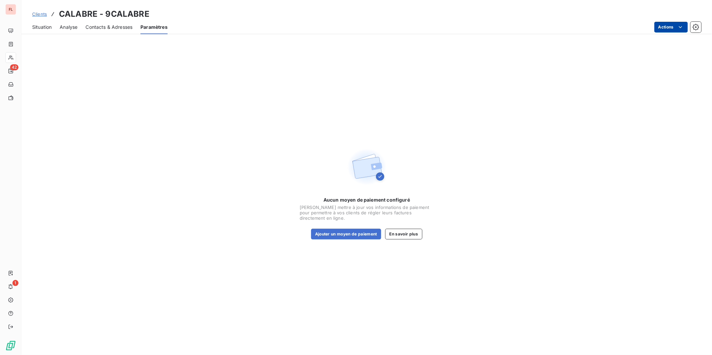
click at [676, 27] on html "FL 42 1 Clients CALABRE - 9CALABRE Situation Analyse Contacts & Adresses Paramè…" at bounding box center [356, 177] width 712 height 355
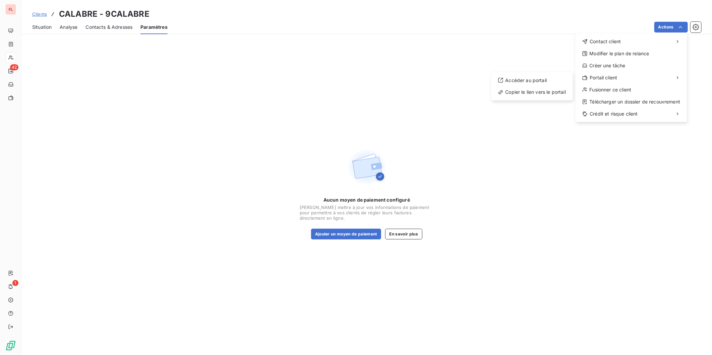
click at [124, 112] on html "FL 42 1 Clients CALABRE - 9CALABRE Situation Analyse Contacts & Adresses Paramè…" at bounding box center [356, 177] width 712 height 355
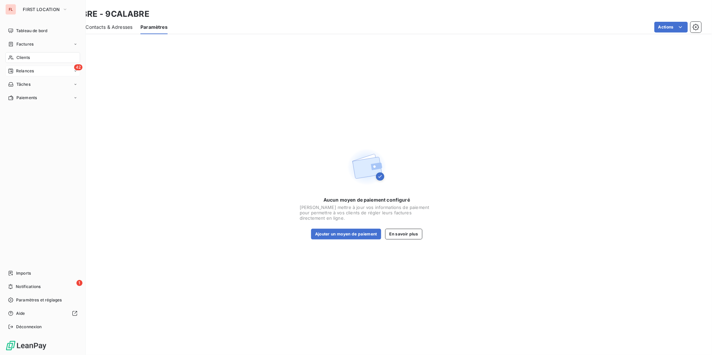
click at [20, 72] on span "Relances" at bounding box center [25, 71] width 18 height 6
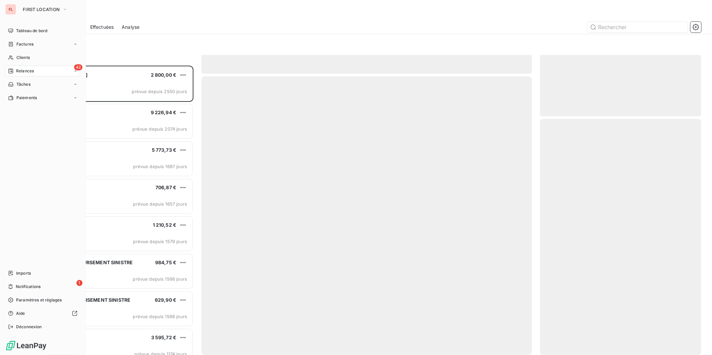
scroll to position [284, 156]
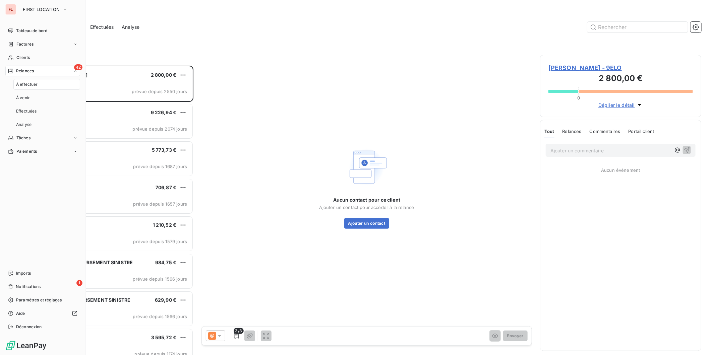
click at [25, 84] on span "À effectuer" at bounding box center [27, 84] width 22 height 6
click at [26, 97] on span "À venir" at bounding box center [23, 98] width 14 height 6
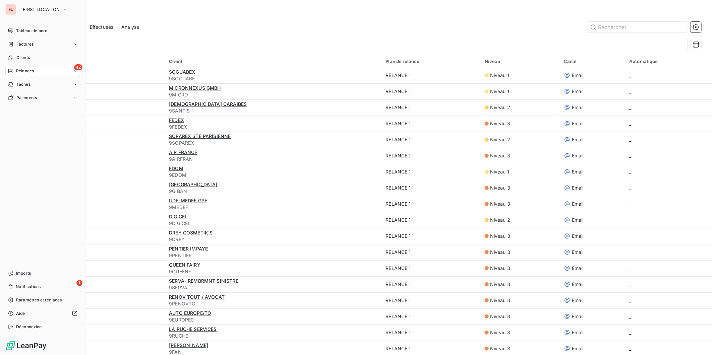
click at [21, 69] on span "Relances" at bounding box center [25, 71] width 18 height 6
click at [26, 82] on span "À effectuer" at bounding box center [27, 84] width 22 height 6
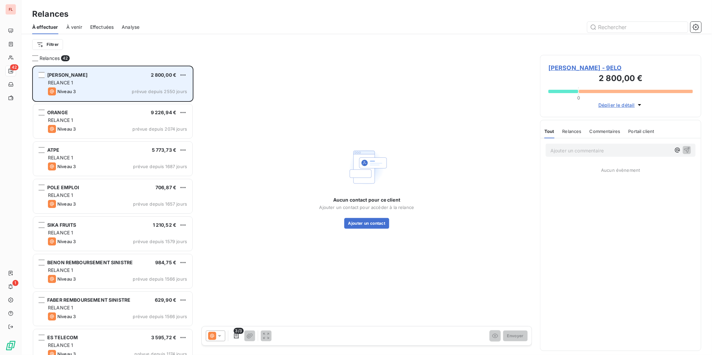
click at [71, 69] on div "[PERSON_NAME] 2 800,00 € RELANCE 1 Niveau 3 prévue depuis 2550 jours" at bounding box center [112, 84] width 159 height 34
click at [70, 74] on span "[PERSON_NAME]" at bounding box center [67, 75] width 40 height 6
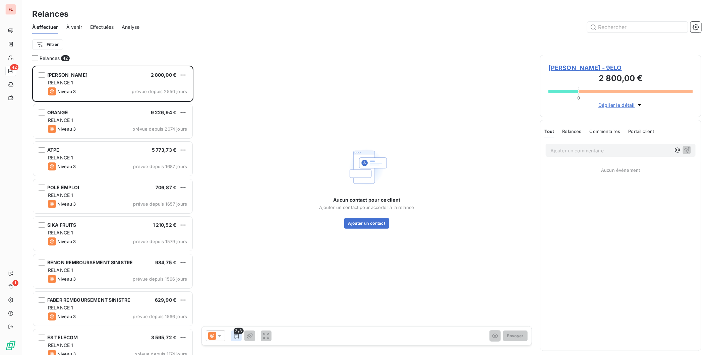
click at [235, 337] on icon "button" at bounding box center [236, 336] width 7 height 7
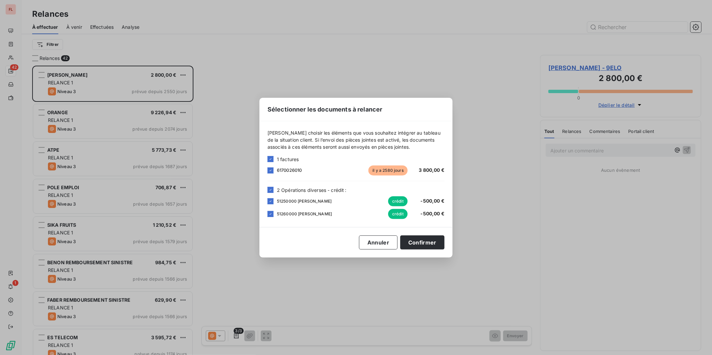
click at [295, 201] on span "51250000 [PERSON_NAME]" at bounding box center [304, 201] width 55 height 6
click at [283, 214] on span "51260000 [PERSON_NAME]" at bounding box center [304, 214] width 55 height 6
click at [287, 166] on div "6170026010 [DATE] 3 800,00 €" at bounding box center [356, 171] width 177 height 10
click at [287, 170] on span "6170026010" at bounding box center [289, 170] width 25 height 5
click at [378, 245] on button "Annuler" at bounding box center [378, 243] width 39 height 14
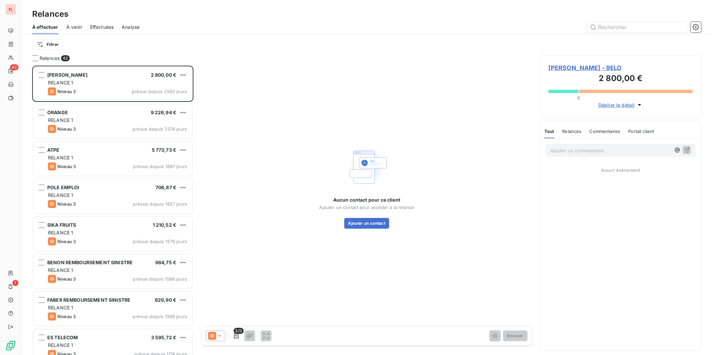
click at [617, 105] on span "Déplier le détail" at bounding box center [617, 105] width 37 height 7
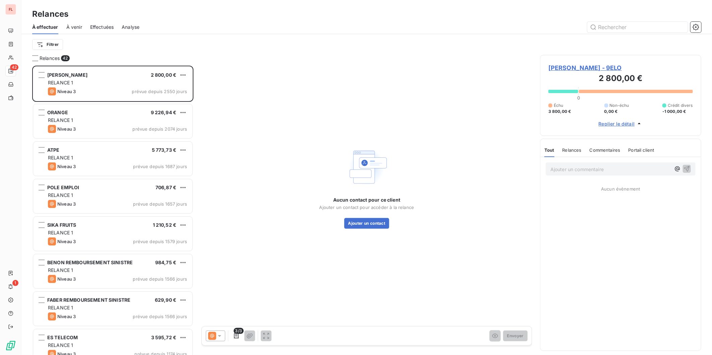
click at [560, 109] on span "3 800,00 €" at bounding box center [560, 112] width 23 height 6
click at [627, 122] on span "Replier le détail" at bounding box center [617, 123] width 36 height 7
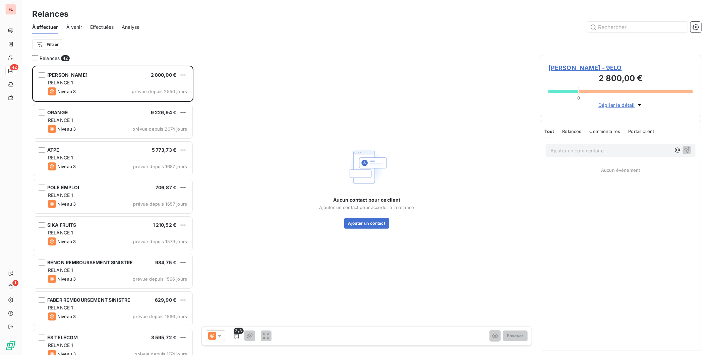
click at [591, 69] on span "[PERSON_NAME] - 9ELO" at bounding box center [621, 67] width 145 height 9
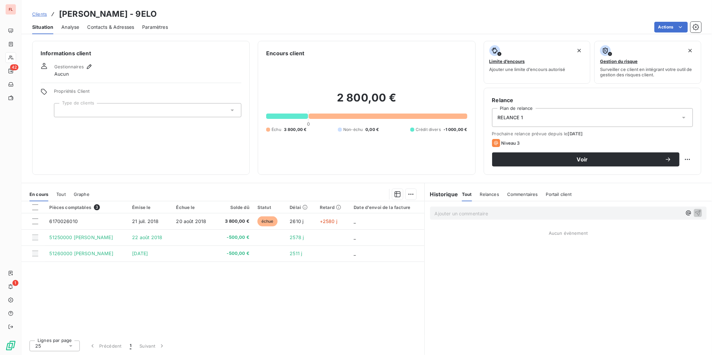
click at [242, 1] on div "Clients [PERSON_NAME] - 9ELO Situation Analyse Contacts & Adresses Paramètres A…" at bounding box center [366, 17] width 691 height 34
click at [48, 14] on div "Clients [PERSON_NAME] - 9ELO" at bounding box center [94, 14] width 125 height 12
click at [39, 14] on span "Clients" at bounding box center [39, 13] width 15 height 5
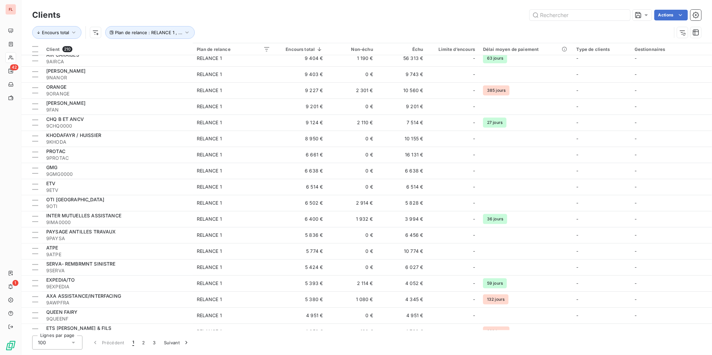
scroll to position [335, 0]
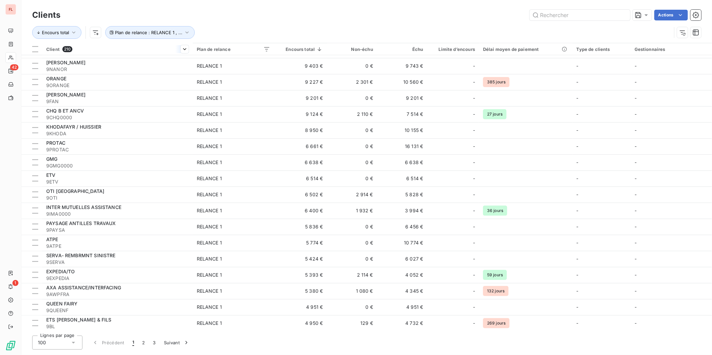
click at [51, 50] on span "Client" at bounding box center [52, 49] width 13 height 5
click at [66, 35] on span "Encours total" at bounding box center [55, 32] width 27 height 5
click at [74, 56] on div "Encours total" at bounding box center [81, 53] width 91 height 14
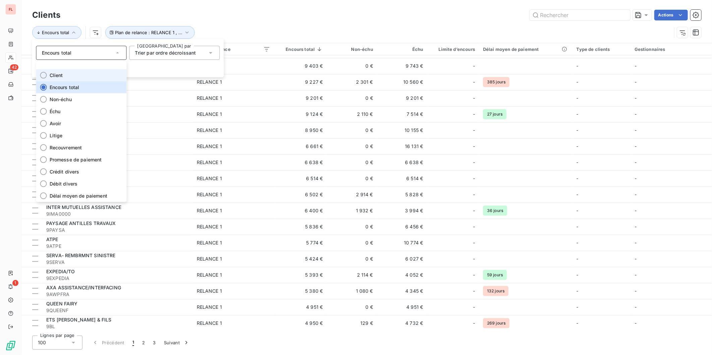
click at [60, 73] on span "Client" at bounding box center [56, 75] width 13 height 7
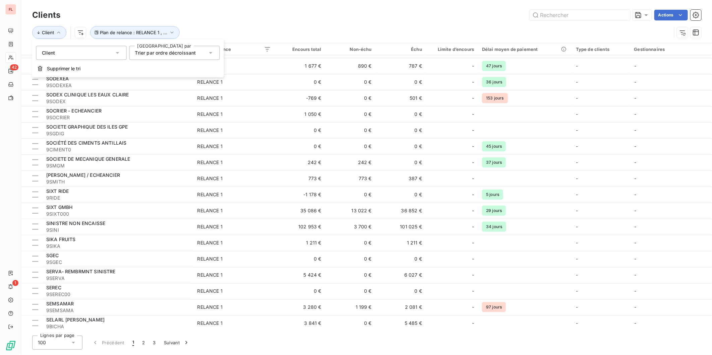
click at [145, 50] on span "Trier par ordre décroissant" at bounding box center [165, 53] width 61 height 6
click at [149, 66] on span "Trier par ordre croissant" at bounding box center [170, 69] width 55 height 6
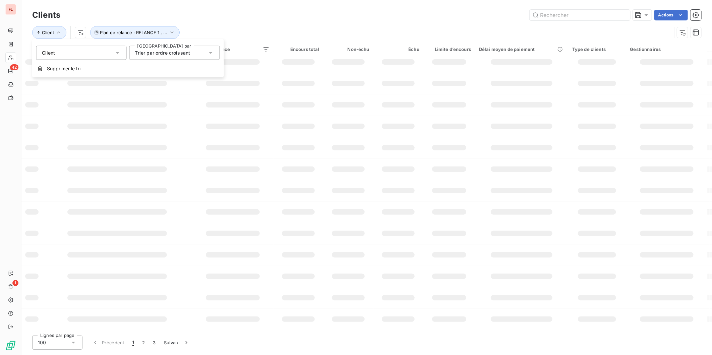
click at [250, 22] on div "Client Plan de relance : RELANCE 1 , ..." at bounding box center [366, 32] width 669 height 21
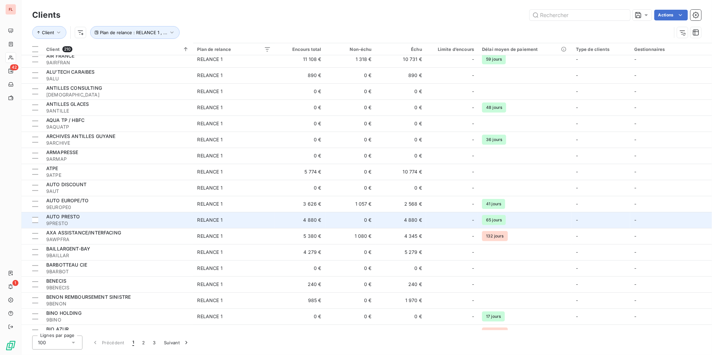
scroll to position [186, 0]
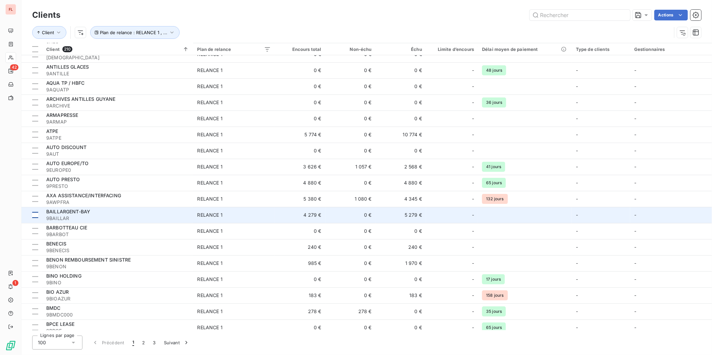
click at [35, 213] on div at bounding box center [35, 215] width 6 height 6
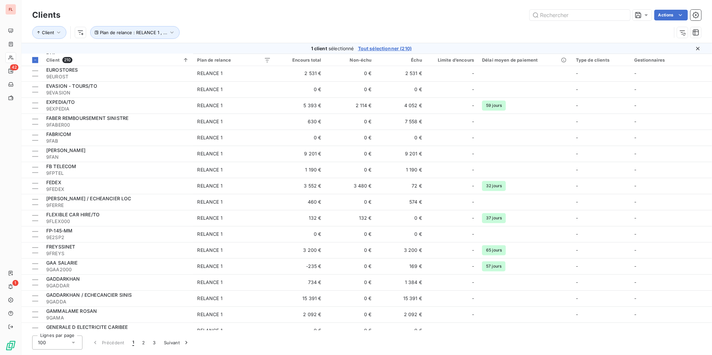
scroll to position [1158, 0]
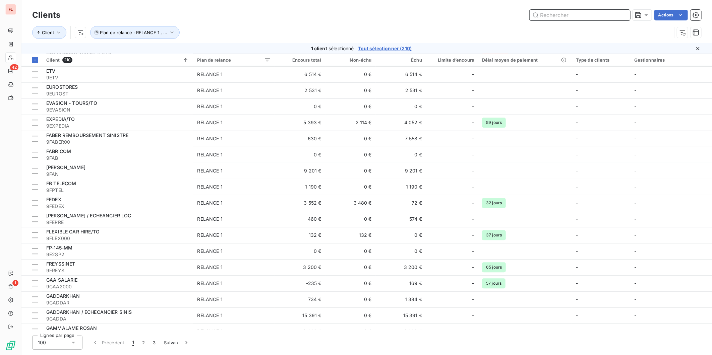
click at [567, 16] on input "text" at bounding box center [580, 15] width 101 height 11
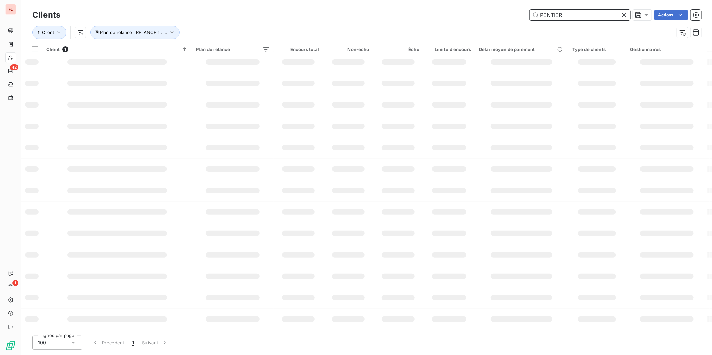
scroll to position [0, 0]
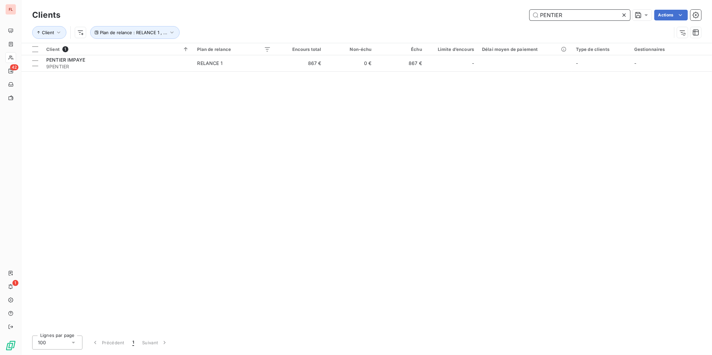
type input "PENTIER"
click at [122, 93] on div "Client 1 Plan de relance Encours total Non-échu Échu Limite d’encours Délai moy…" at bounding box center [366, 186] width 691 height 287
